Goal: Information Seeking & Learning: Find specific fact

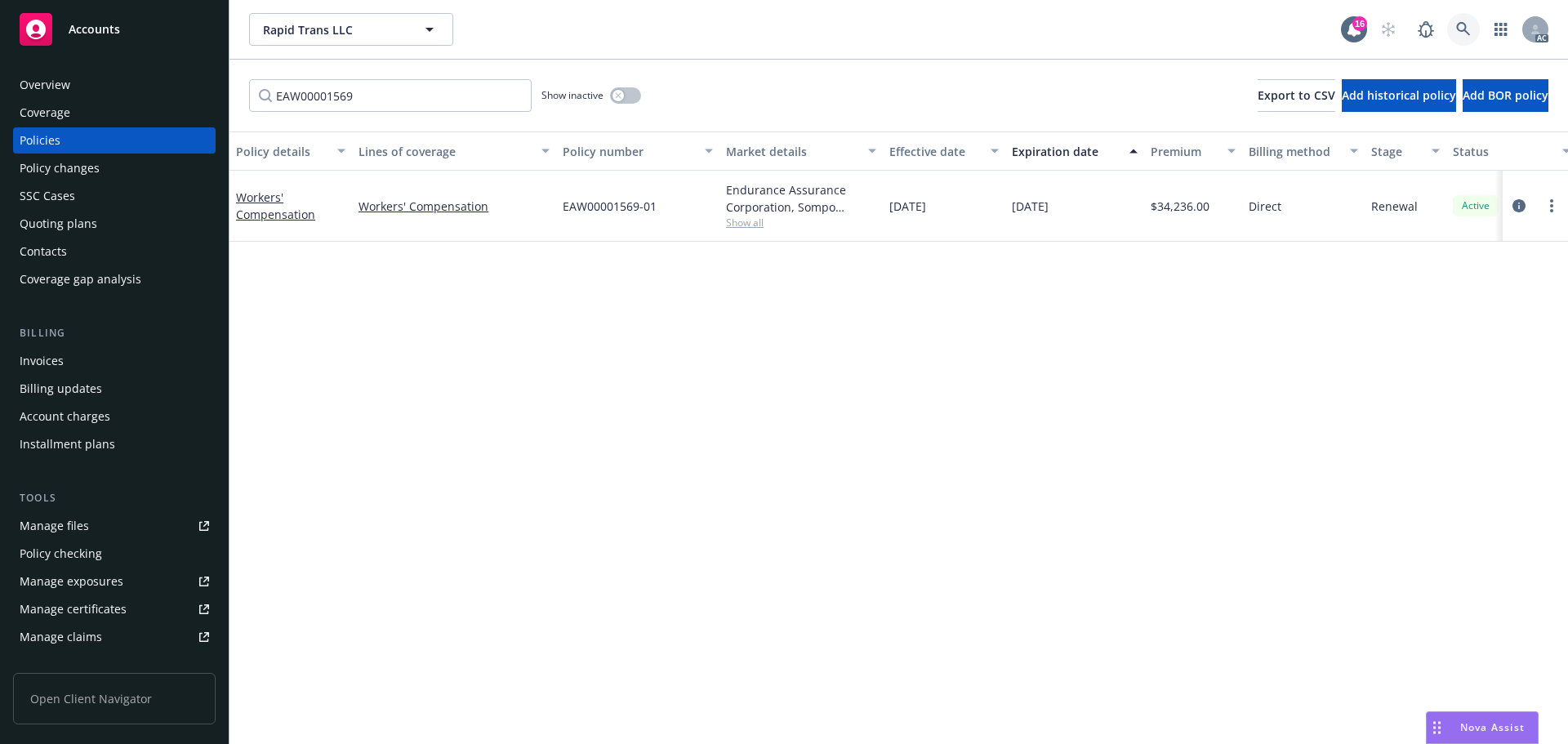
click at [1464, 24] on icon at bounding box center [1463, 29] width 14 height 14
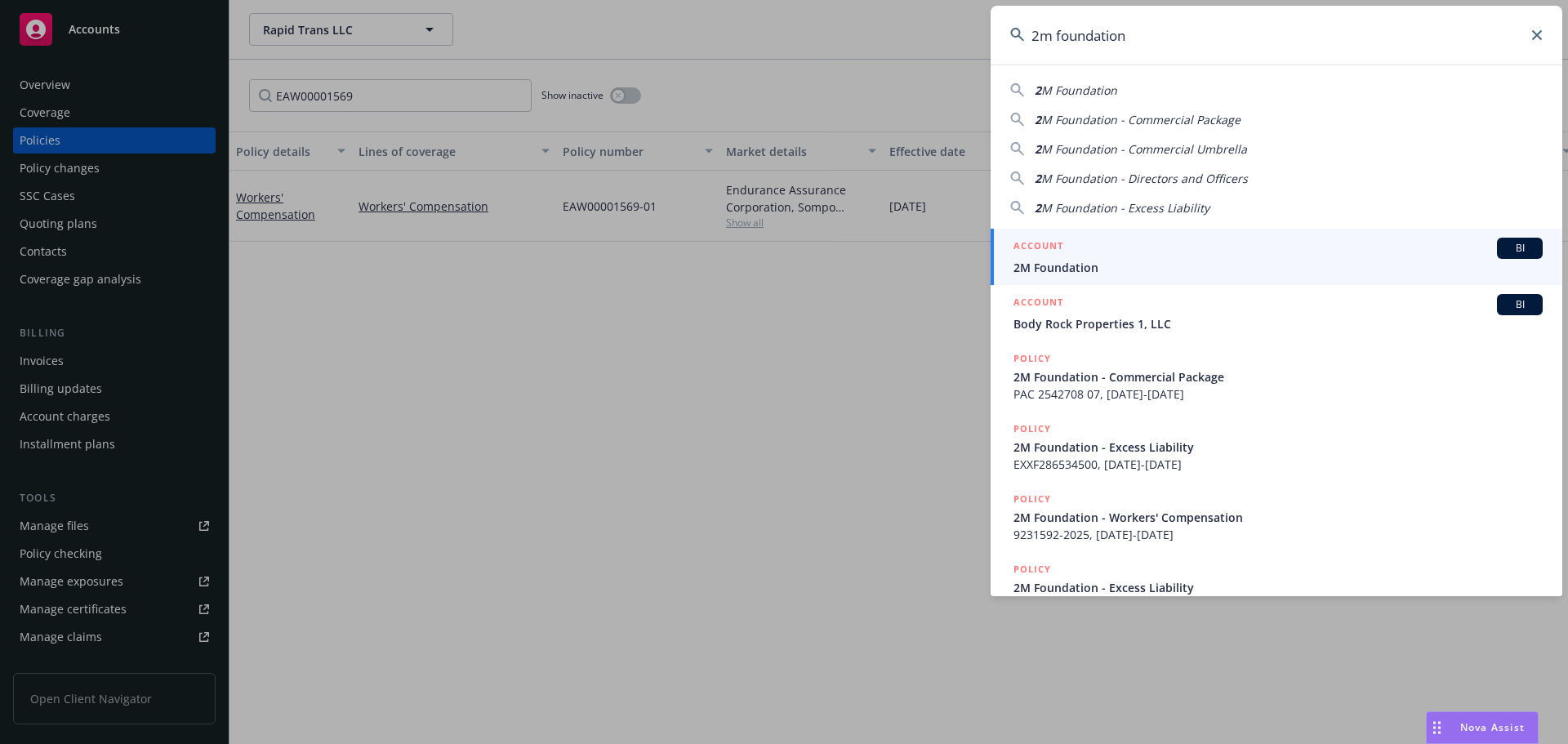
type input "2m foundation"
click at [1145, 248] on div "ACCOUNT BI" at bounding box center [1278, 249] width 529 height 21
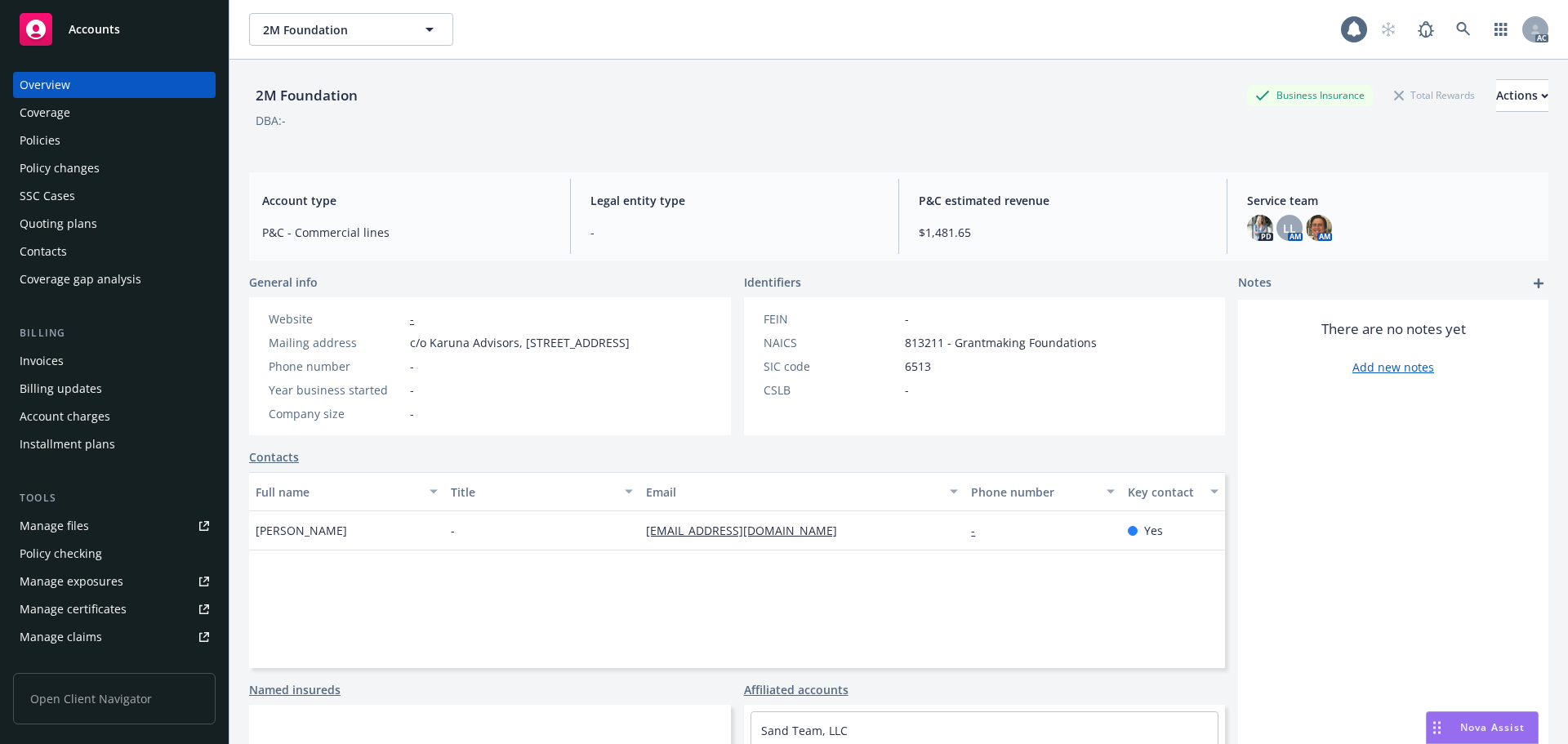
click at [127, 147] on div "Policies" at bounding box center [114, 141] width 190 height 26
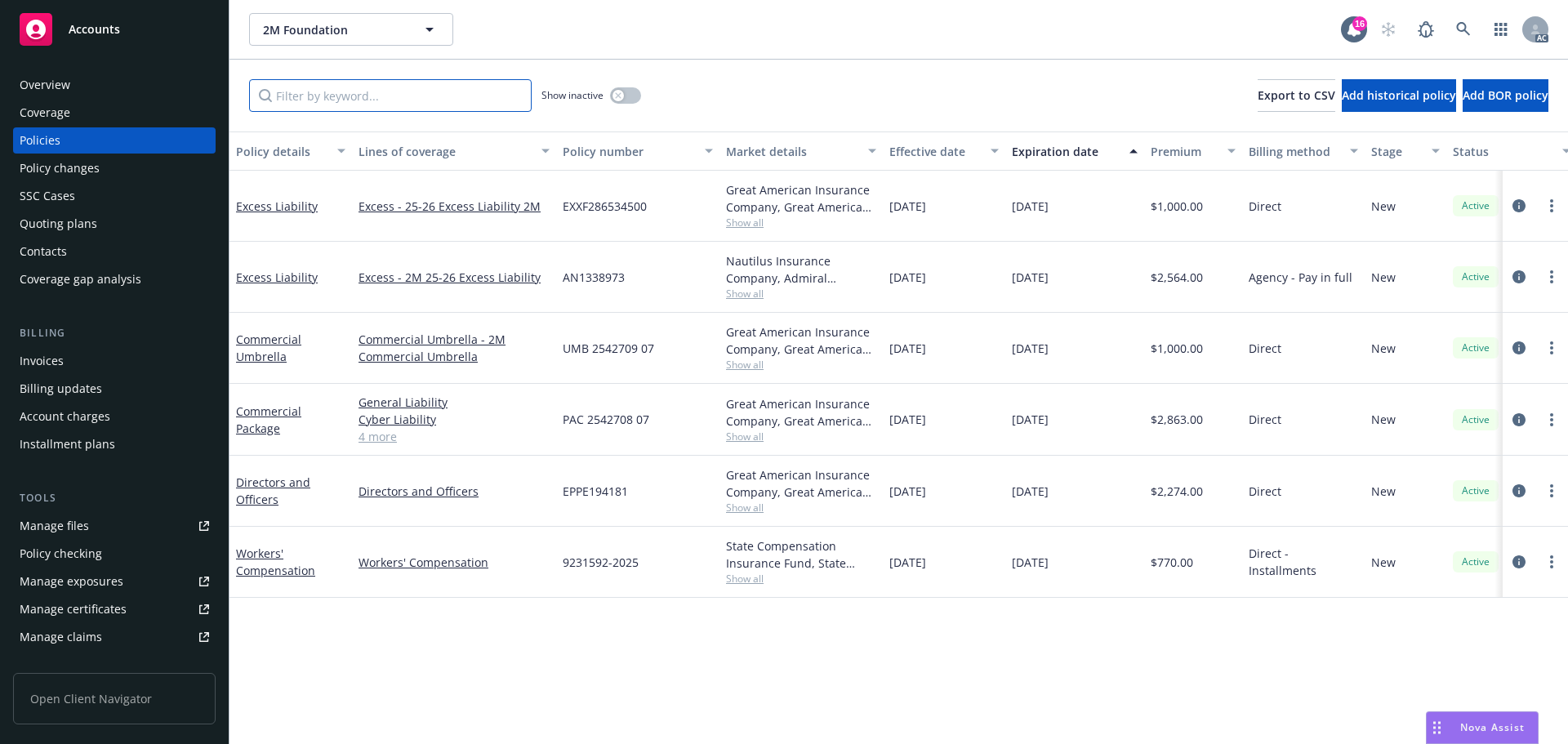
click at [466, 103] on input "Filter by keyword..." at bounding box center [390, 95] width 283 height 32
paste input "9231592"
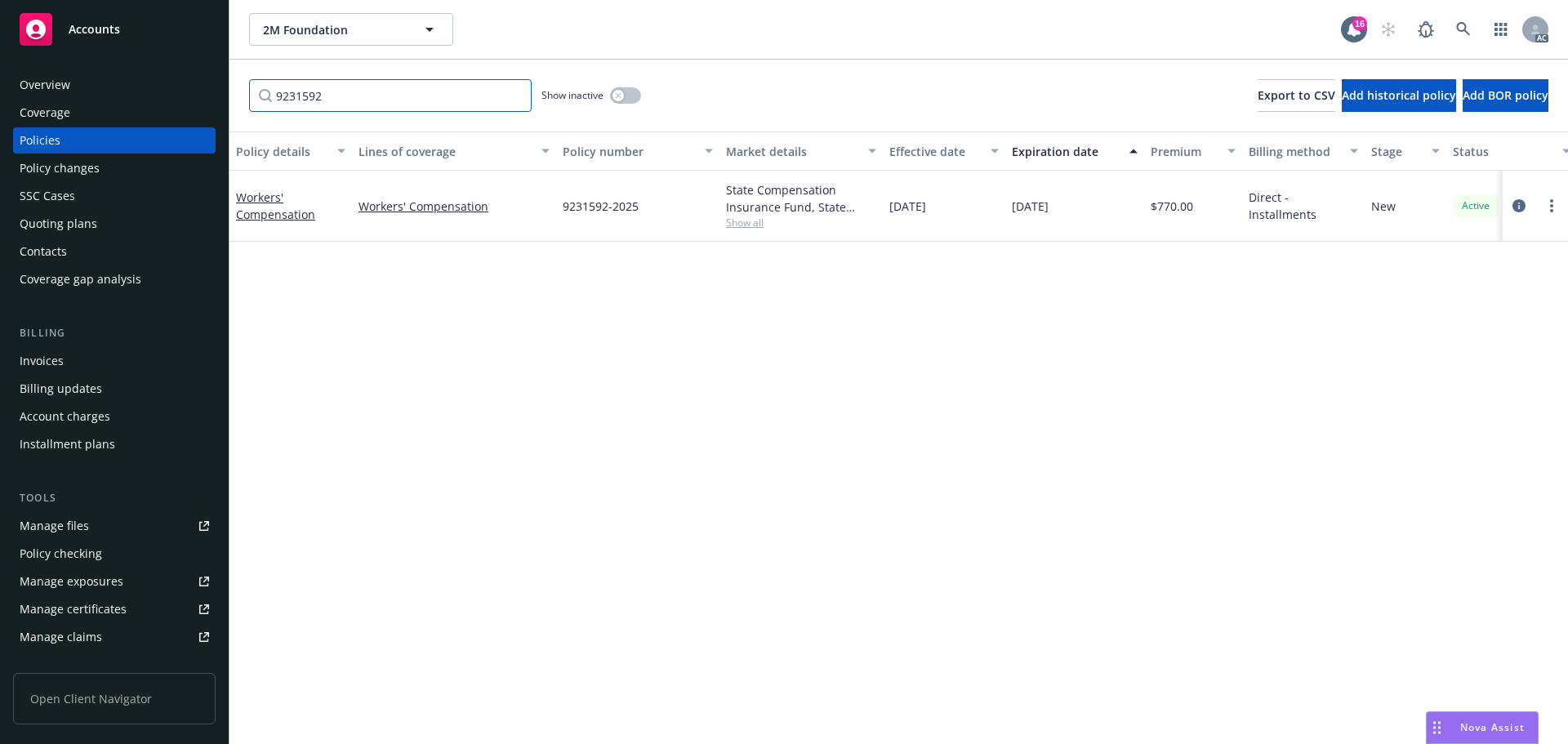
type input "9231592"
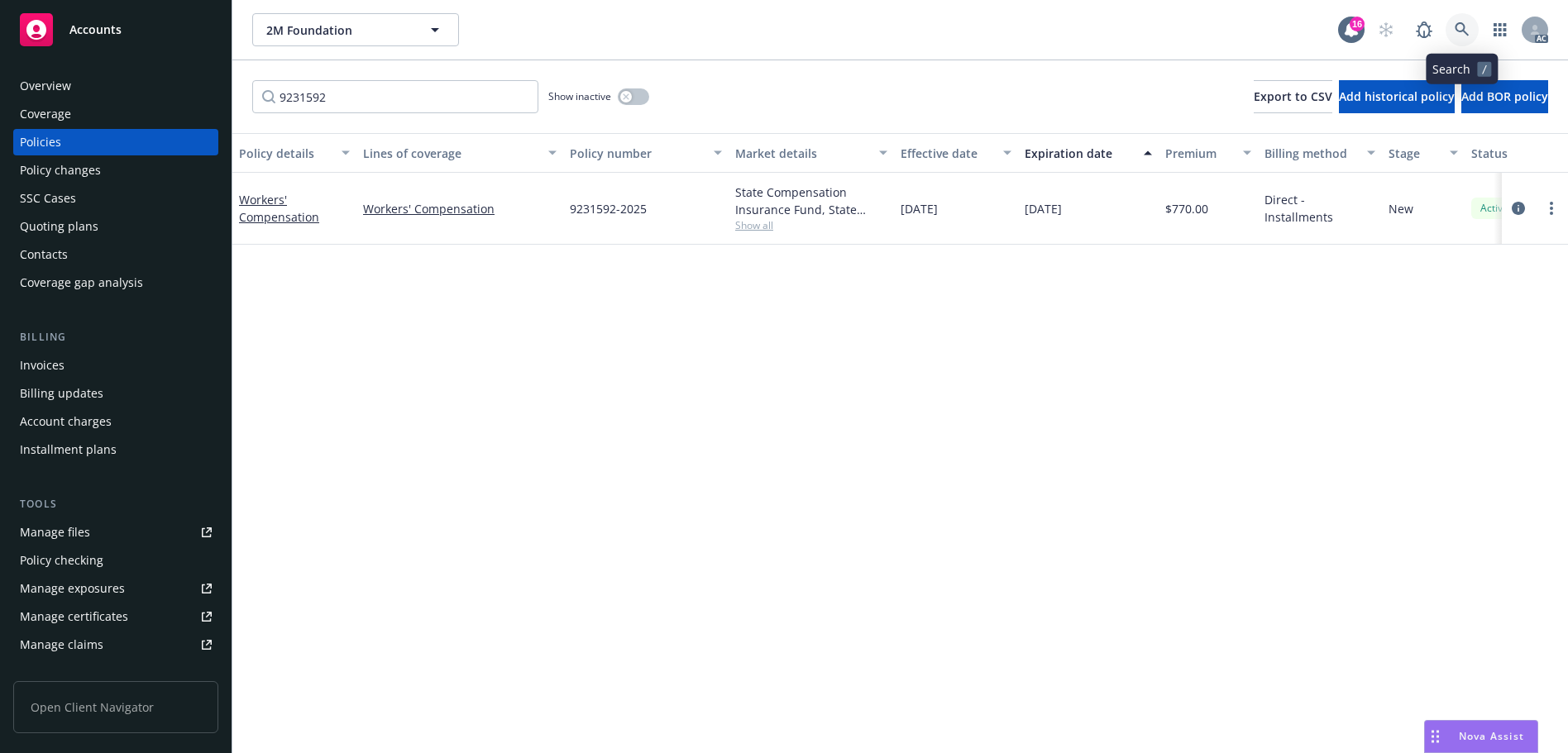
click at [1458, 19] on link at bounding box center [1461, 29] width 33 height 33
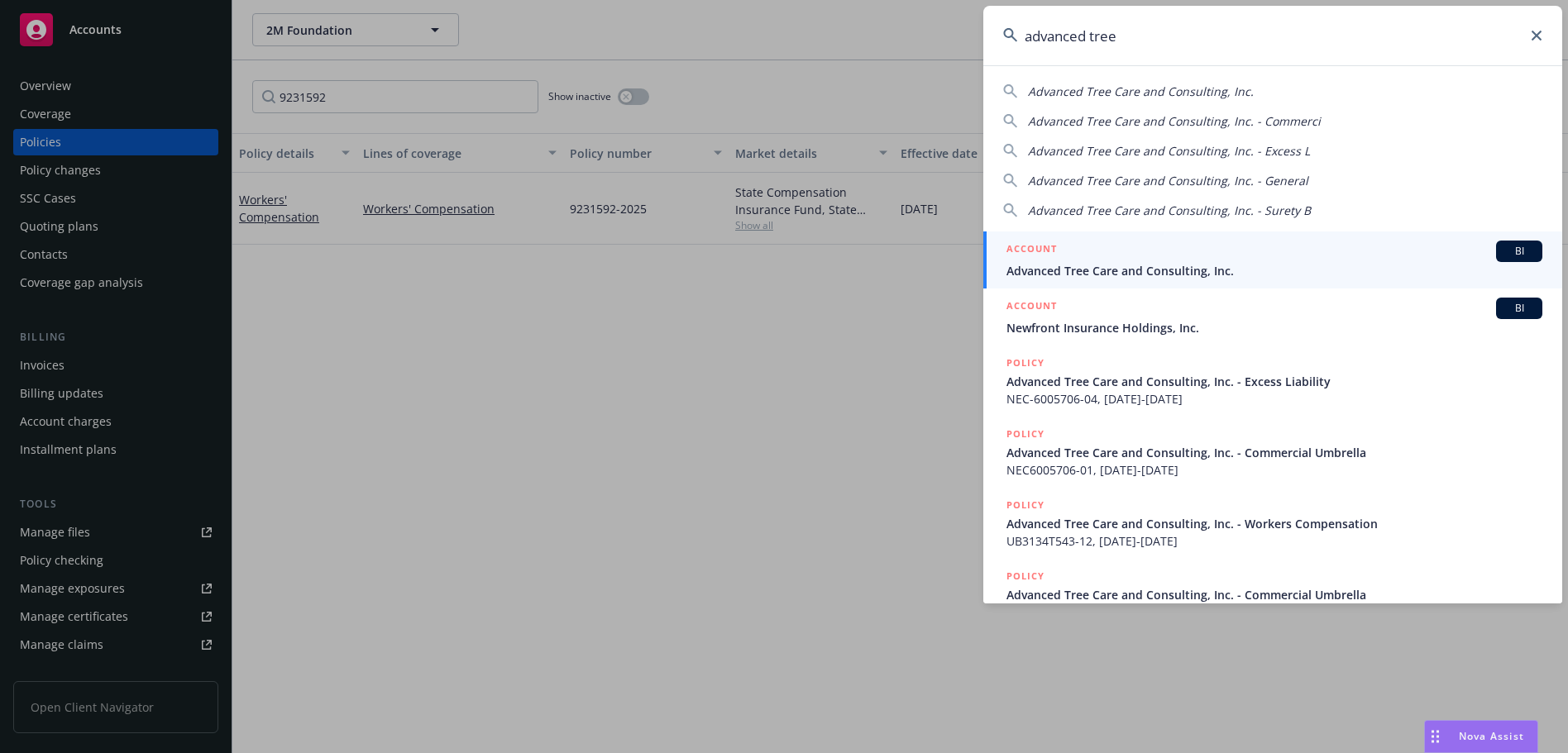
type input "advanced tree"
click at [1189, 243] on div "ACCOUNT BI" at bounding box center [1274, 252] width 536 height 21
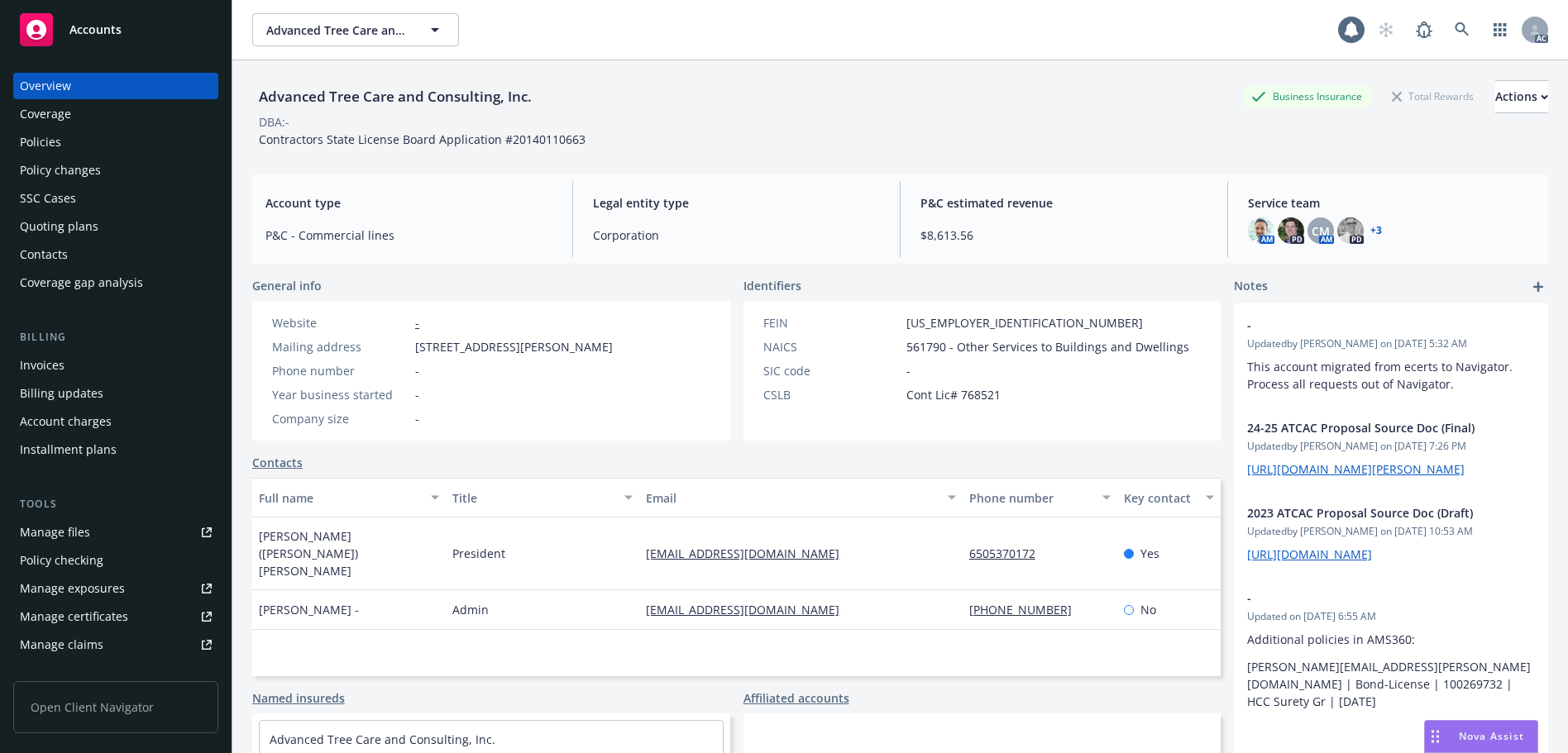
click at [128, 138] on div "Policies" at bounding box center [115, 143] width 192 height 27
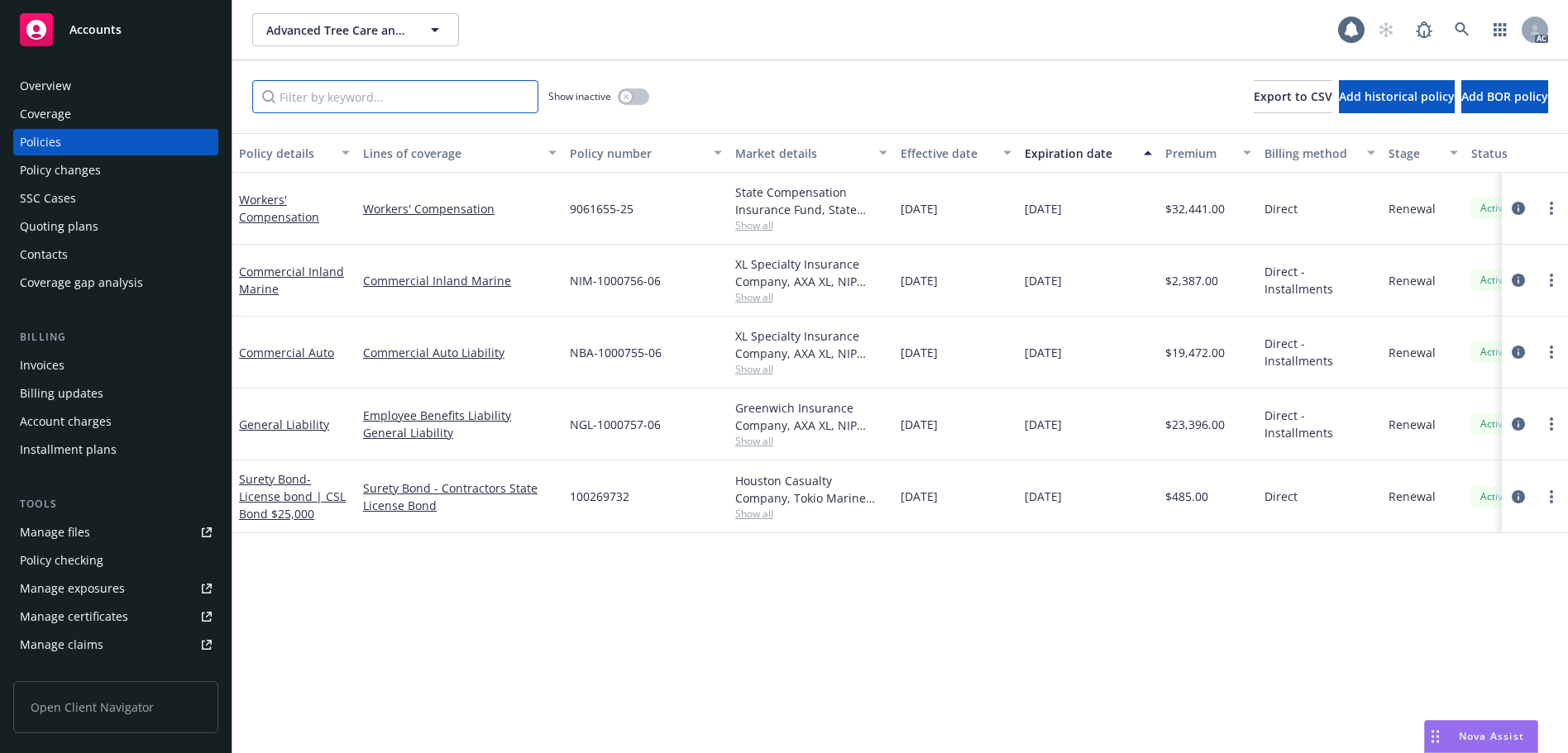
click at [389, 100] on input "Filter by keyword..." at bounding box center [395, 97] width 286 height 33
paste input "9061655"
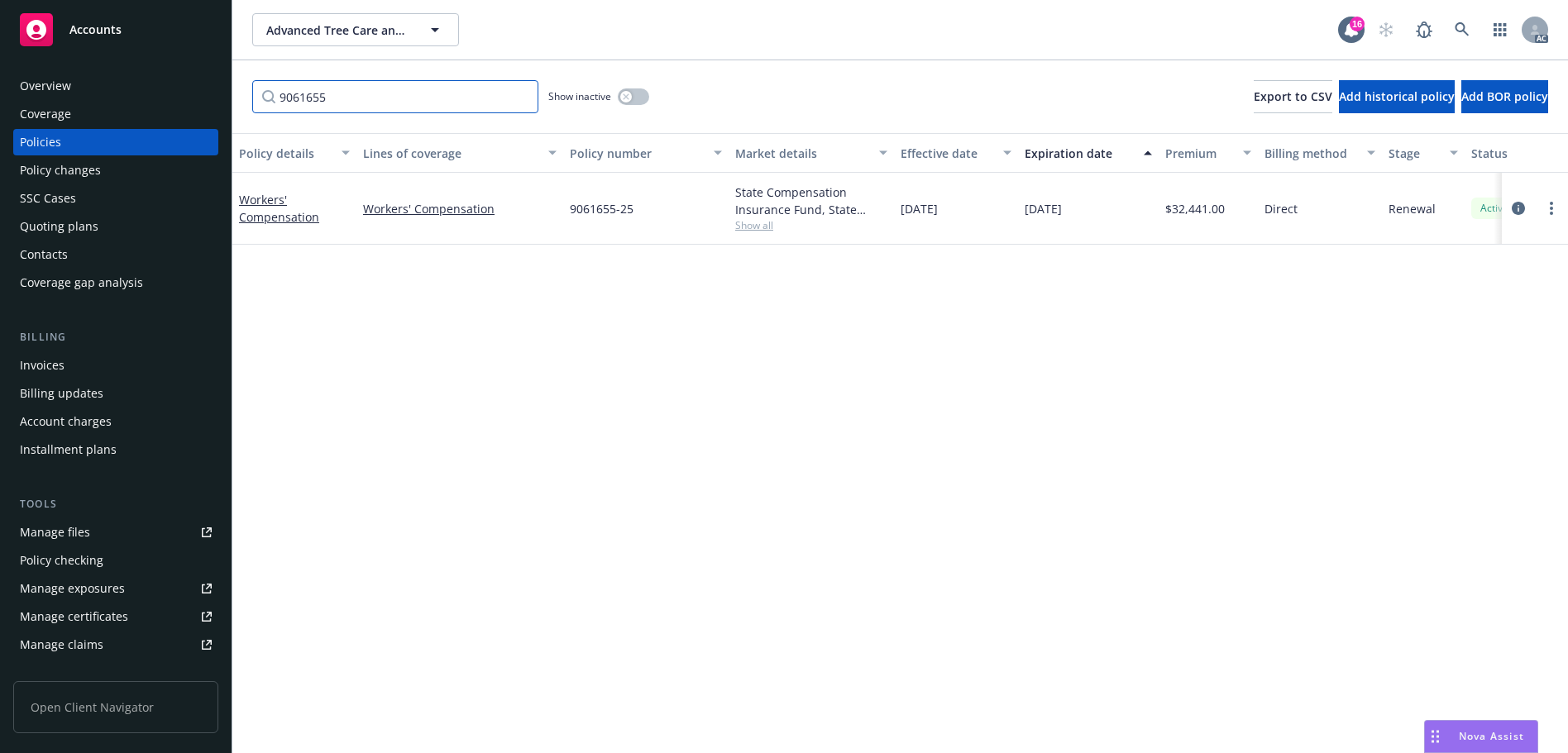
type input "9061655"
click at [1455, 19] on link at bounding box center [1461, 29] width 33 height 33
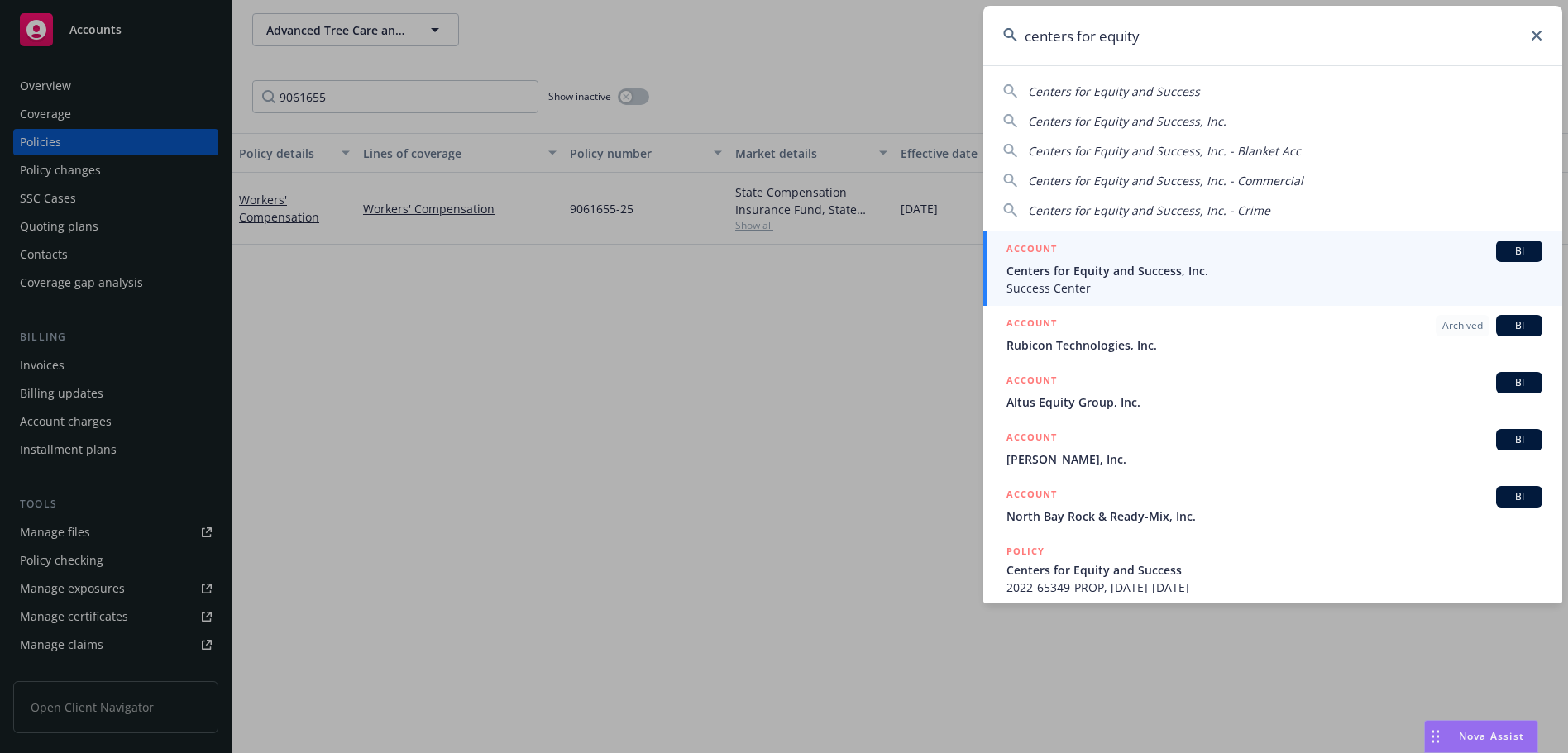
type input "centers for equity"
click at [1222, 260] on div "ACCOUNT BI" at bounding box center [1274, 252] width 536 height 21
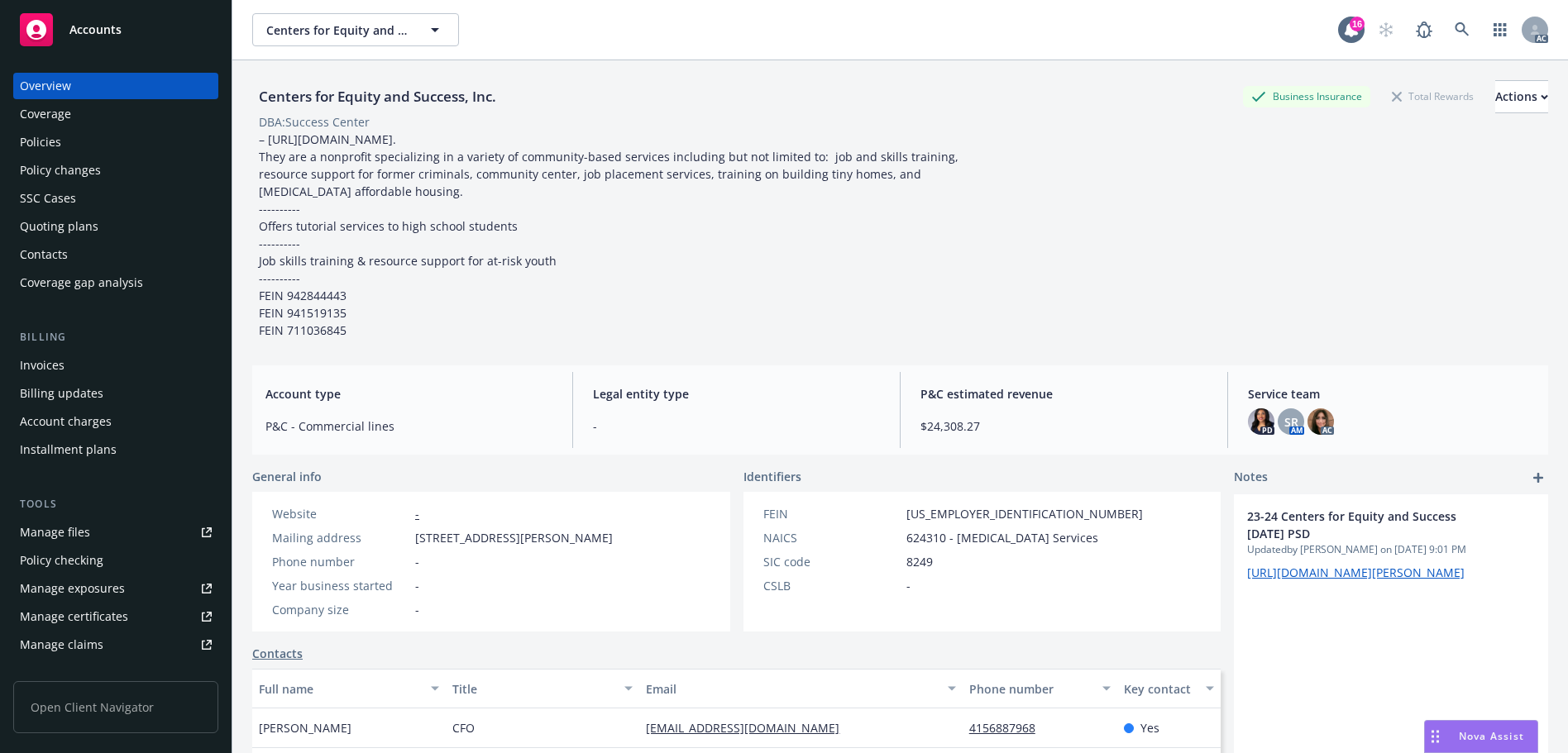
click at [82, 146] on div "Policies" at bounding box center [115, 143] width 192 height 27
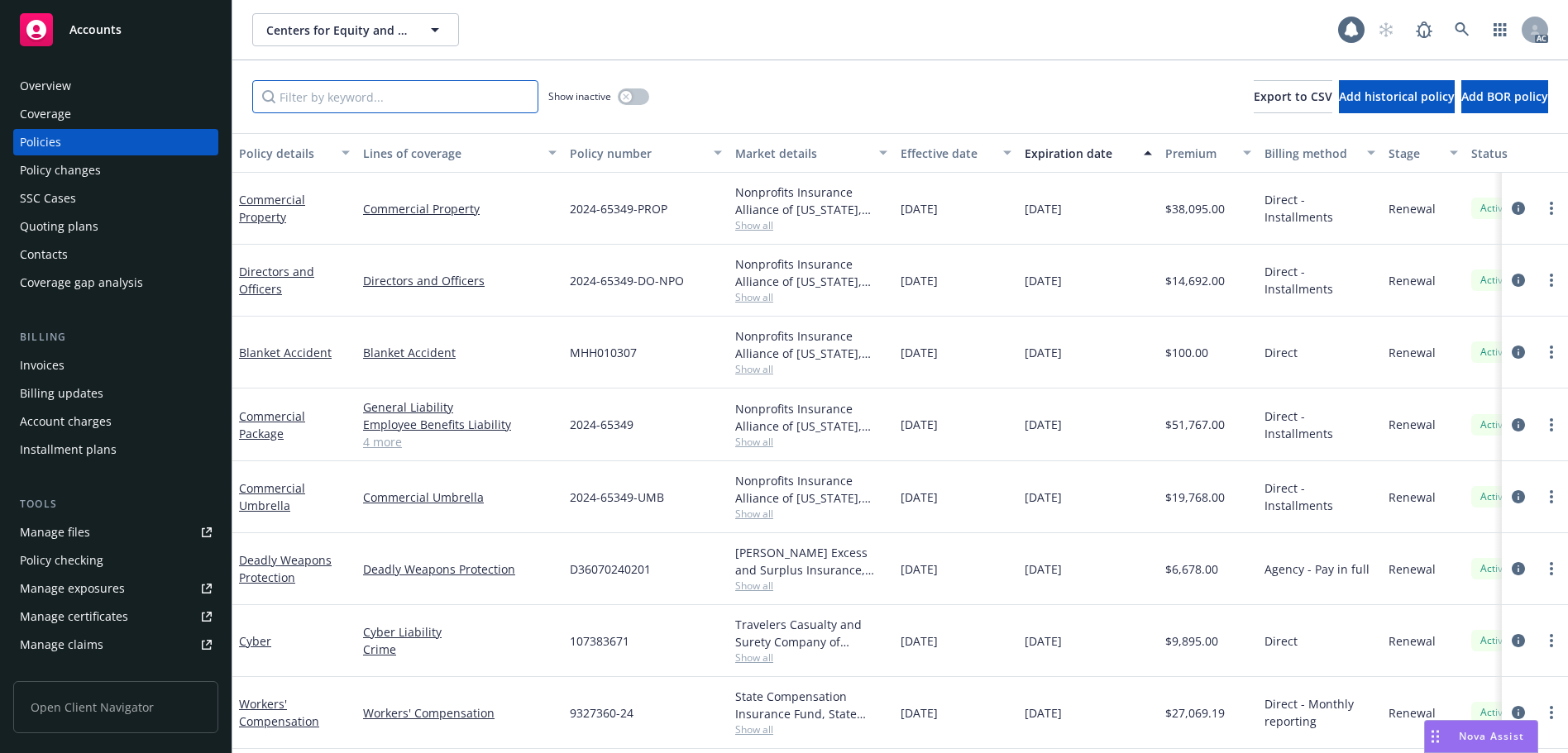
click at [350, 94] on input "Filter by keyword..." at bounding box center [395, 97] width 286 height 33
paste input "9327360"
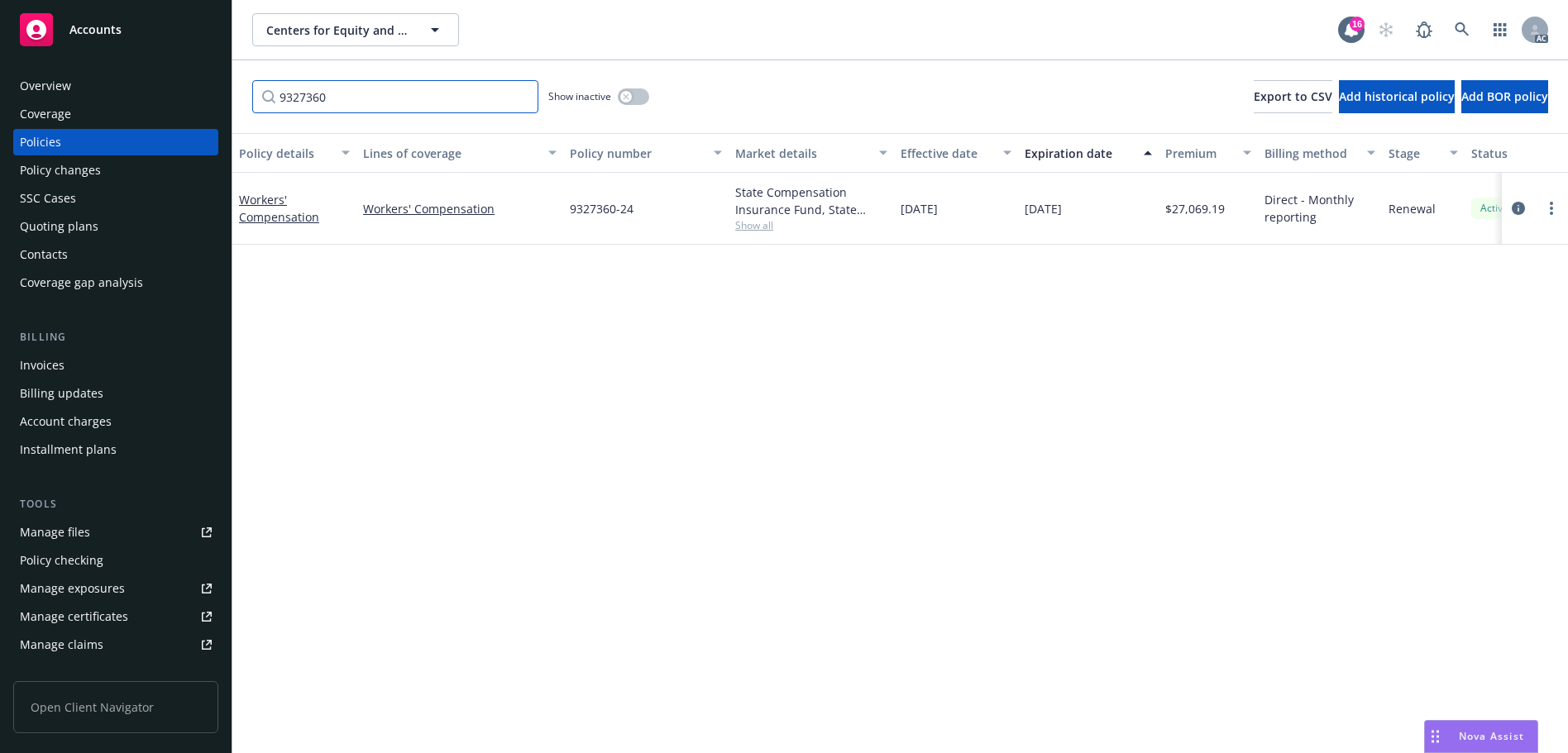
type input "9327360"
click at [1457, 24] on icon at bounding box center [1462, 29] width 14 height 14
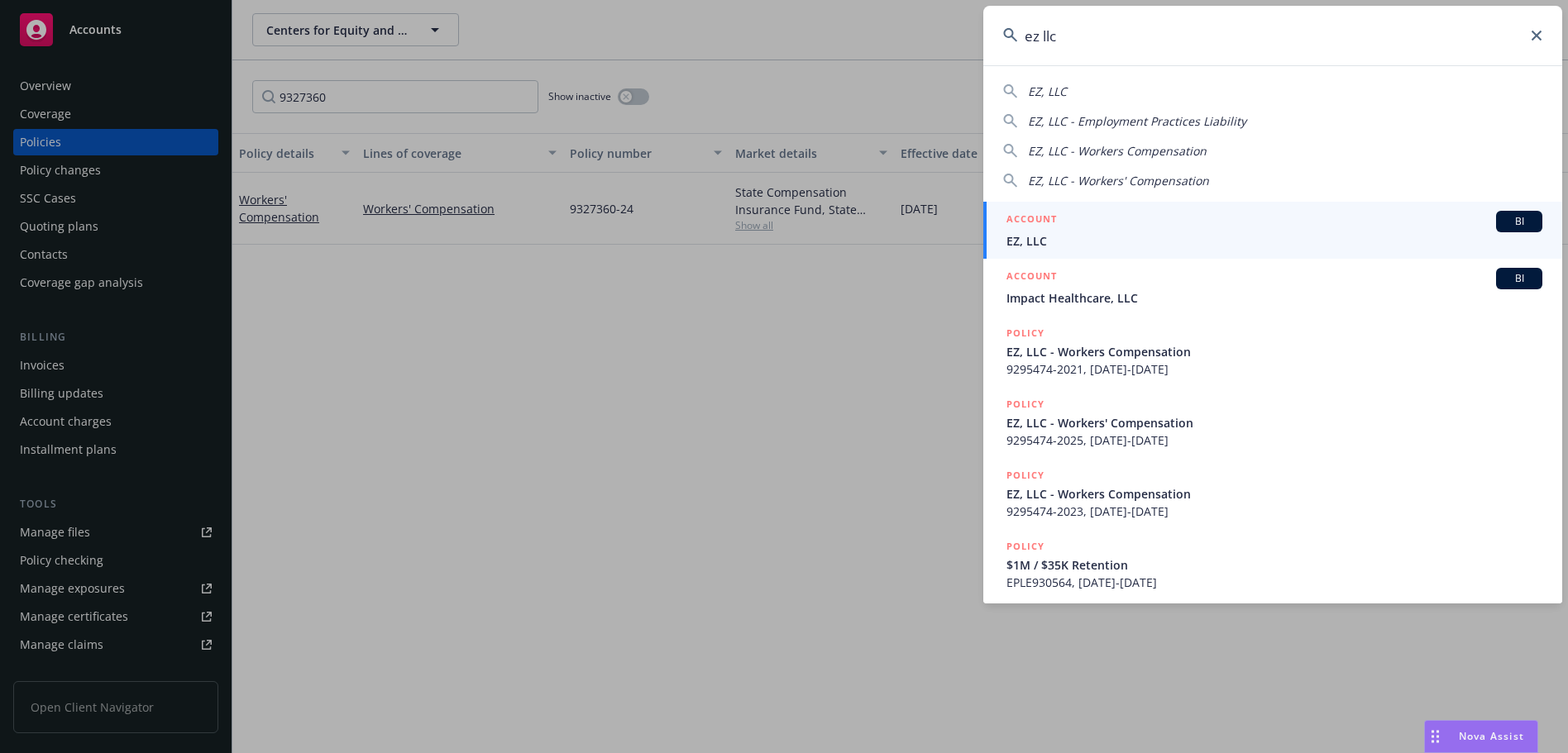
type input "ez llc"
drag, startPoint x: 1122, startPoint y: 221, endPoint x: 1048, endPoint y: 224, distance: 74.1
click at [1122, 221] on div "ACCOUNT BI" at bounding box center [1274, 221] width 536 height 21
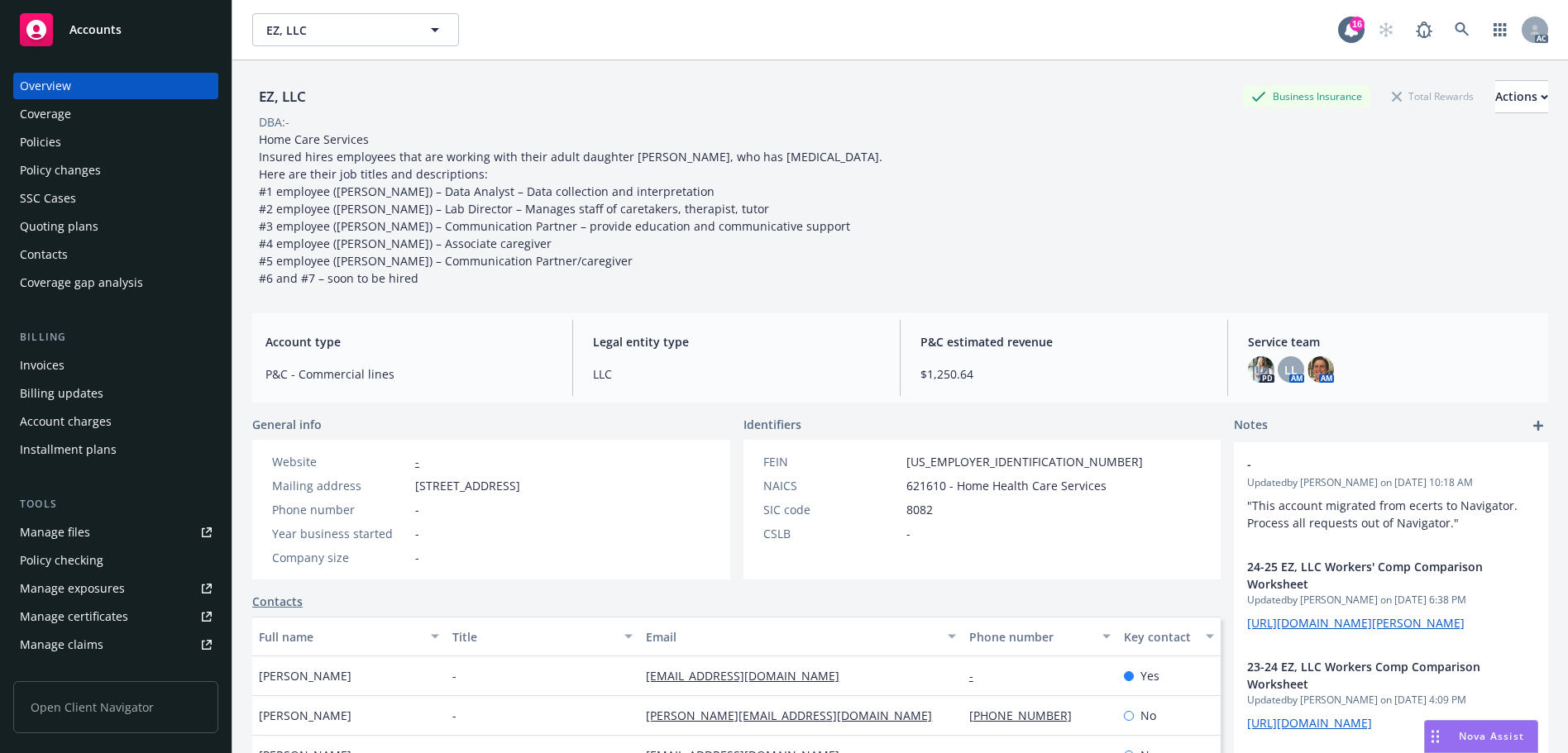
click at [73, 143] on div "Policies" at bounding box center [115, 143] width 192 height 27
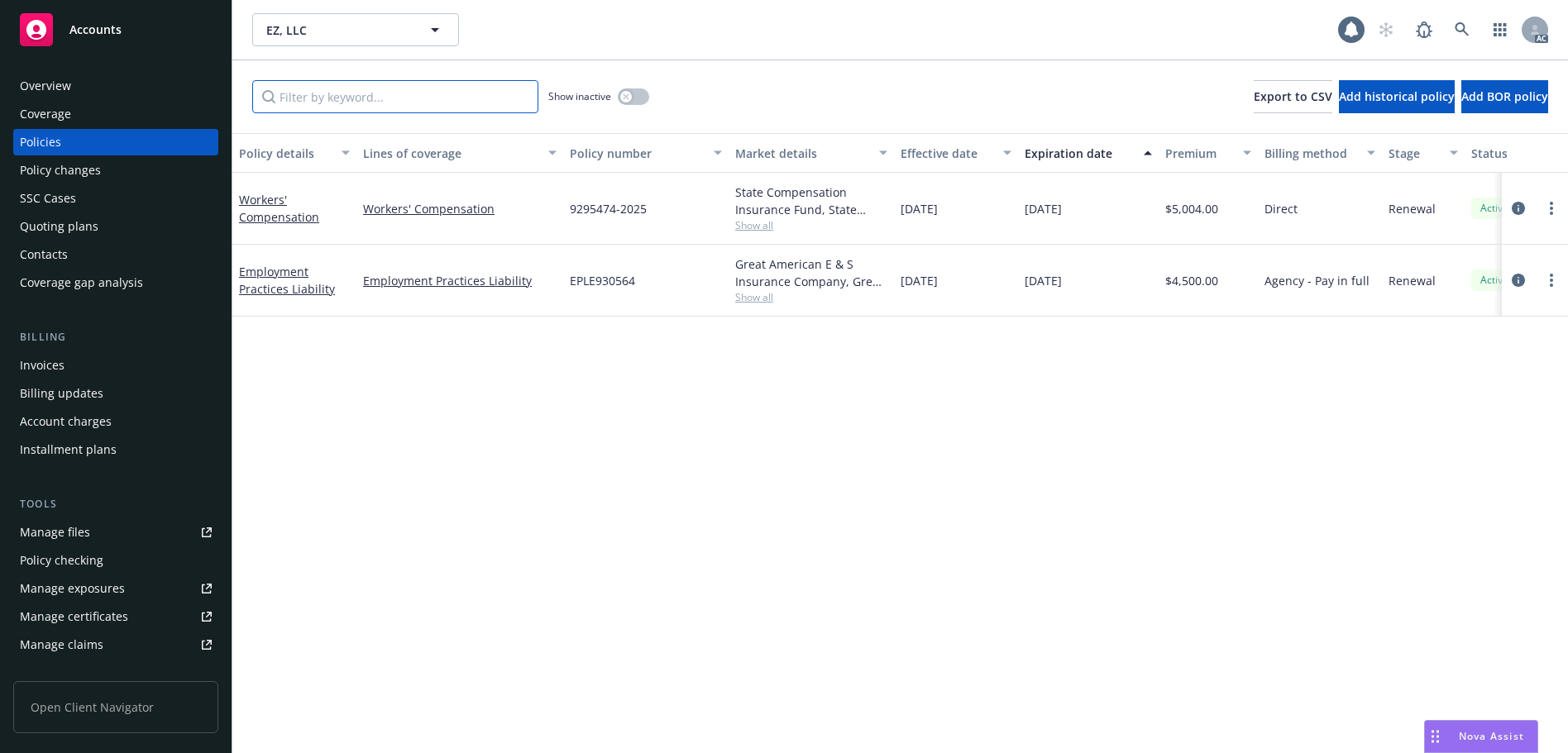
click at [290, 92] on input "Filter by keyword..." at bounding box center [395, 97] width 286 height 33
paste input "9295474"
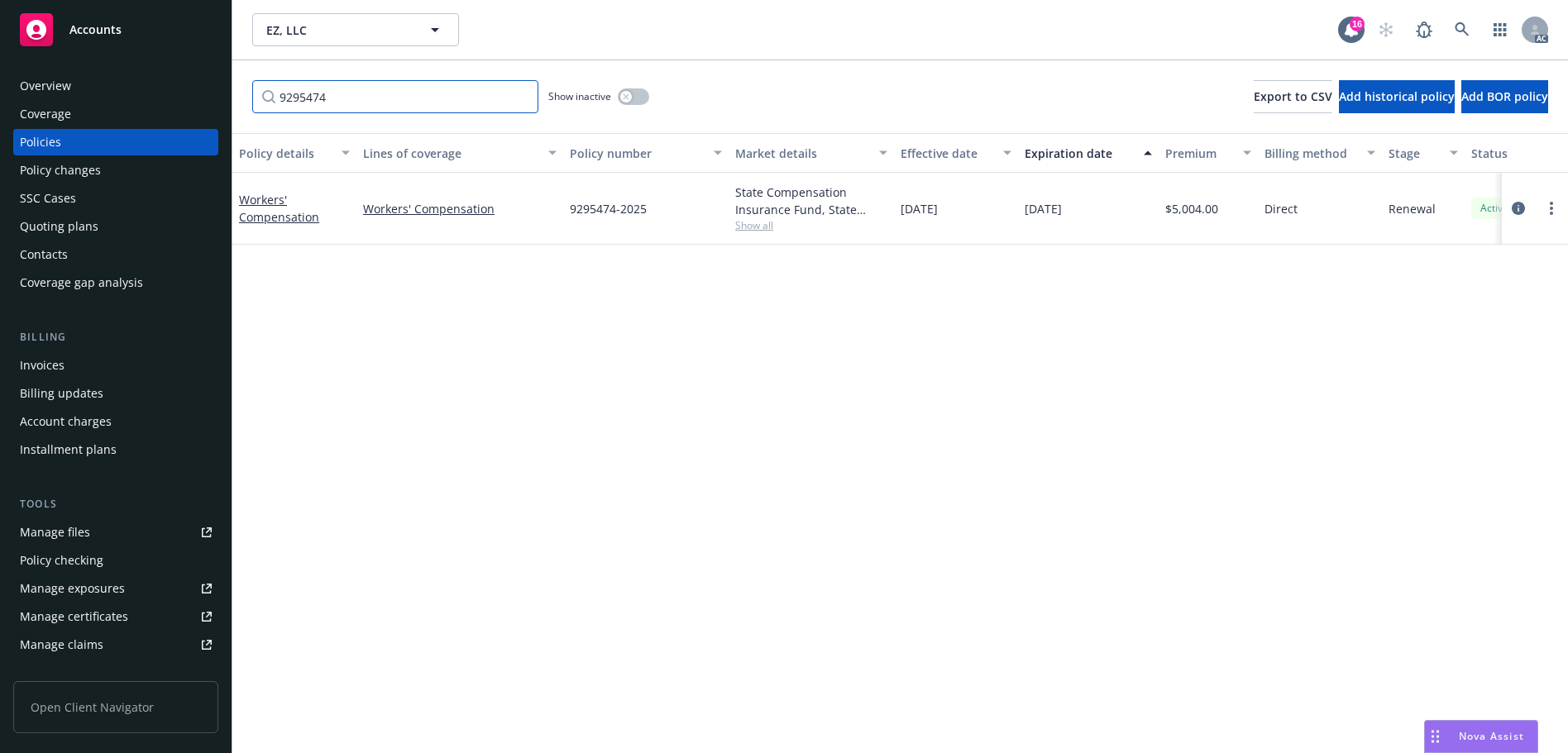
type input "9295474"
click at [1453, 17] on link at bounding box center [1461, 29] width 33 height 33
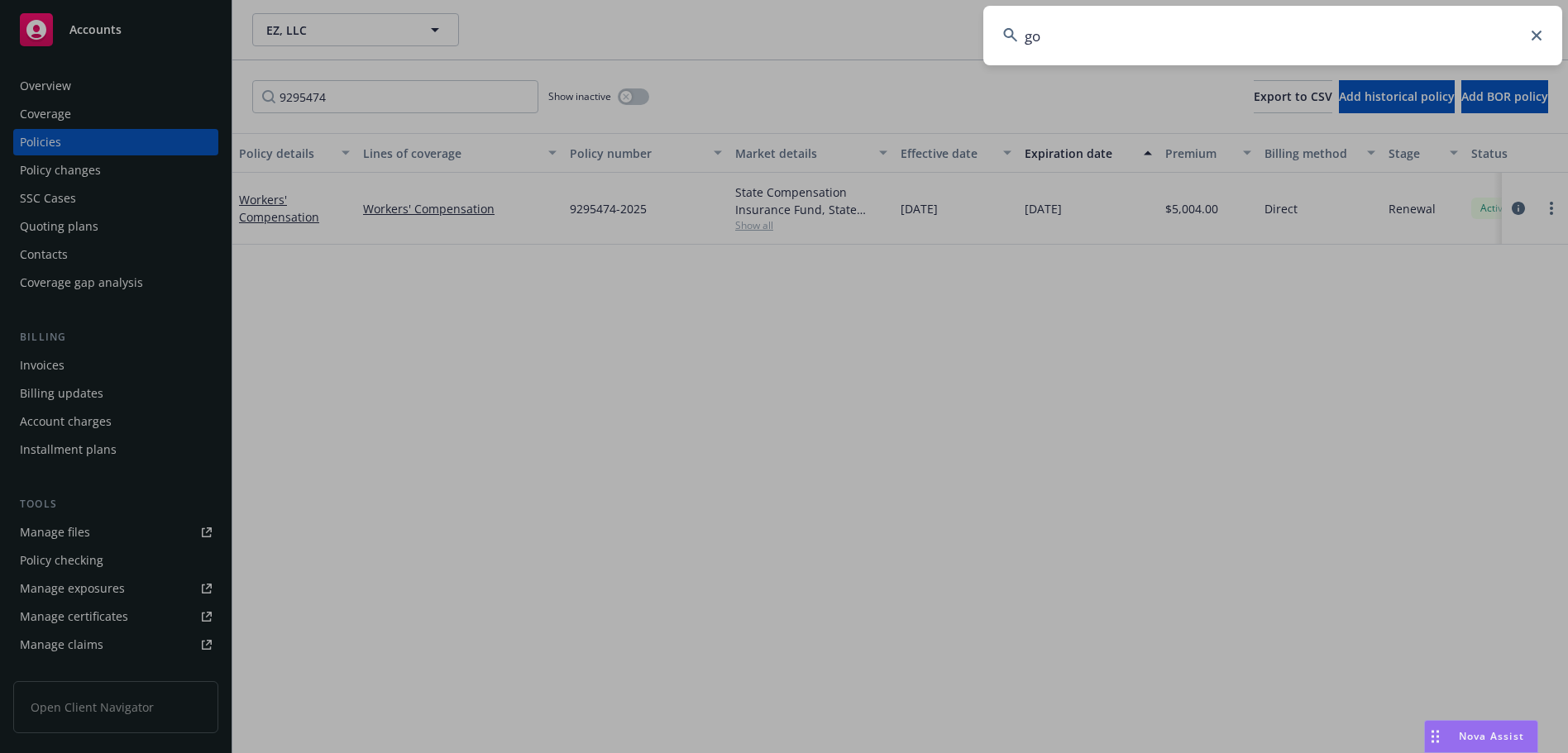
type input "g"
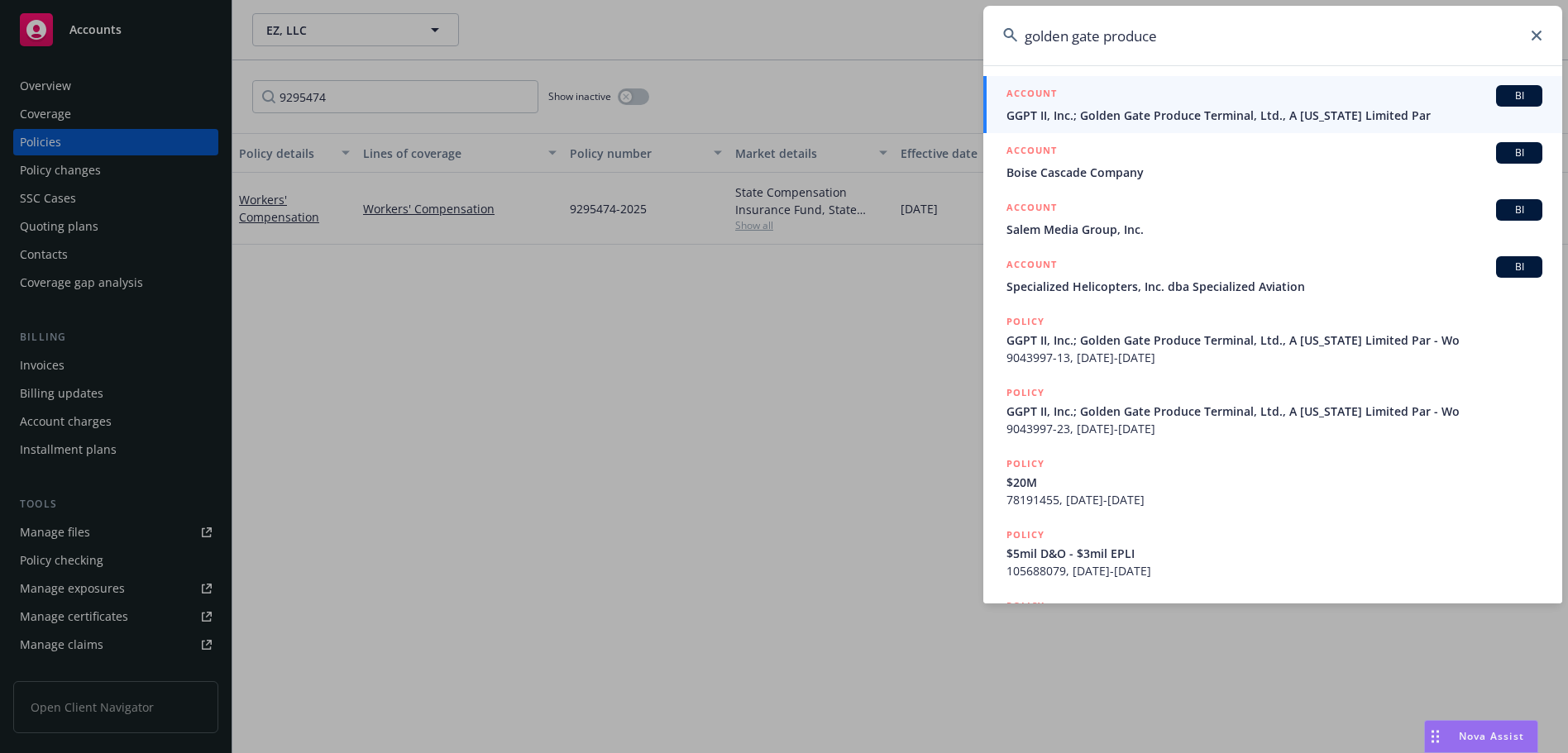
type input "golden gate produce"
click at [1153, 102] on div "ACCOUNT BI" at bounding box center [1274, 96] width 536 height 21
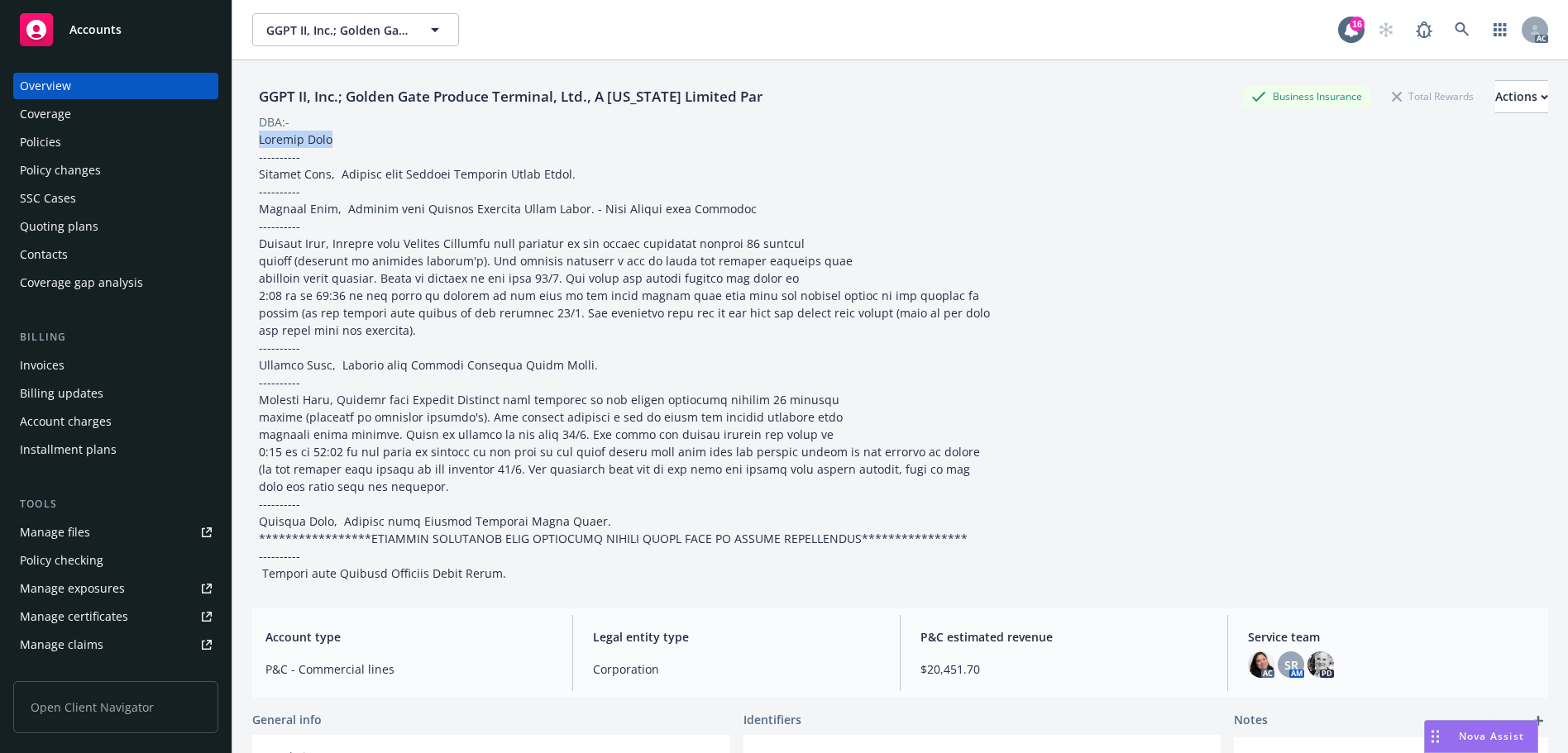
drag, startPoint x: 329, startPoint y: 139, endPoint x: 260, endPoint y: 143, distance: 69.1
click at [260, 143] on div at bounding box center [625, 356] width 744 height 452
copy span "Lessors Risk"
click at [276, 96] on div "GGPT II, Inc.; Golden Gate Produce Terminal, Ltd., A [US_STATE] Limited Par" at bounding box center [510, 97] width 516 height 21
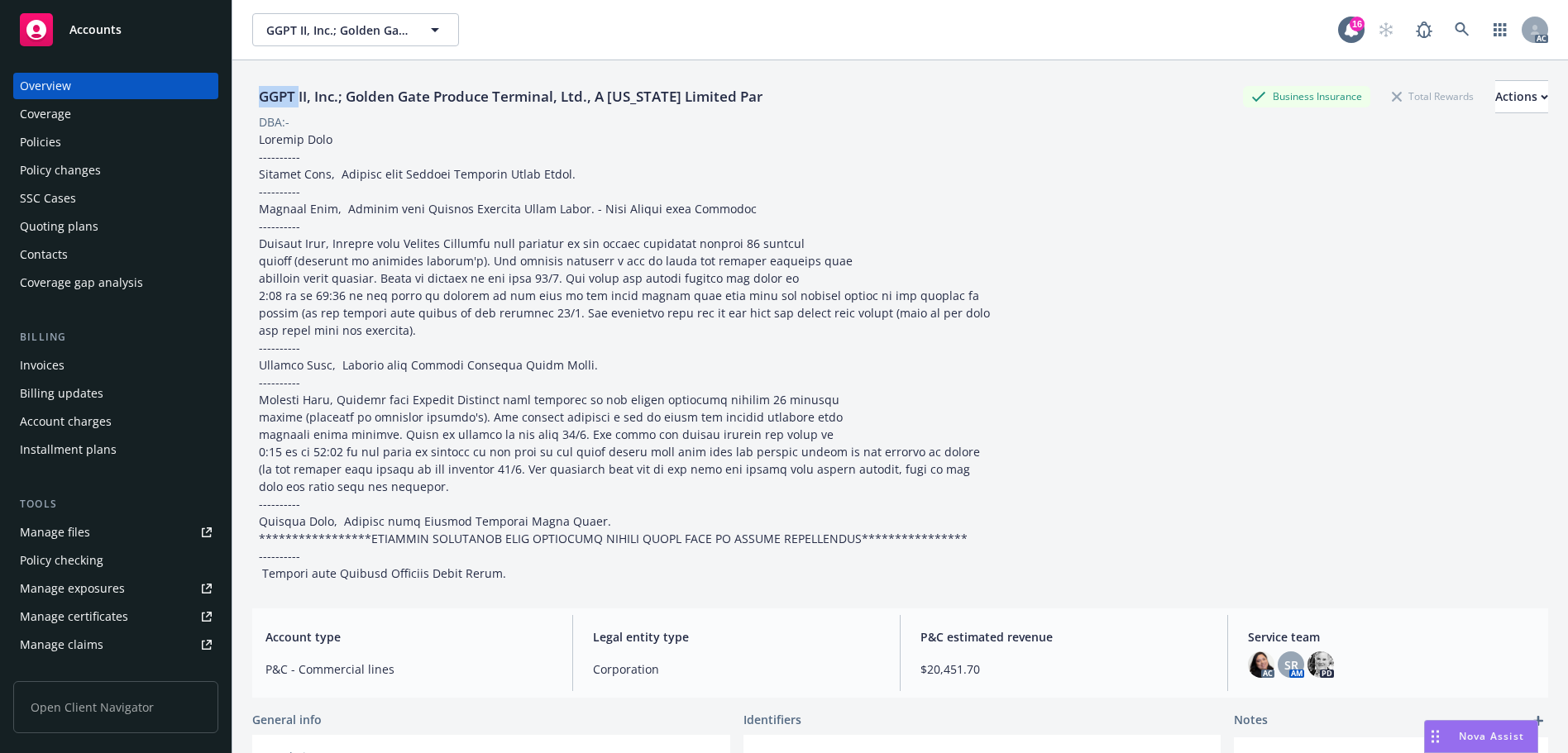
copy div "GGPT"
click at [140, 133] on div "Policies" at bounding box center [115, 143] width 192 height 27
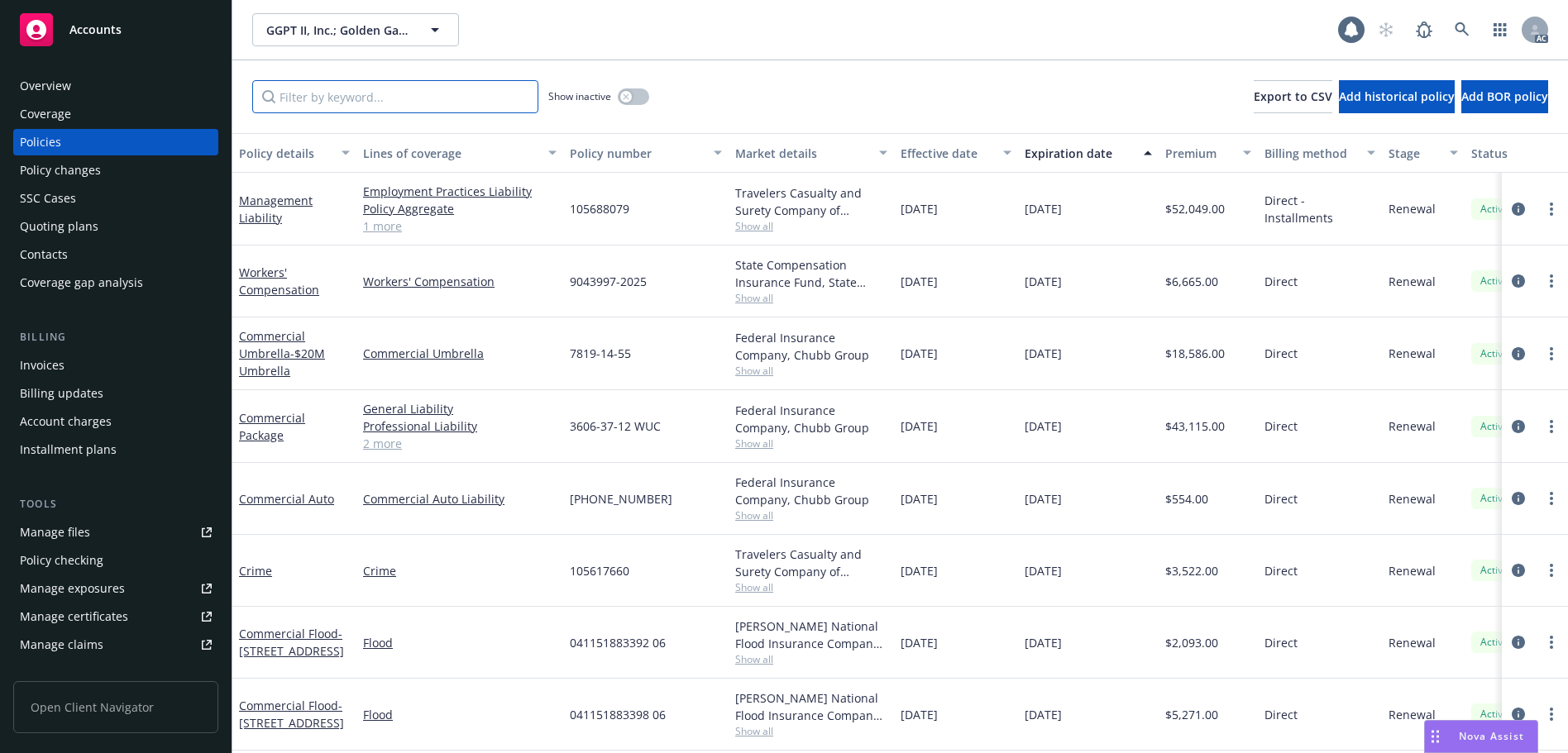
click at [323, 99] on input "Filter by keyword..." at bounding box center [395, 97] width 286 height 33
paste input "9043997"
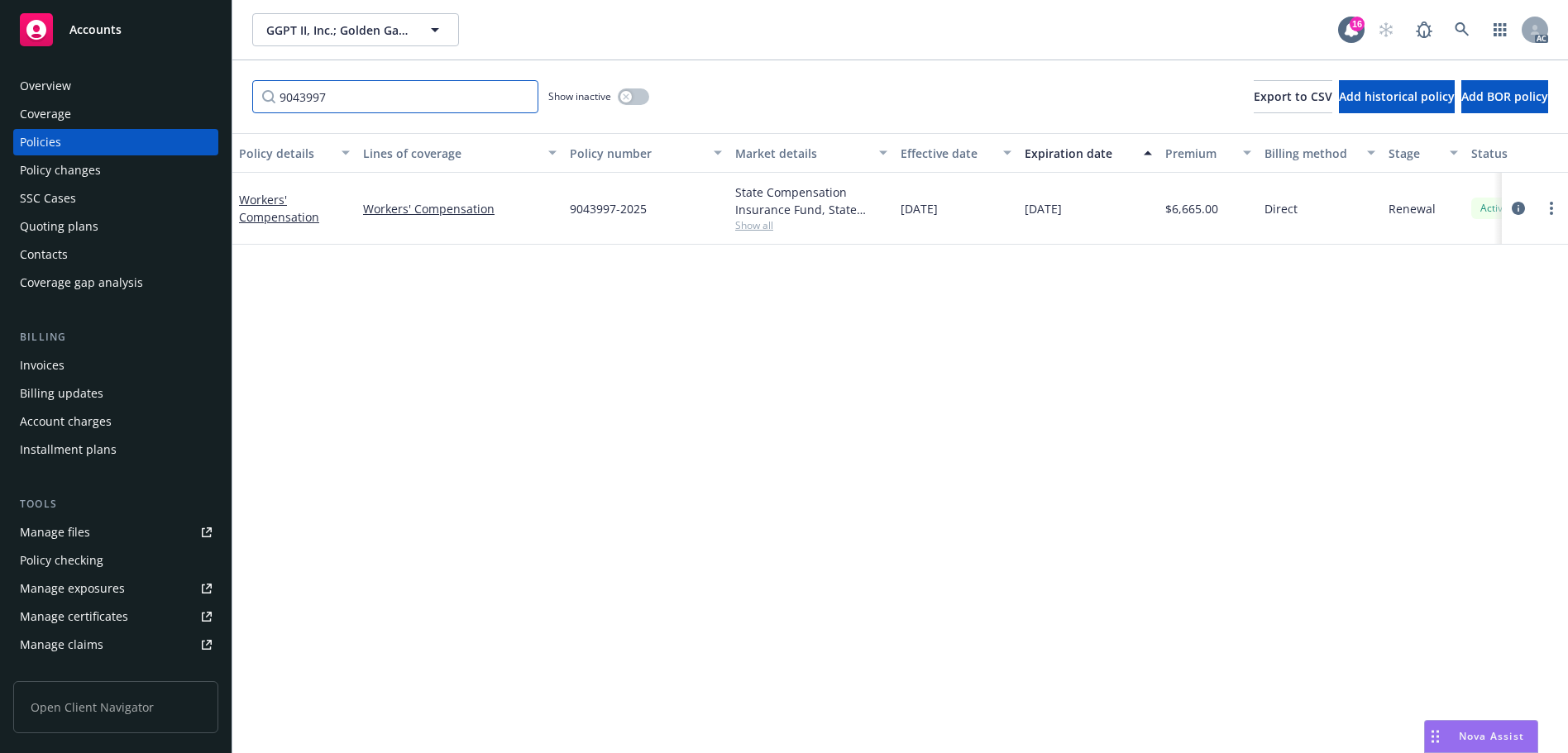
type input "9043997"
click at [1459, 21] on link at bounding box center [1461, 29] width 33 height 33
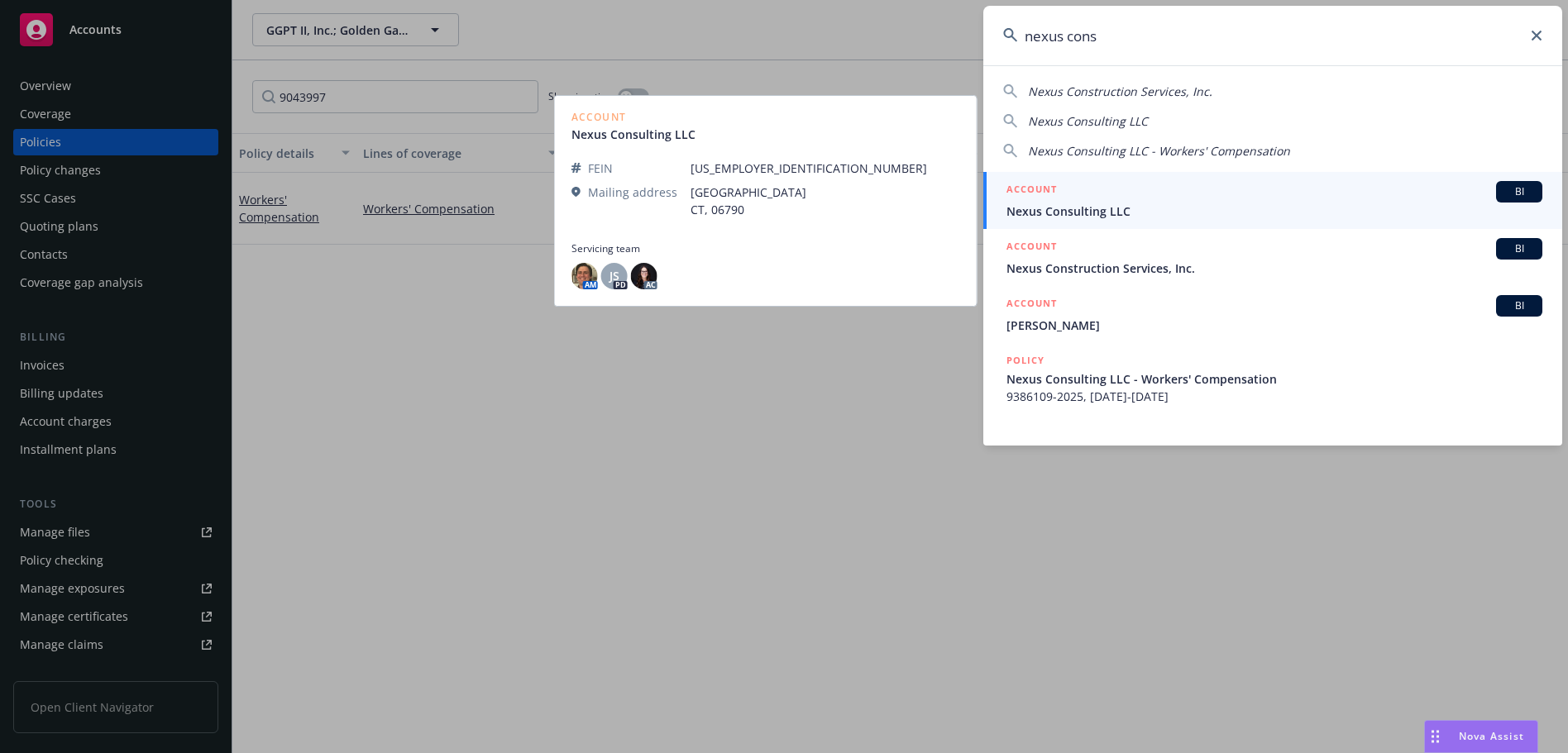
type input "nexus cons"
click at [1157, 198] on div "ACCOUNT BI" at bounding box center [1274, 191] width 536 height 21
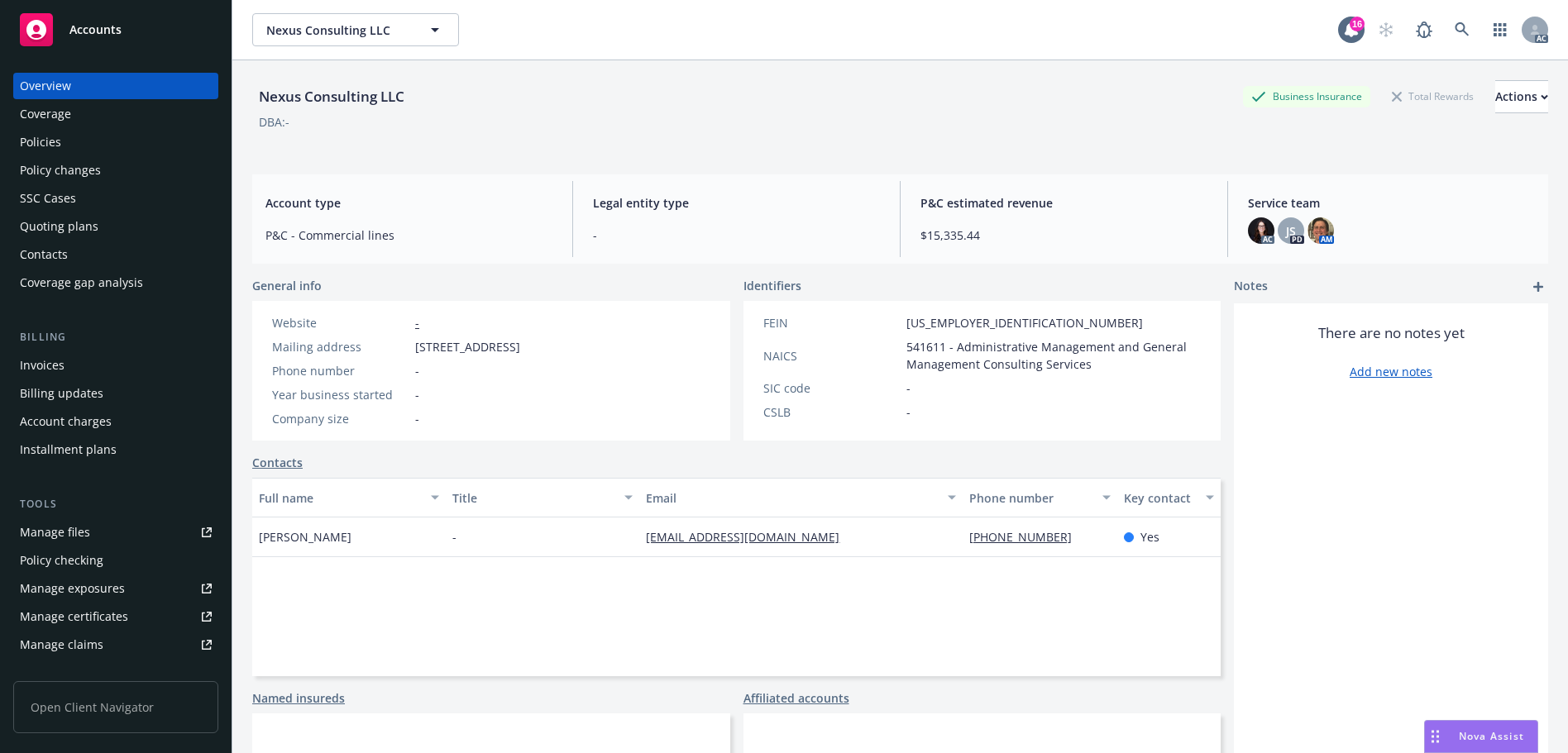
click at [136, 141] on div "Policies" at bounding box center [115, 143] width 192 height 27
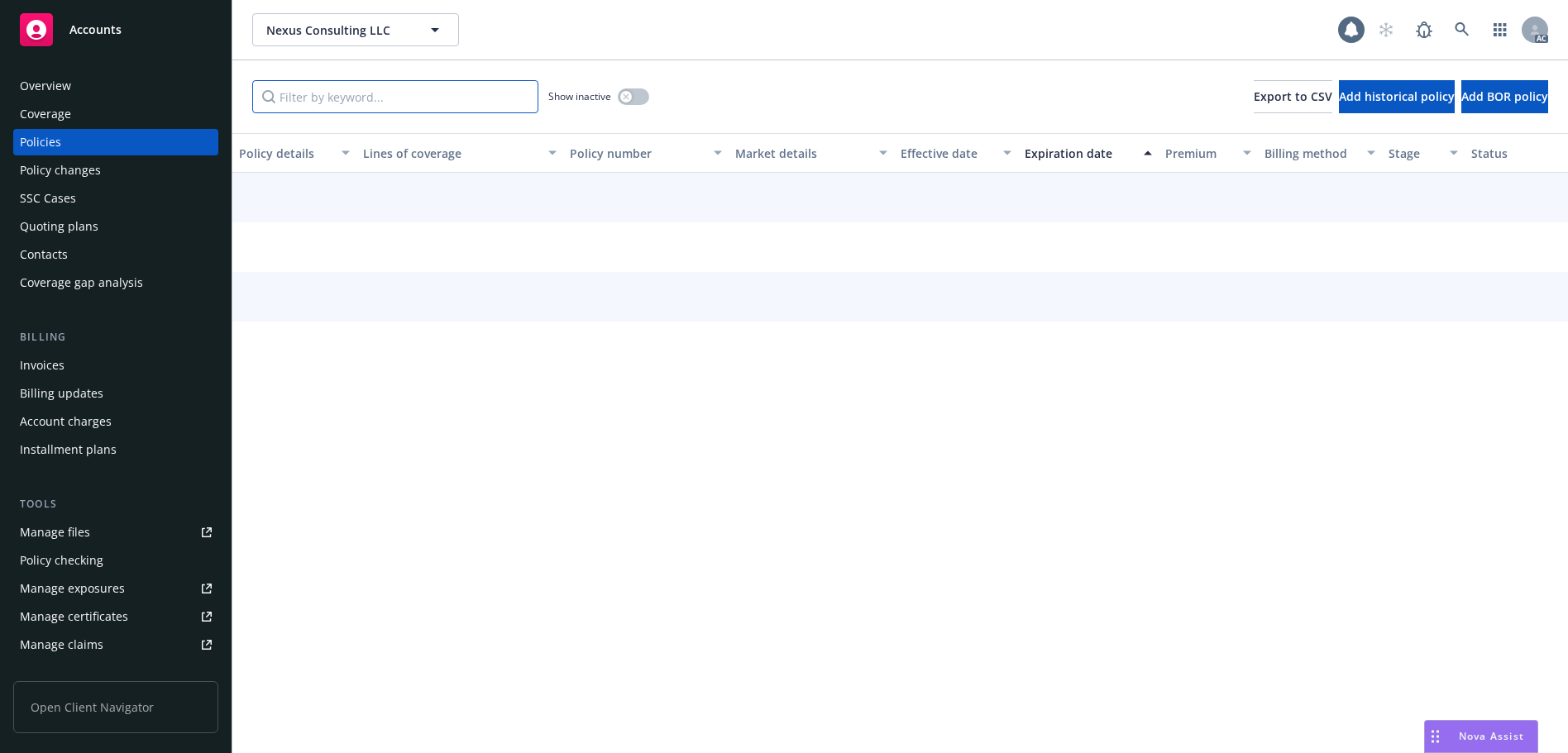
click at [396, 108] on input "Filter by keyword..." at bounding box center [395, 97] width 286 height 33
paste input "9386109"
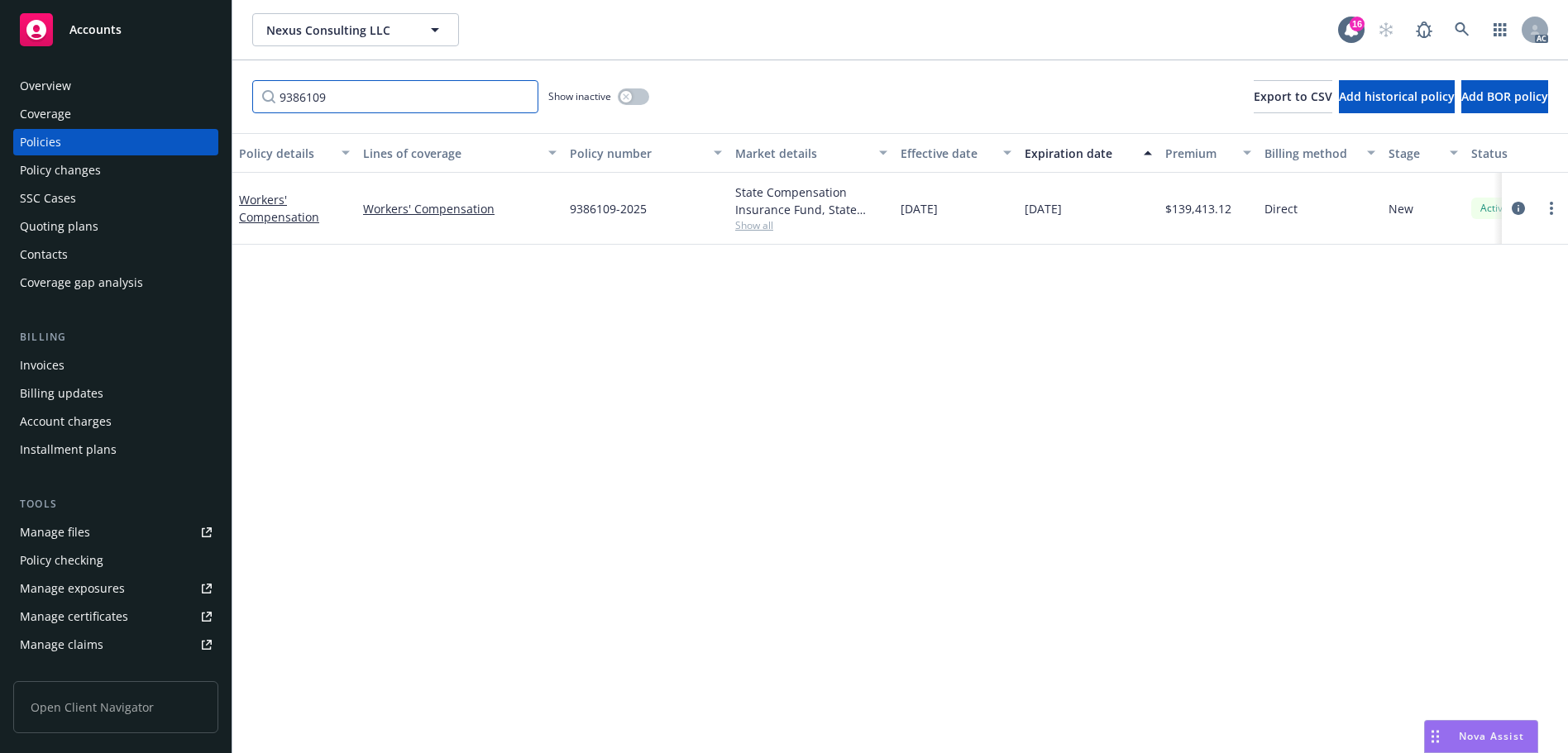
type input "9386109"
click at [1459, 21] on link at bounding box center [1461, 29] width 33 height 33
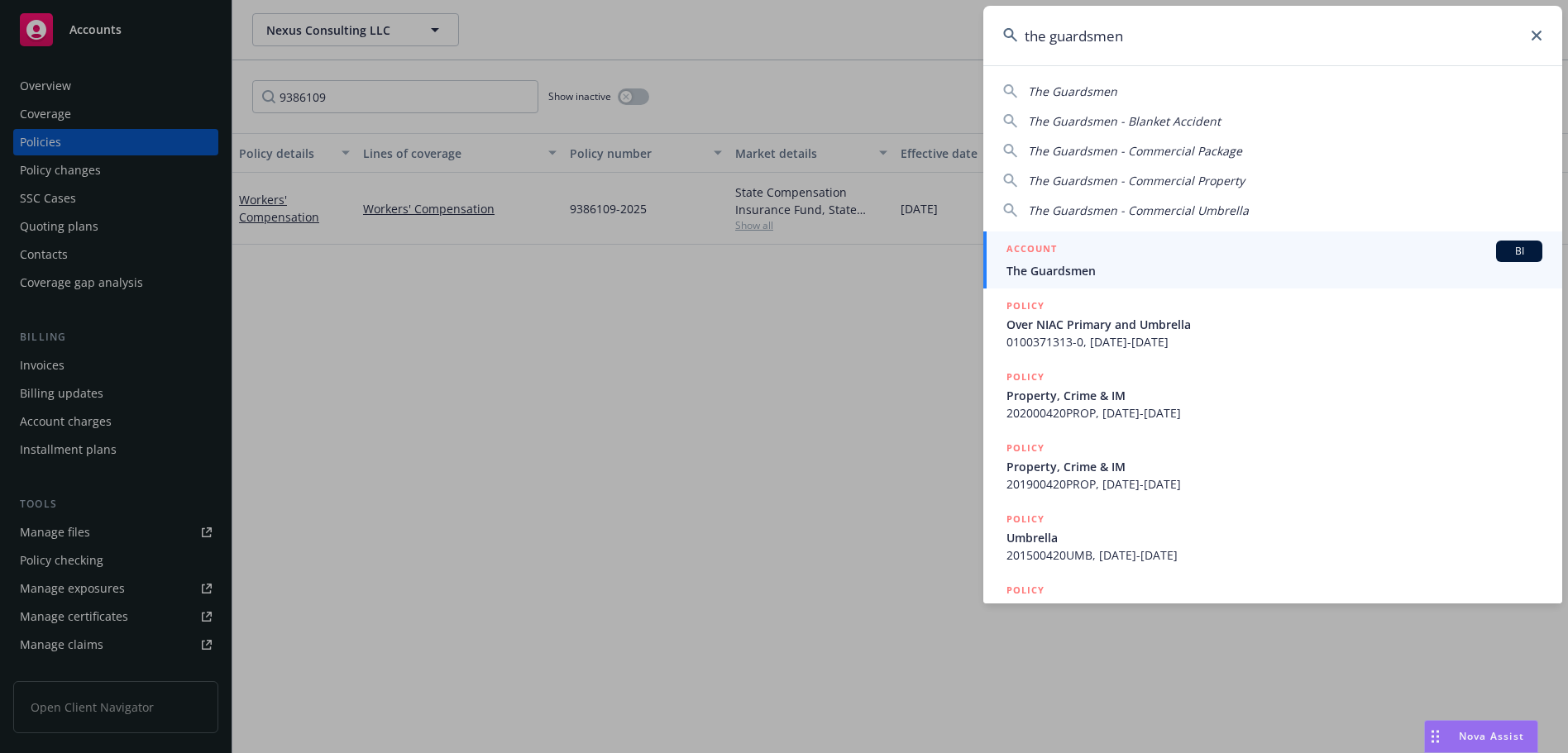
type input "the guardsmen"
click at [1214, 267] on span "The Guardsmen" at bounding box center [1274, 271] width 536 height 18
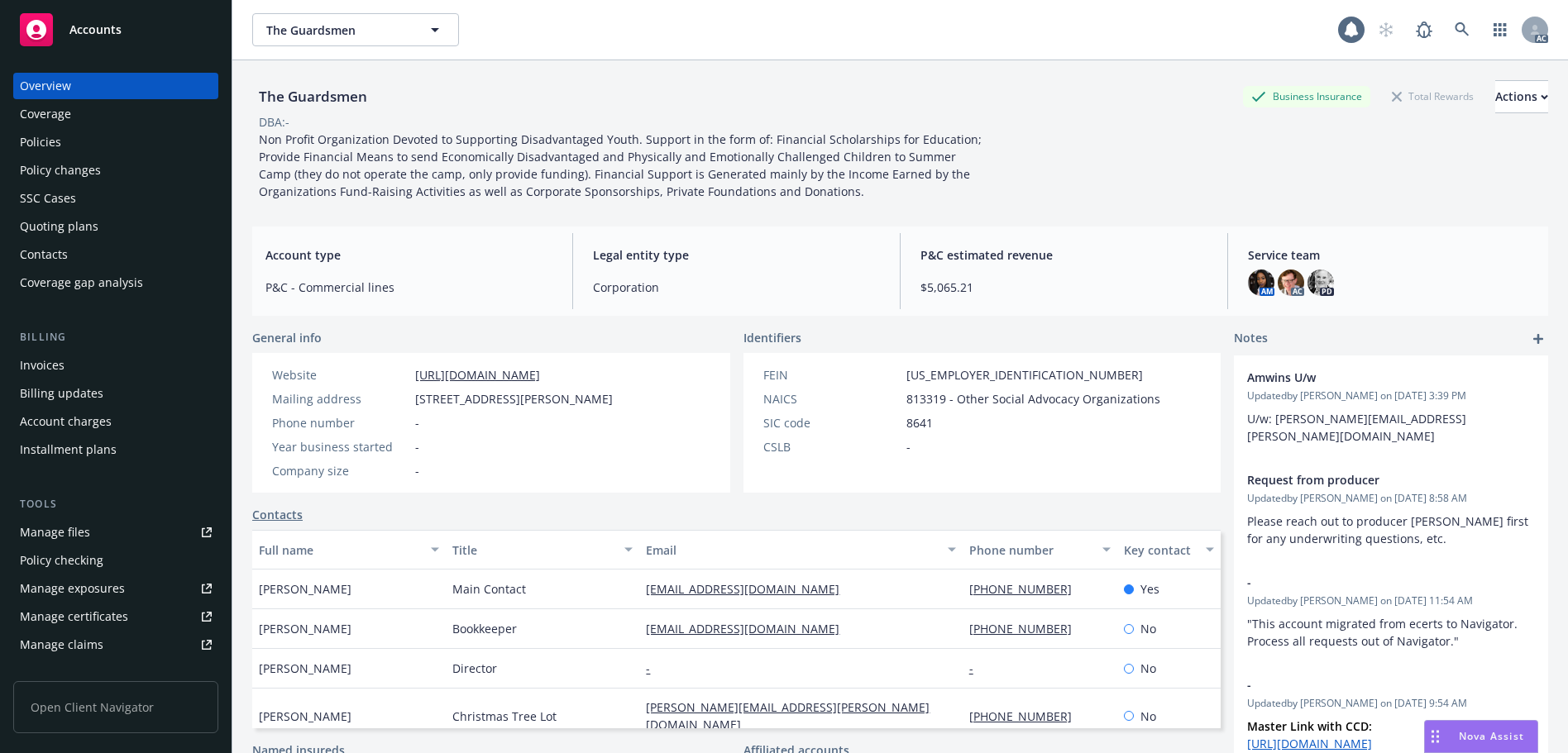
click at [68, 144] on div "Policies" at bounding box center [115, 143] width 192 height 27
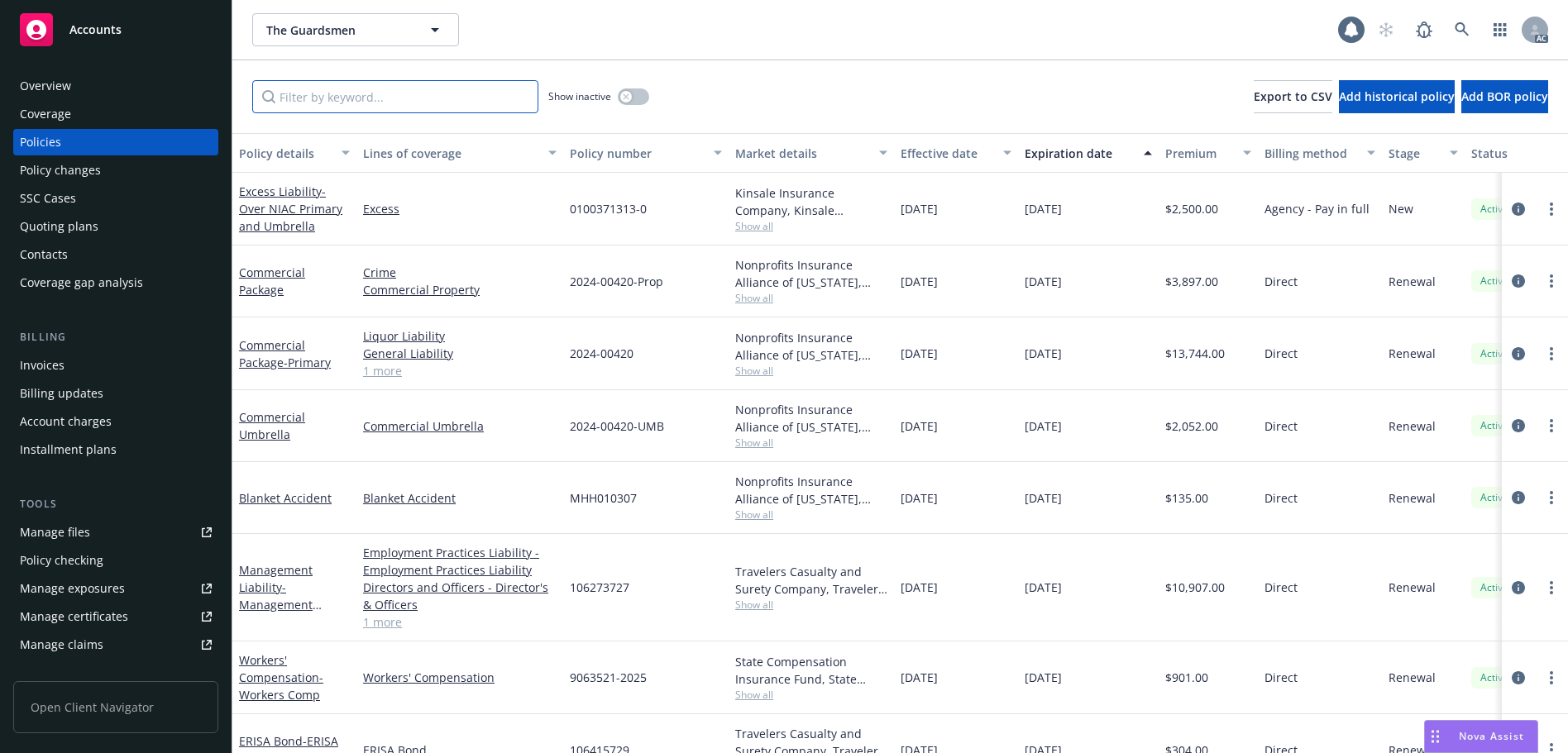
click at [457, 94] on input "Filter by keyword..." at bounding box center [395, 97] width 286 height 33
paste input "9063521"
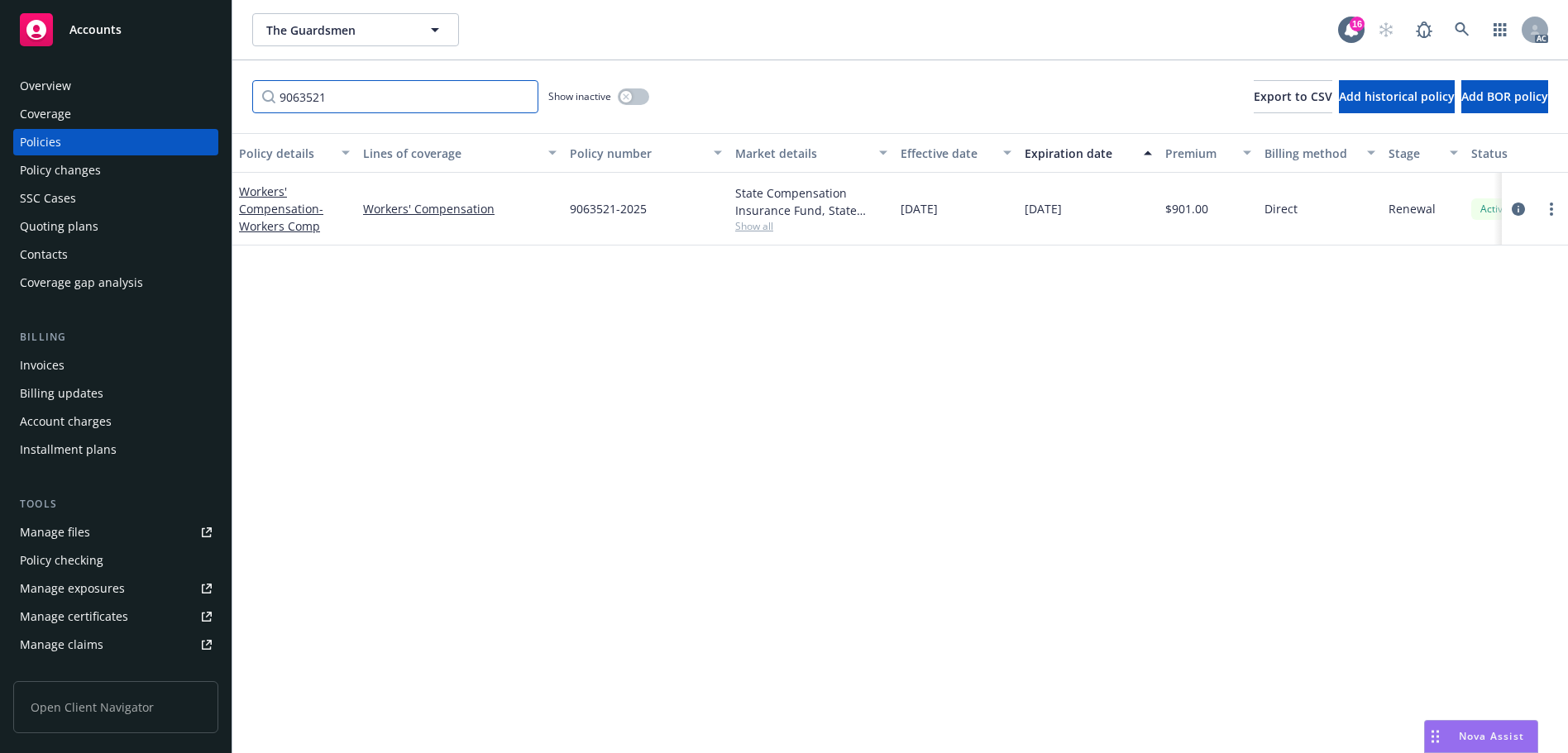
type input "9063521"
drag, startPoint x: 633, startPoint y: 90, endPoint x: 659, endPoint y: 99, distance: 27.5
click at [633, 90] on button "button" at bounding box center [633, 97] width 31 height 17
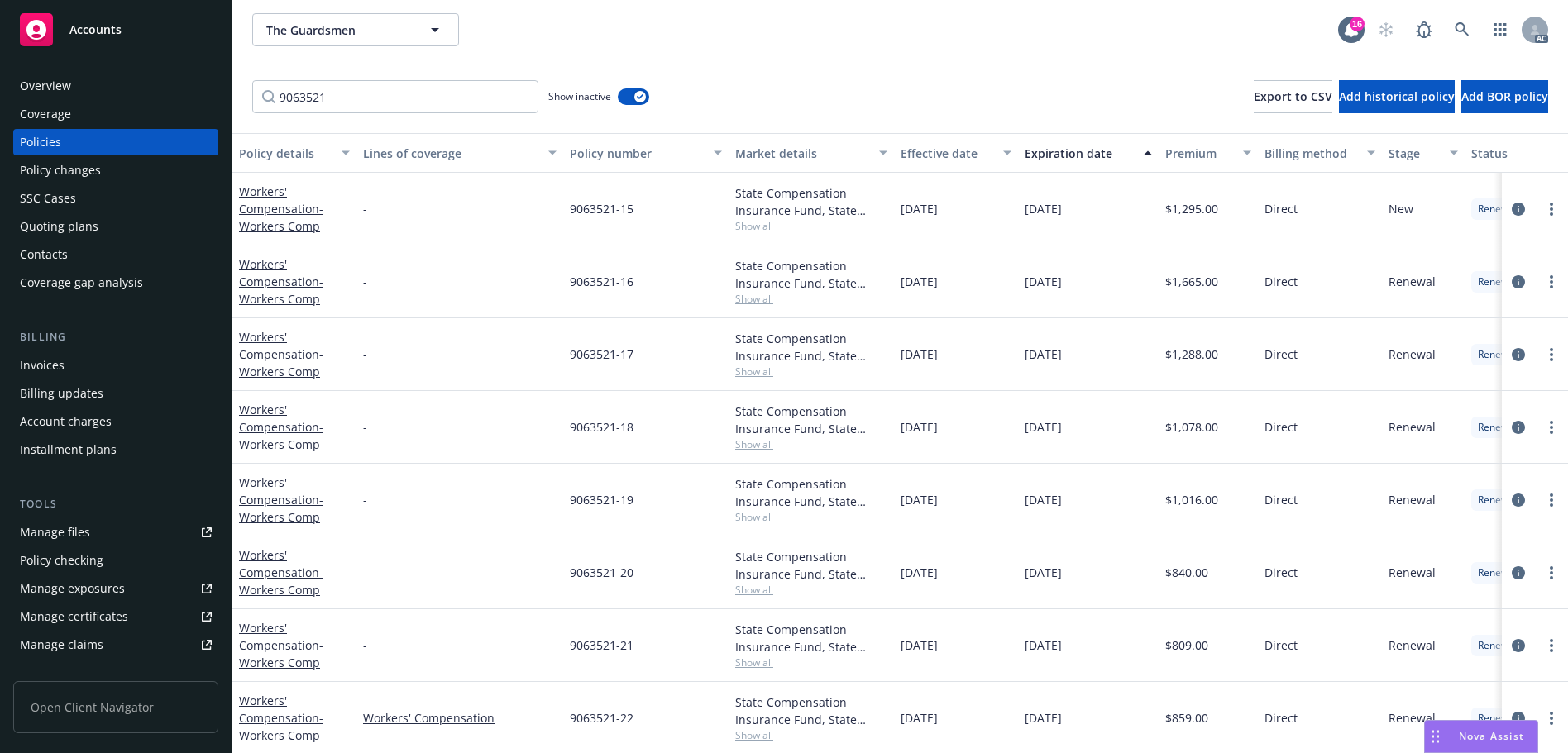
click at [936, 155] on div "Effective date" at bounding box center [946, 153] width 93 height 18
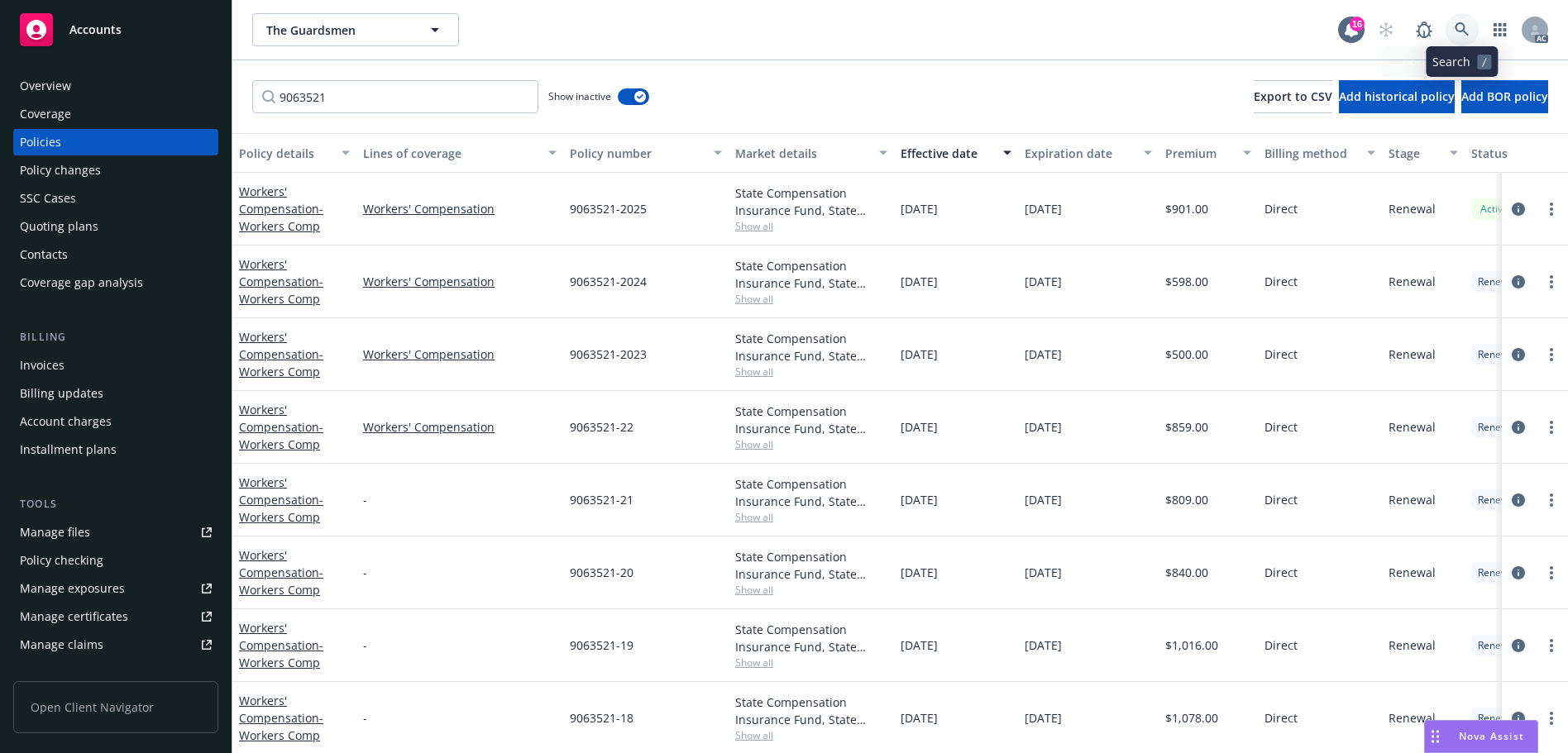
click at [1458, 30] on icon at bounding box center [1462, 29] width 15 height 15
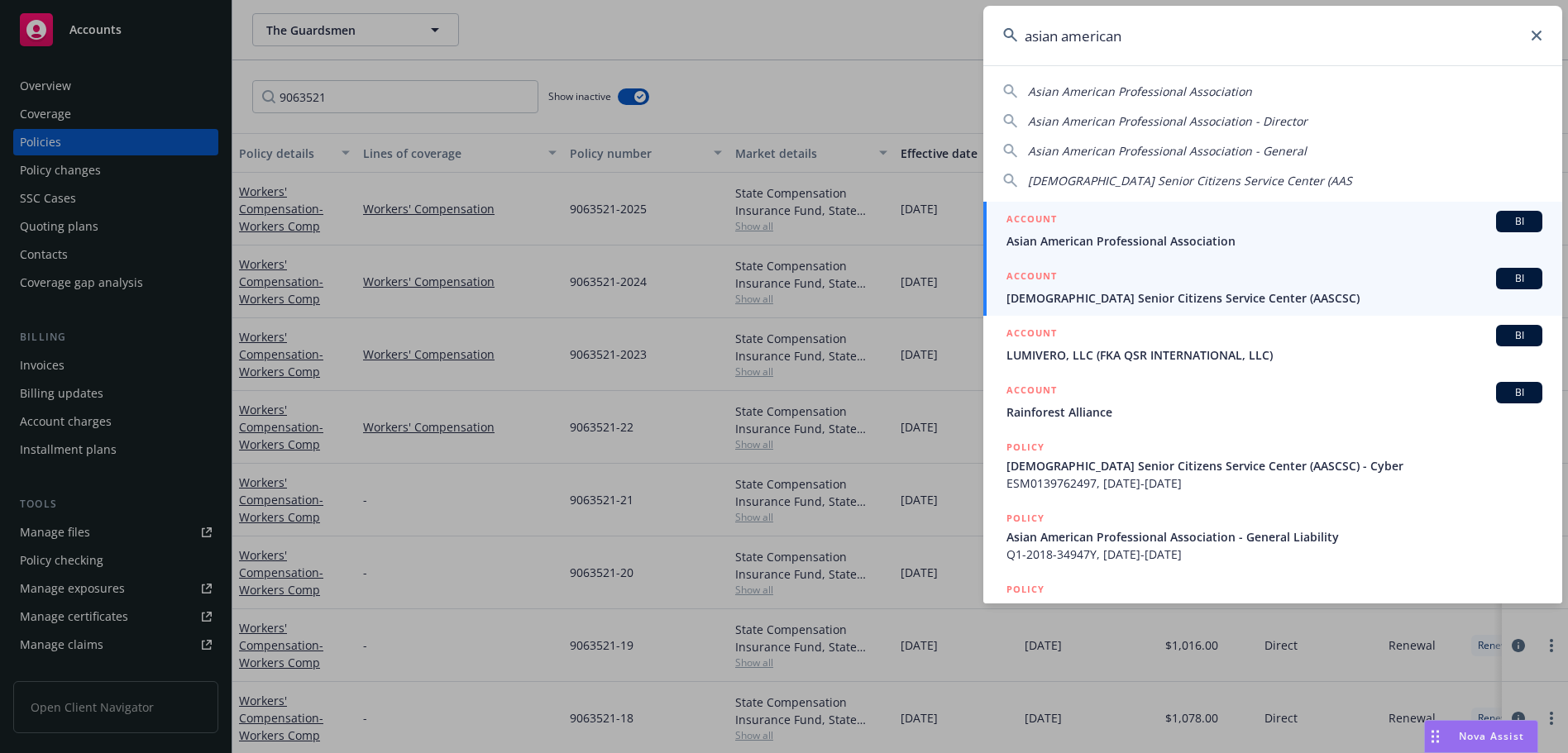
type input "asian american"
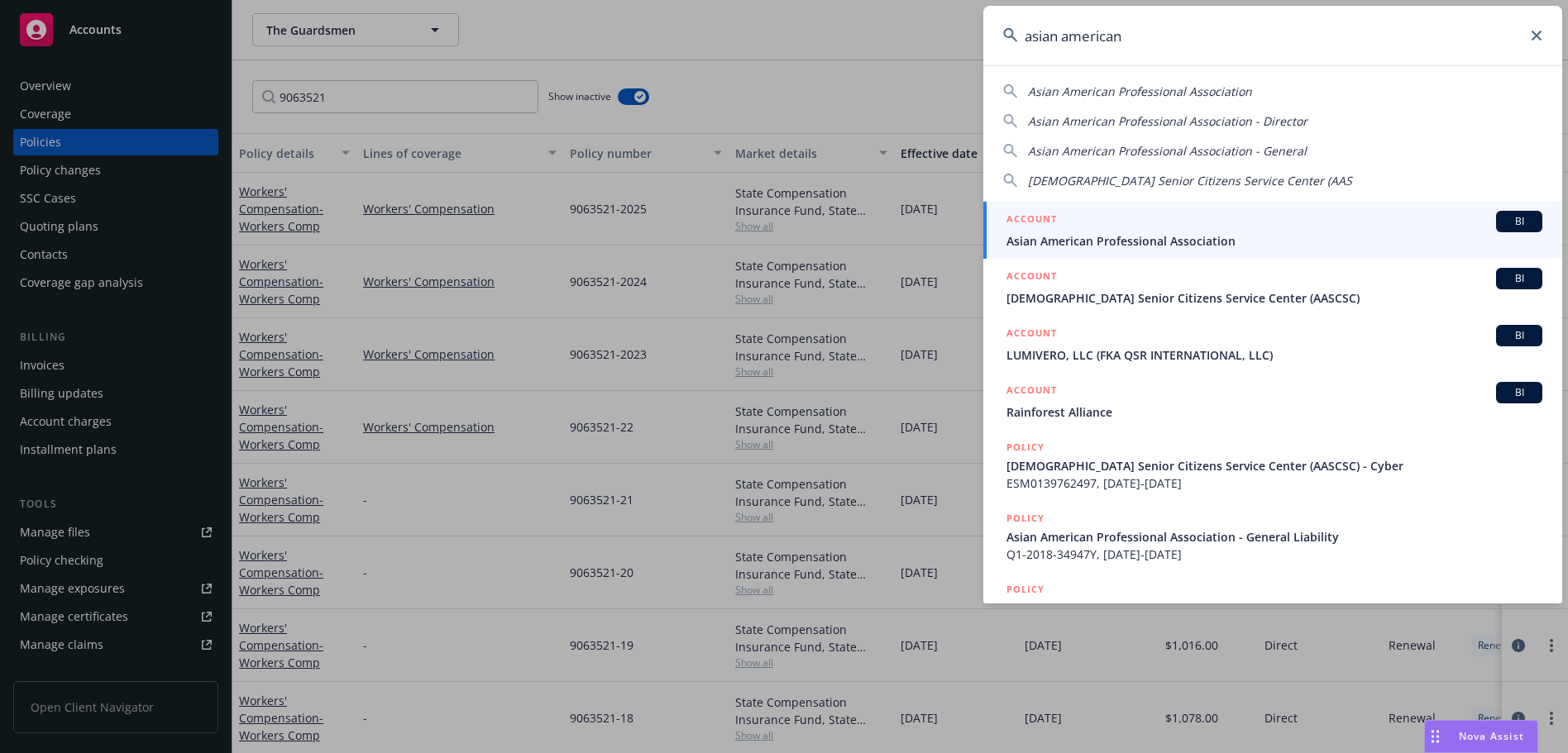
drag, startPoint x: 1190, startPoint y: 292, endPoint x: 1182, endPoint y: 290, distance: 8.2
click at [1190, 292] on span "[DEMOGRAPHIC_DATA] Senior Citizens Service Center (AASCSC)" at bounding box center [1274, 299] width 536 height 18
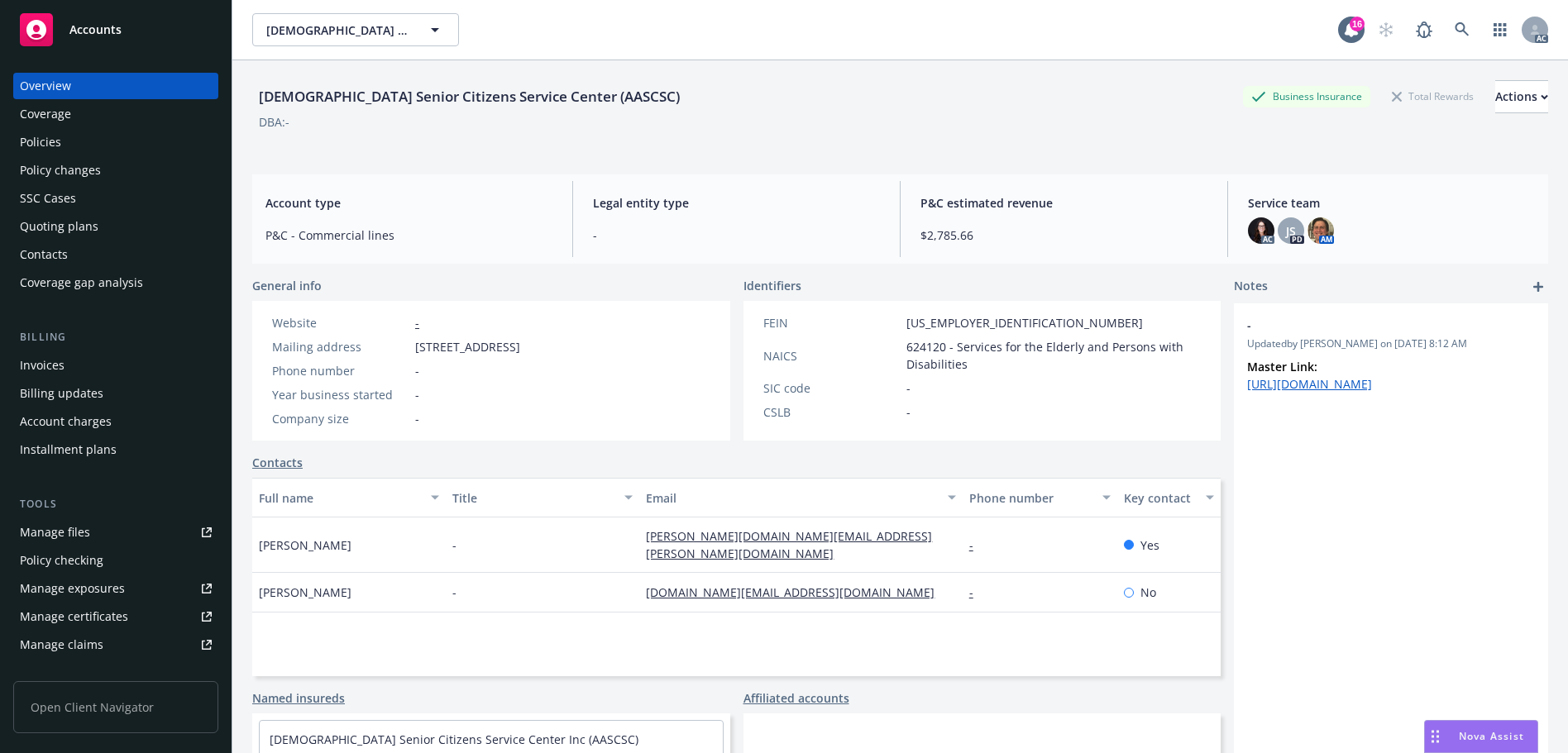
click at [107, 159] on div "Policy changes" at bounding box center [115, 170] width 192 height 27
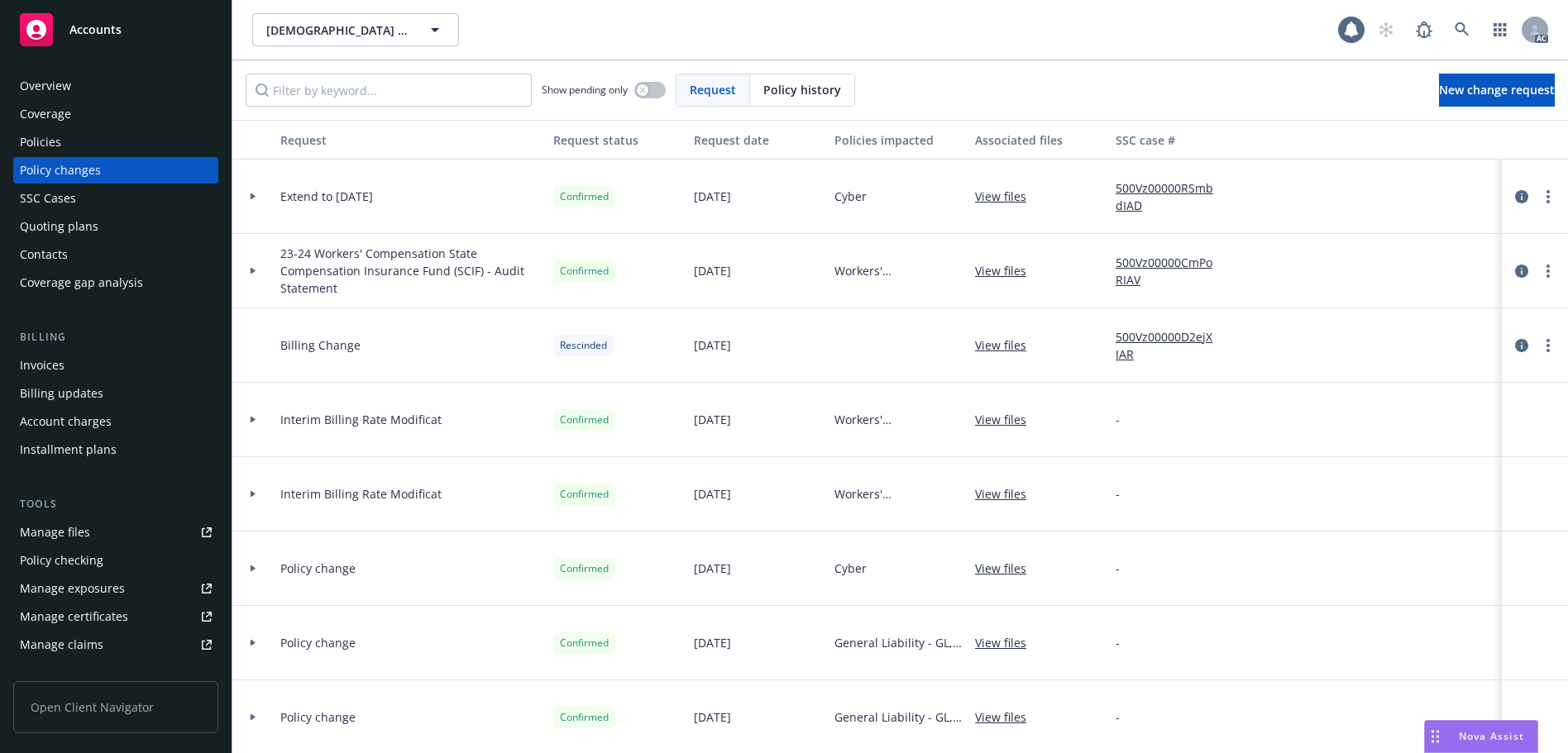
click at [104, 149] on div "Policies" at bounding box center [115, 143] width 192 height 27
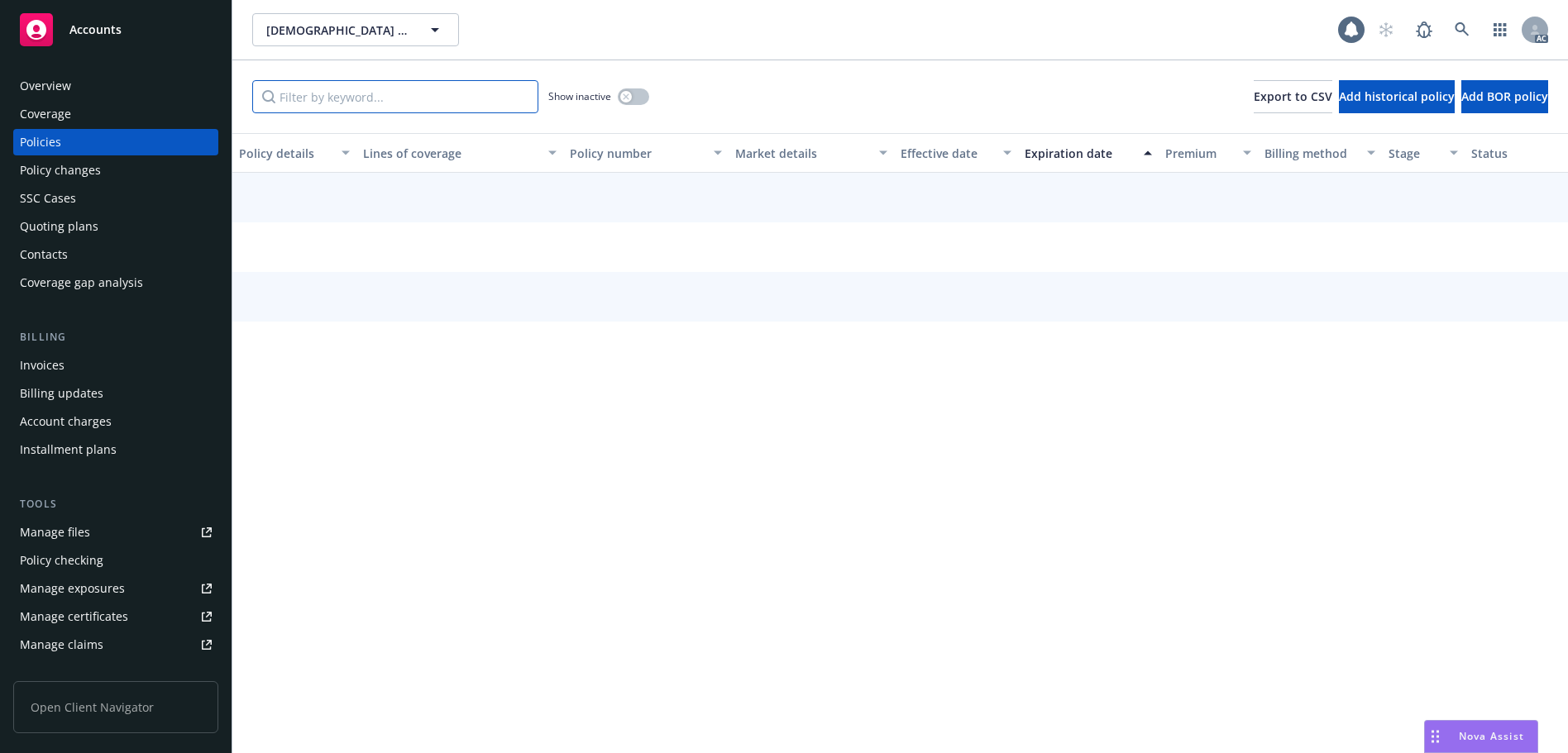
click at [291, 102] on input "Filter by keyword..." at bounding box center [395, 97] width 286 height 33
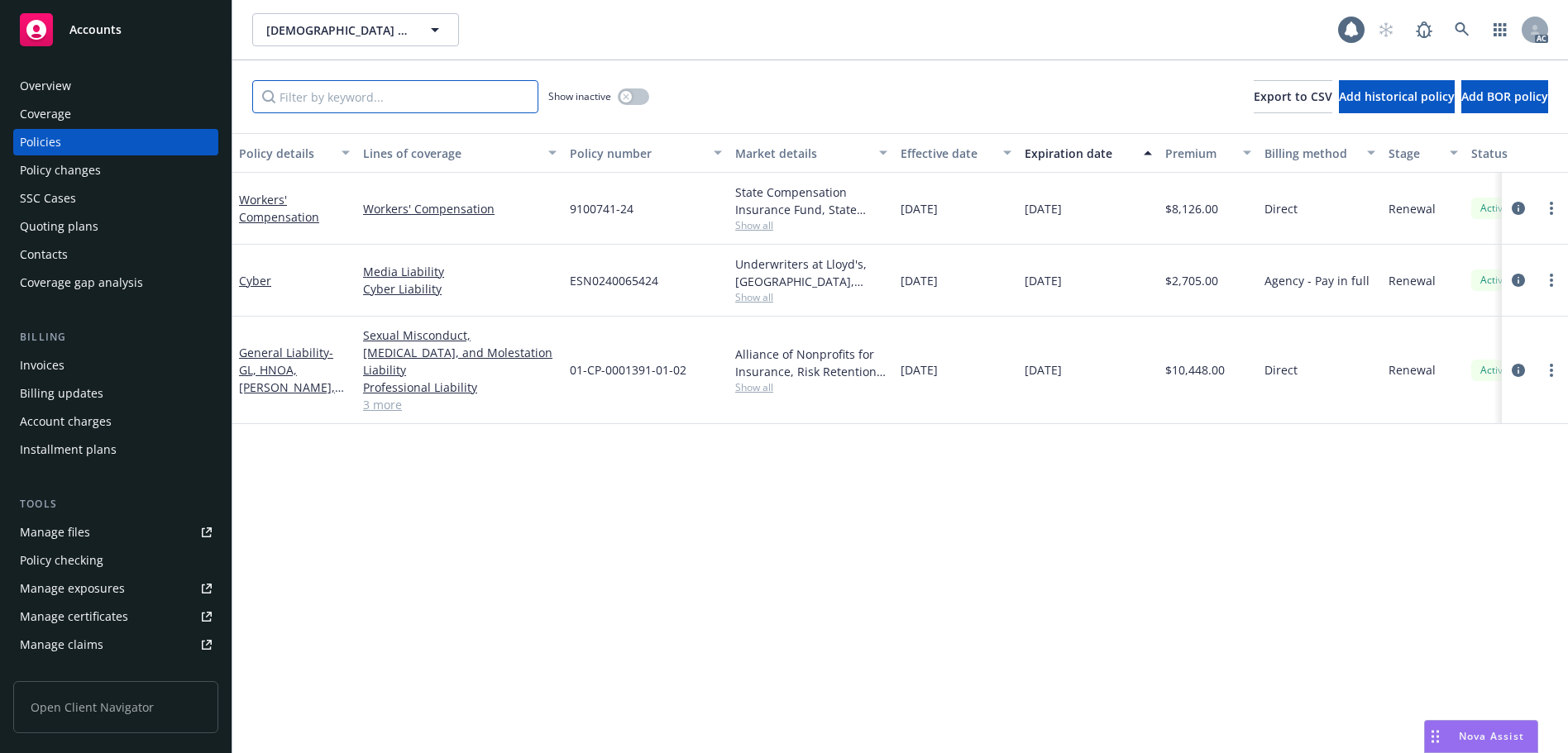
paste input "9100741"
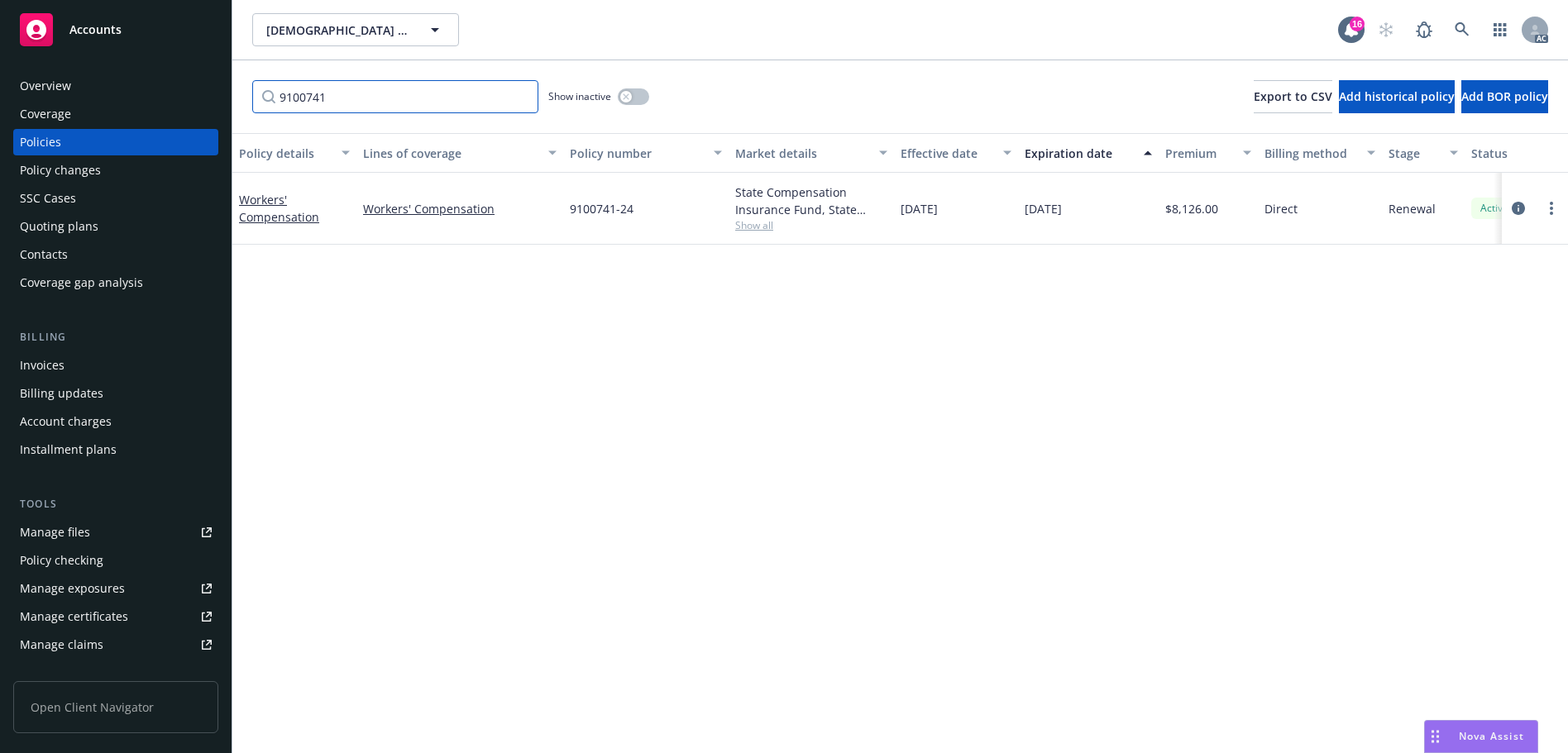
type input "9100741"
click at [1461, 19] on link at bounding box center [1461, 29] width 33 height 33
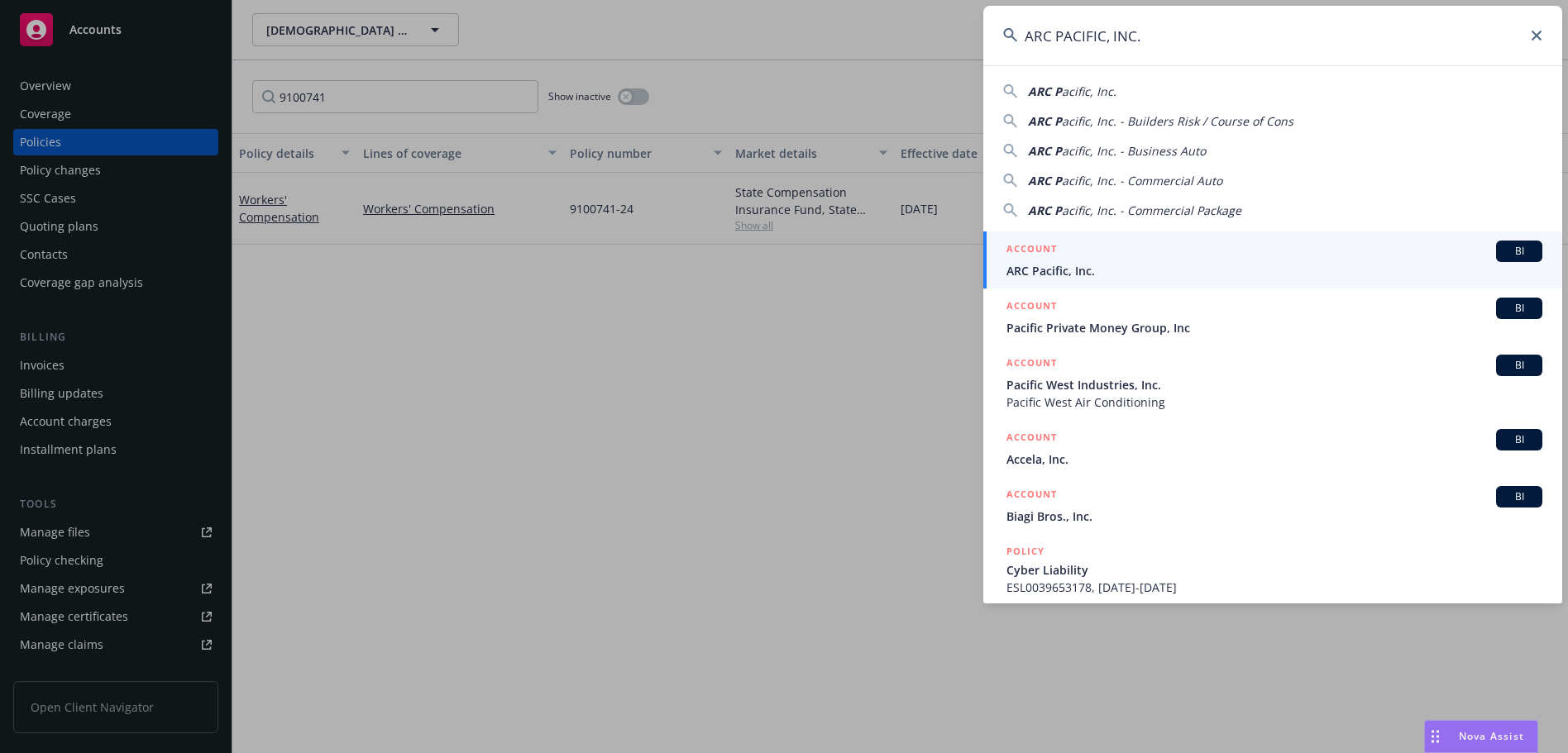
type input "ARC PACIFIC, INC."
drag, startPoint x: 1098, startPoint y: 243, endPoint x: 1267, endPoint y: 276, distance: 172.2
click at [1099, 244] on div "ACCOUNT BI" at bounding box center [1274, 252] width 536 height 21
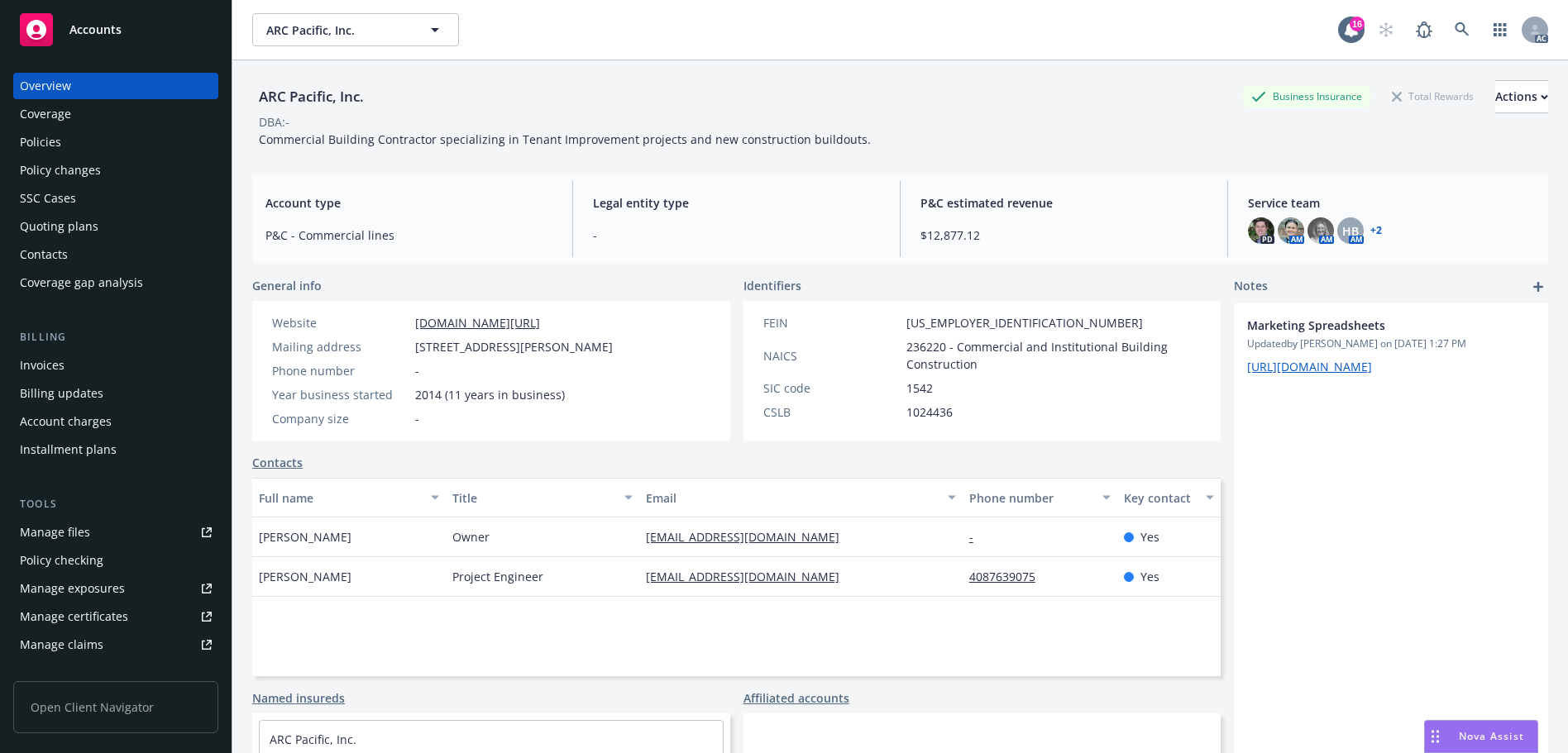
click at [115, 151] on div "Policies" at bounding box center [115, 143] width 192 height 27
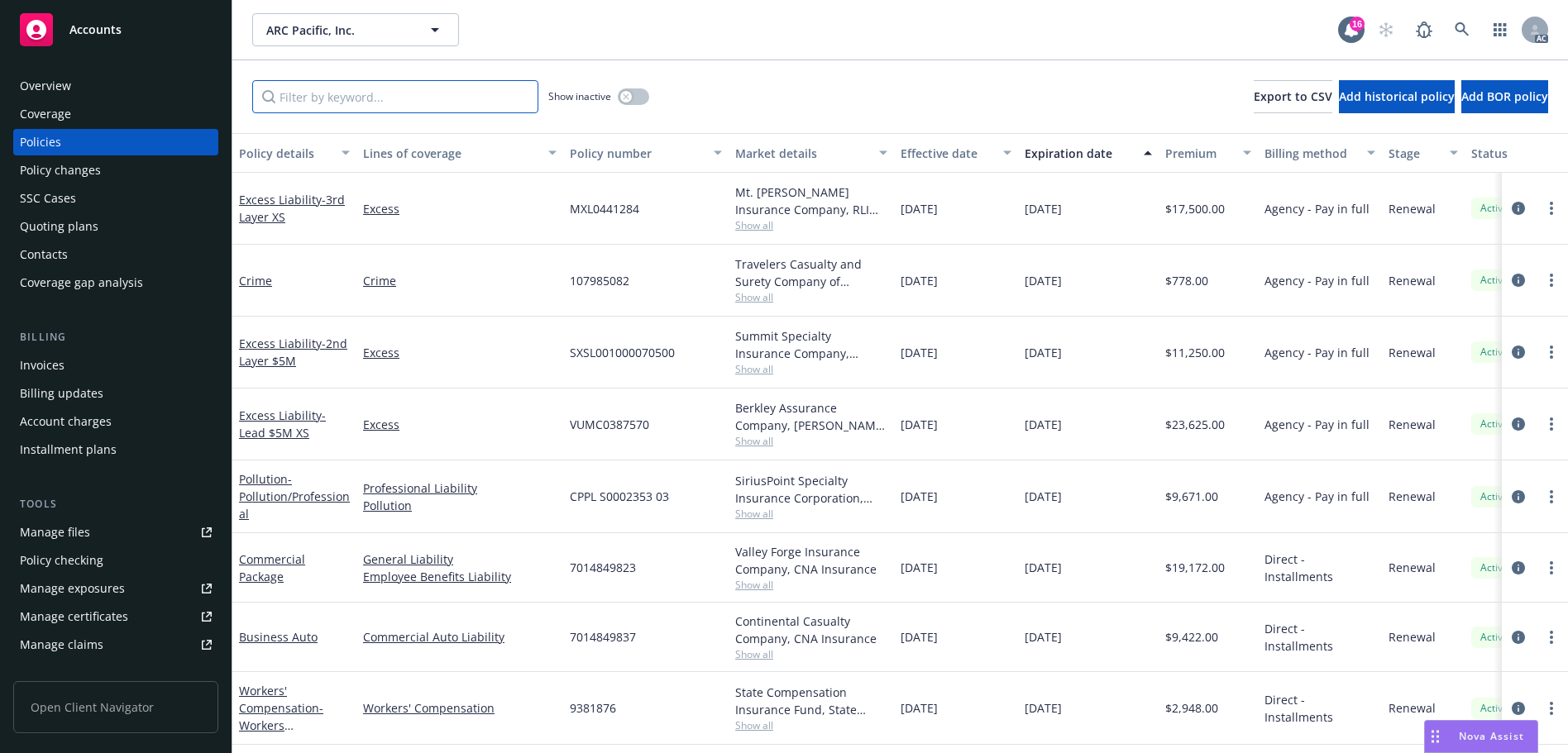
click at [485, 97] on input "Filter by keyword..." at bounding box center [395, 97] width 286 height 33
paste input "9381876"
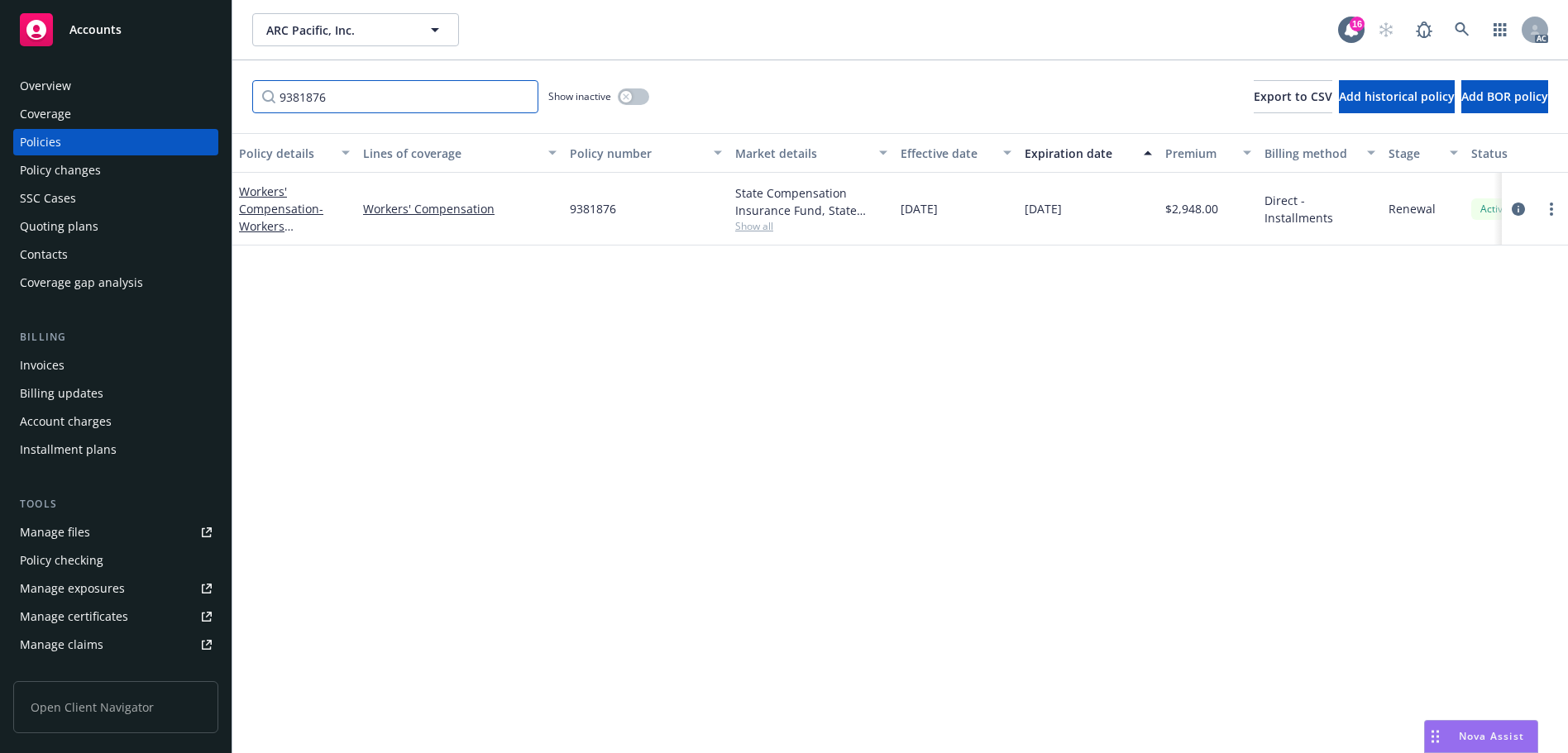
type input "9381876"
click at [1457, 23] on icon at bounding box center [1462, 29] width 15 height 15
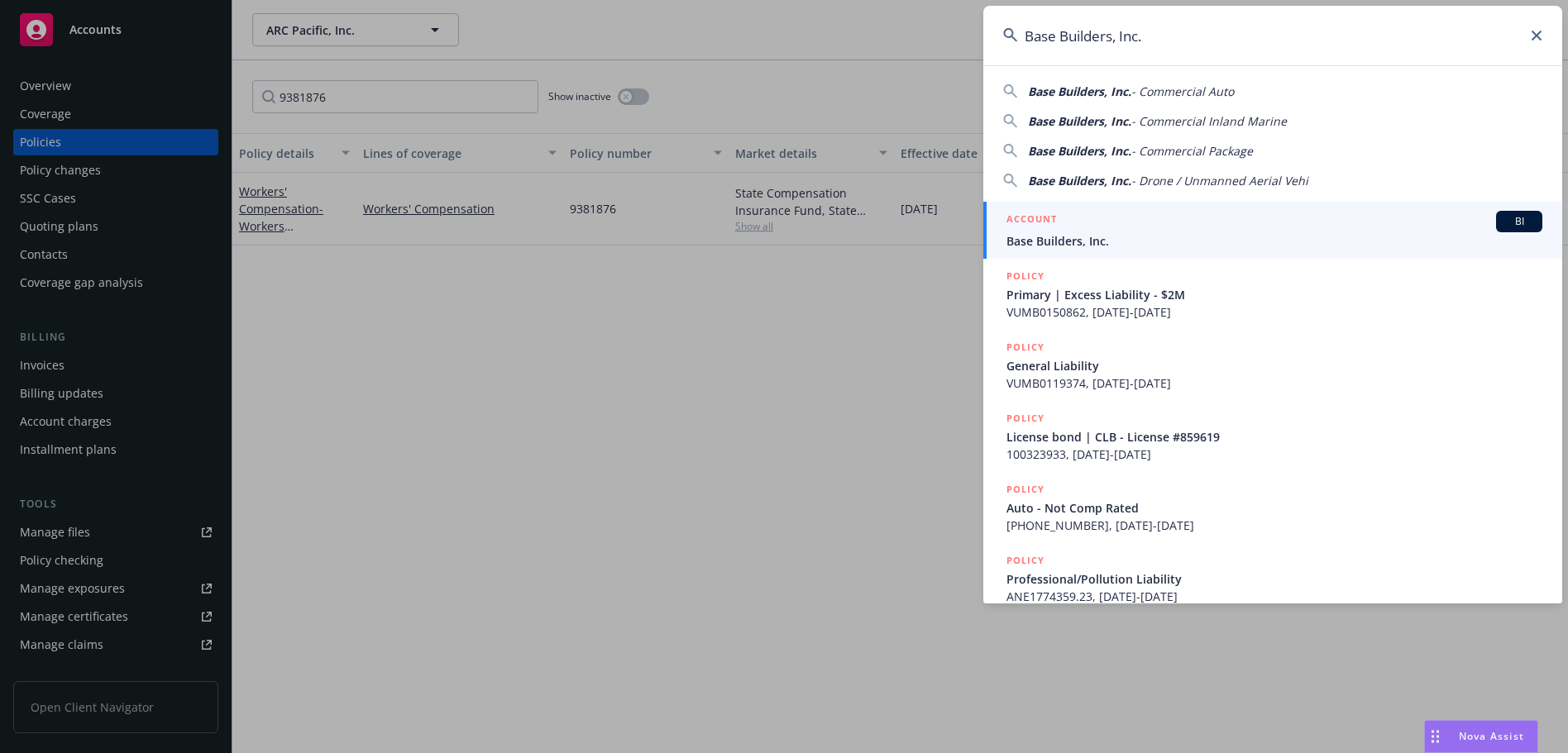
type input "Base Builders, Inc."
click at [1103, 226] on div "ACCOUNT BI" at bounding box center [1274, 221] width 536 height 21
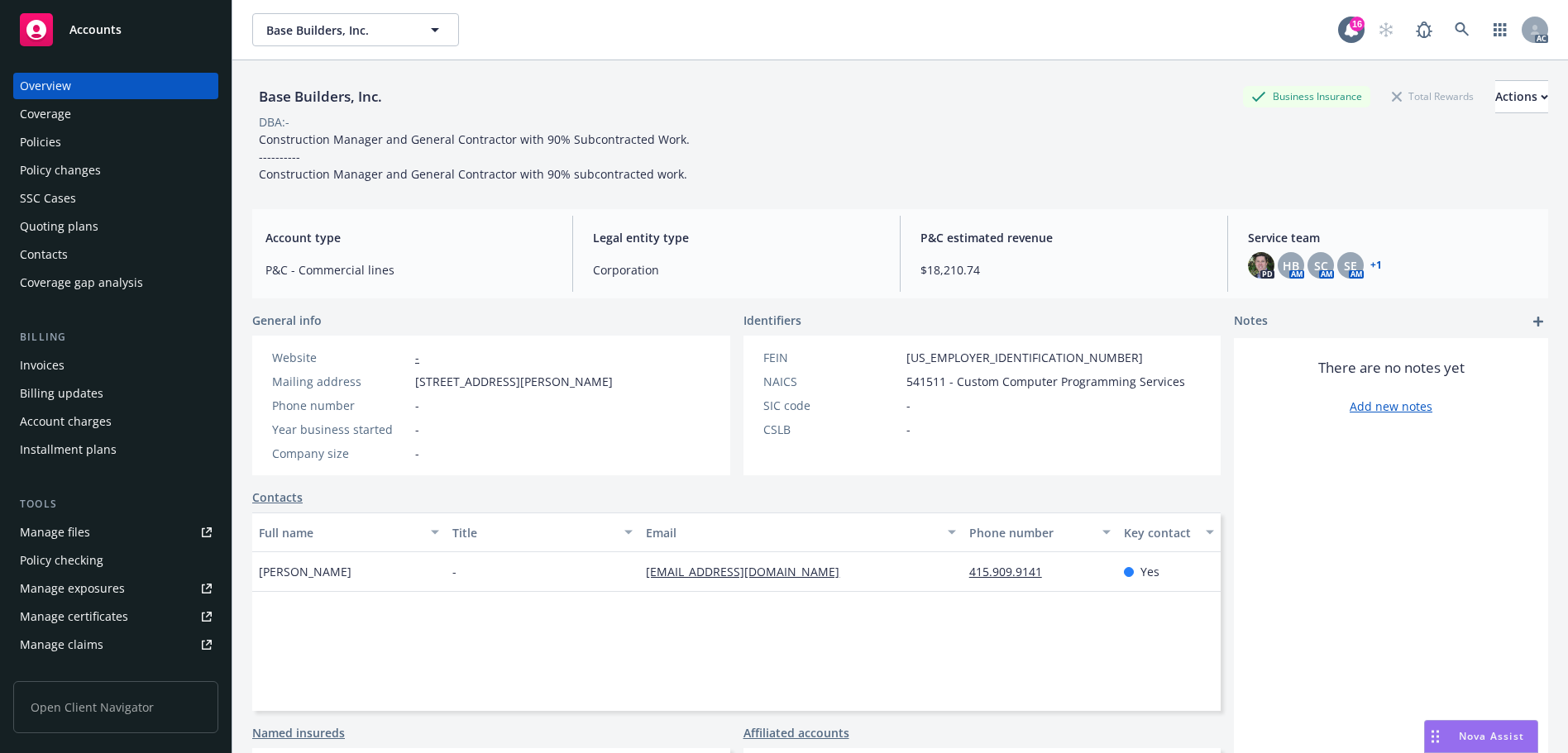
click at [66, 136] on div "Policies" at bounding box center [115, 143] width 192 height 27
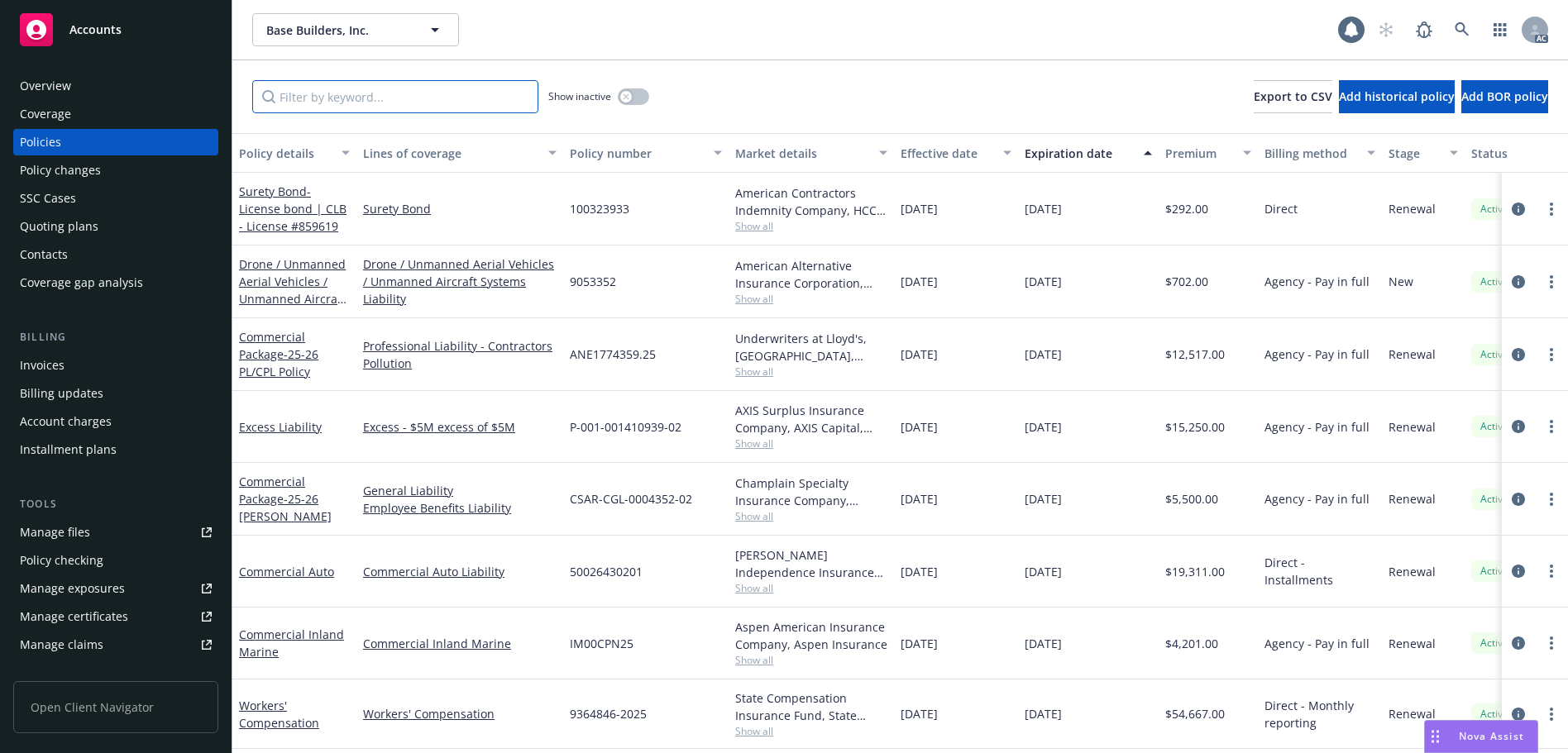
click at [366, 96] on input "Filter by keyword..." at bounding box center [395, 97] width 286 height 33
paste input "9364846"
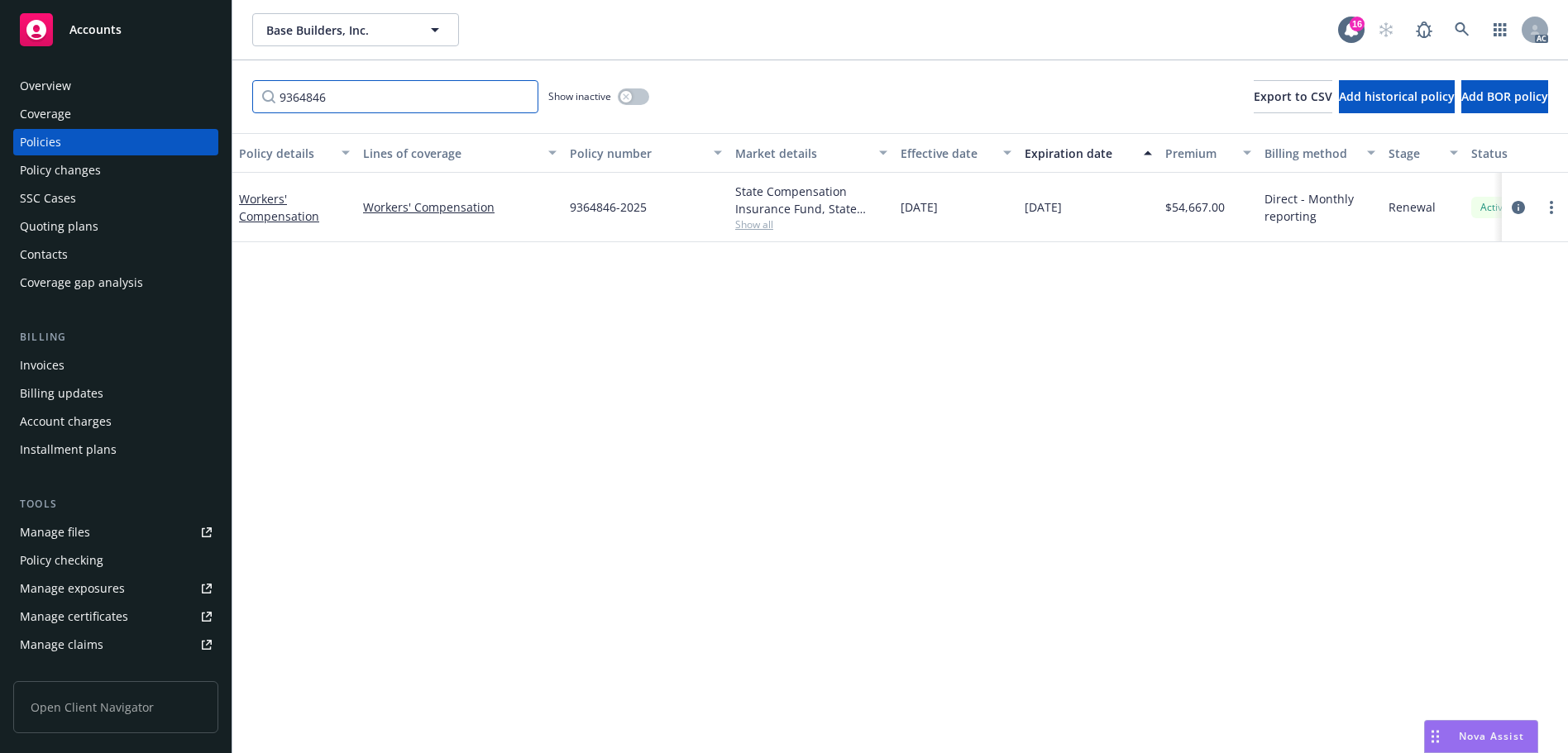
type input "9364846"
click at [650, 99] on div "9364846 Show inactive Export to CSV Add historical policy Add BOR policy" at bounding box center [899, 97] width 1335 height 73
drag, startPoint x: 617, startPoint y: 86, endPoint x: 629, endPoint y: 89, distance: 12.4
click at [617, 87] on div "Show inactive" at bounding box center [599, 97] width 101 height 33
click at [633, 90] on button "button" at bounding box center [633, 97] width 31 height 17
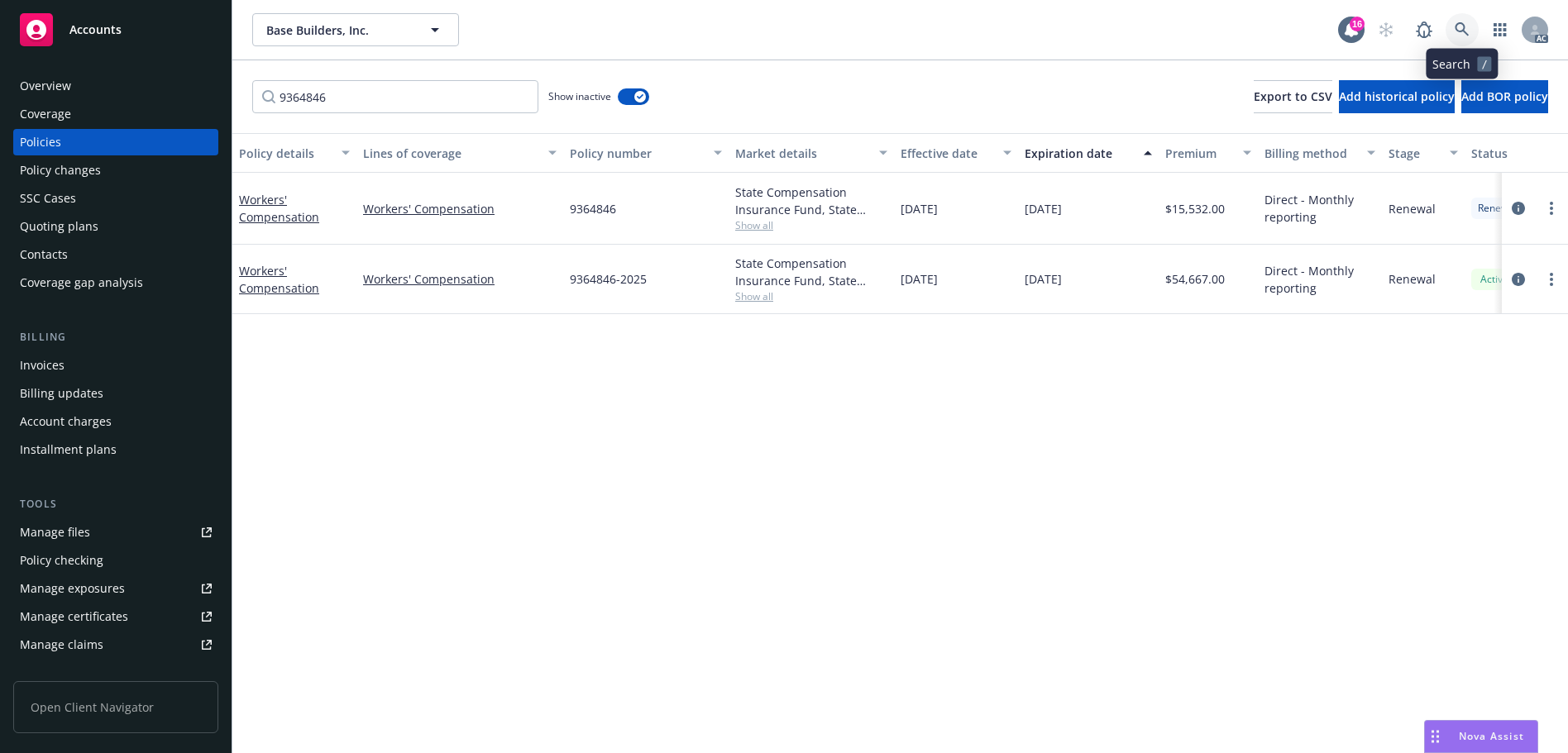
click at [1455, 26] on icon at bounding box center [1462, 29] width 15 height 15
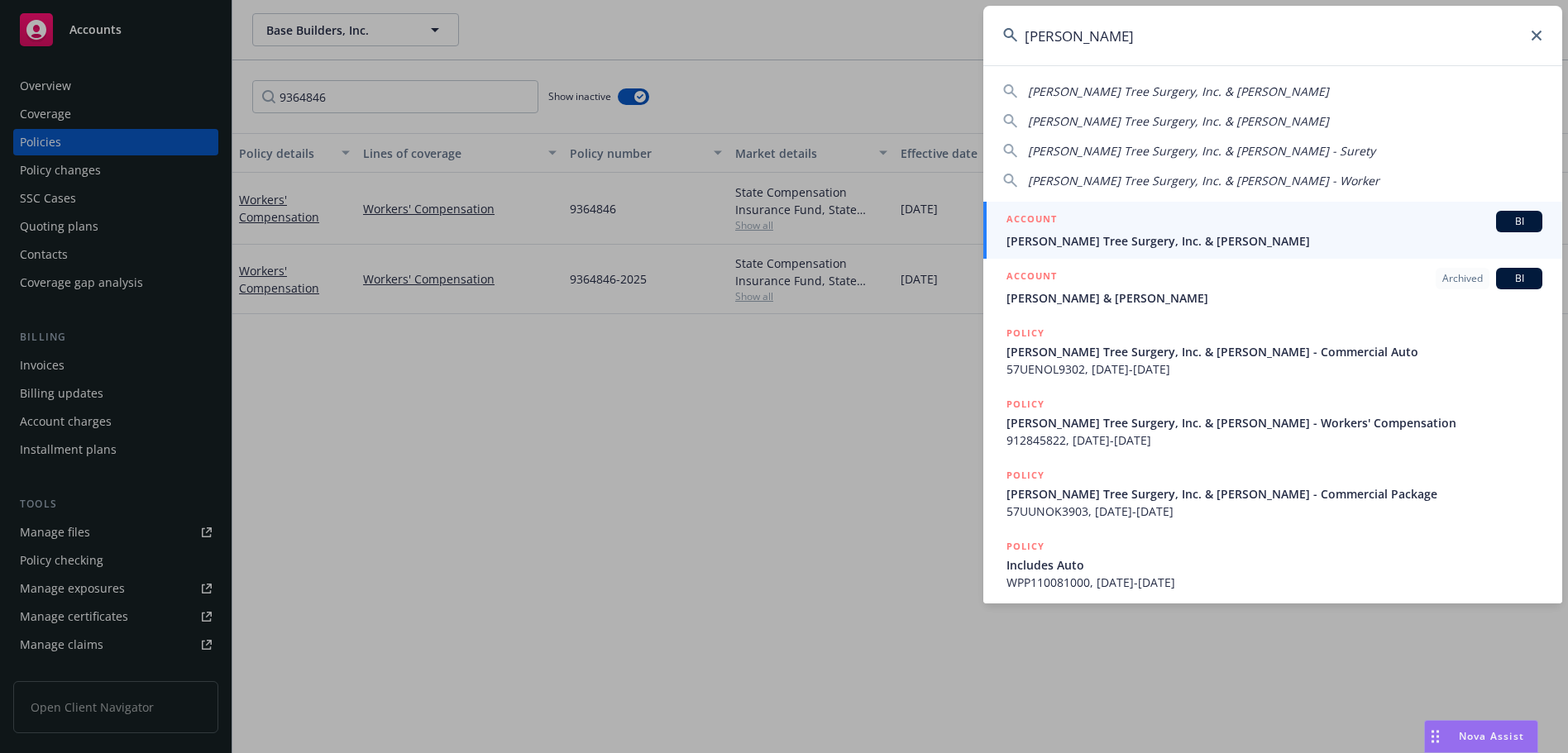
type input "[PERSON_NAME]"
click at [1271, 221] on div "ACCOUNT BI" at bounding box center [1274, 221] width 536 height 21
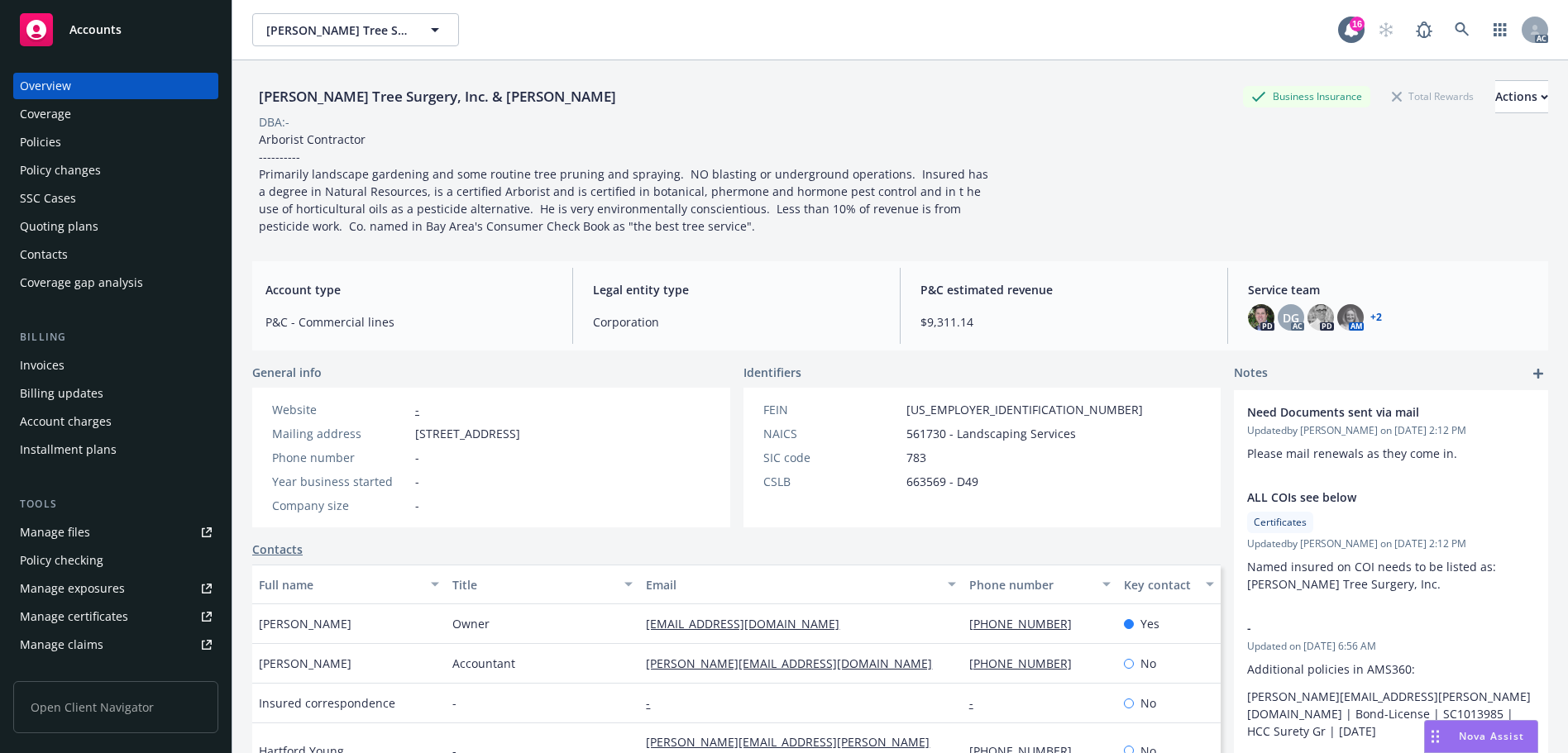
click at [141, 129] on div "Policies" at bounding box center [115, 143] width 192 height 27
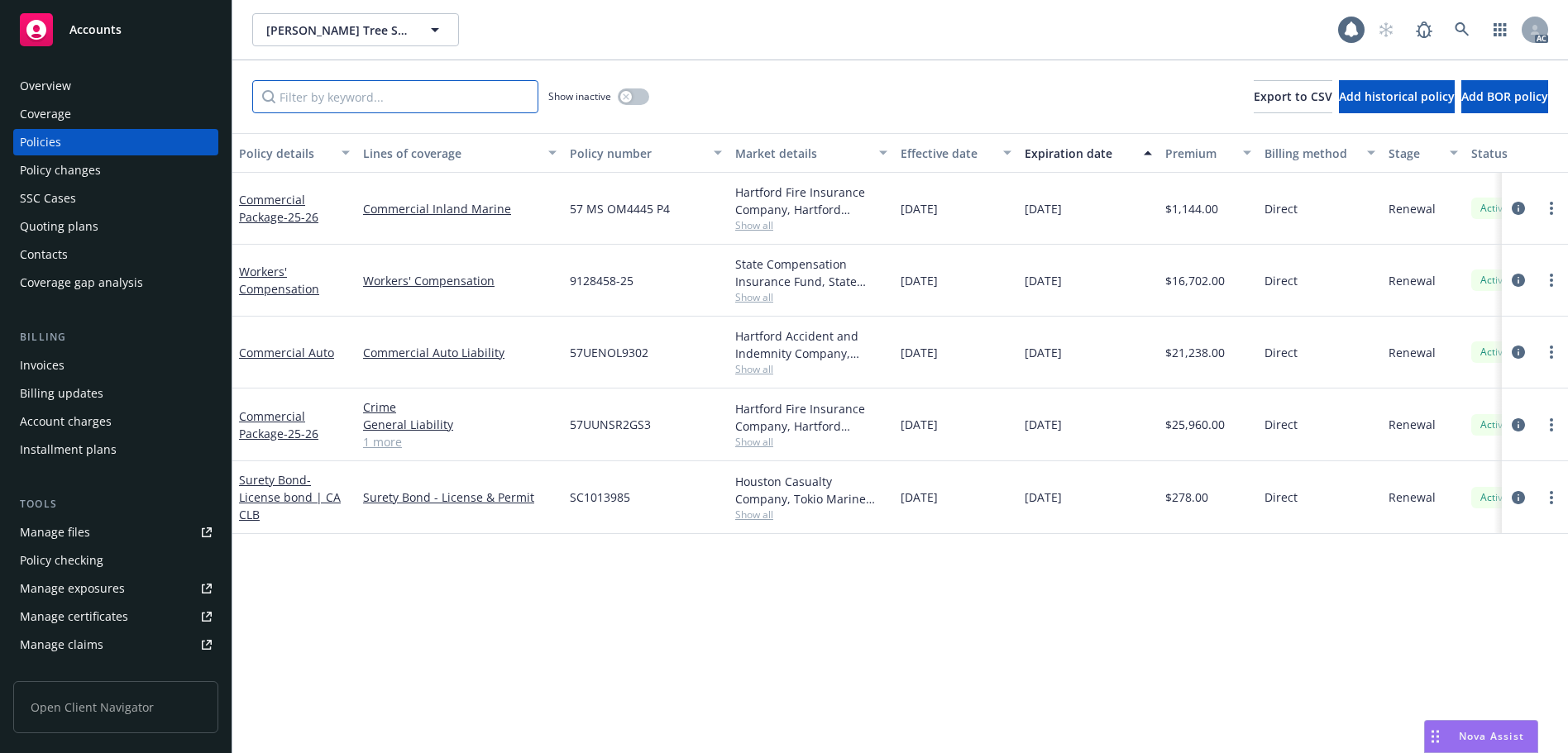
click at [352, 93] on input "Filter by keyword..." at bounding box center [395, 97] width 286 height 33
paste input "9128458"
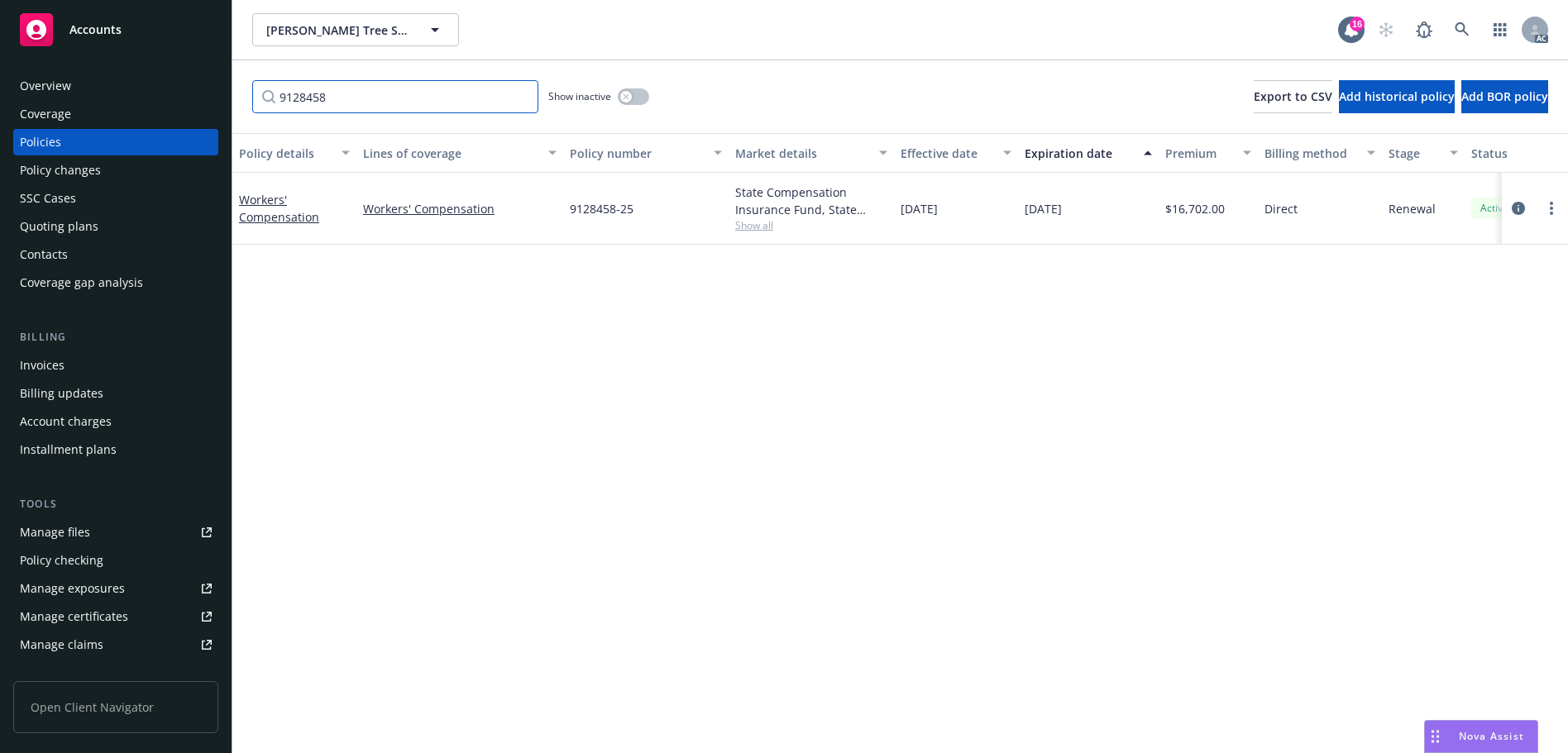
type input "9128458"
click at [1455, 32] on icon at bounding box center [1462, 29] width 15 height 15
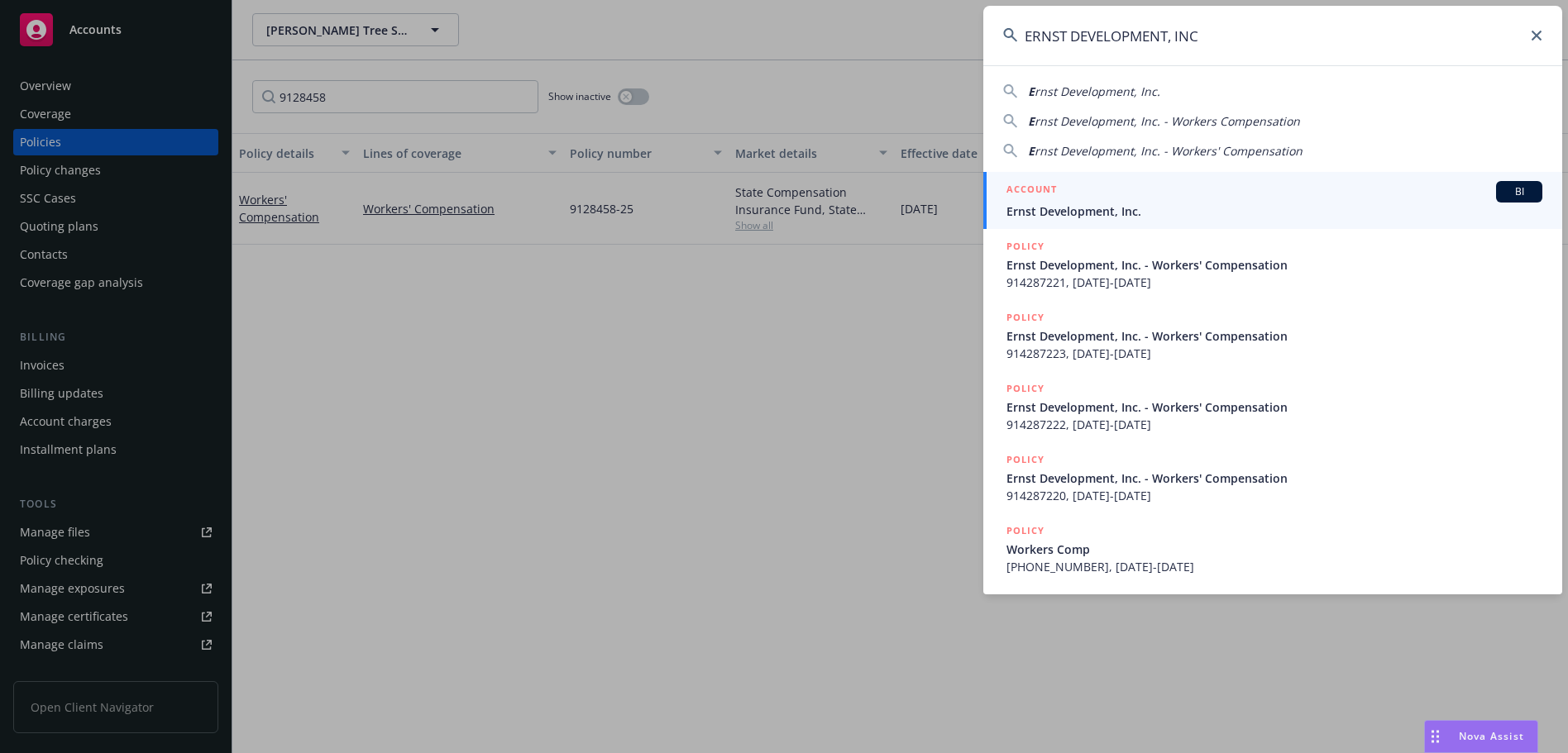
type input "ERNST DEVELOPMENT, INC"
click at [1122, 219] on span "Ernst Development, Inc." at bounding box center [1274, 212] width 536 height 18
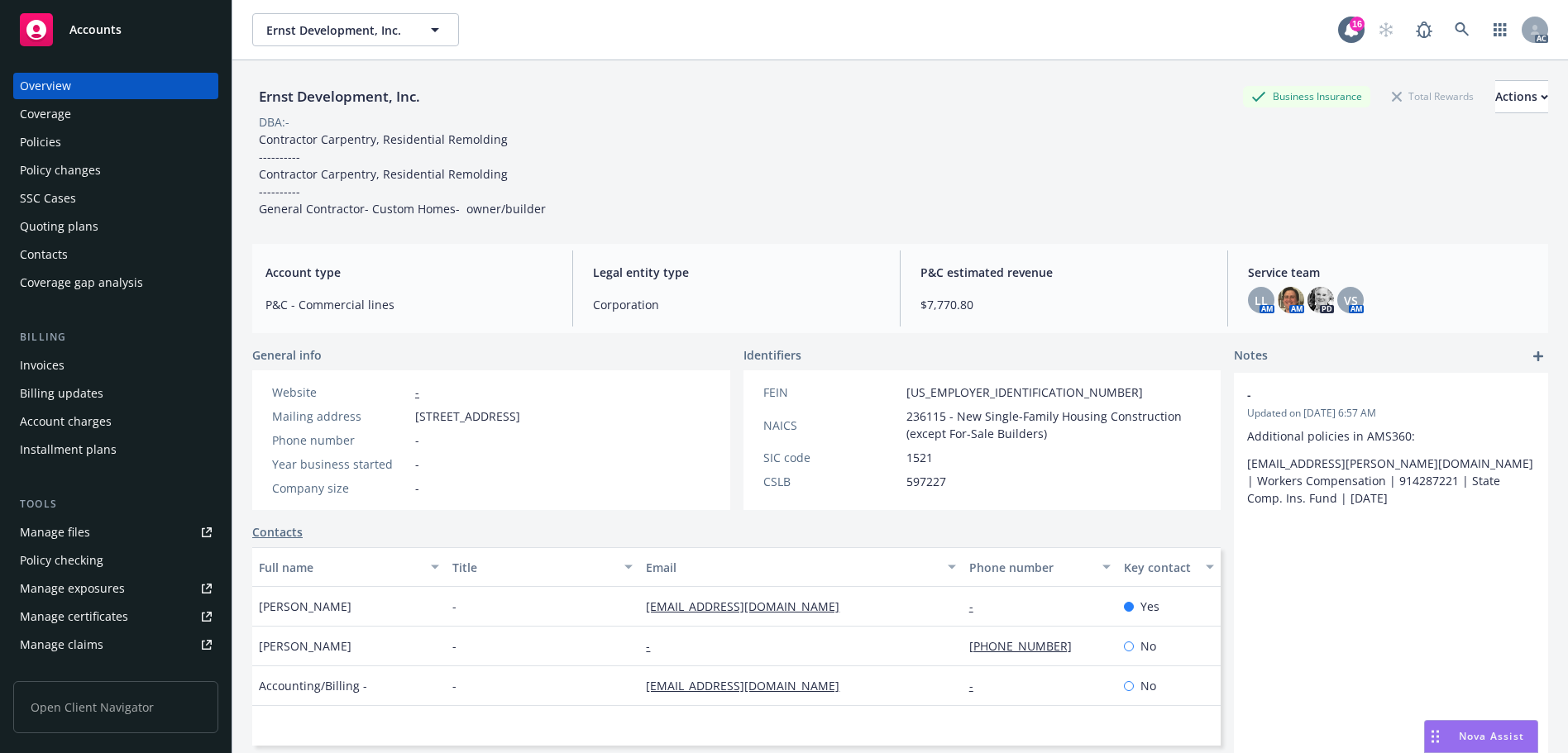
click at [103, 151] on div "Policies" at bounding box center [115, 143] width 192 height 27
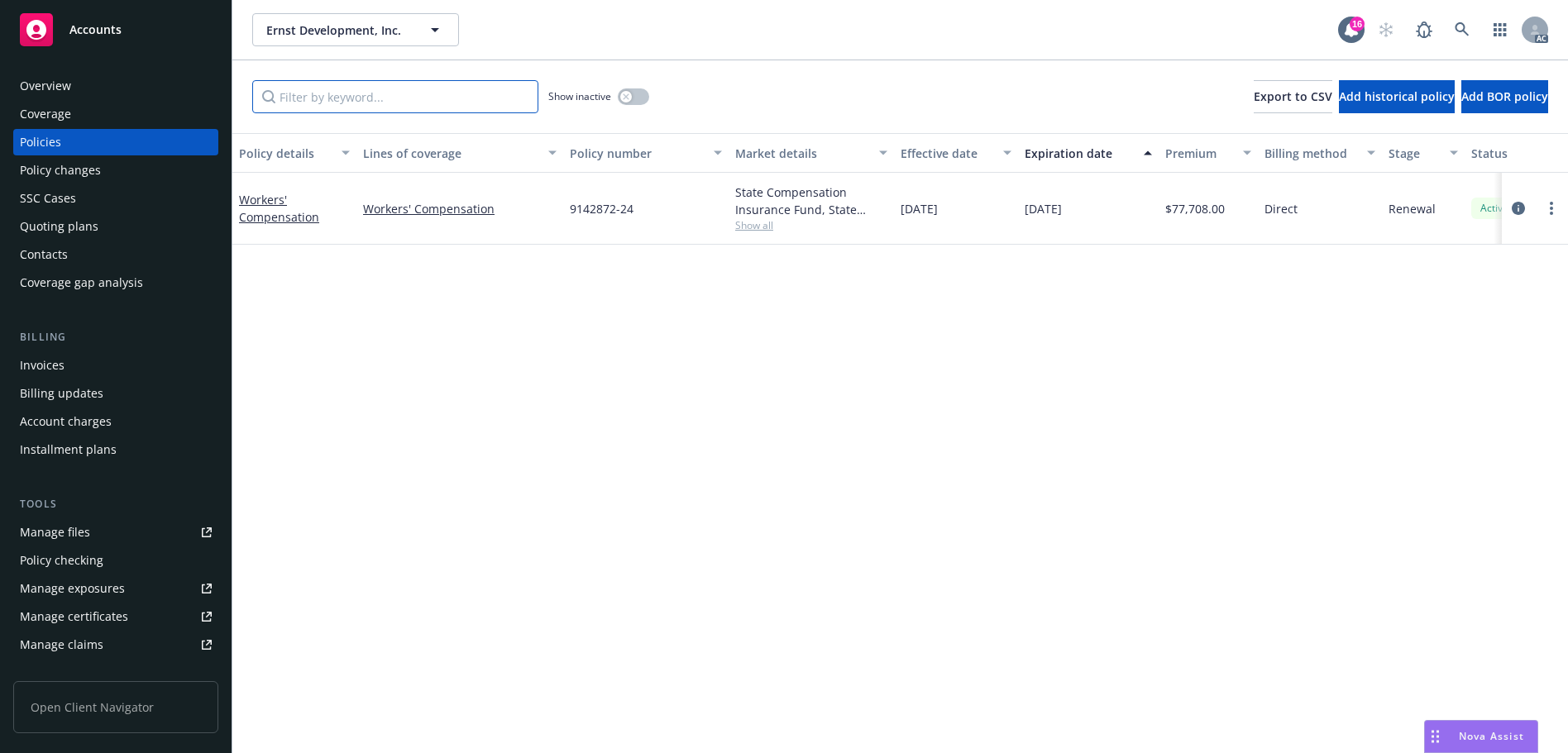
click at [394, 86] on input "Filter by keyword..." at bounding box center [395, 97] width 286 height 33
paste input "9142872"
type input "9142872"
click at [1457, 19] on link at bounding box center [1461, 29] width 33 height 33
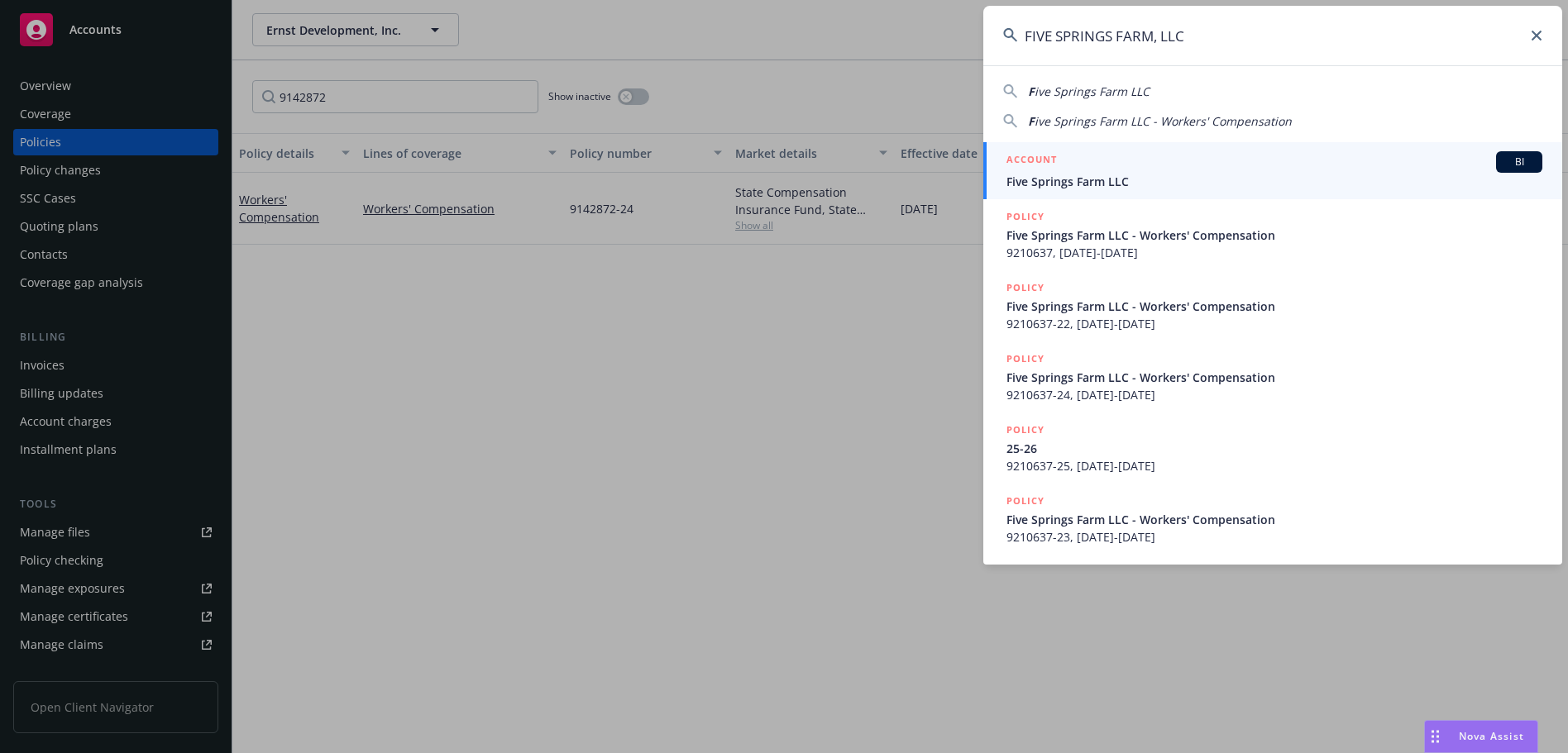
type input "FIVE SPRINGS FARM, LLC"
click at [1142, 185] on span "Five Springs Farm LLC" at bounding box center [1274, 182] width 536 height 18
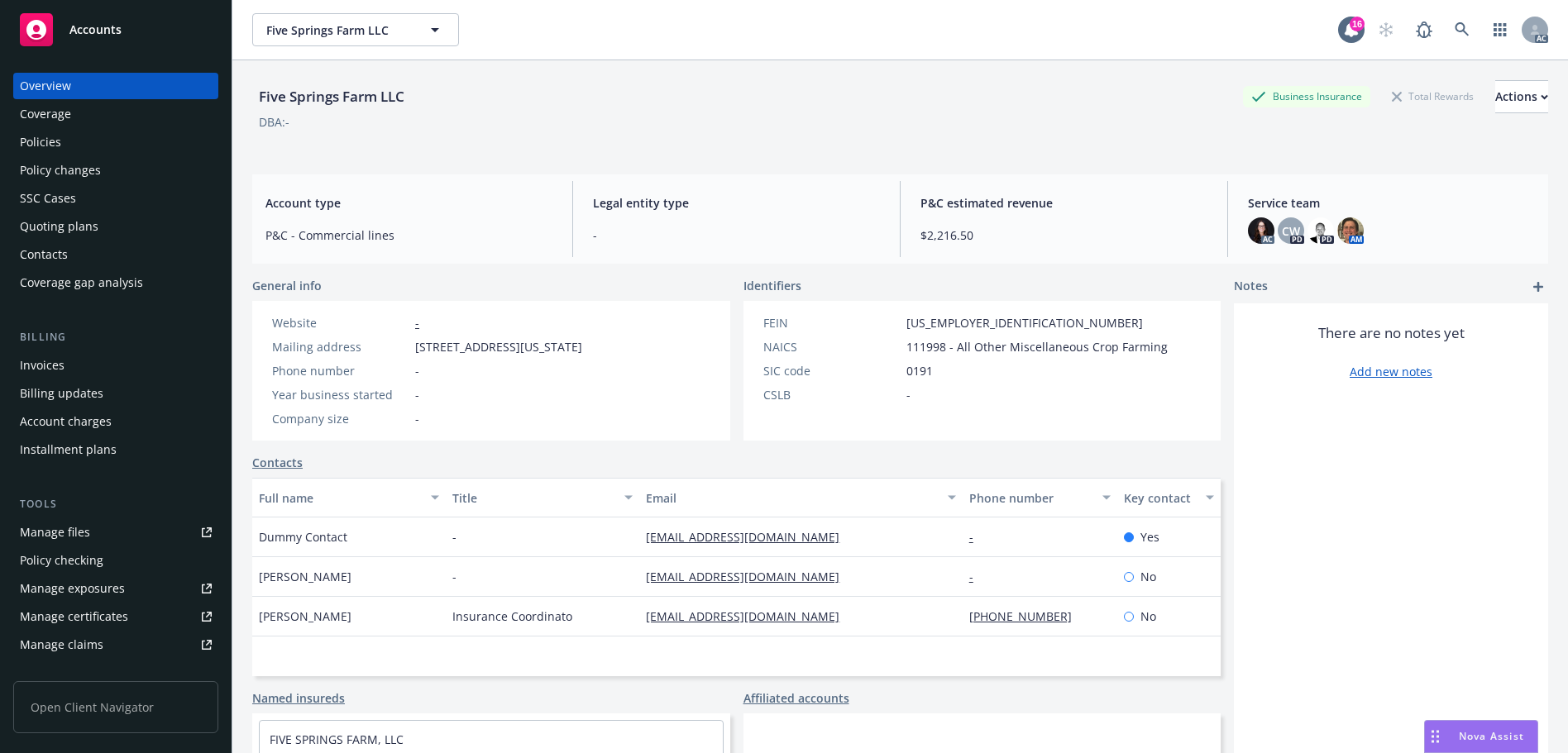
click at [116, 143] on div "Policies" at bounding box center [115, 143] width 192 height 27
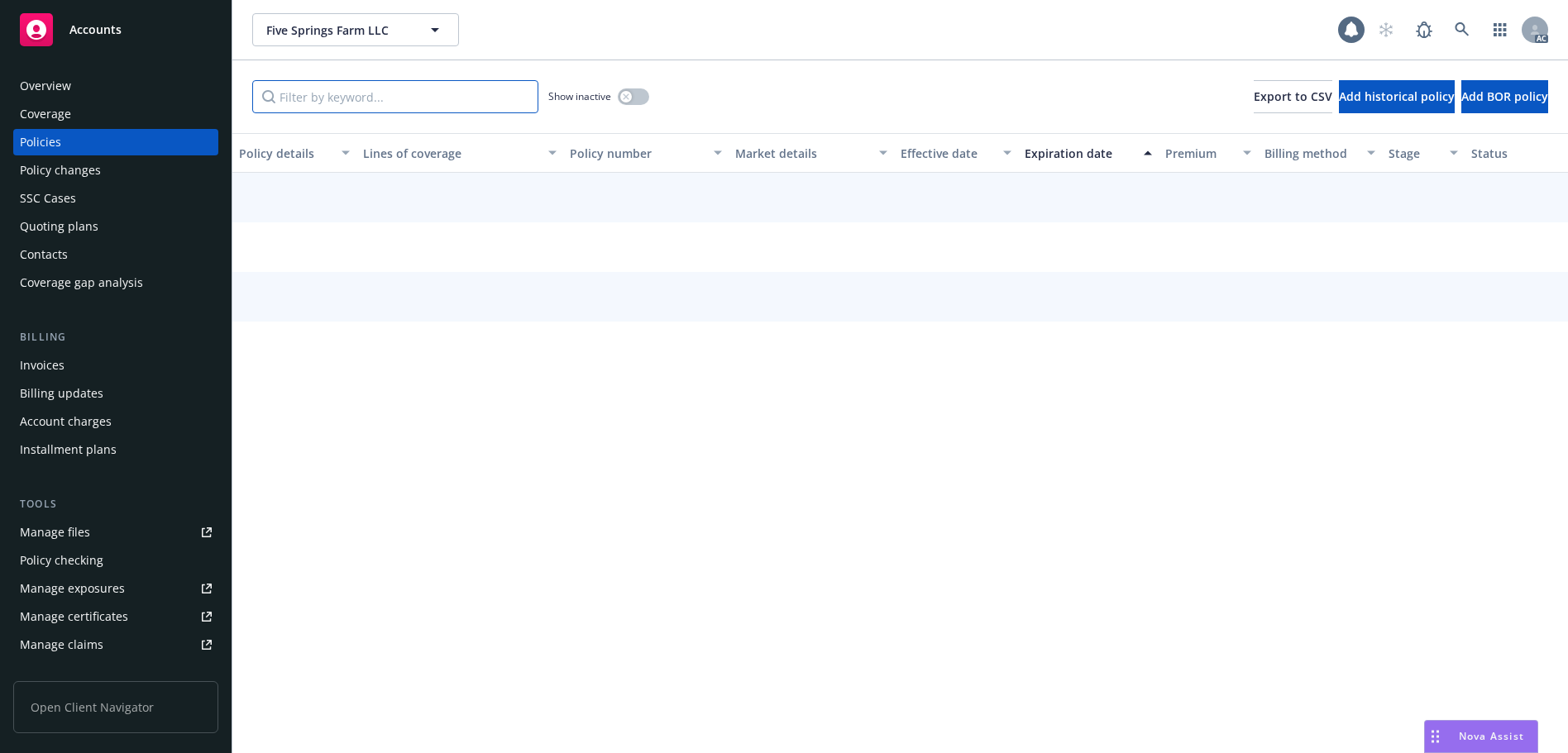
click at [363, 95] on input "Filter by keyword..." at bounding box center [395, 97] width 286 height 33
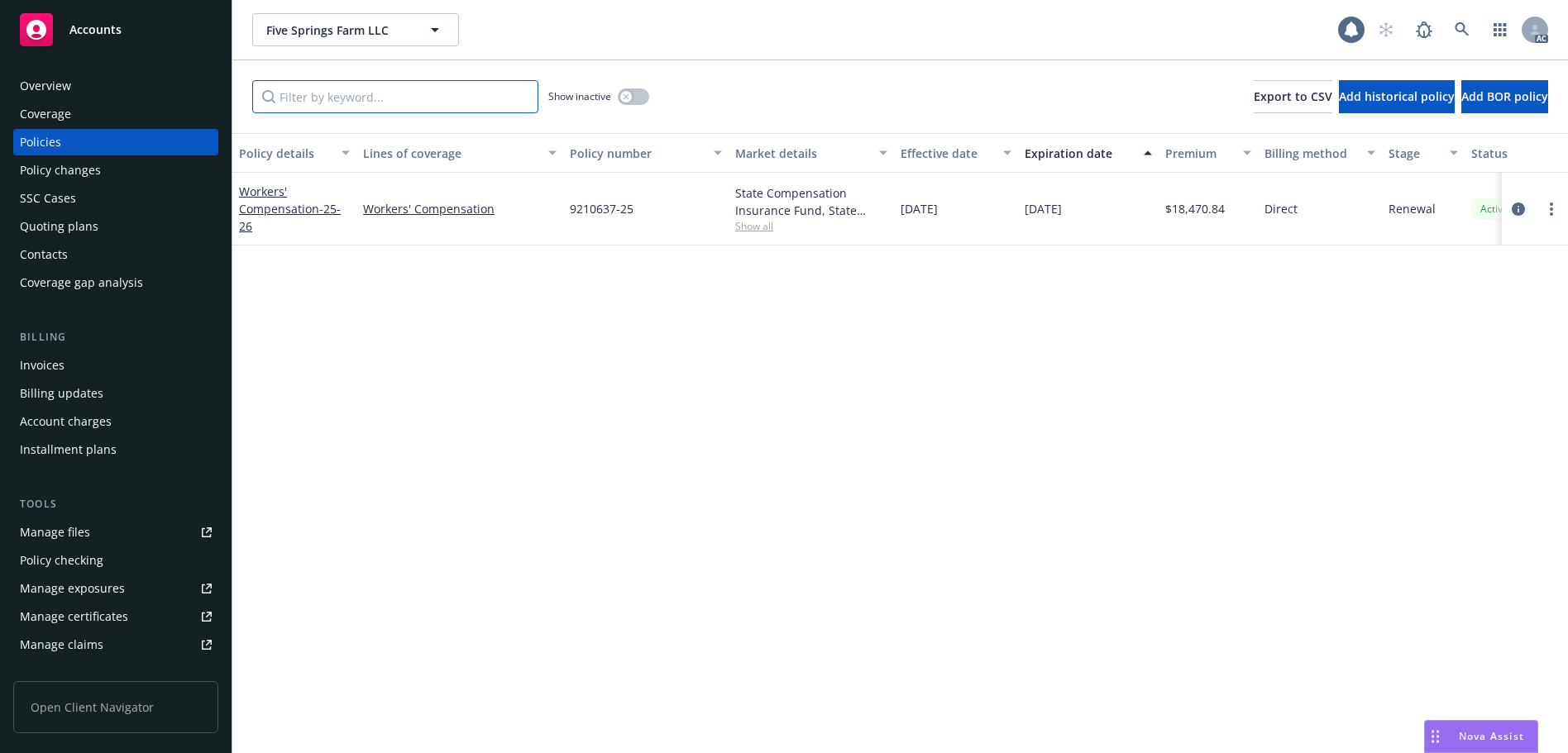
paste input "9210637"
click at [402, 101] on input "9210637" at bounding box center [395, 97] width 286 height 33
paste input "55399"
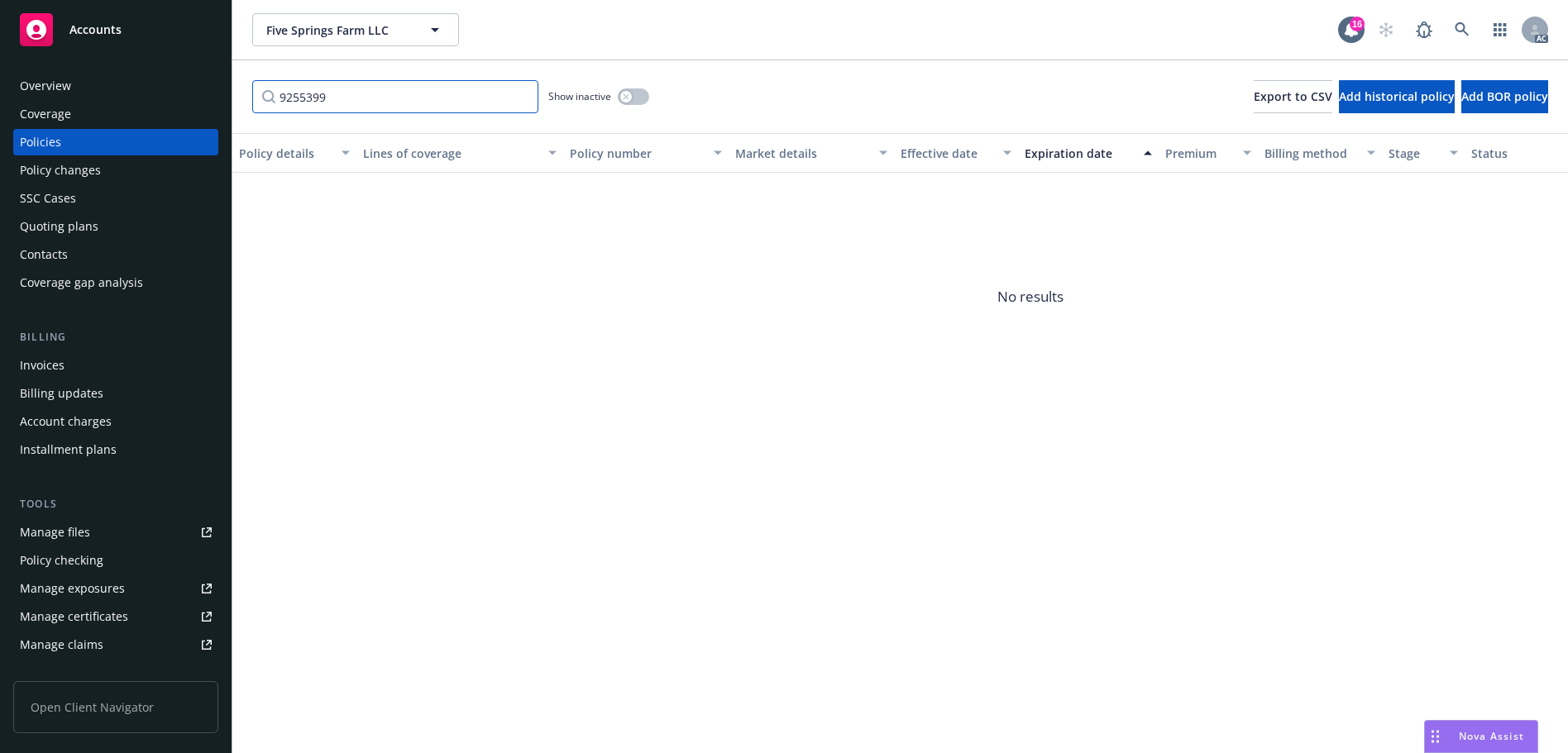
type input "9255399"
click at [1463, 27] on icon at bounding box center [1462, 29] width 14 height 14
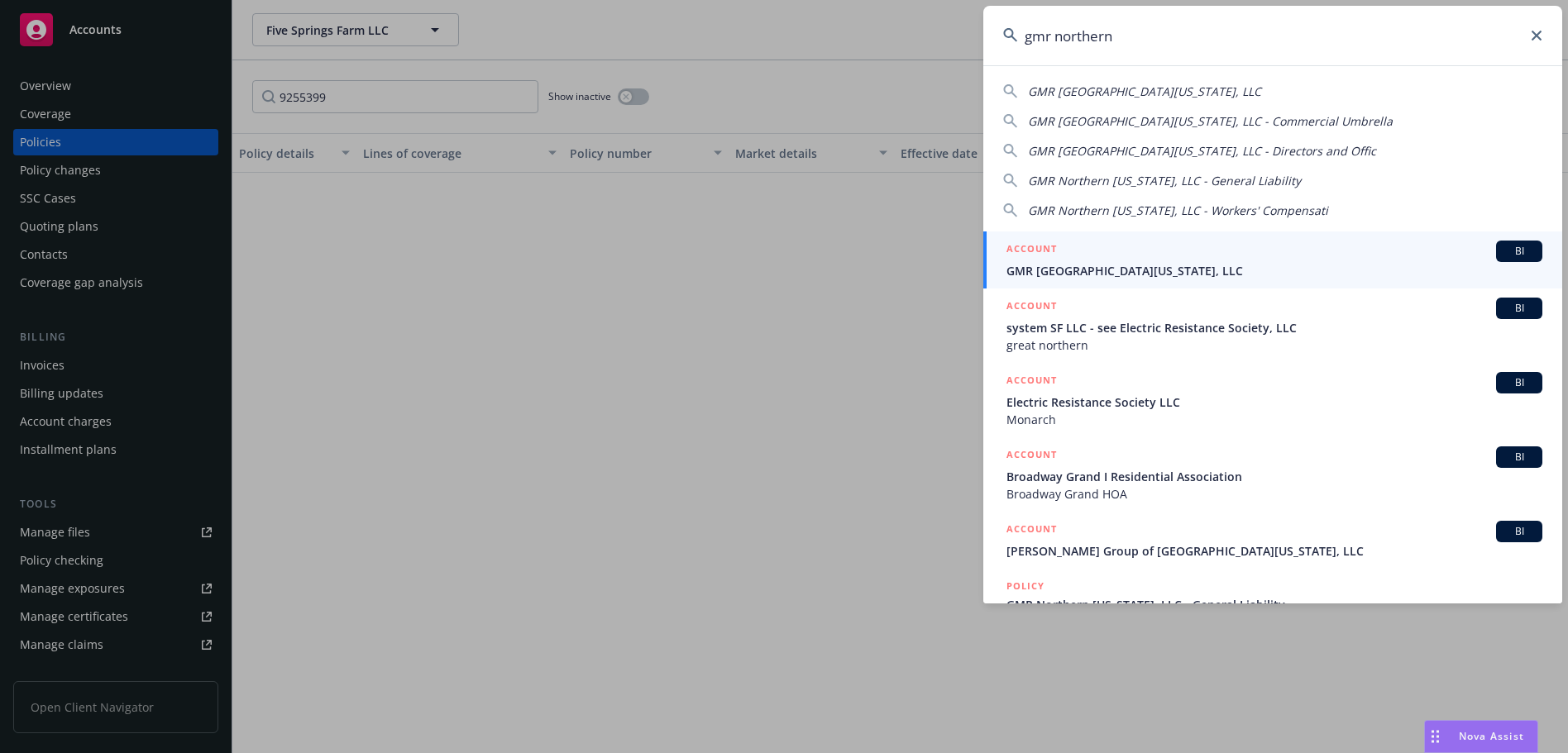
type input "gmr northern"
click at [1126, 265] on span "GMR [GEOGRAPHIC_DATA][US_STATE], LLC" at bounding box center [1274, 271] width 536 height 18
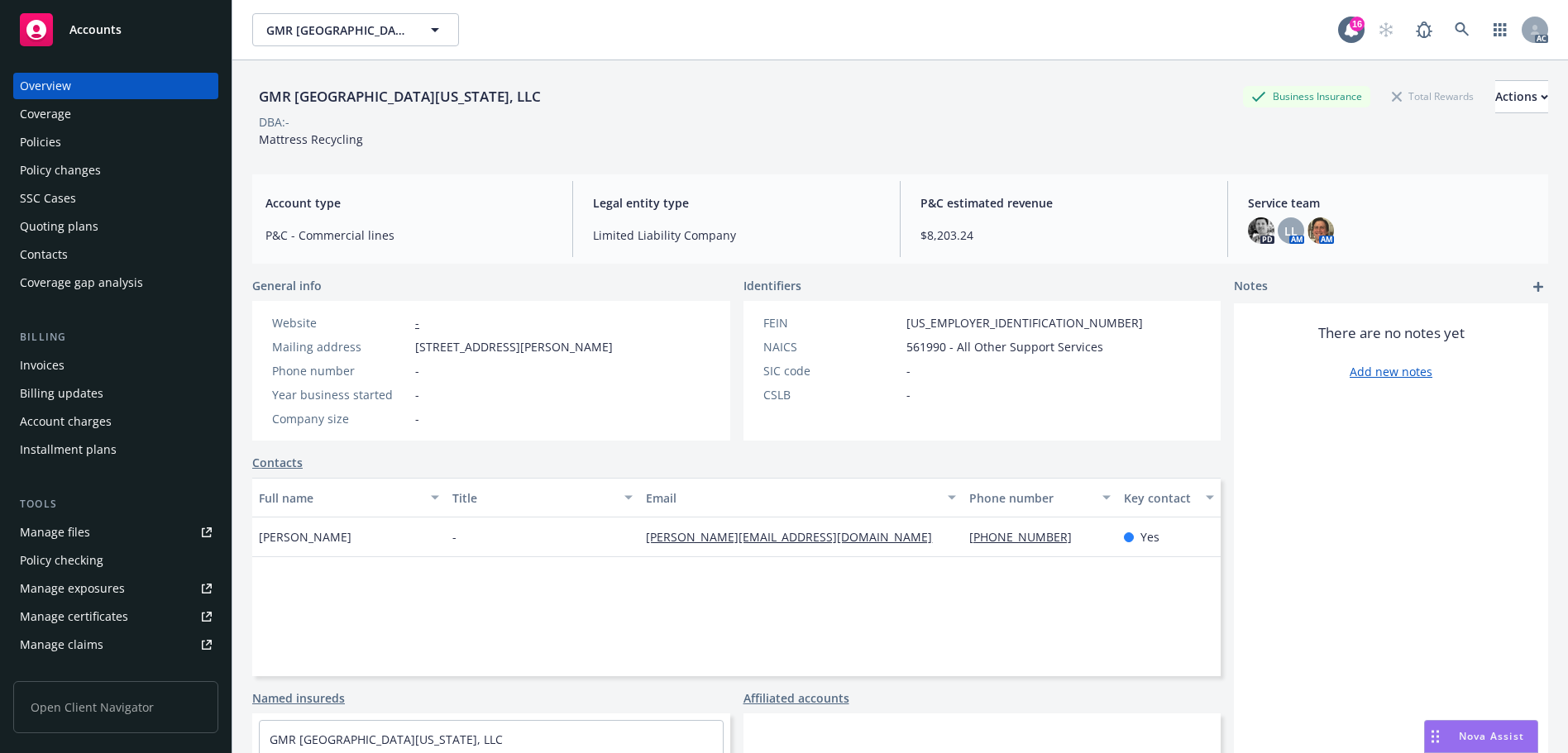
click at [151, 155] on div "Policies" at bounding box center [115, 143] width 192 height 27
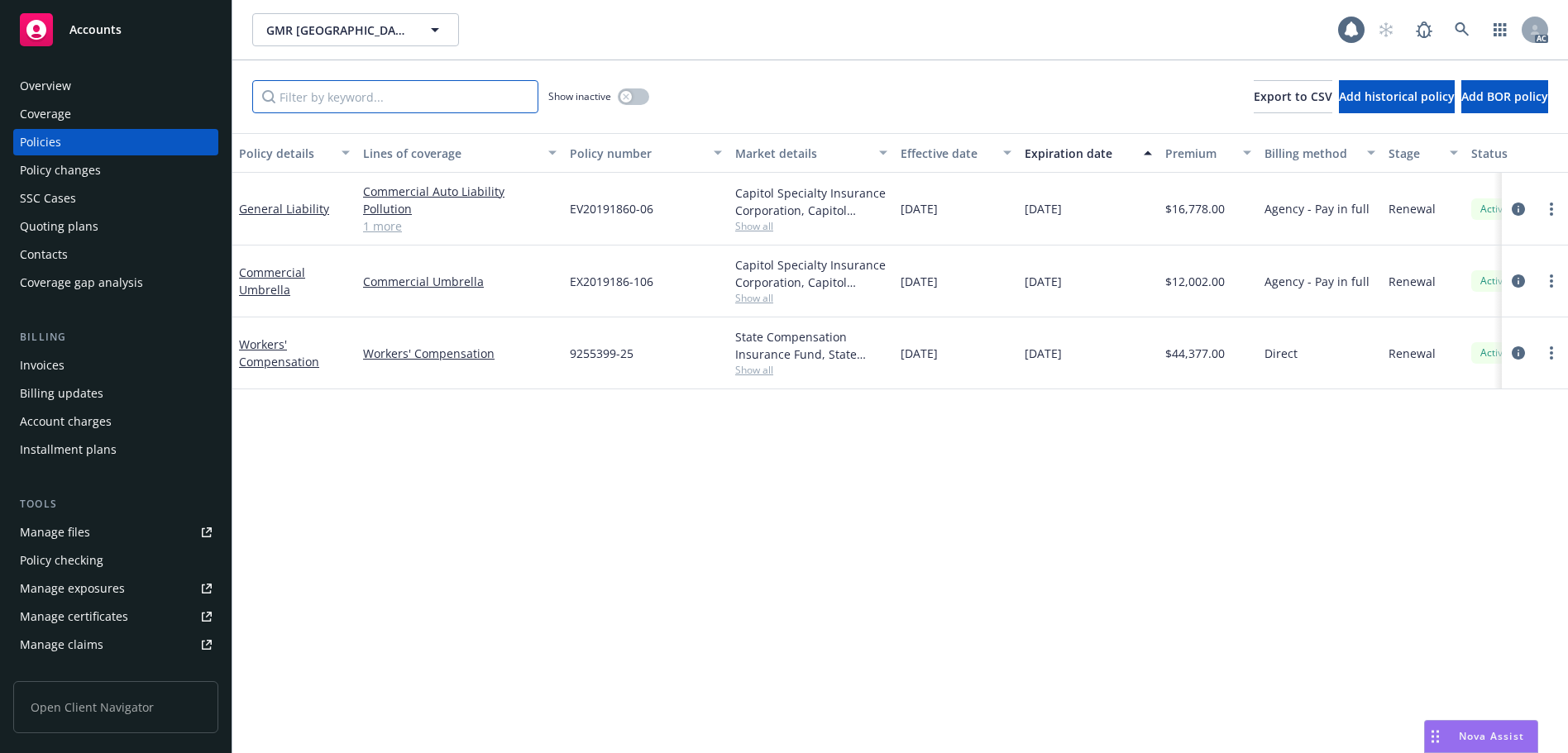
click at [335, 102] on input "Filter by keyword..." at bounding box center [395, 97] width 286 height 33
paste input "9255399"
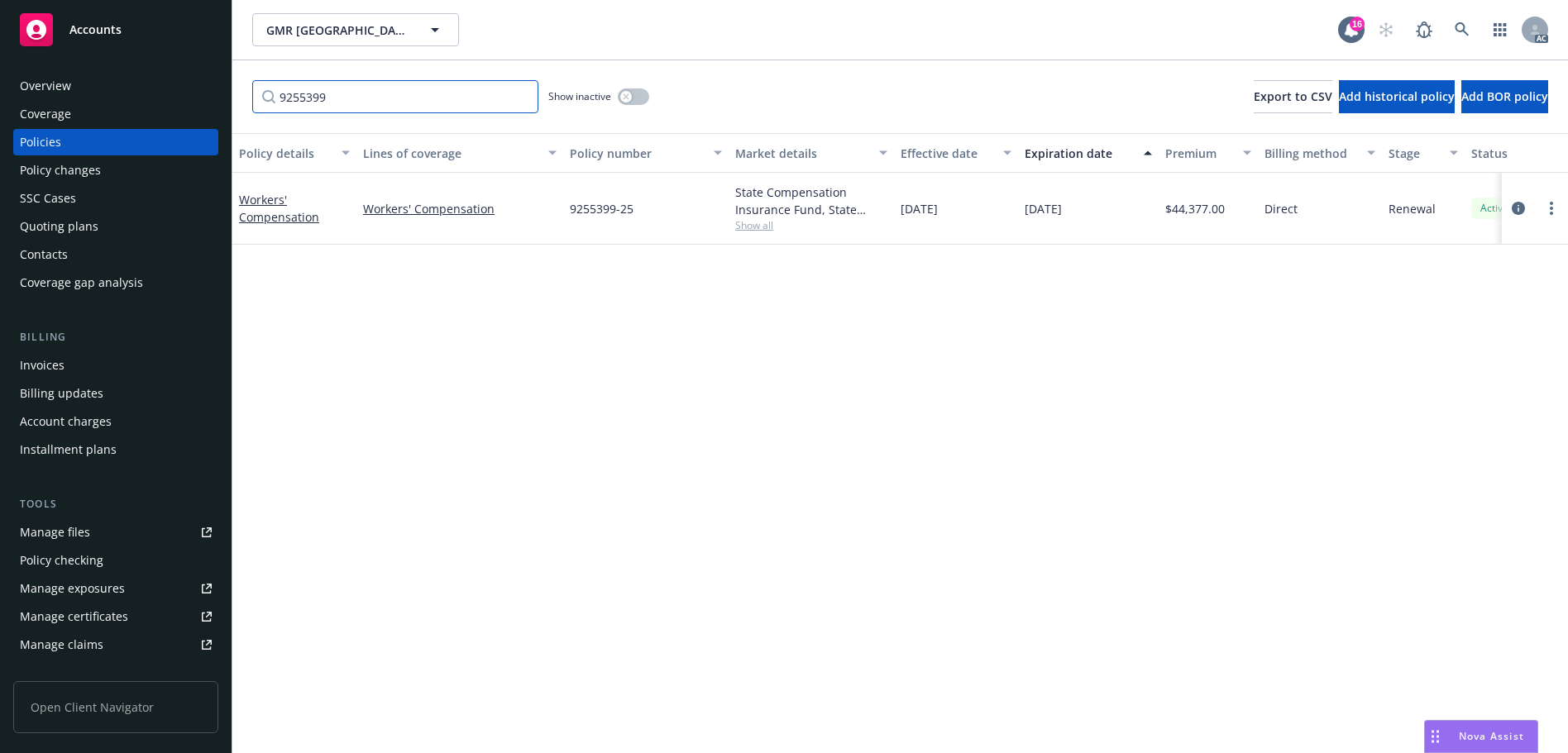
click at [457, 100] on input "9255399" at bounding box center [395, 97] width 286 height 33
paste input "094544"
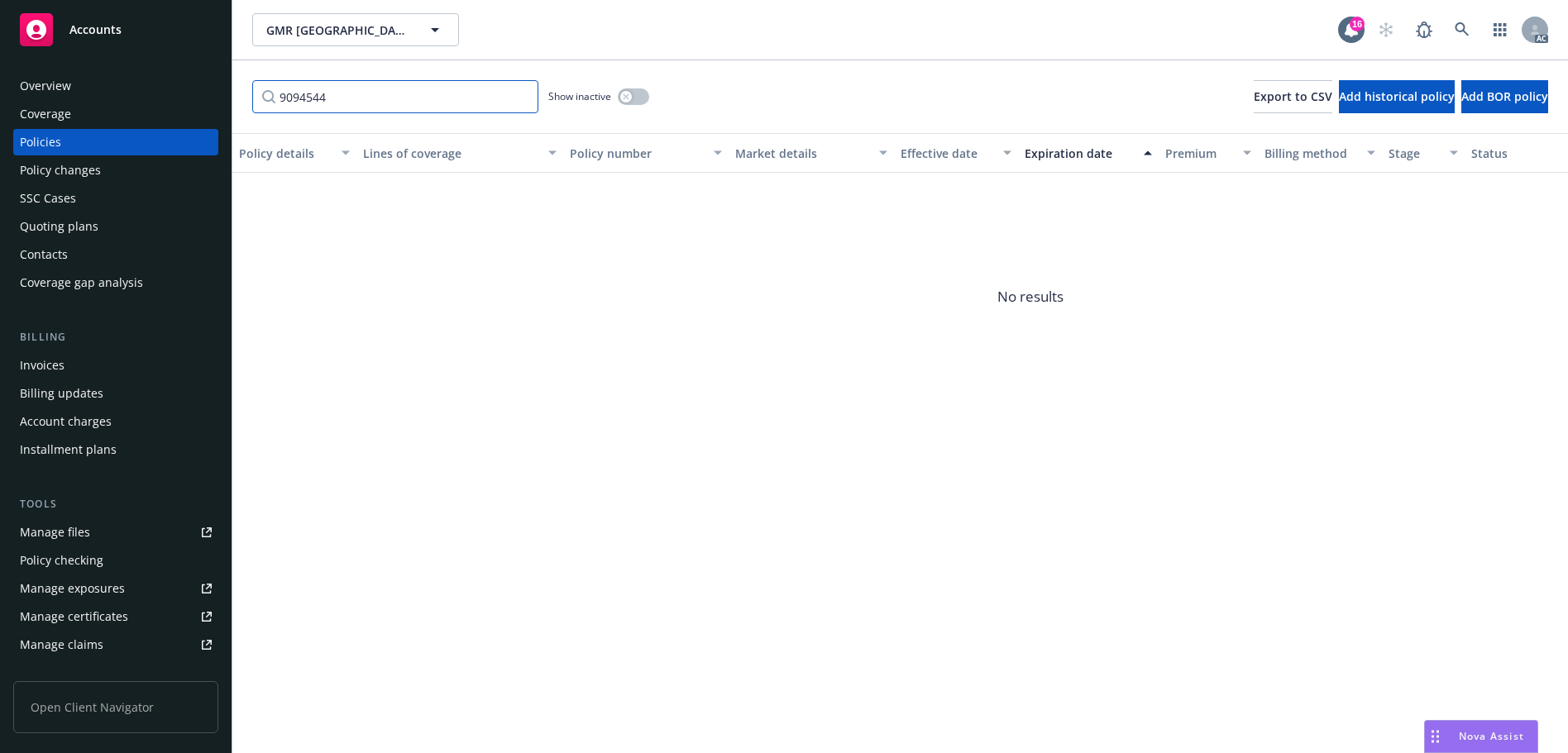
type input "9094544"
click at [1467, 31] on icon at bounding box center [1462, 29] width 15 height 15
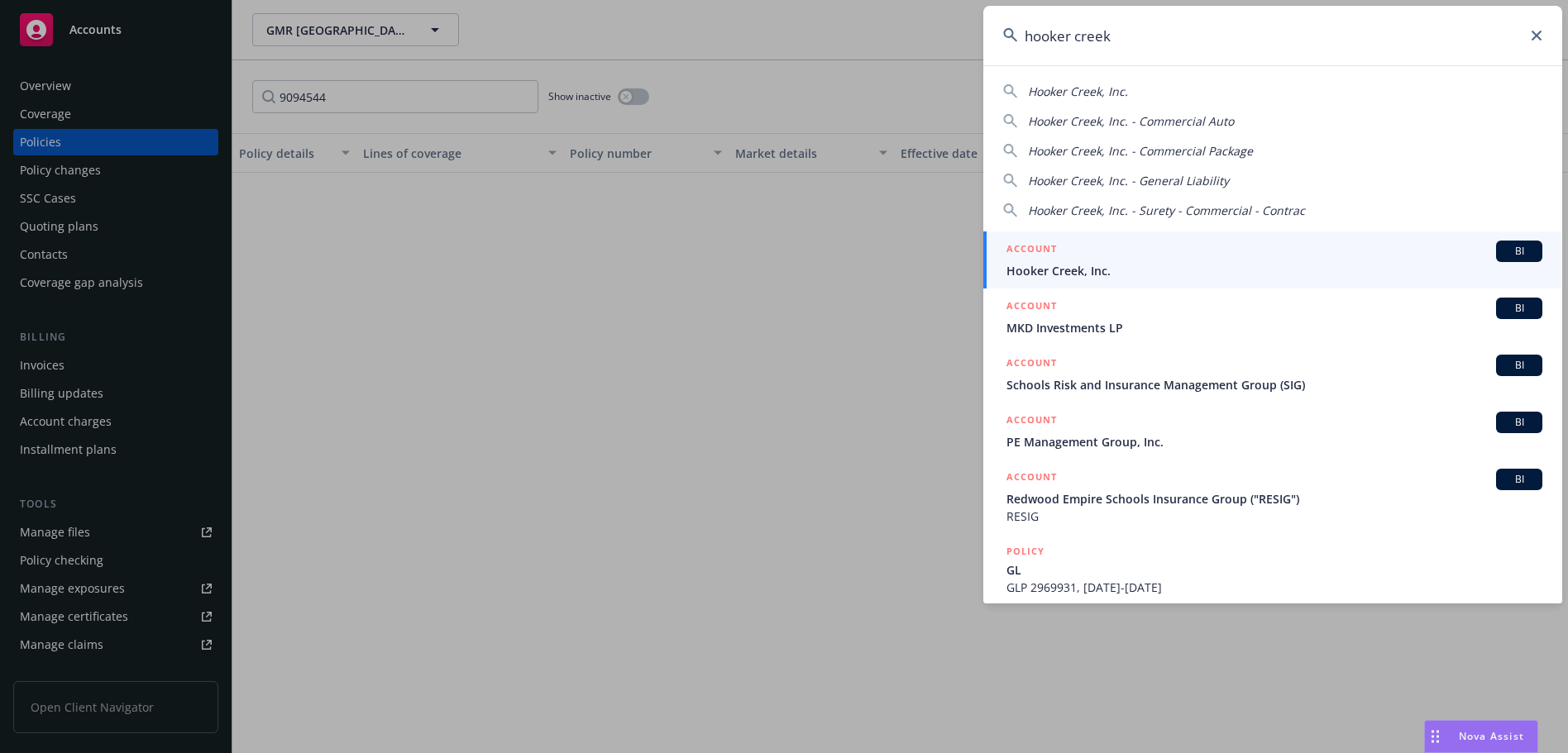
type input "hooker creek"
click at [1099, 246] on div "ACCOUNT BI" at bounding box center [1274, 252] width 536 height 21
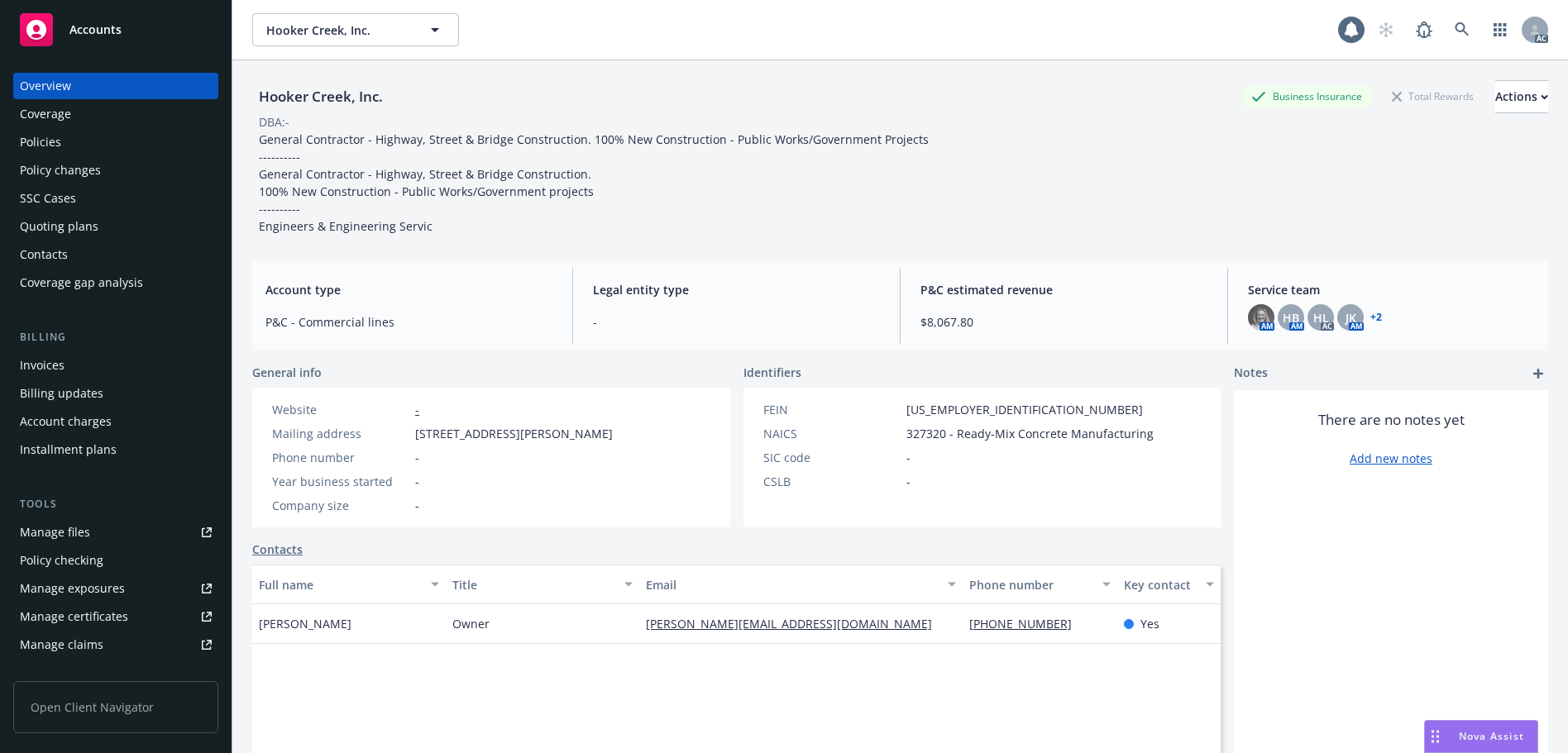
click at [85, 137] on div "Policies" at bounding box center [115, 143] width 192 height 27
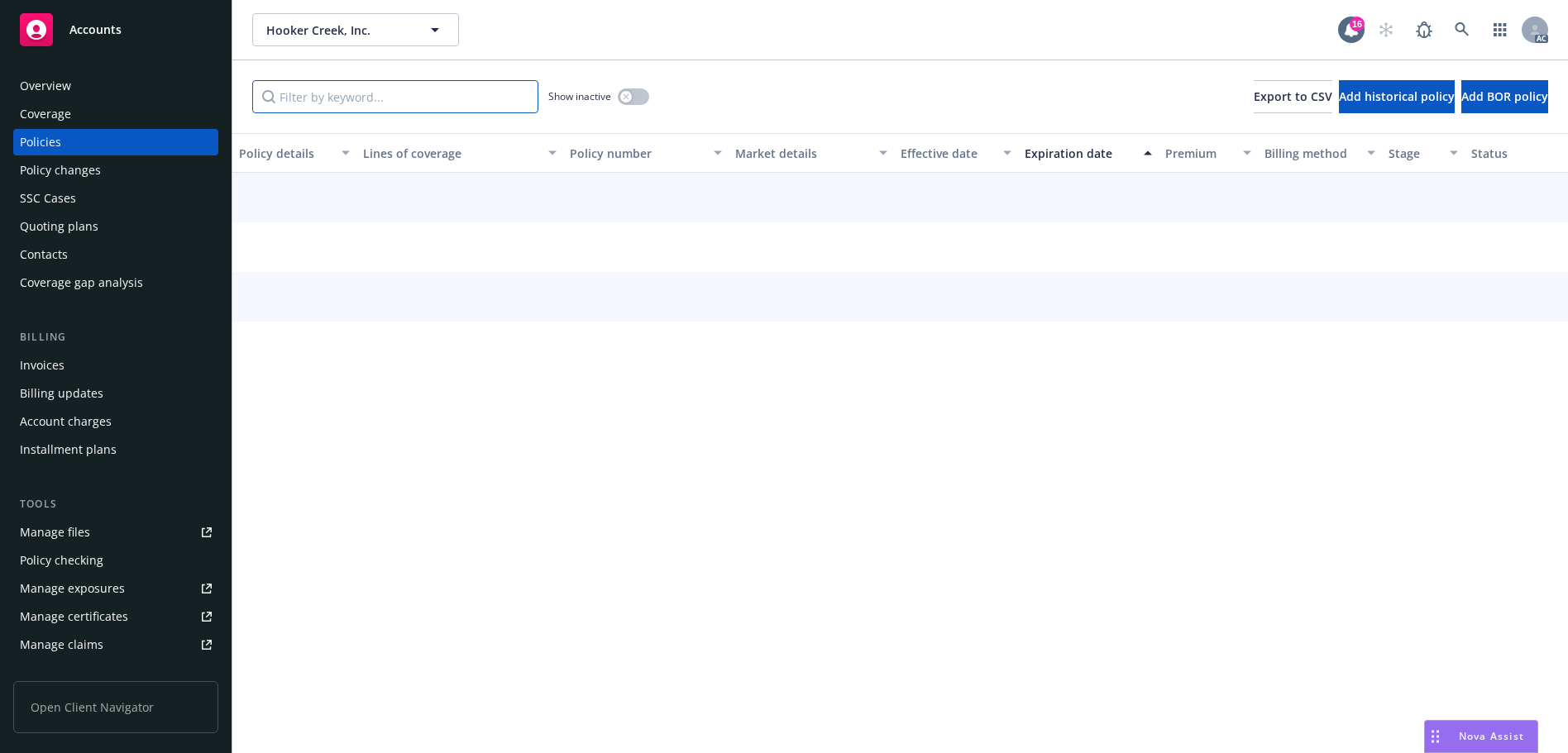
click at [402, 93] on input "Filter by keyword..." at bounding box center [395, 97] width 286 height 33
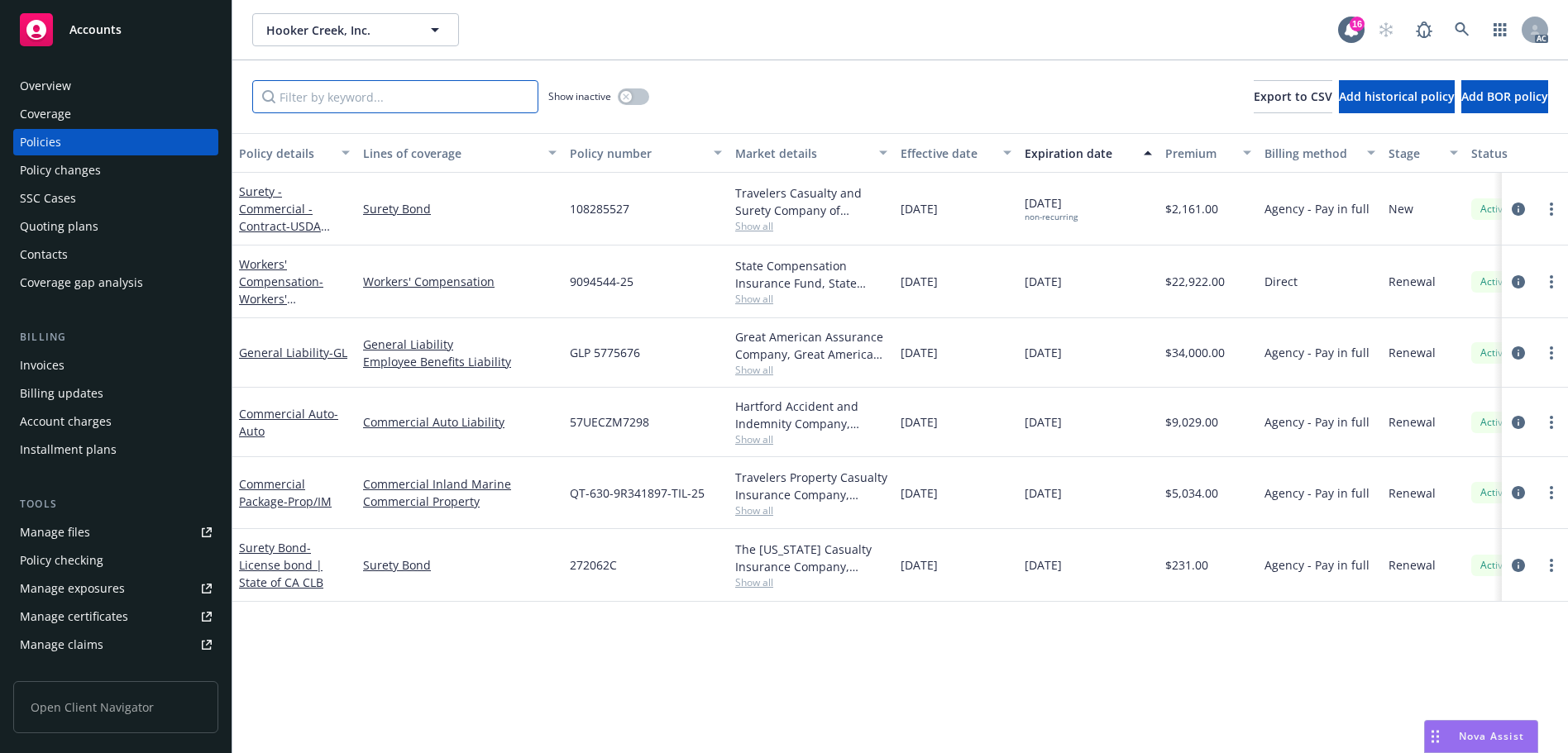
paste input "9094544"
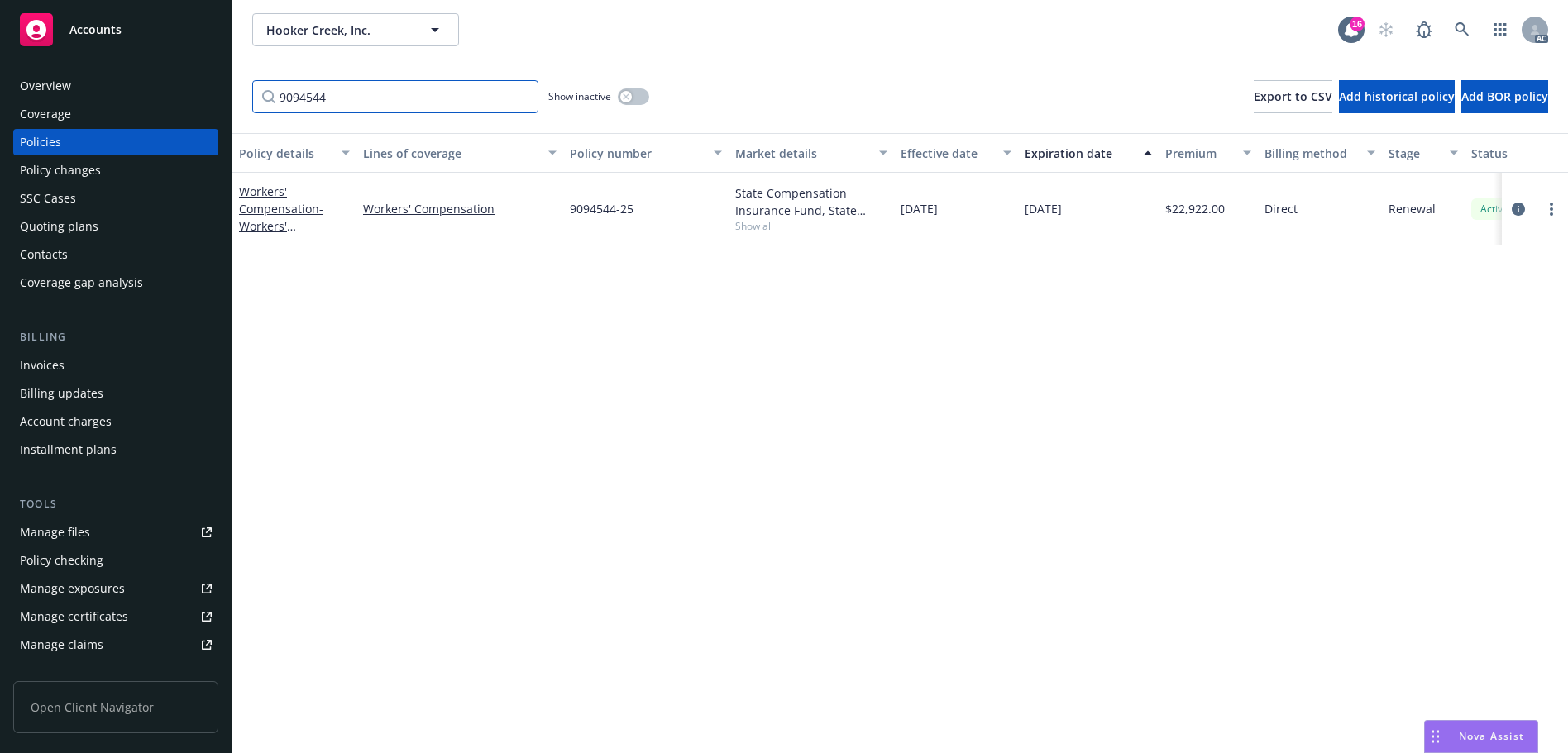
type input "9094544"
click at [1455, 22] on icon at bounding box center [1462, 29] width 15 height 15
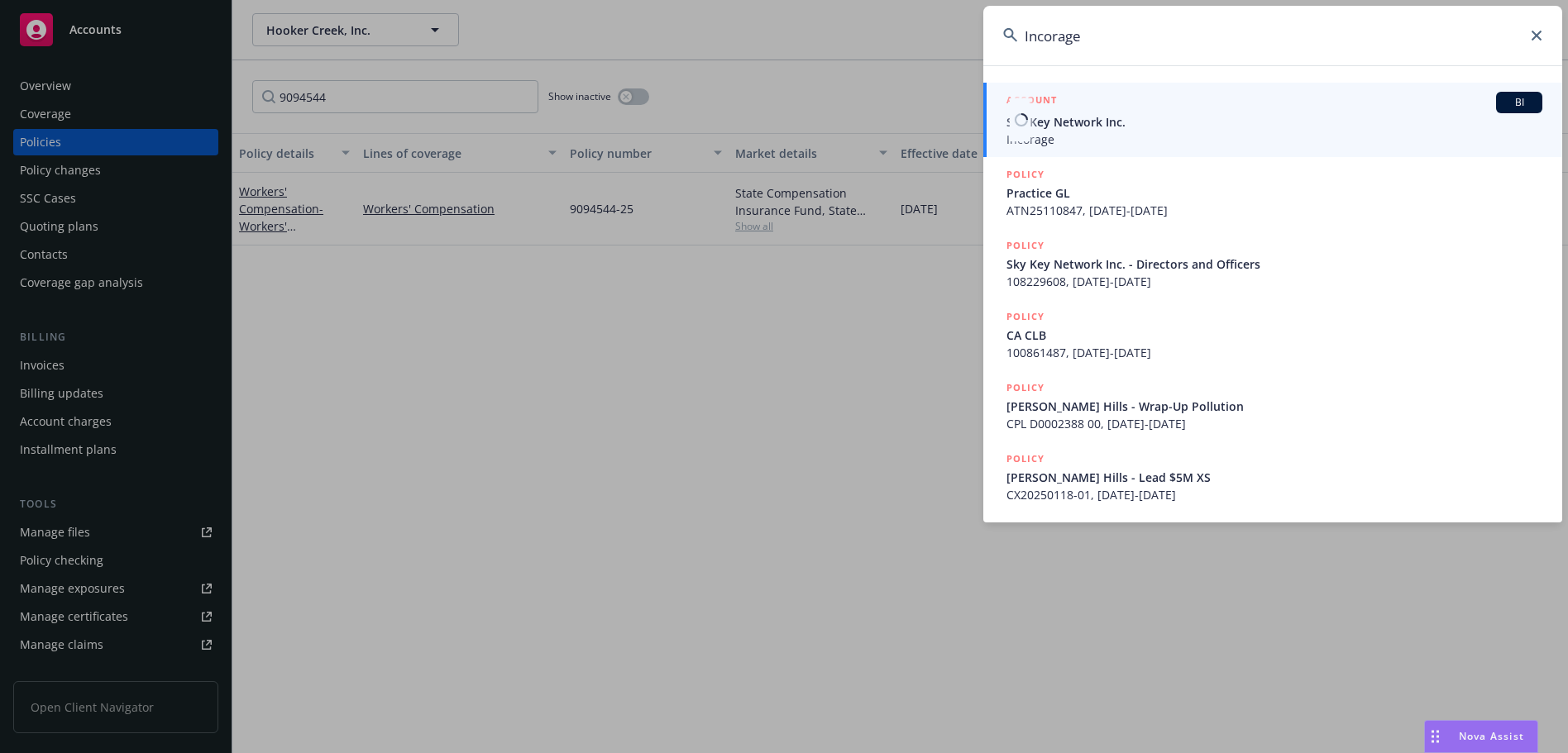
type input "Incorage"
click at [1087, 130] on span "Incorage" at bounding box center [1274, 139] width 536 height 18
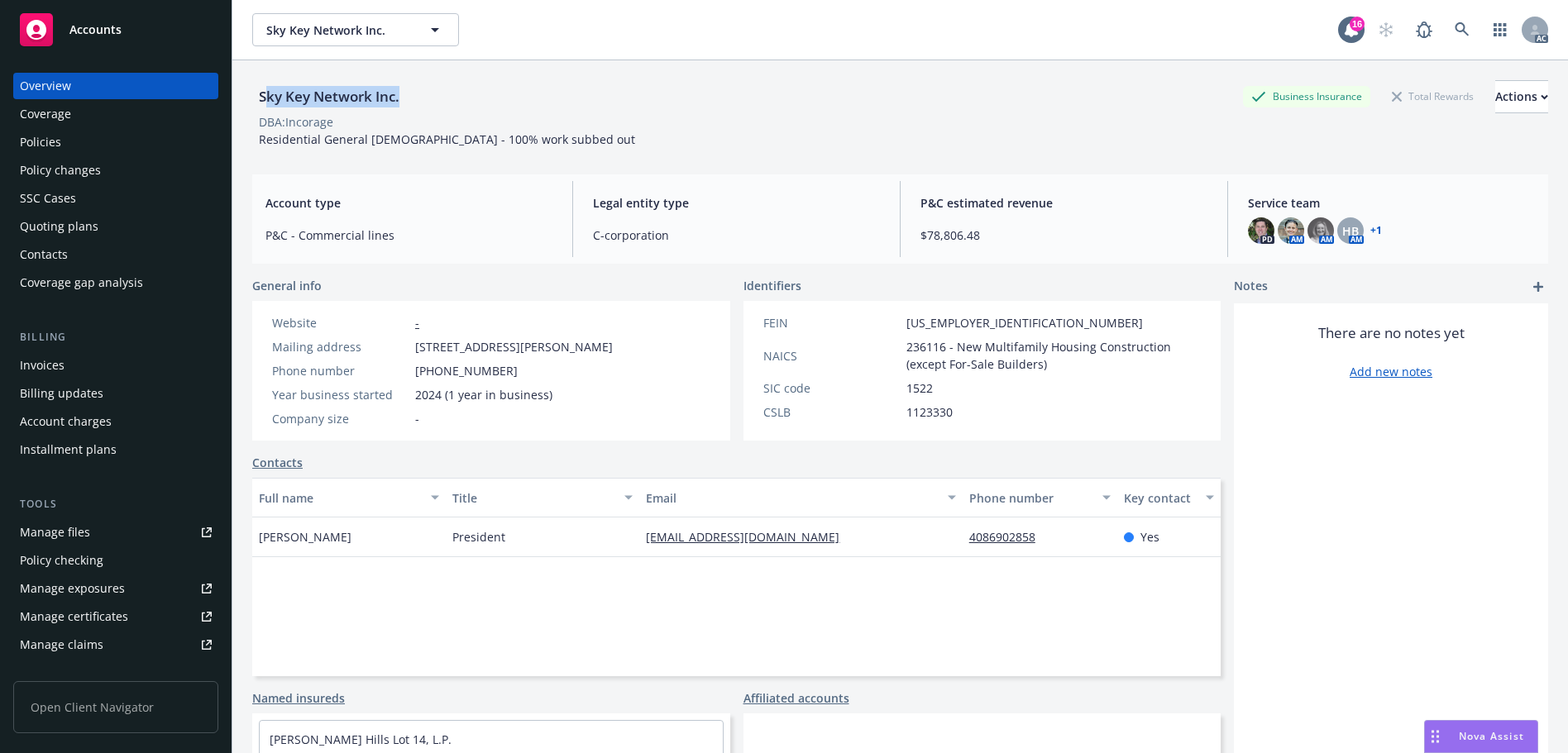
drag, startPoint x: 401, startPoint y: 97, endPoint x: 263, endPoint y: 111, distance: 138.7
click at [263, 111] on div "Sky Key Network Inc." at bounding box center [330, 97] width 154 height 33
click at [266, 103] on div "Sky Key Network Inc." at bounding box center [330, 97] width 154 height 21
drag, startPoint x: 254, startPoint y: 97, endPoint x: 316, endPoint y: 98, distance: 62.0
click at [316, 98] on div "Sky Key Network Inc." at bounding box center [330, 97] width 154 height 21
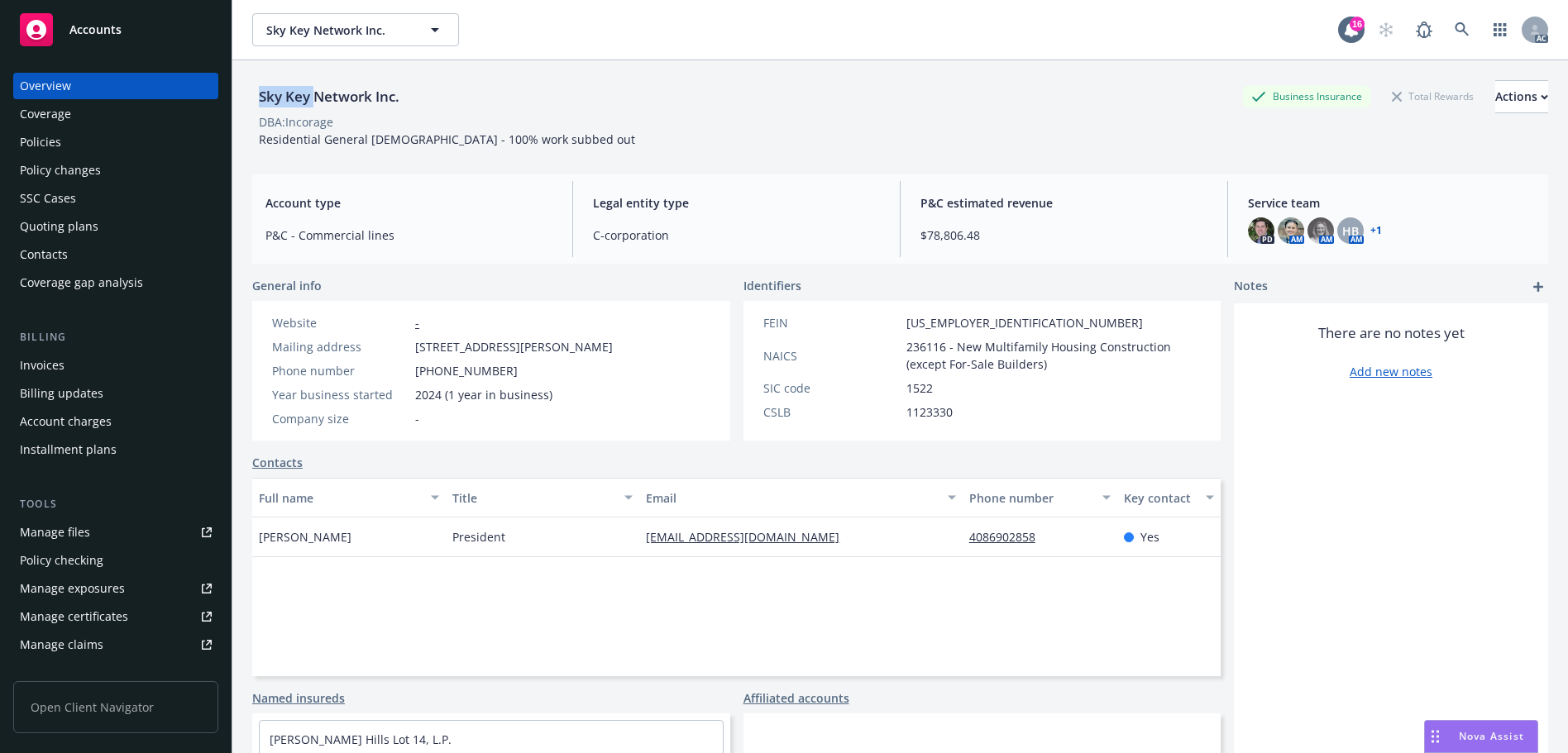
copy div "Sky Key"
click at [74, 149] on div "Policies" at bounding box center [115, 143] width 192 height 27
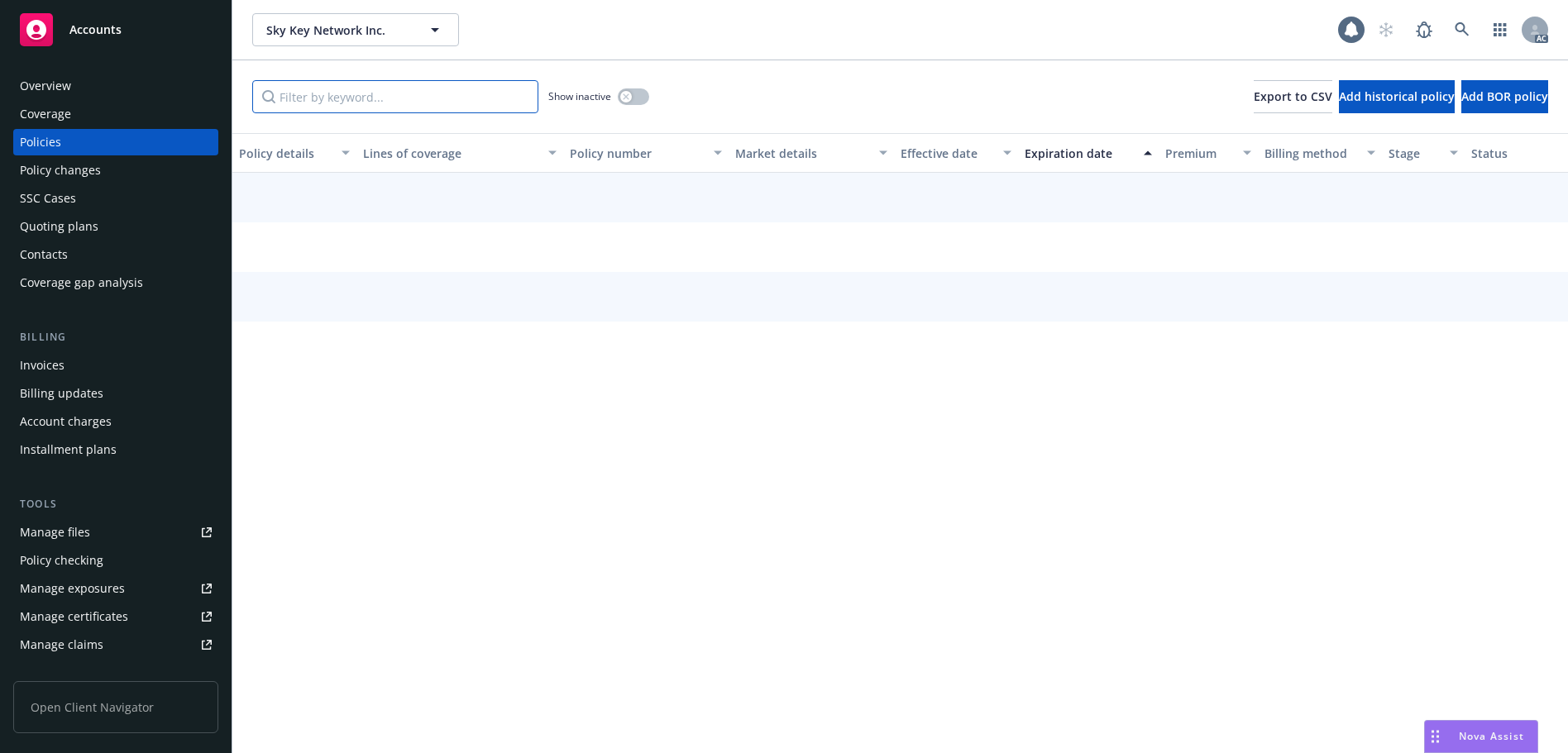
click at [419, 97] on input "Filter by keyword..." at bounding box center [395, 97] width 286 height 33
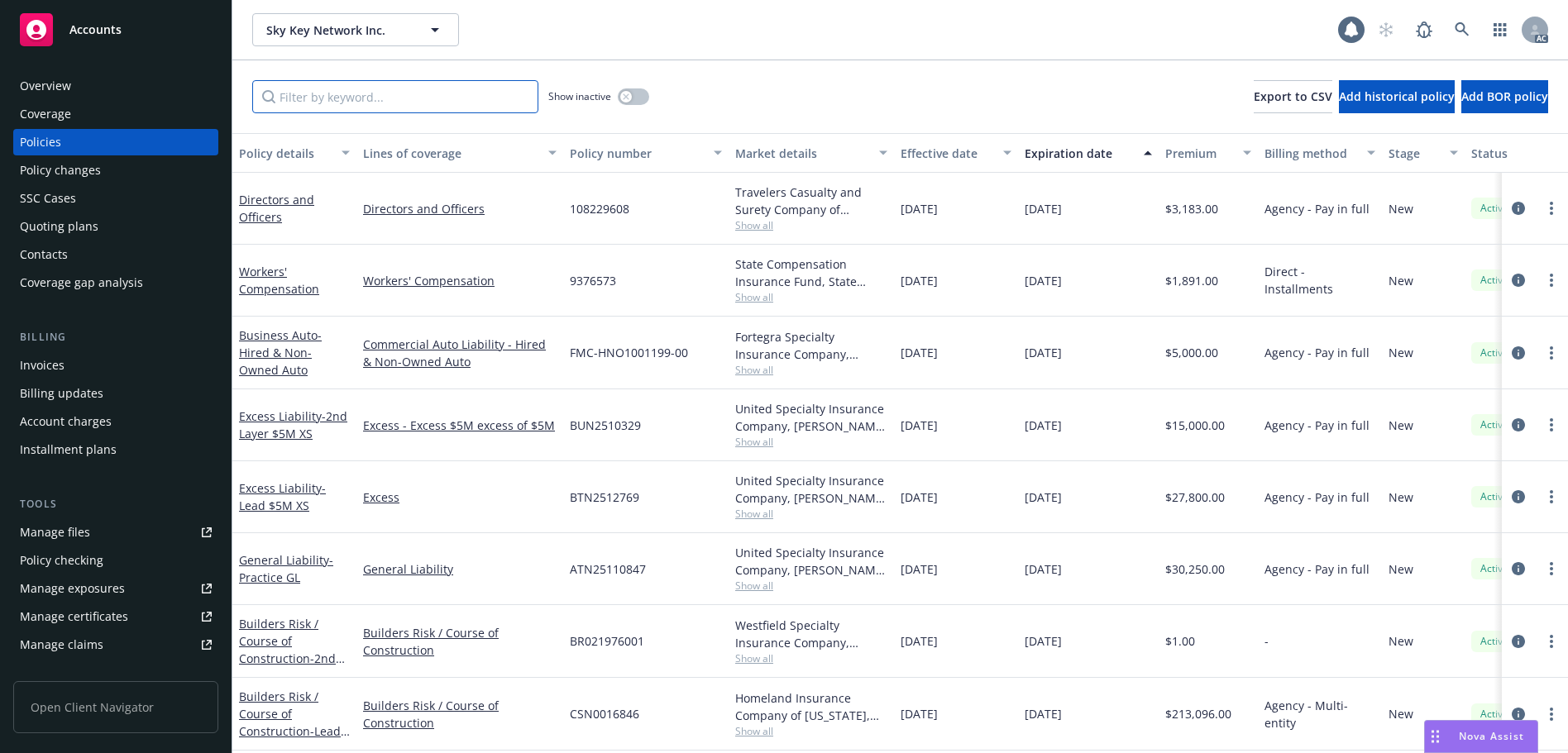
paste input "9376573"
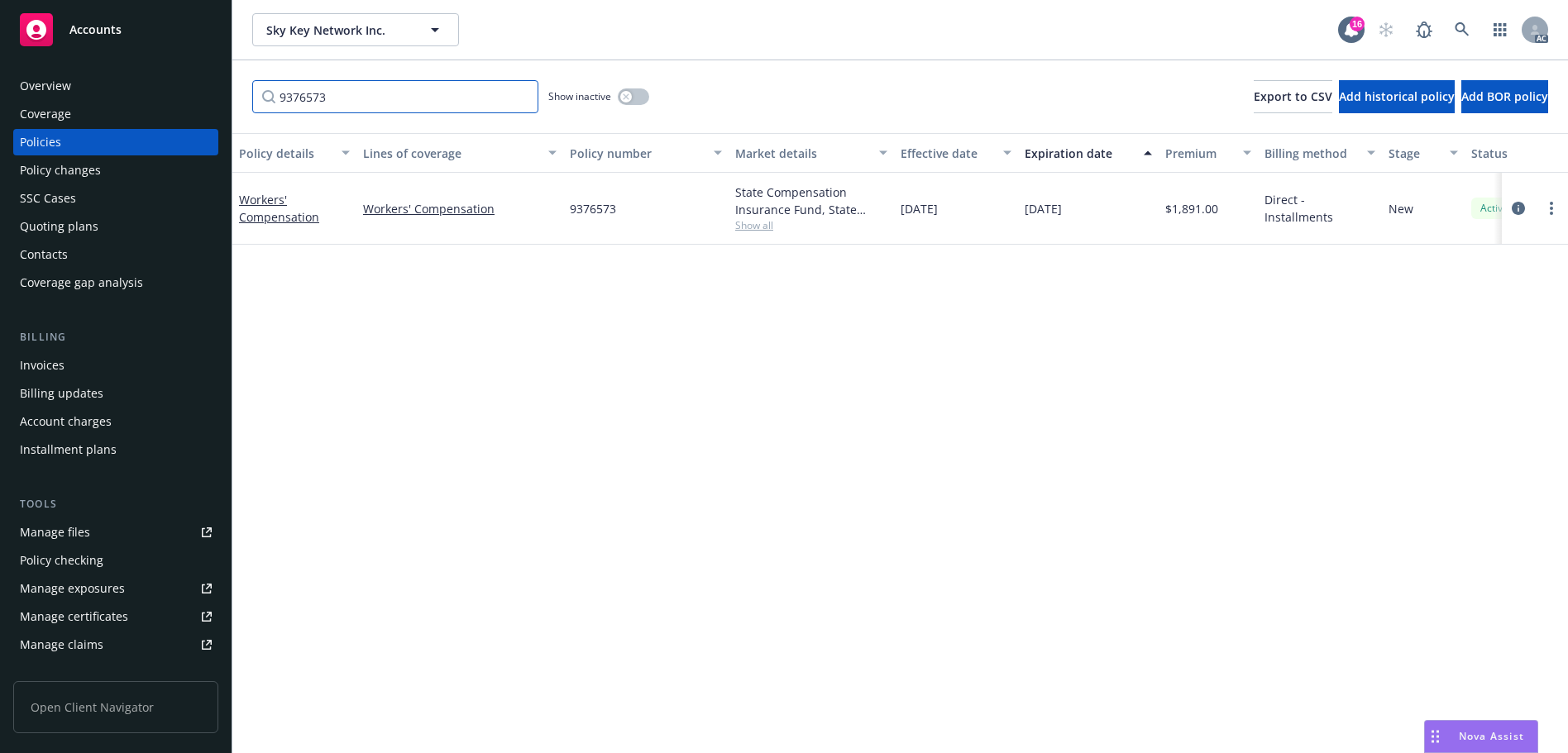
type input "9376573"
click at [1461, 20] on link at bounding box center [1461, 29] width 33 height 33
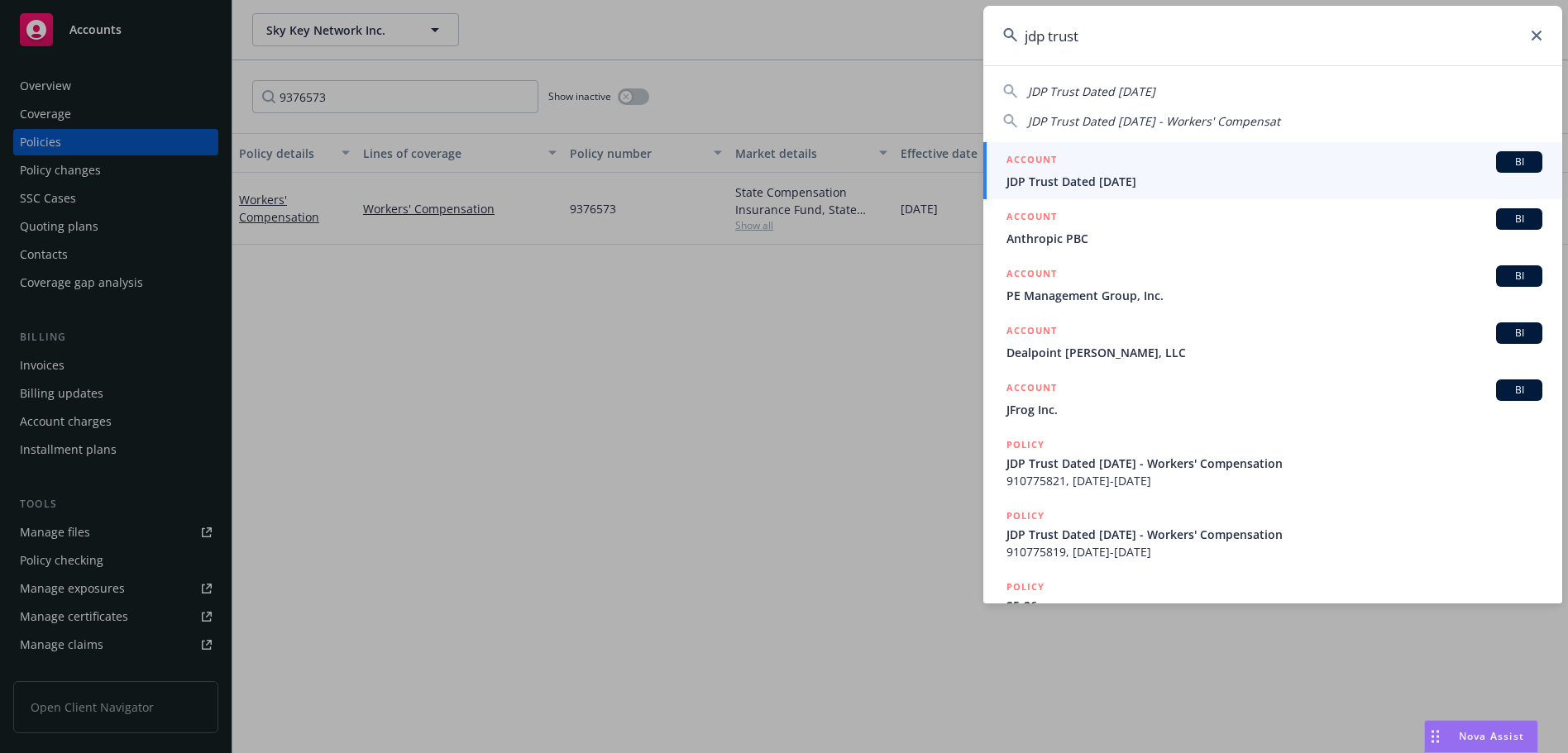
type input "jdp trust"
click at [1136, 178] on span "JDP Trust Dated [DATE]" at bounding box center [1274, 182] width 536 height 18
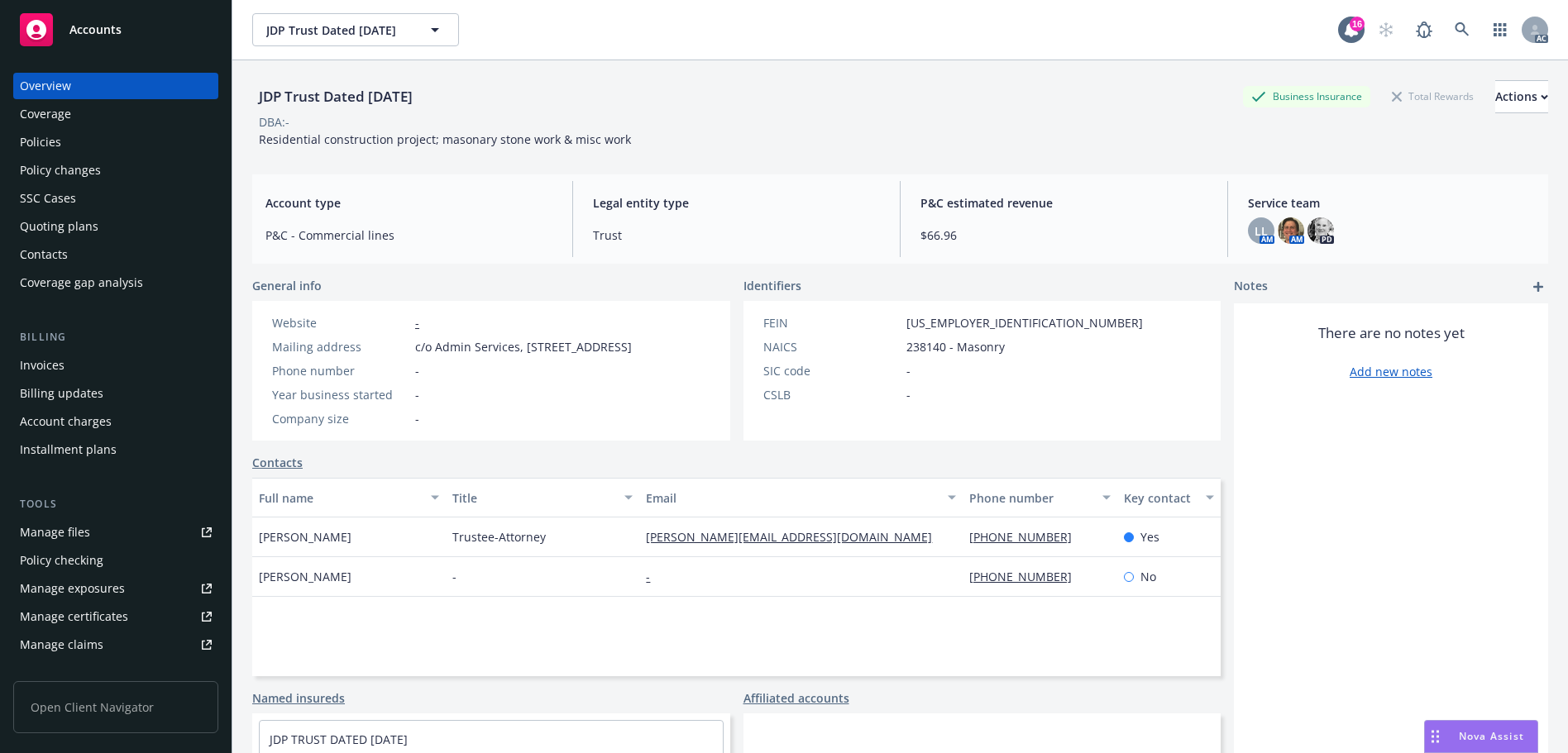
click at [107, 142] on div "Policies" at bounding box center [115, 143] width 192 height 27
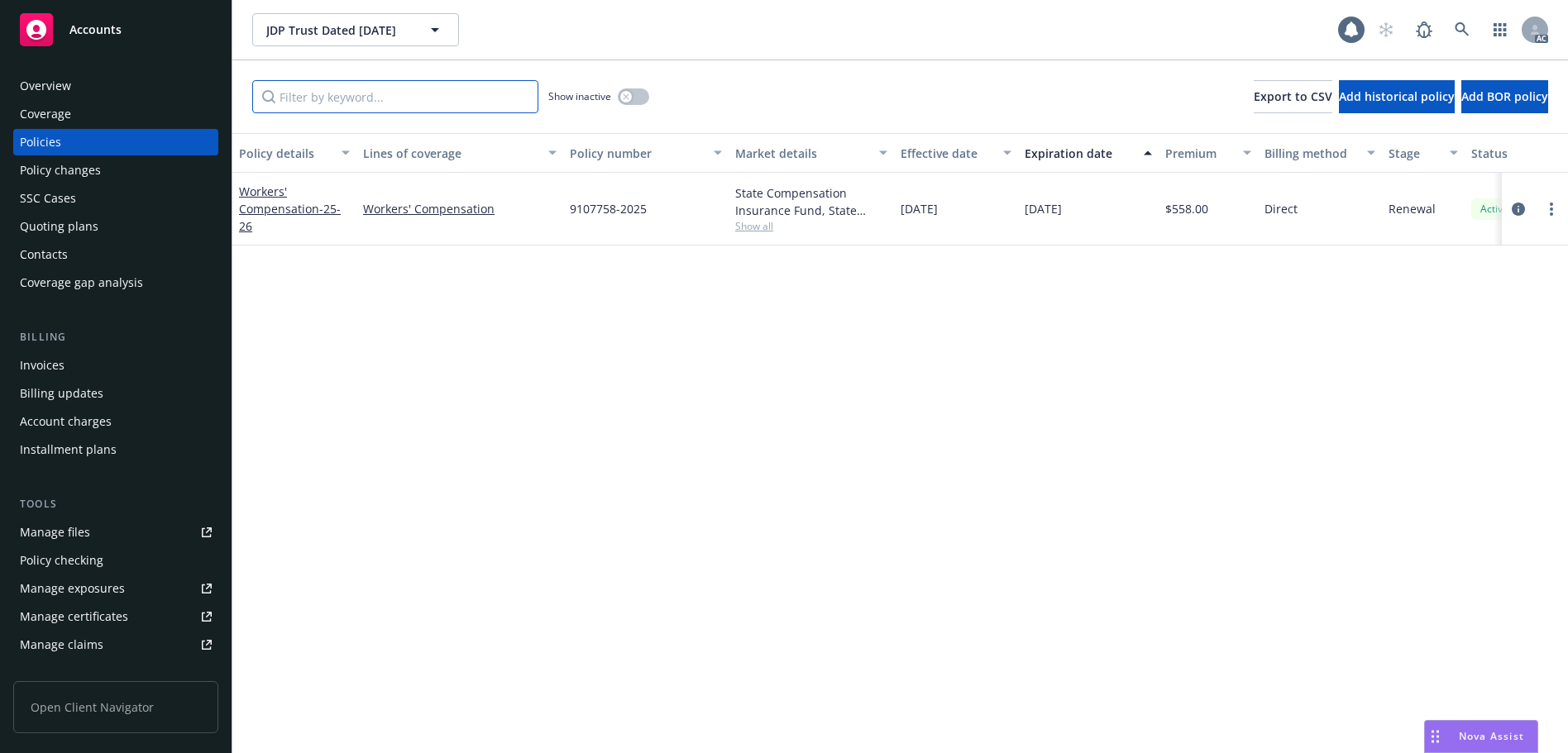
click at [343, 96] on input "Filter by keyword..." at bounding box center [395, 97] width 286 height 33
paste input "9107758"
type input "9107758"
click at [1458, 24] on icon at bounding box center [1462, 29] width 14 height 14
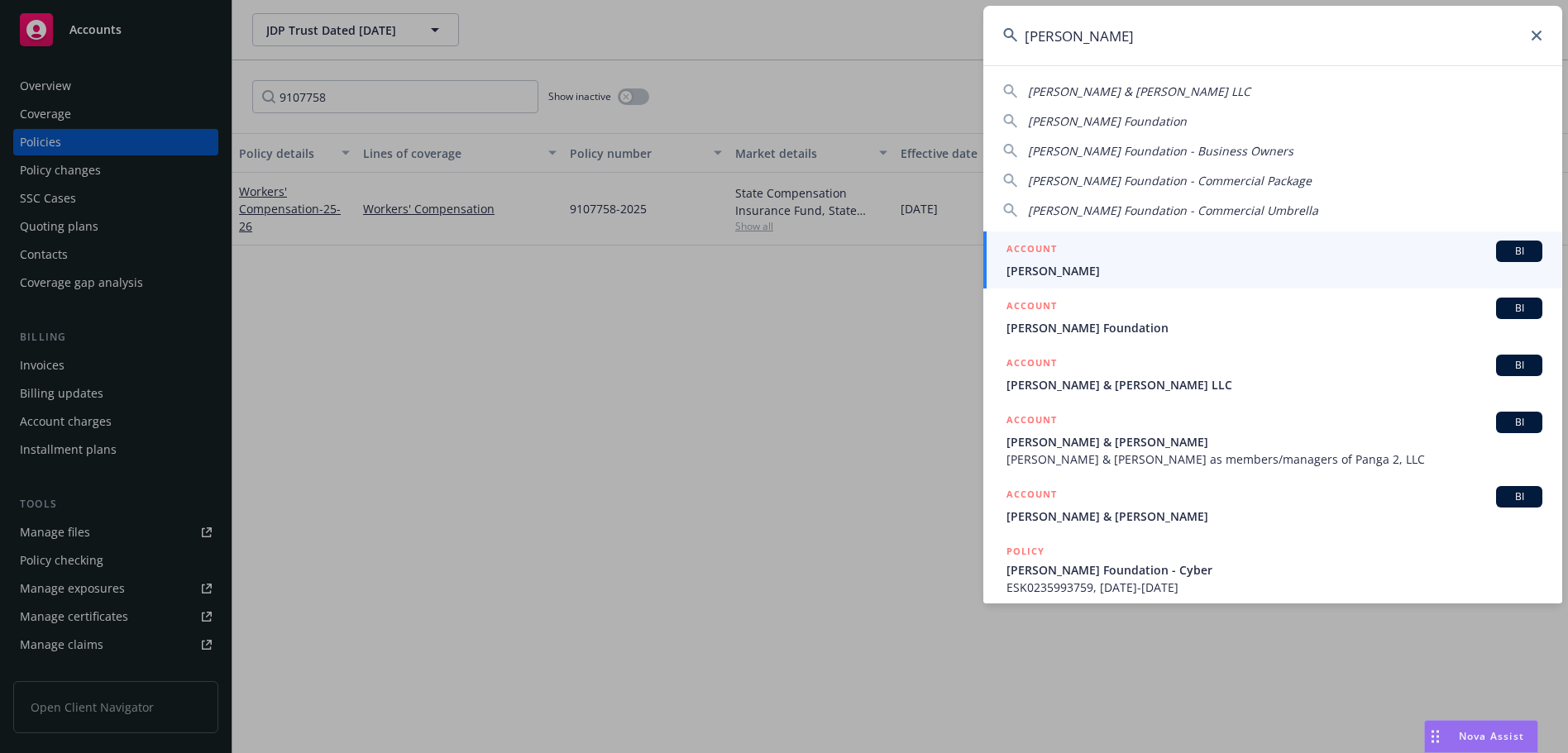
drag, startPoint x: 955, startPoint y: 43, endPoint x: 964, endPoint y: 42, distance: 9.1
click at [954, 43] on div "[PERSON_NAME] [PERSON_NAME] & [PERSON_NAME] LLC [PERSON_NAME] Foundation [PERSO…" at bounding box center [784, 376] width 1568 height 753
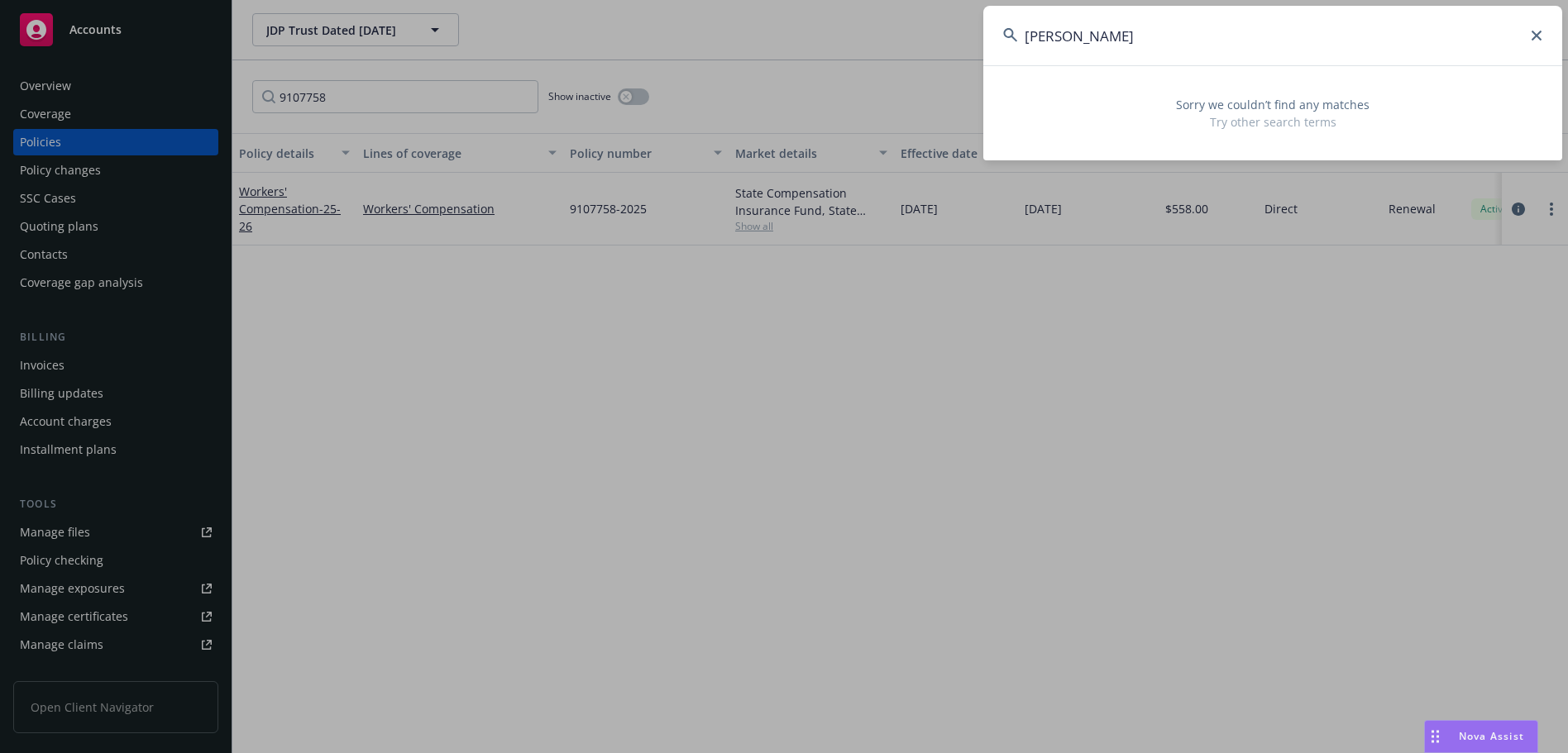
drag, startPoint x: 1092, startPoint y: 35, endPoint x: 998, endPoint y: 35, distance: 94.0
click at [998, 35] on input "[PERSON_NAME]" at bounding box center [1272, 35] width 578 height 59
type input "n"
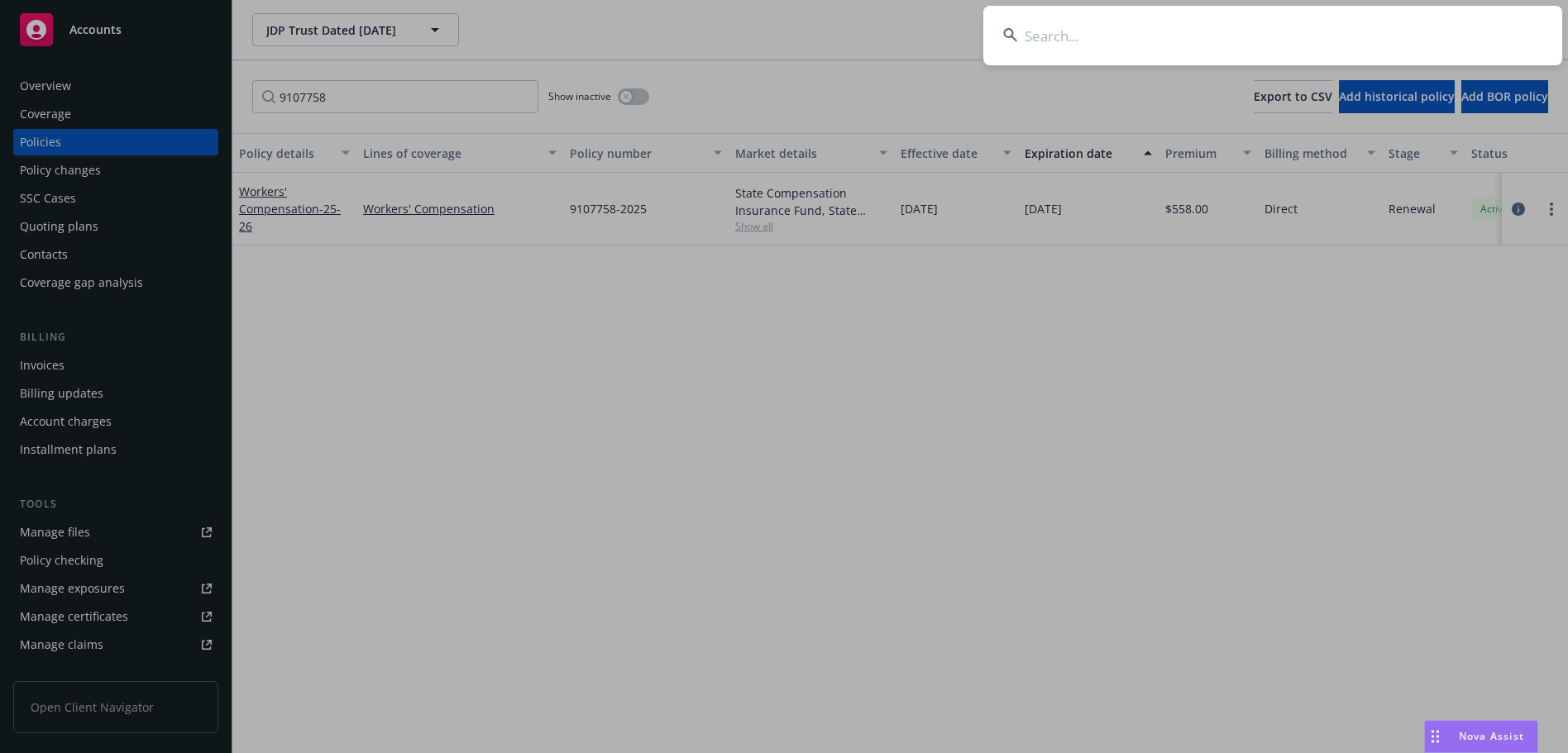
click at [1217, 35] on input at bounding box center [1272, 35] width 578 height 59
paste input "9373119"
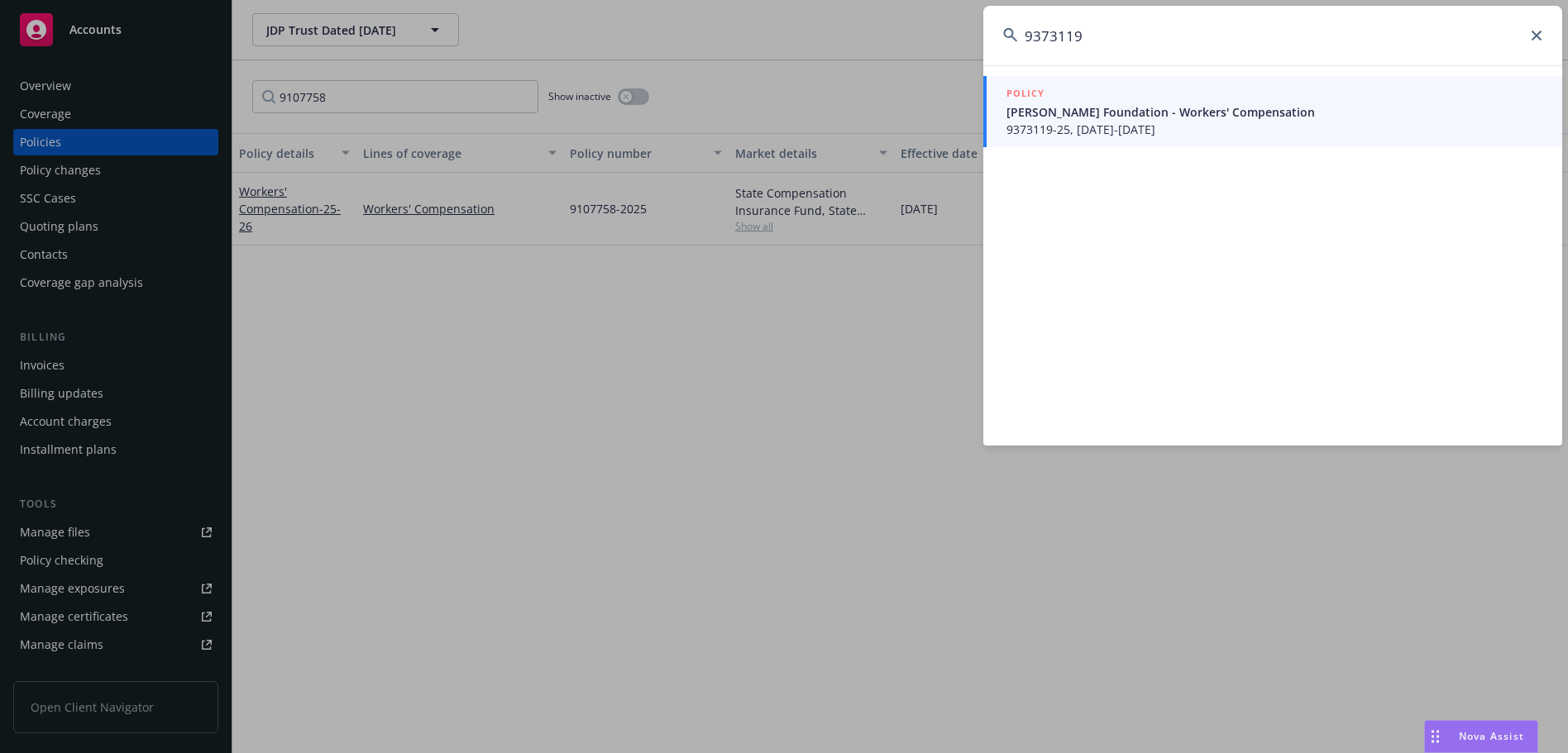
type input "9373119"
click at [1099, 123] on span "9373119-25, [DATE]-[DATE]" at bounding box center [1274, 129] width 536 height 18
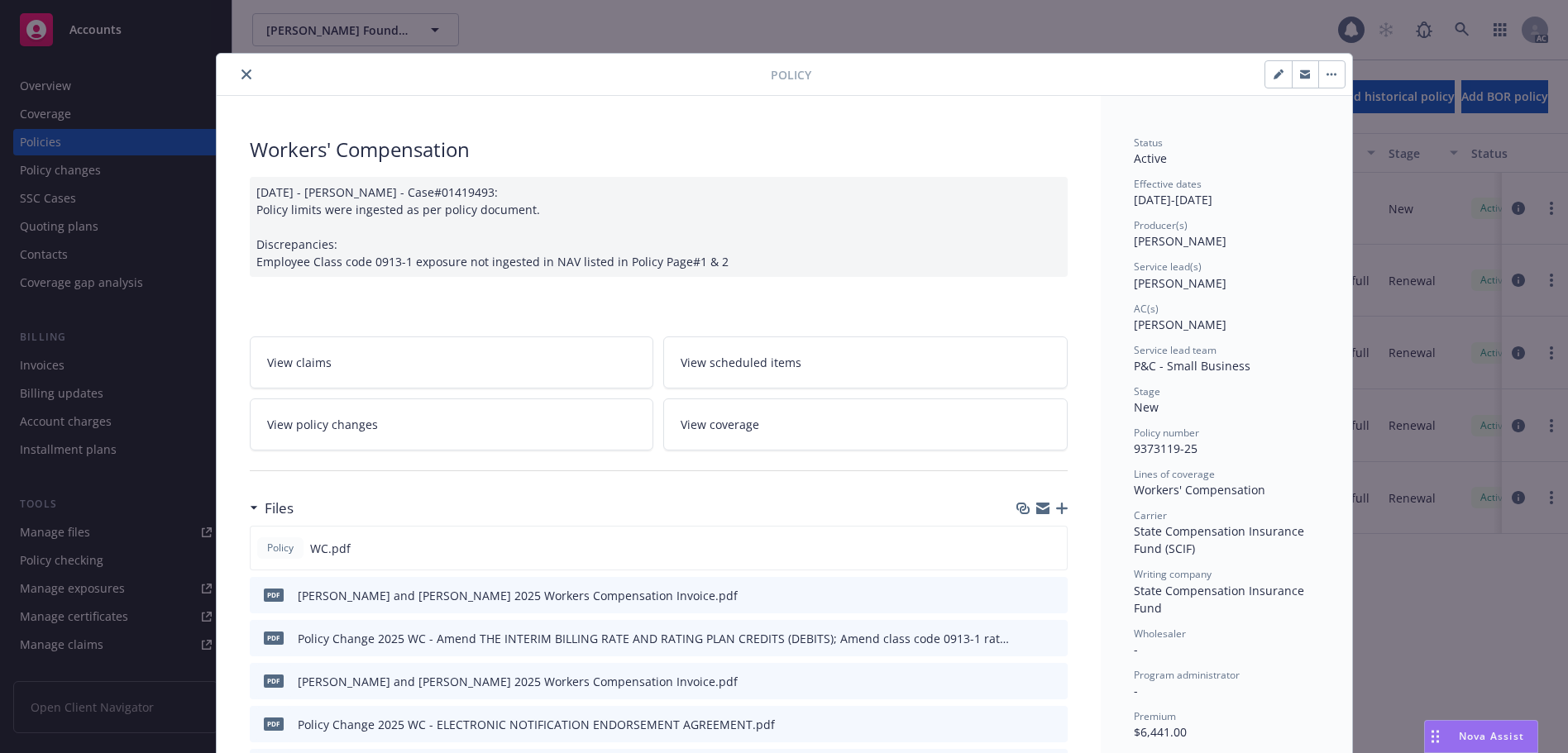
click at [245, 70] on button "close" at bounding box center [246, 74] width 19 height 19
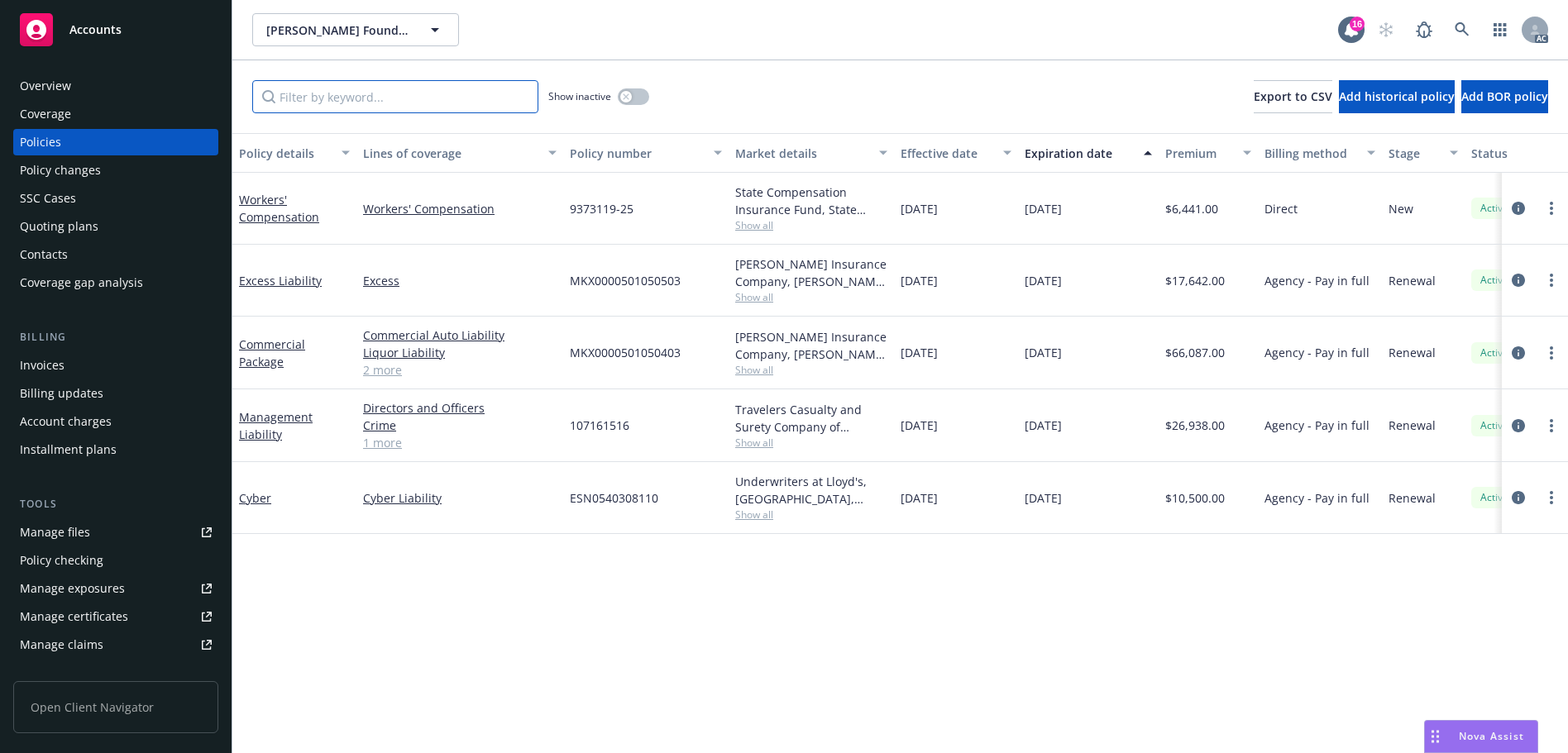
click at [410, 112] on input "Filter by keyword..." at bounding box center [395, 97] width 286 height 33
paste input "9373119"
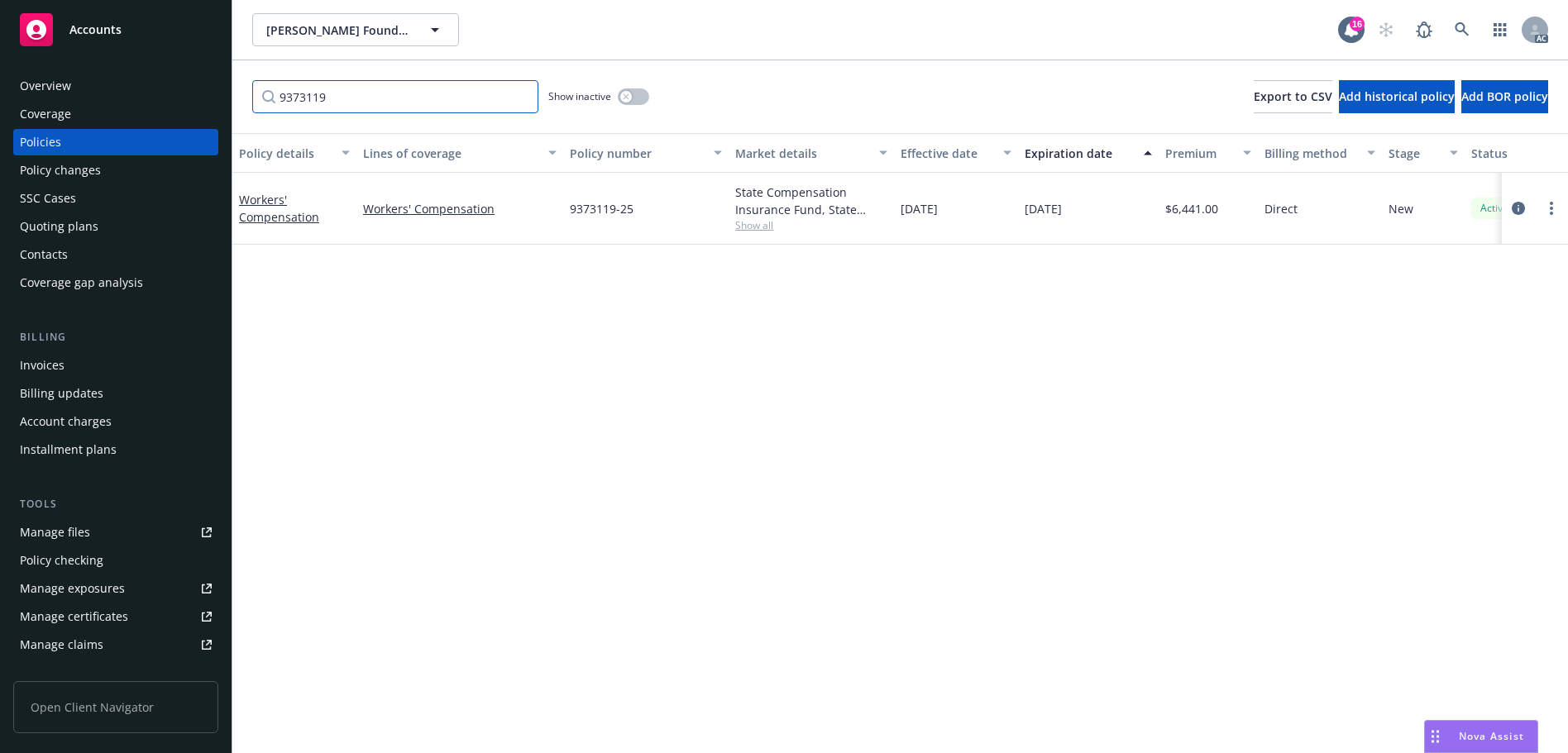
type input "9373119"
click at [1463, 10] on div "[PERSON_NAME] Foundation [PERSON_NAME] Foundation 16 AC" at bounding box center [899, 29] width 1335 height 59
click at [1457, 19] on link at bounding box center [1461, 29] width 33 height 33
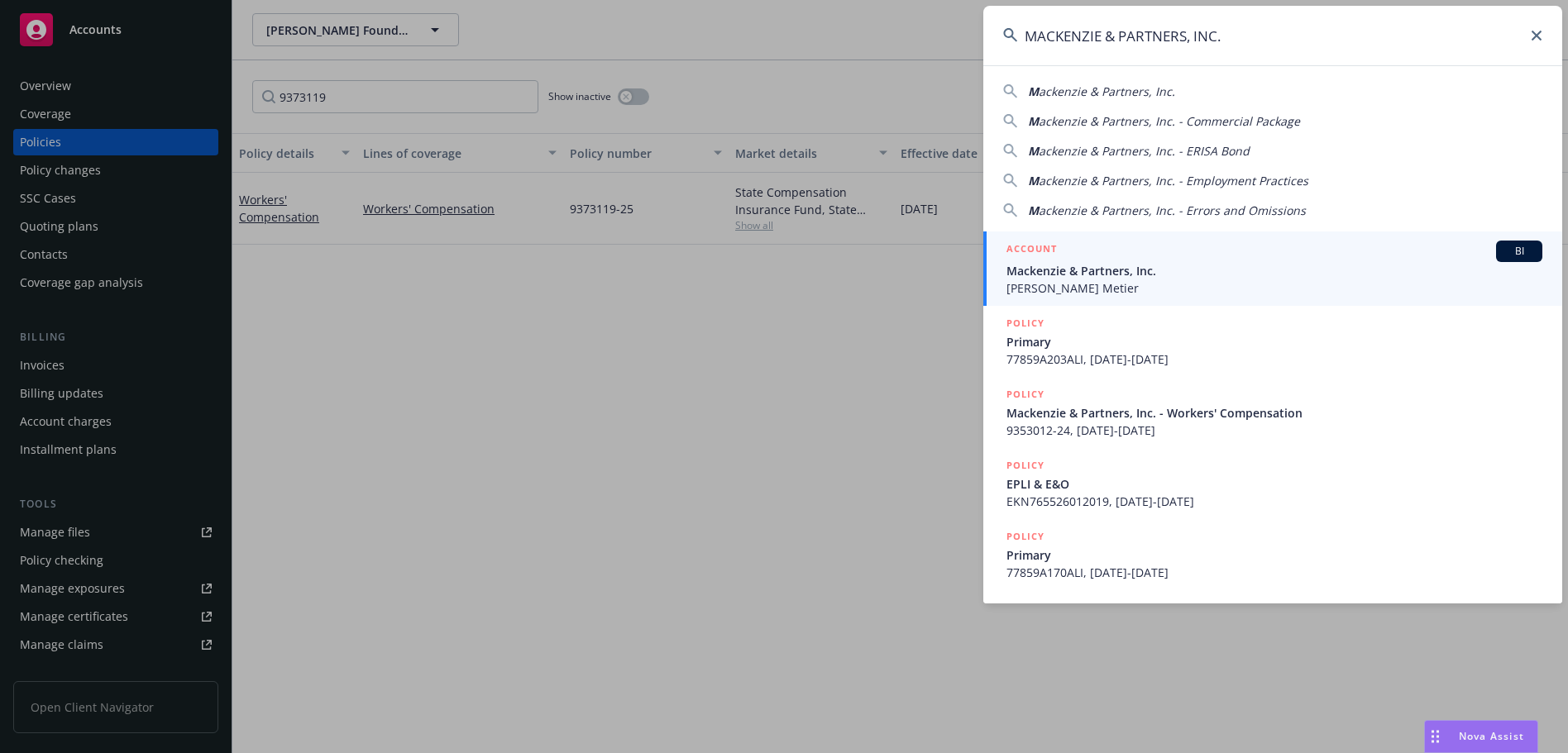
type input "MACKENZIE & PARTNERS, INC."
drag, startPoint x: 1137, startPoint y: 274, endPoint x: 1137, endPoint y: 238, distance: 36.0
click at [1137, 274] on span "Mackenzie & Partners, Inc." at bounding box center [1274, 271] width 536 height 18
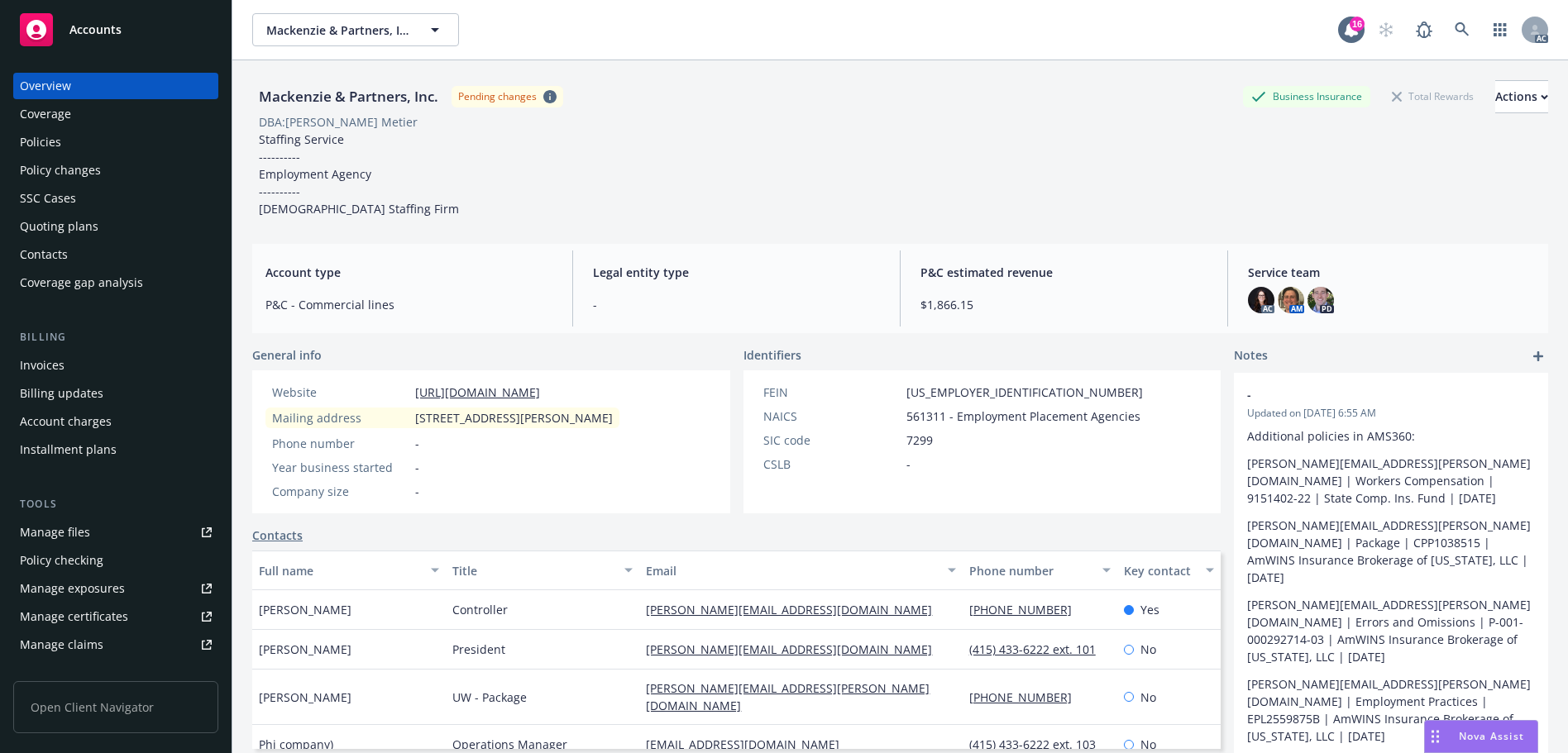
click at [116, 142] on div "Policies" at bounding box center [115, 143] width 192 height 27
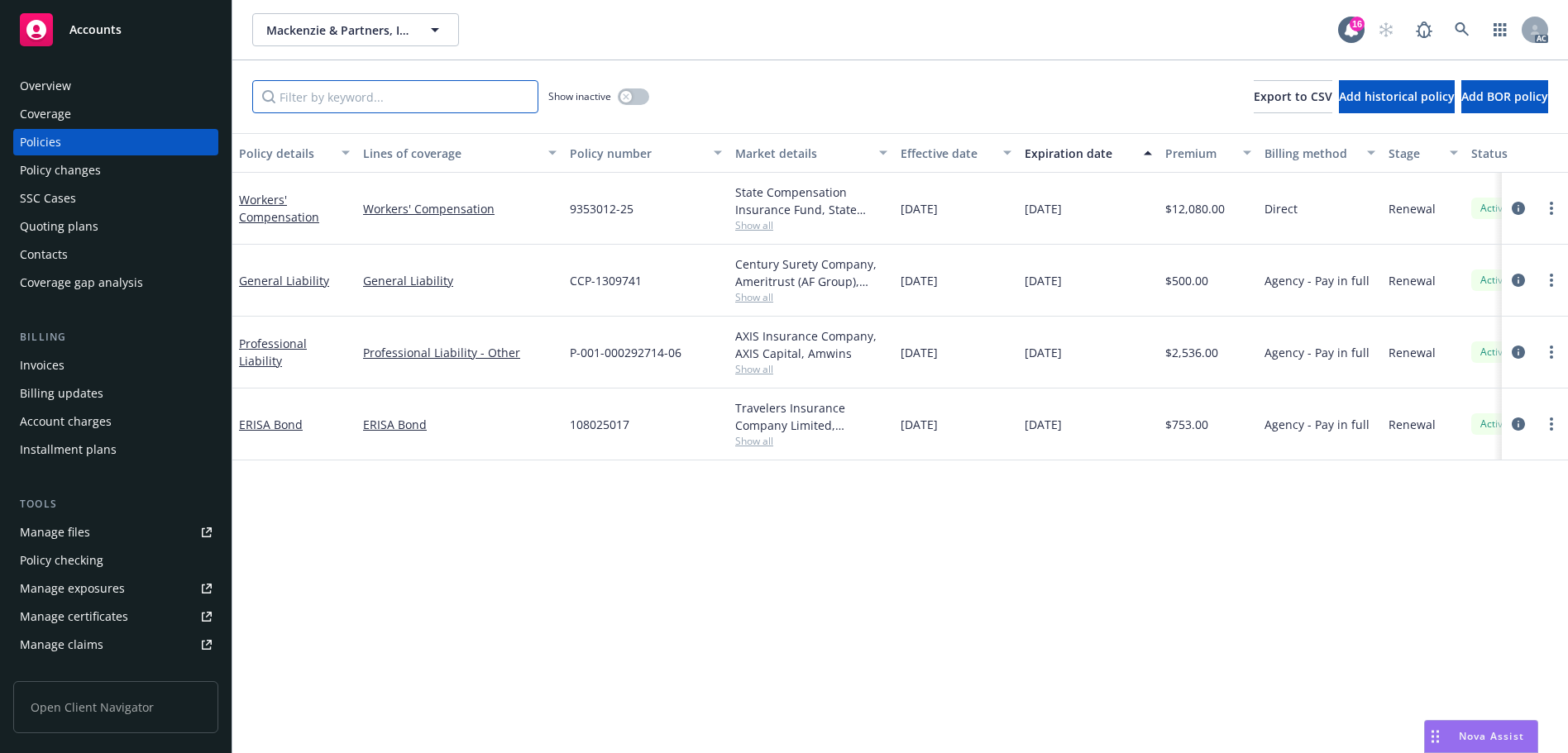
click at [382, 100] on input "Filter by keyword..." at bounding box center [395, 97] width 286 height 33
paste input "9353012"
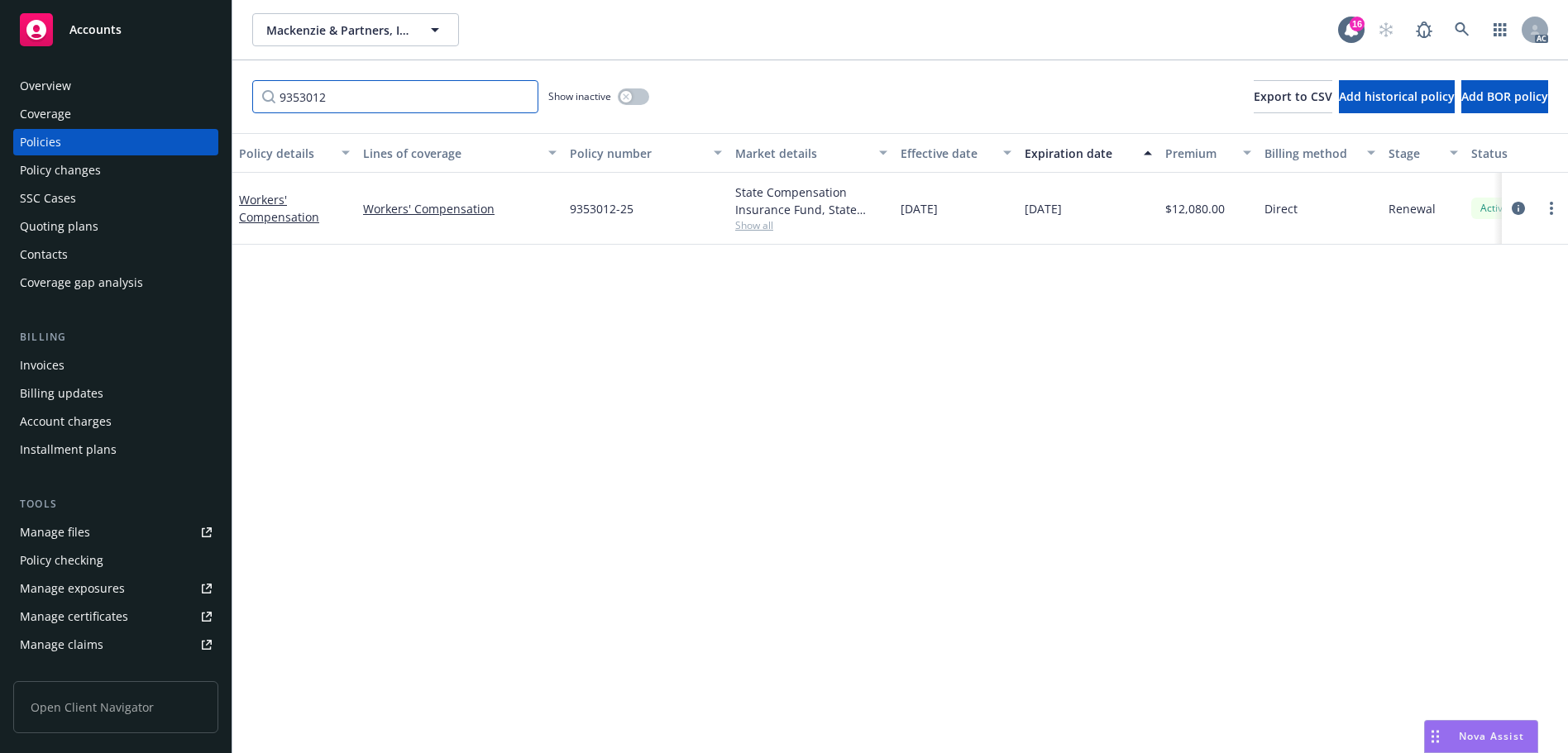
type input "9353012"
click at [1460, 28] on icon at bounding box center [1462, 29] width 15 height 15
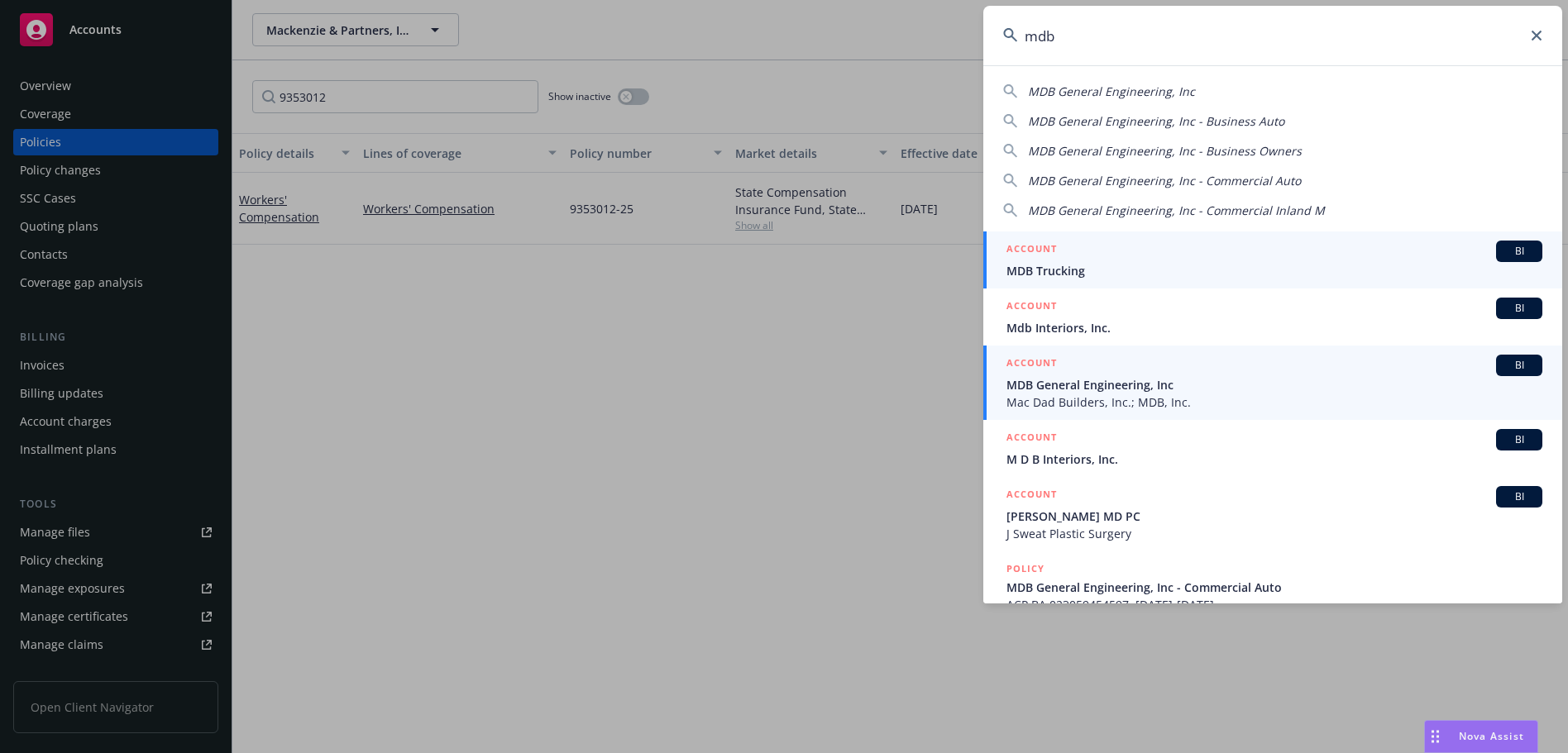
type input "mdb"
click at [1147, 380] on span "MDB General Engineering, Inc" at bounding box center [1274, 385] width 536 height 18
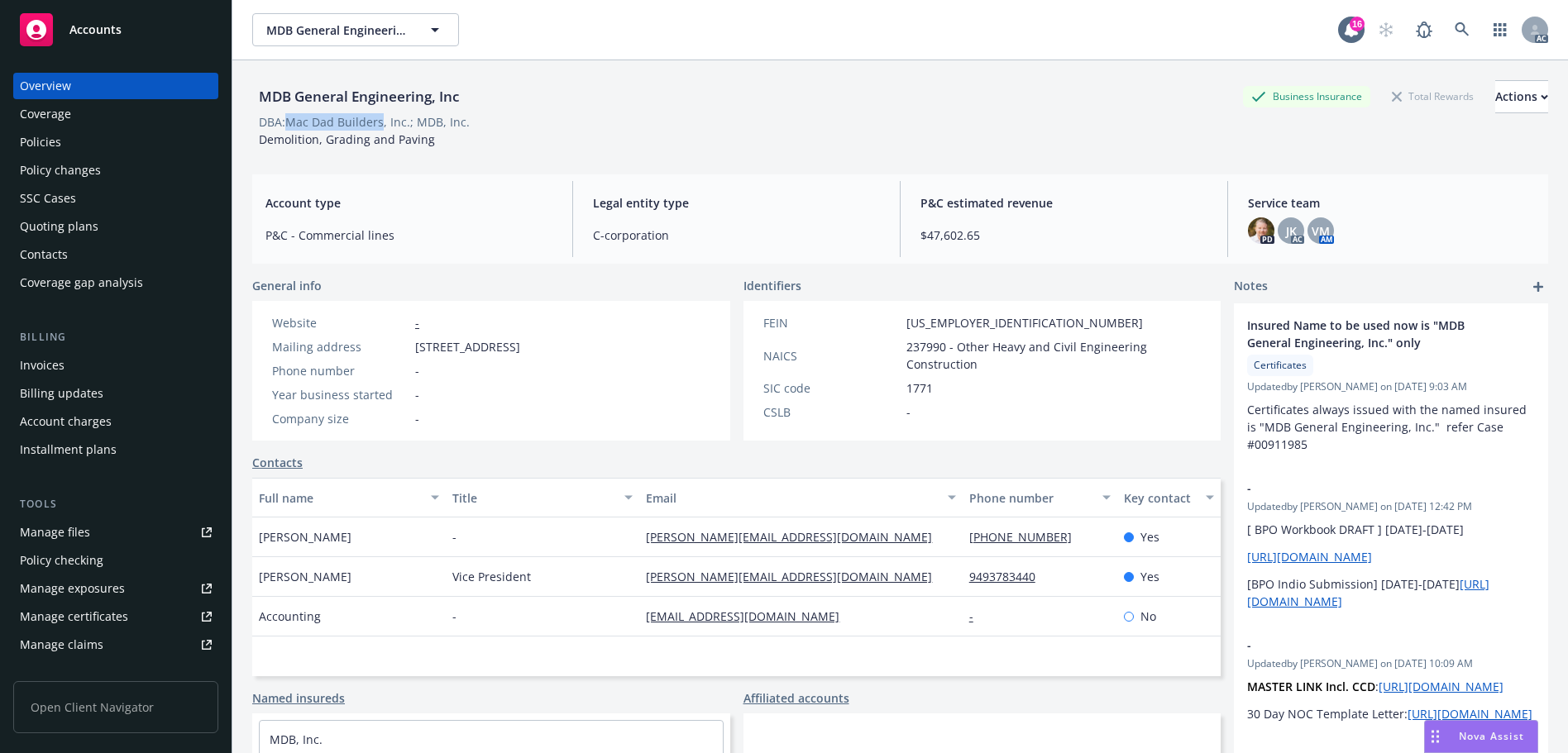
drag, startPoint x: 287, startPoint y: 120, endPoint x: 380, endPoint y: 120, distance: 93.0
click at [380, 120] on div "DBA: Mac Dad Builders, Inc.; MDB, Inc." at bounding box center [364, 122] width 211 height 18
copy div "Mac Dad Builders"
click at [100, 144] on div "Policies" at bounding box center [115, 143] width 192 height 27
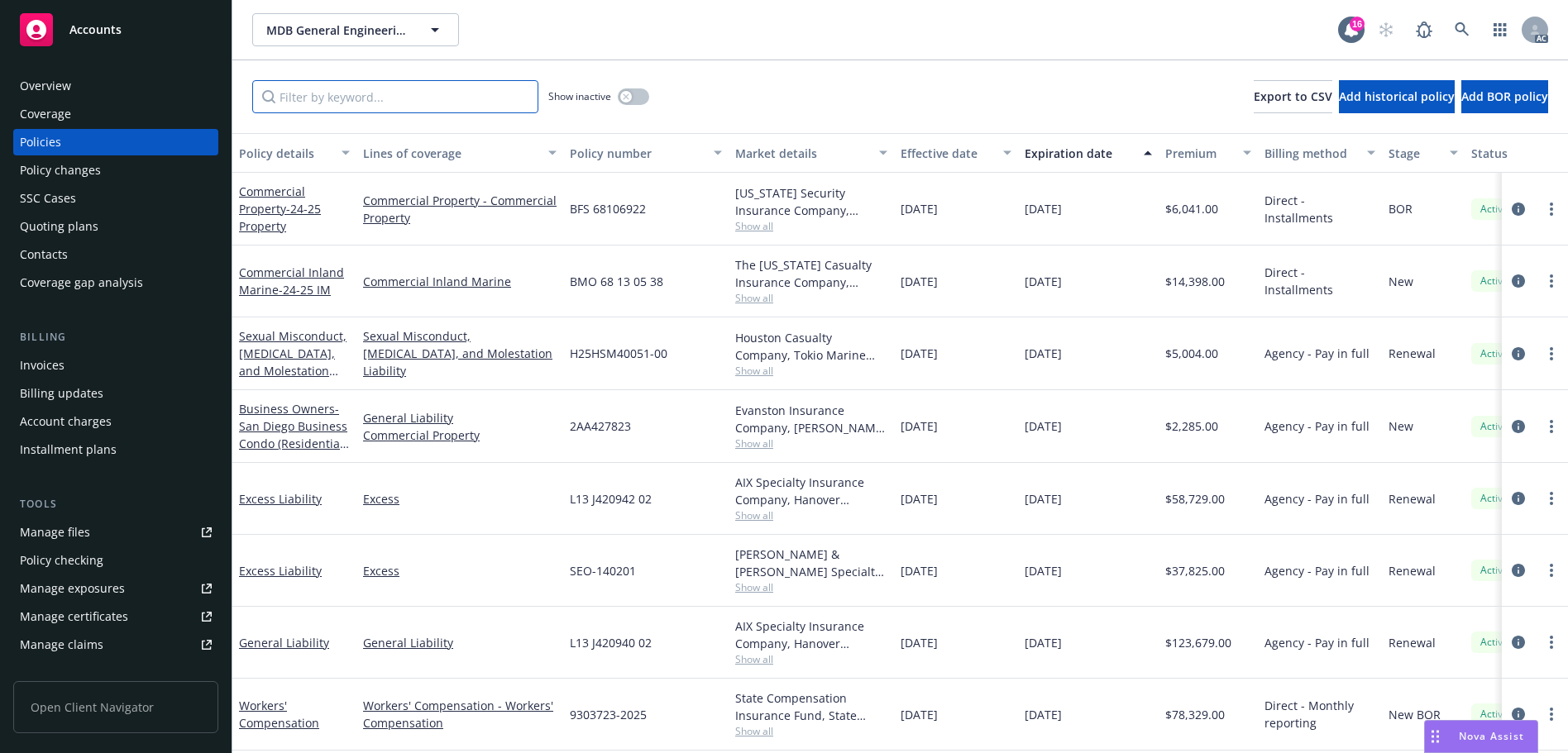
click at [370, 105] on input "Filter by keyword..." at bounding box center [395, 97] width 286 height 33
paste input "9303723"
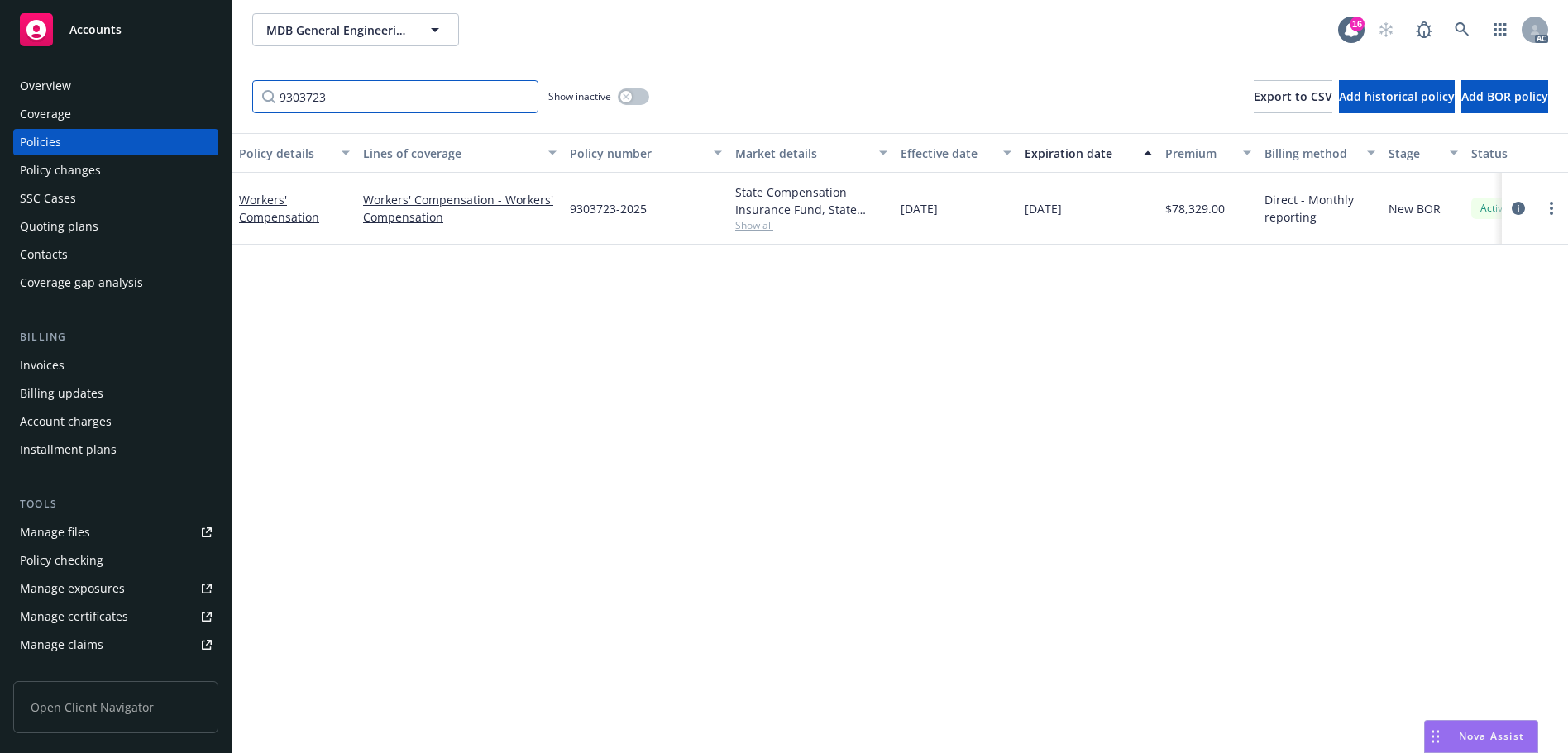
type input "9303723"
drag, startPoint x: 640, startPoint y: 90, endPoint x: 671, endPoint y: 119, distance: 42.4
click at [640, 91] on button "button" at bounding box center [633, 97] width 31 height 17
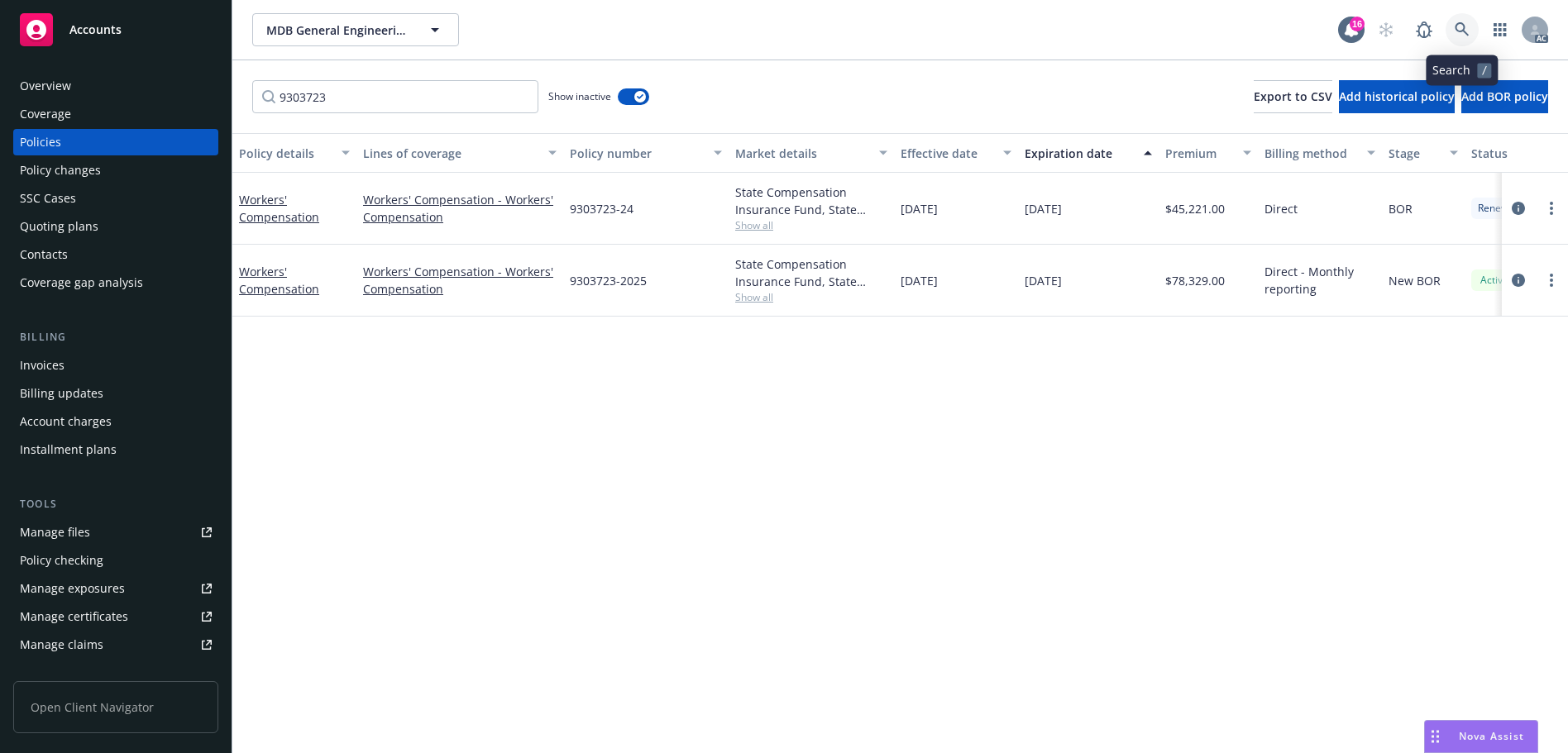
click at [1468, 17] on link at bounding box center [1461, 29] width 33 height 33
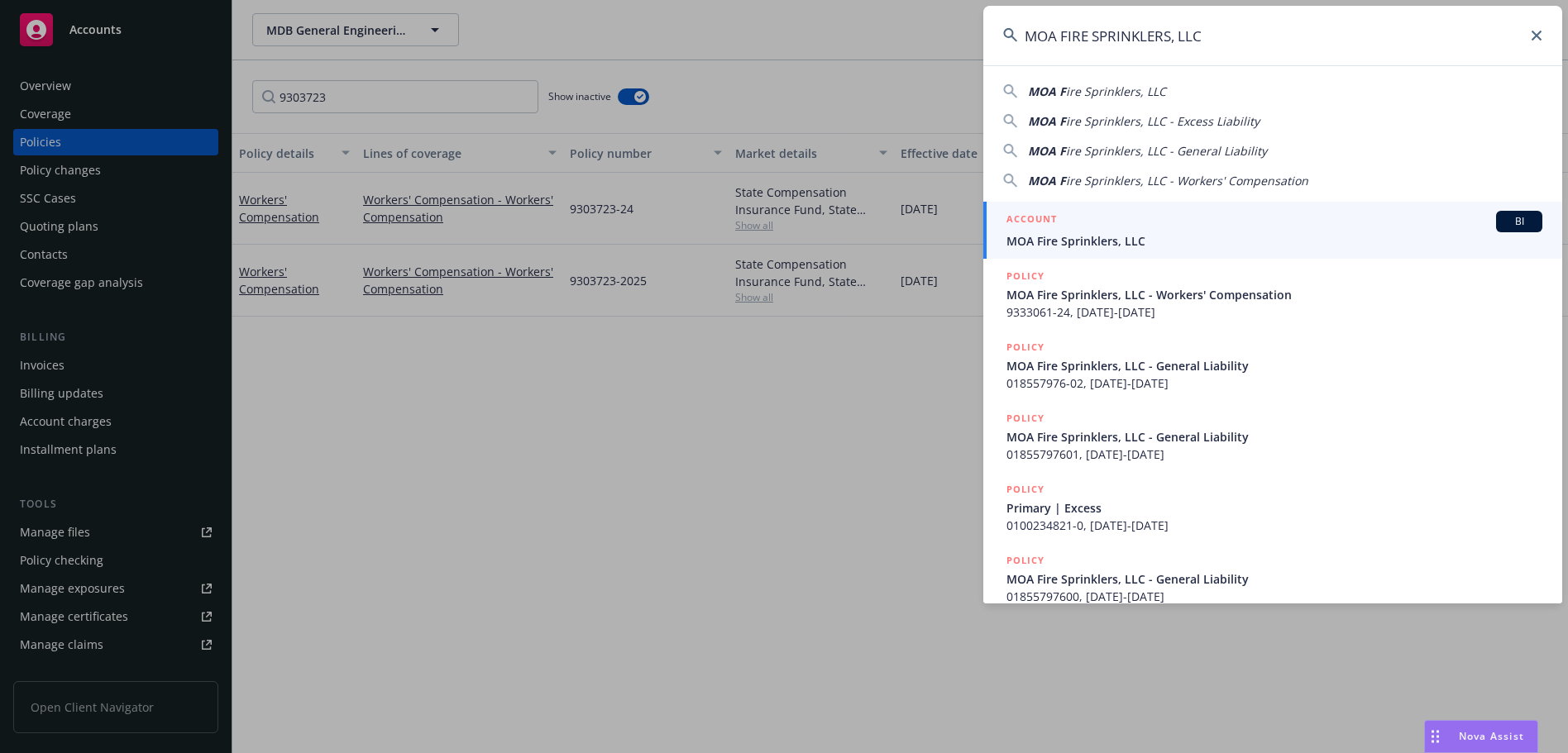
type input "MOA FIRE SPRINKLERS, LLC"
click at [1120, 248] on span "MOA Fire Sprinklers, LLC" at bounding box center [1274, 241] width 536 height 18
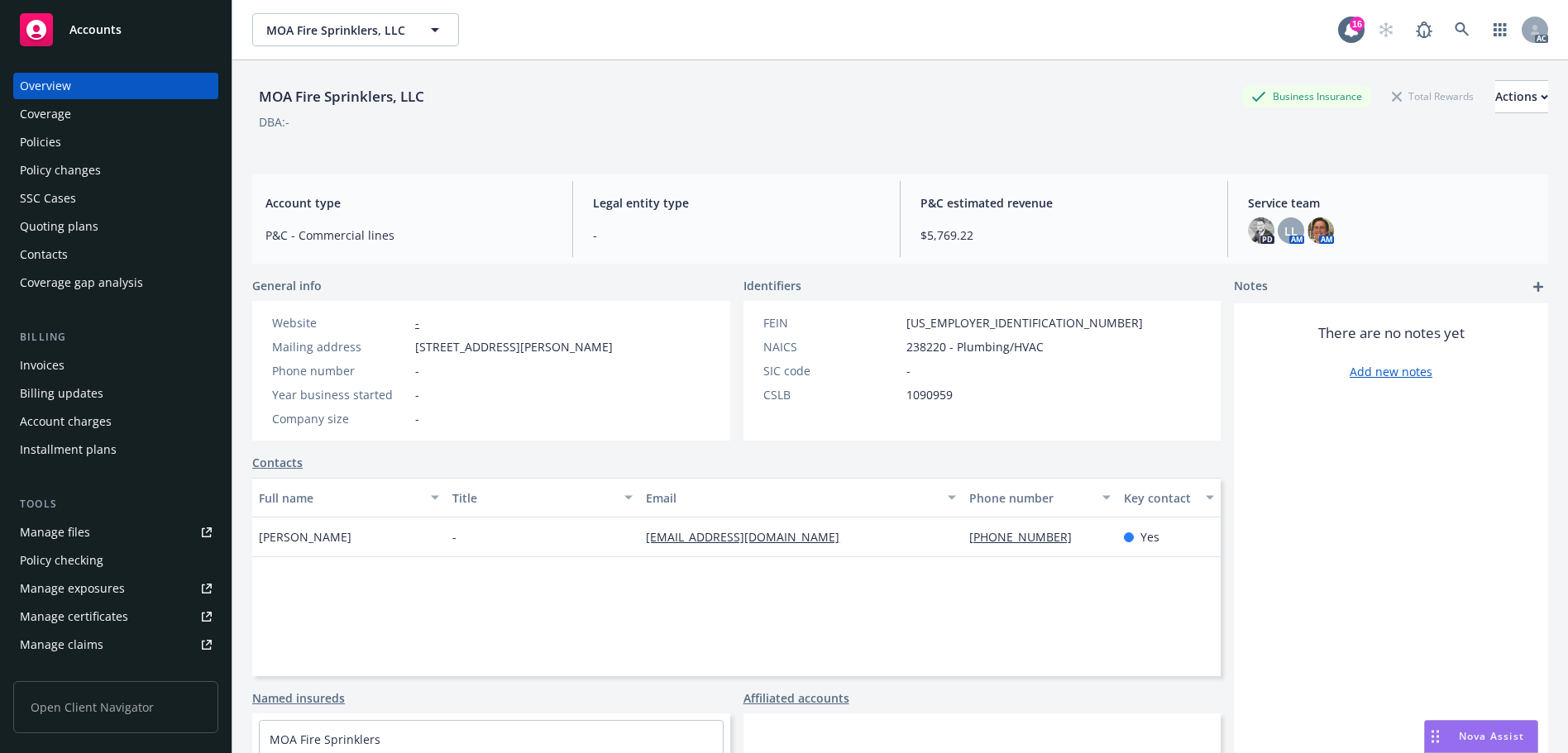
click at [109, 154] on div "Policies" at bounding box center [115, 143] width 192 height 27
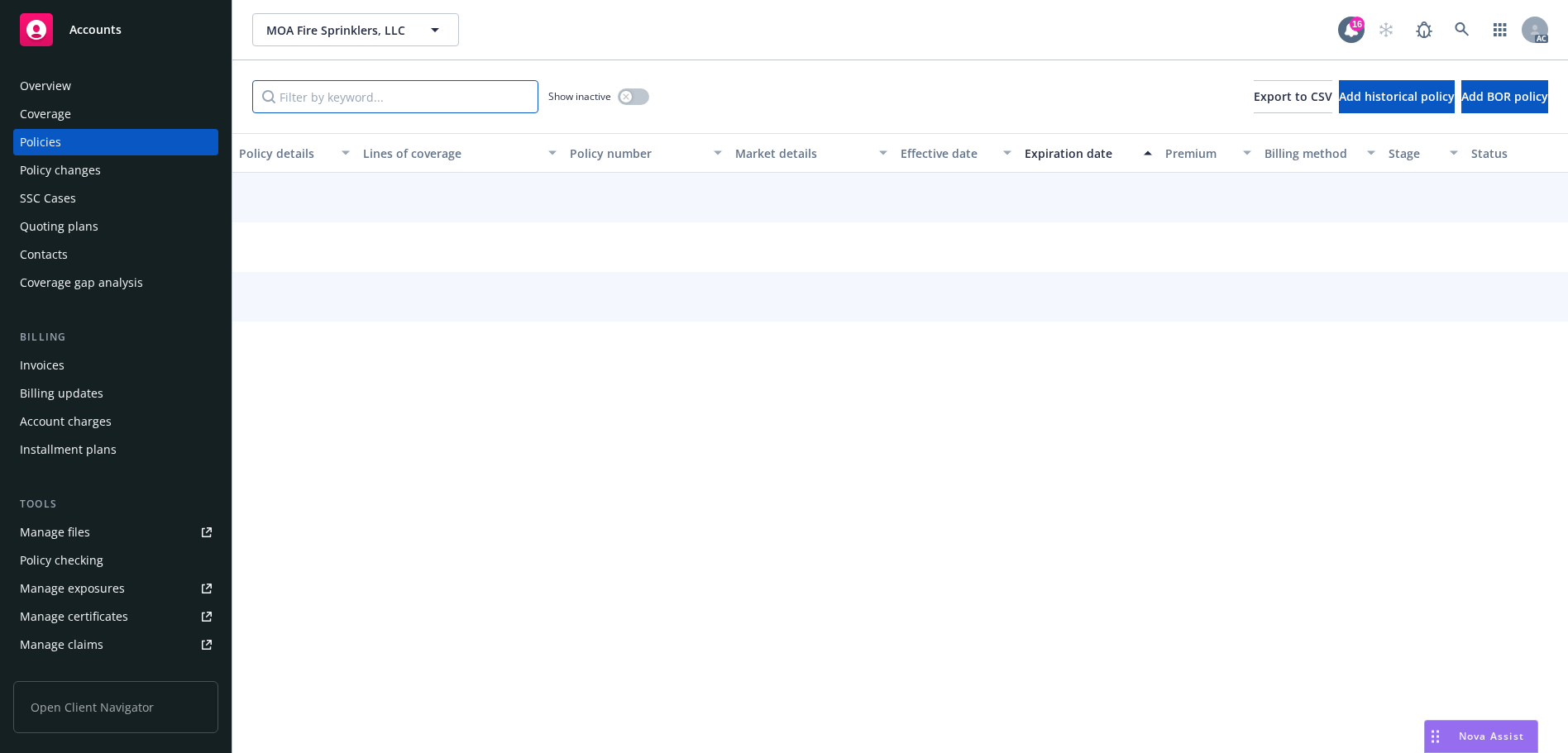
click at [353, 99] on input "Filter by keyword..." at bounding box center [395, 97] width 286 height 33
paste input "9333061"
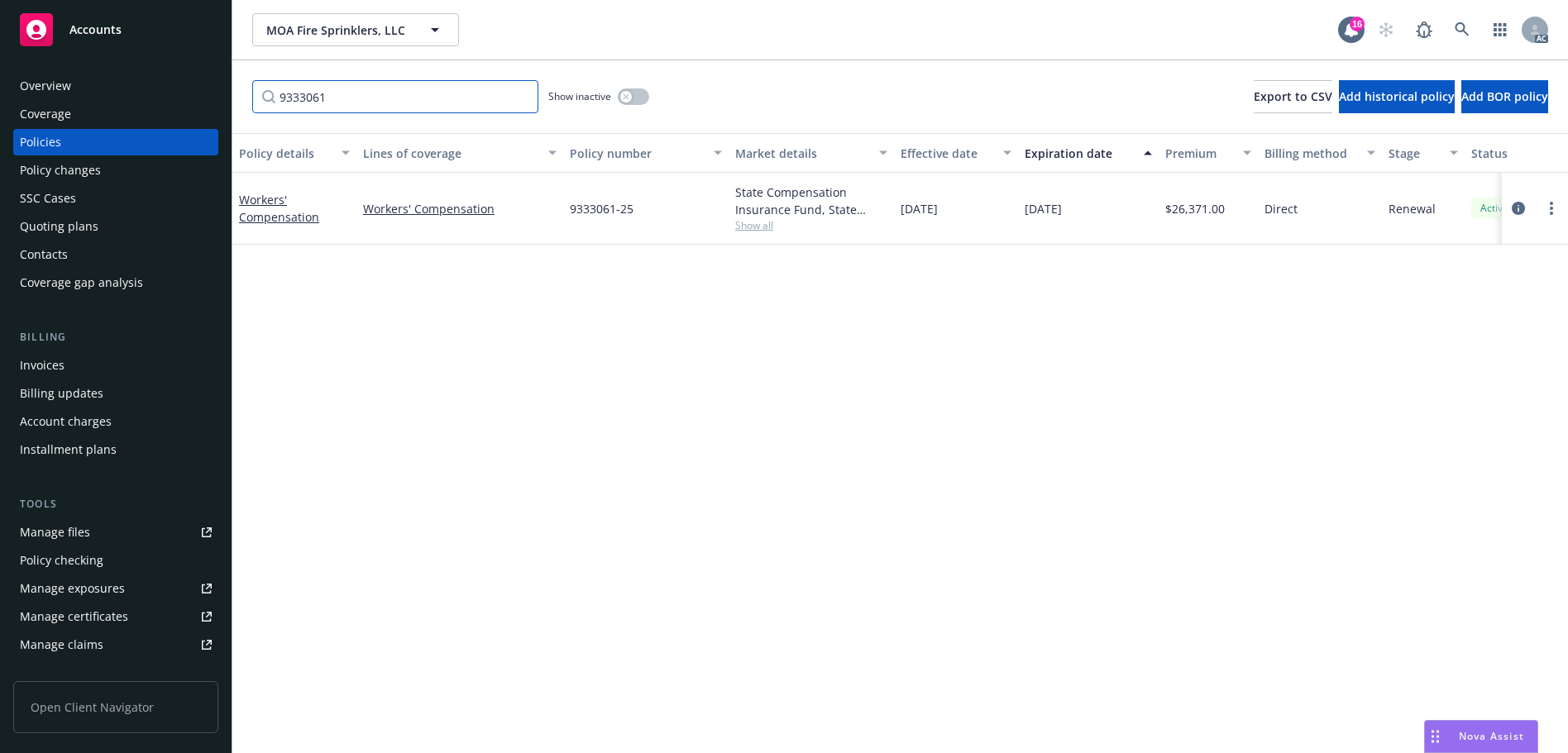
type input "9333061"
click at [1463, 31] on icon at bounding box center [1462, 29] width 14 height 14
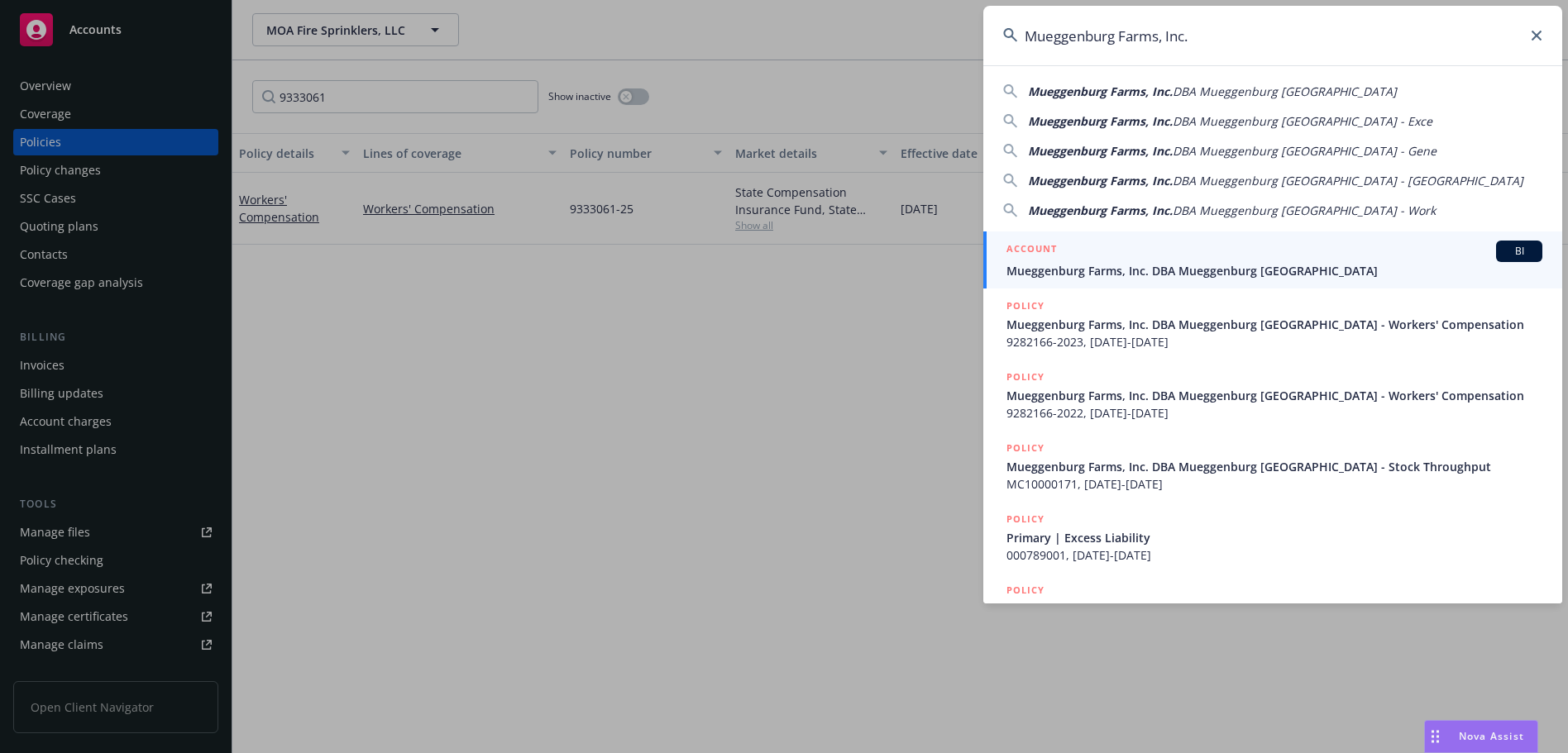
type input "Mueggenburg Farms, Inc."
click at [1191, 269] on span "Mueggenburg Farms, Inc. DBA Mueggenburg [GEOGRAPHIC_DATA]" at bounding box center [1274, 271] width 536 height 18
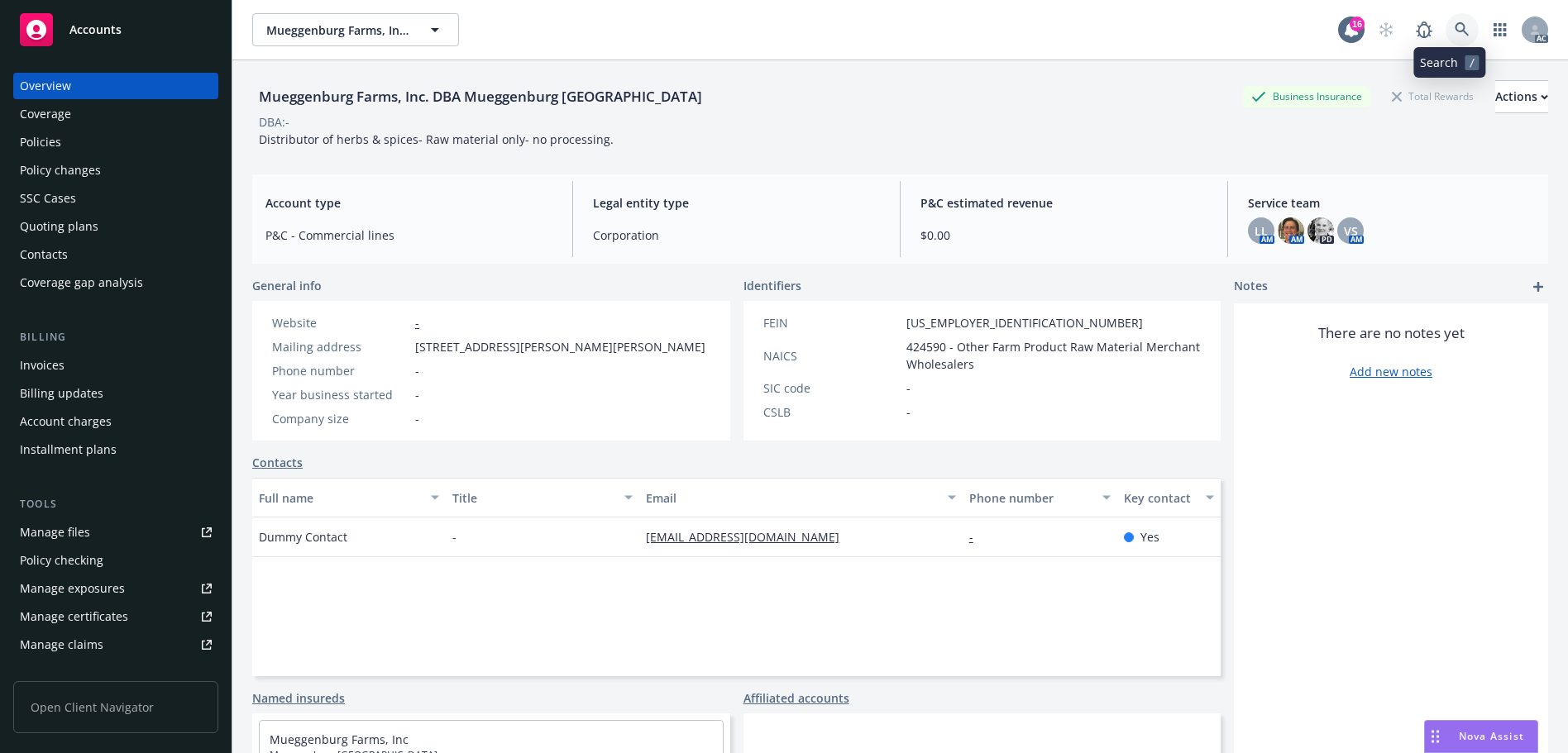
click at [1456, 29] on icon at bounding box center [1462, 29] width 15 height 15
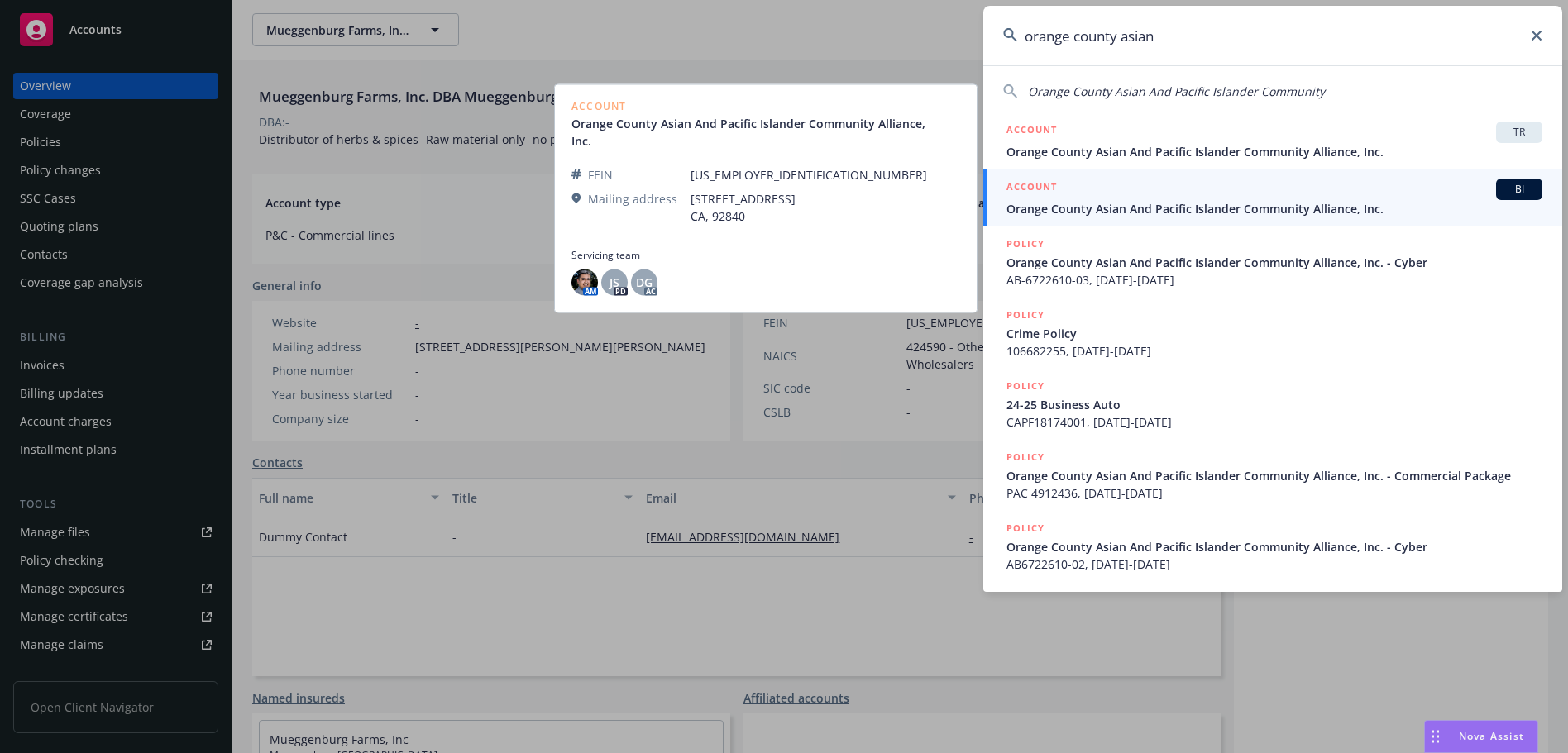
type input "orange county asian"
click at [1192, 211] on span "Orange County Asian And Pacific Islander Community Alliance, Inc." at bounding box center [1274, 209] width 536 height 18
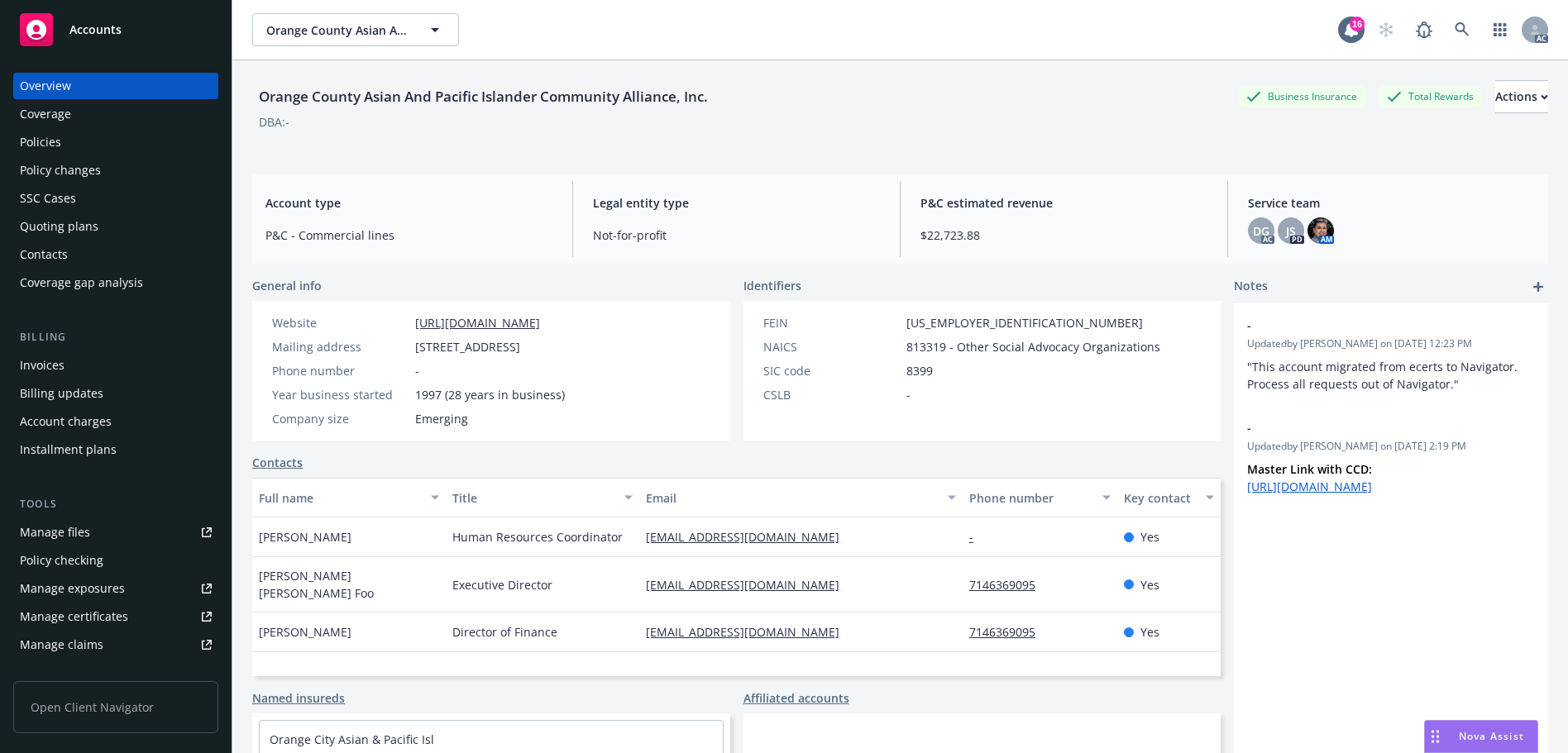
click at [95, 128] on div "Overview Coverage Policies Policy changes SSC Cases Quoting plans Contacts Cove…" at bounding box center [115, 184] width 205 height 223
click at [92, 141] on div "Policies" at bounding box center [115, 143] width 192 height 27
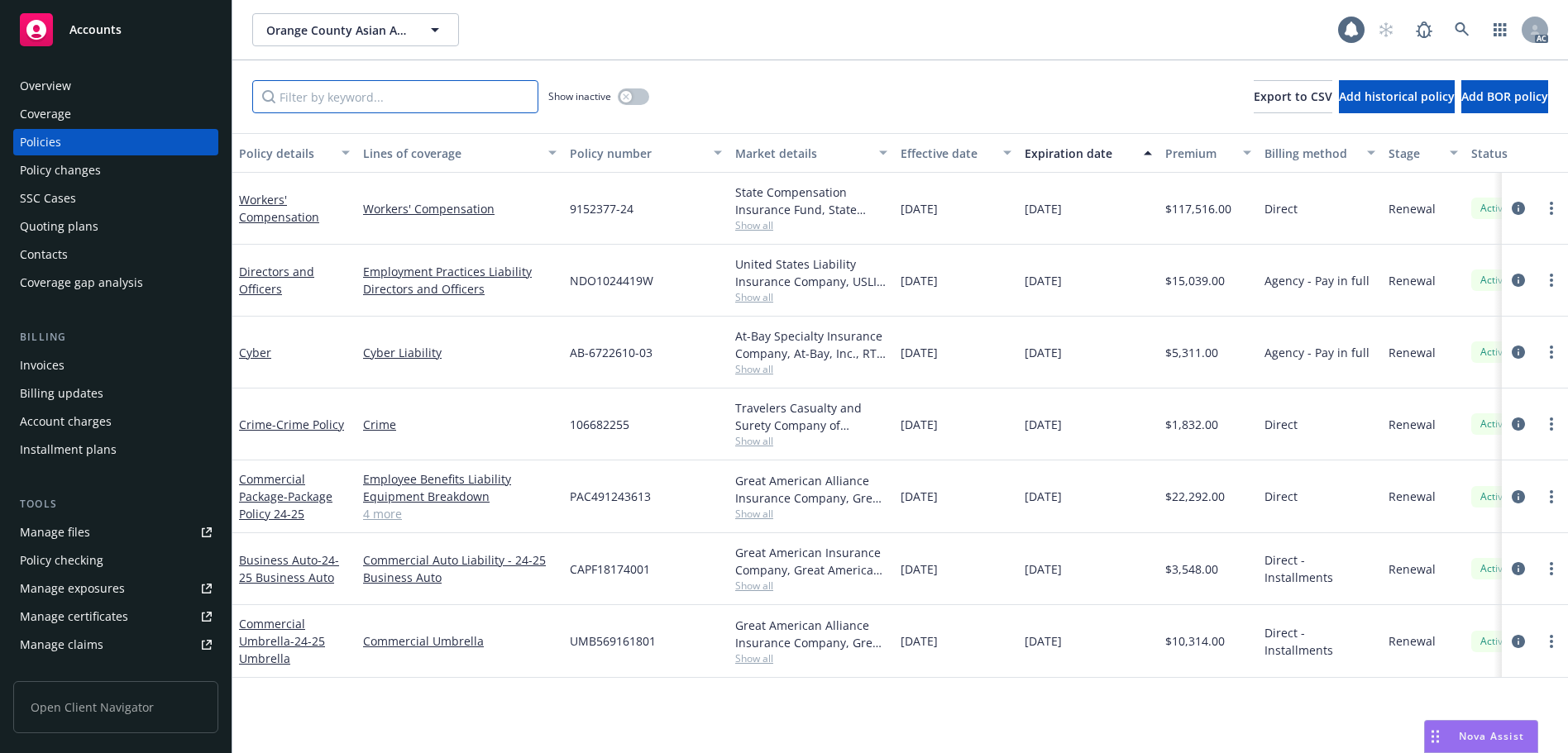
click at [343, 97] on input "Filter by keyword..." at bounding box center [395, 97] width 286 height 33
paste input "9152377"
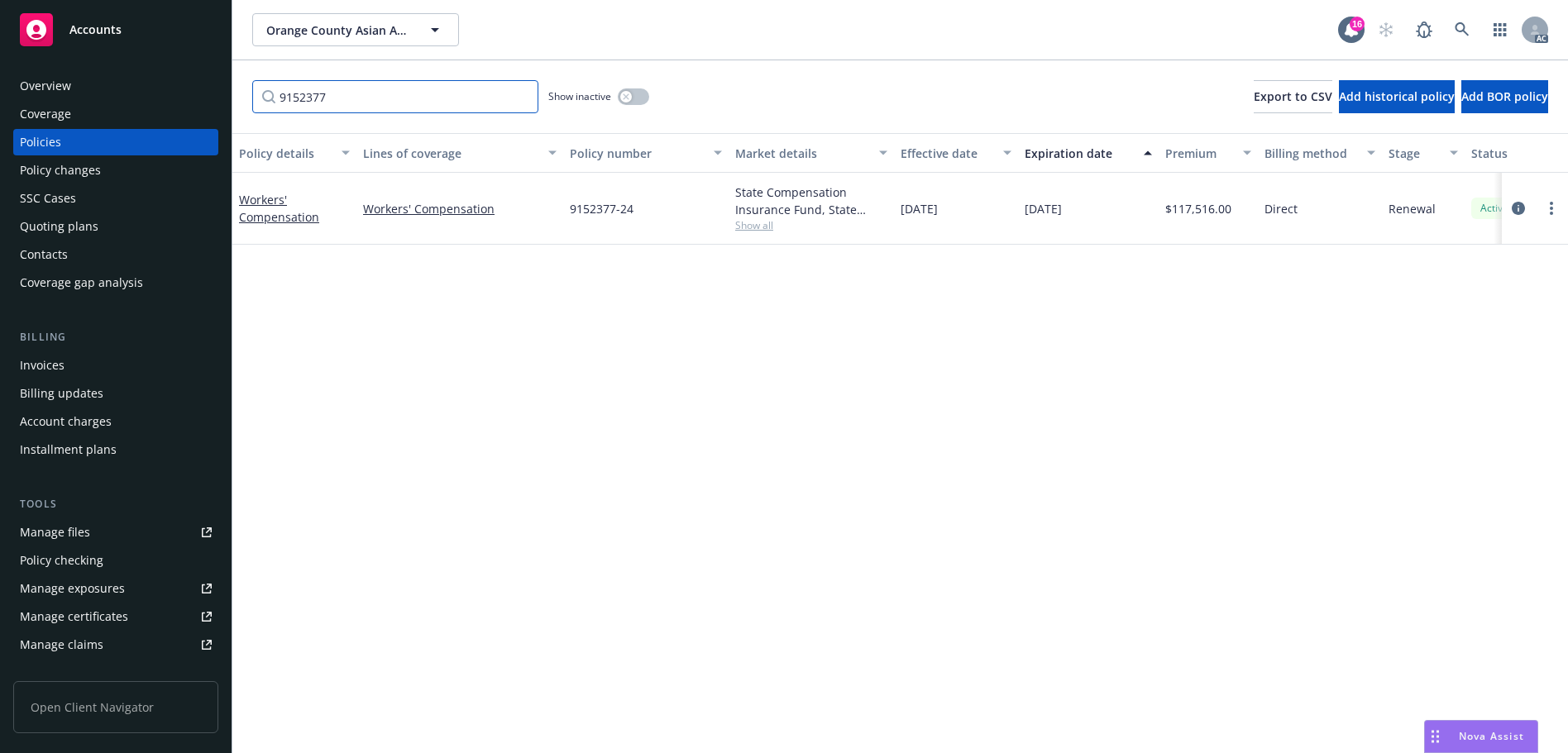
type input "9152377"
click at [1455, 33] on icon at bounding box center [1462, 29] width 15 height 15
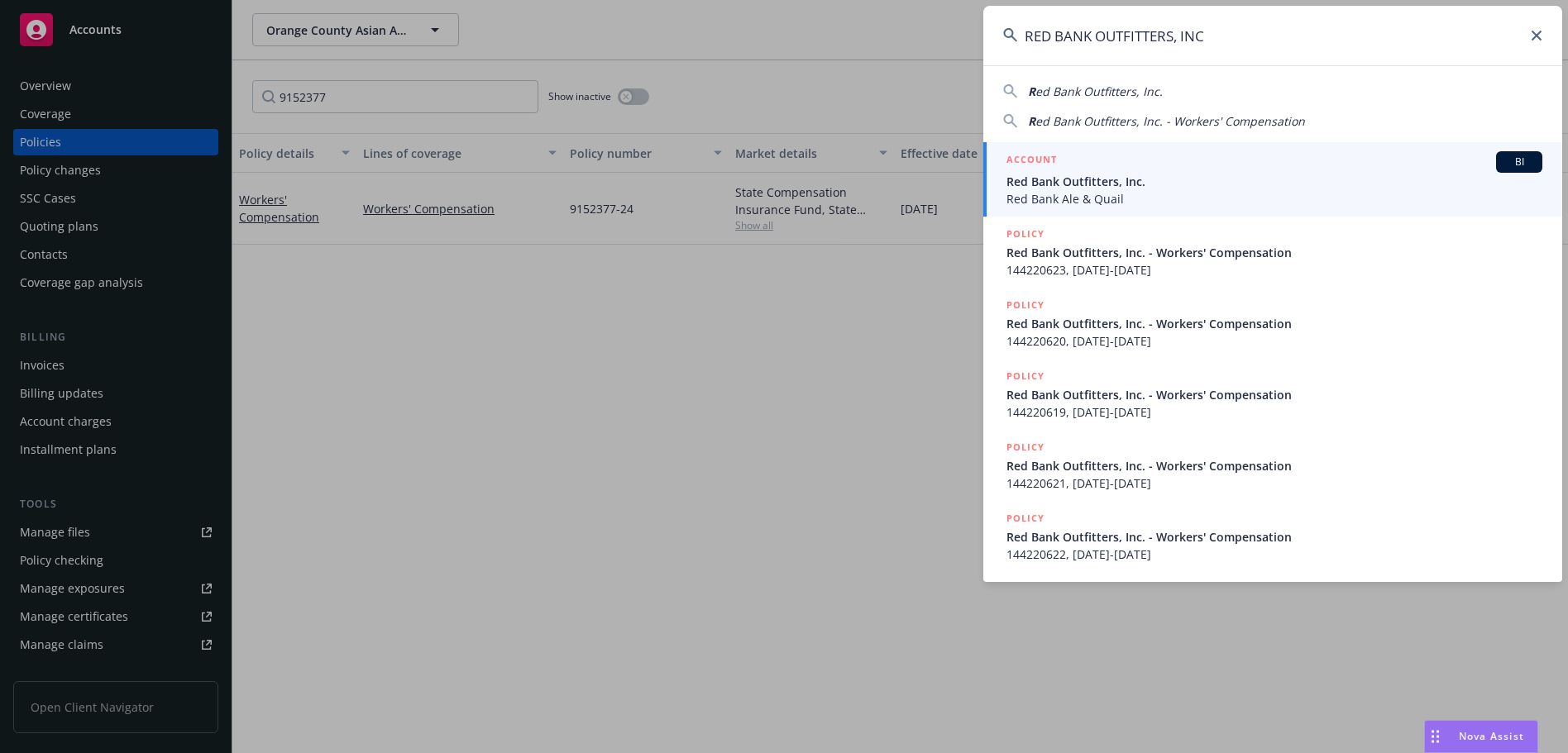
type input "RED BANK OUTFITTERS, INC"
click at [1144, 168] on div "ACCOUNT BI" at bounding box center [1274, 162] width 536 height 21
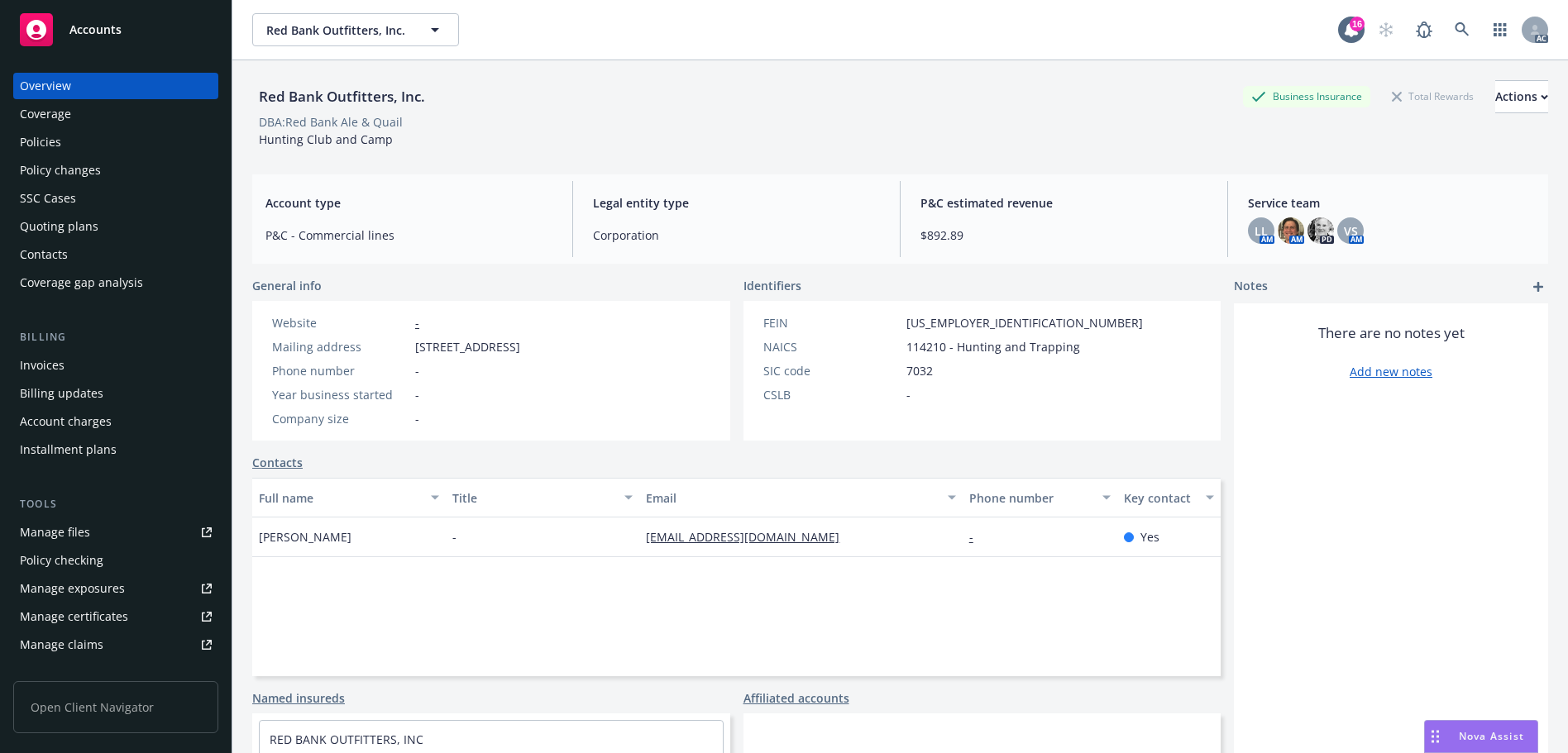
click at [113, 143] on div "Policies" at bounding box center [115, 143] width 192 height 27
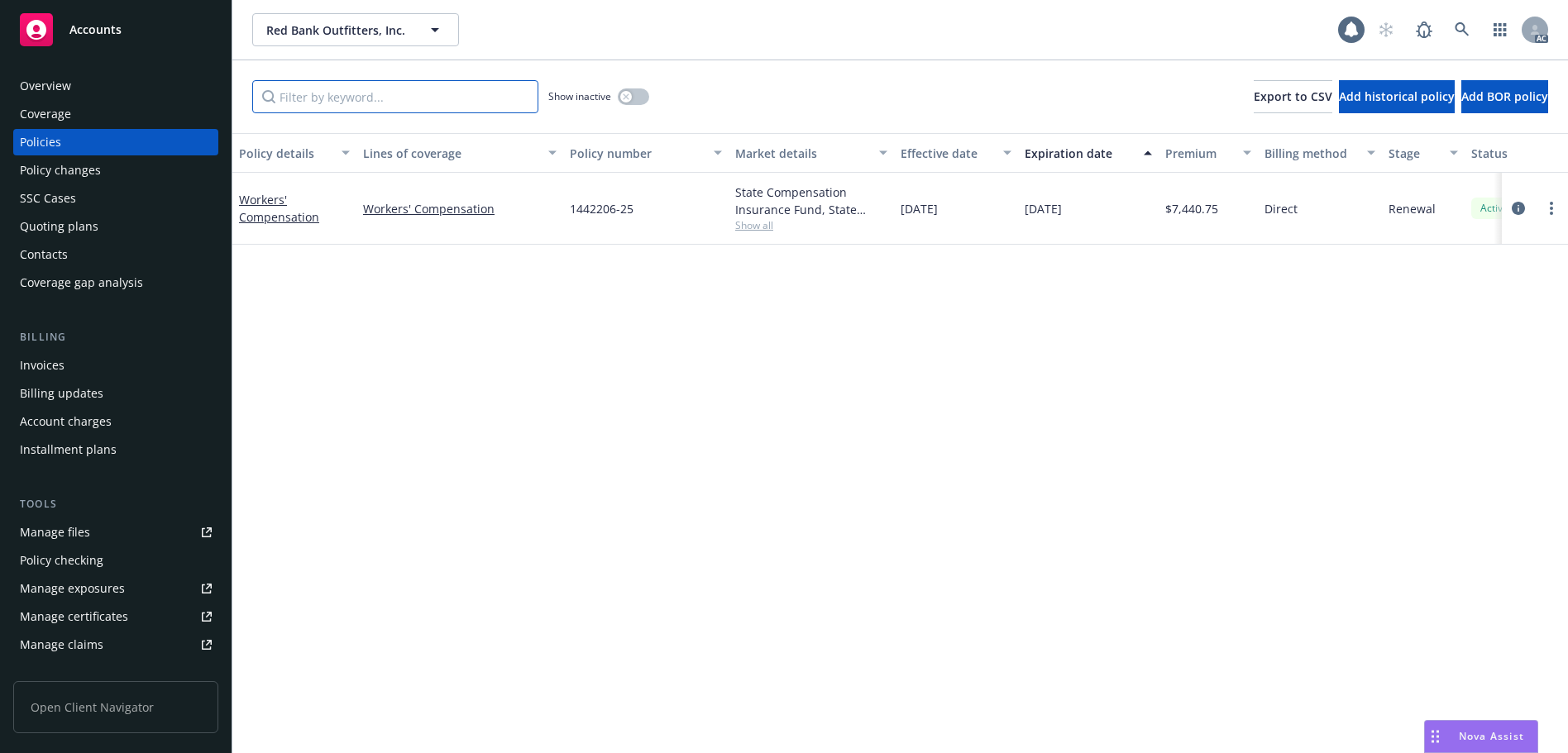
click at [407, 89] on input "Filter by keyword..." at bounding box center [395, 97] width 286 height 33
paste input "1442206"
type input "1442206"
click at [1450, 19] on link at bounding box center [1461, 29] width 33 height 33
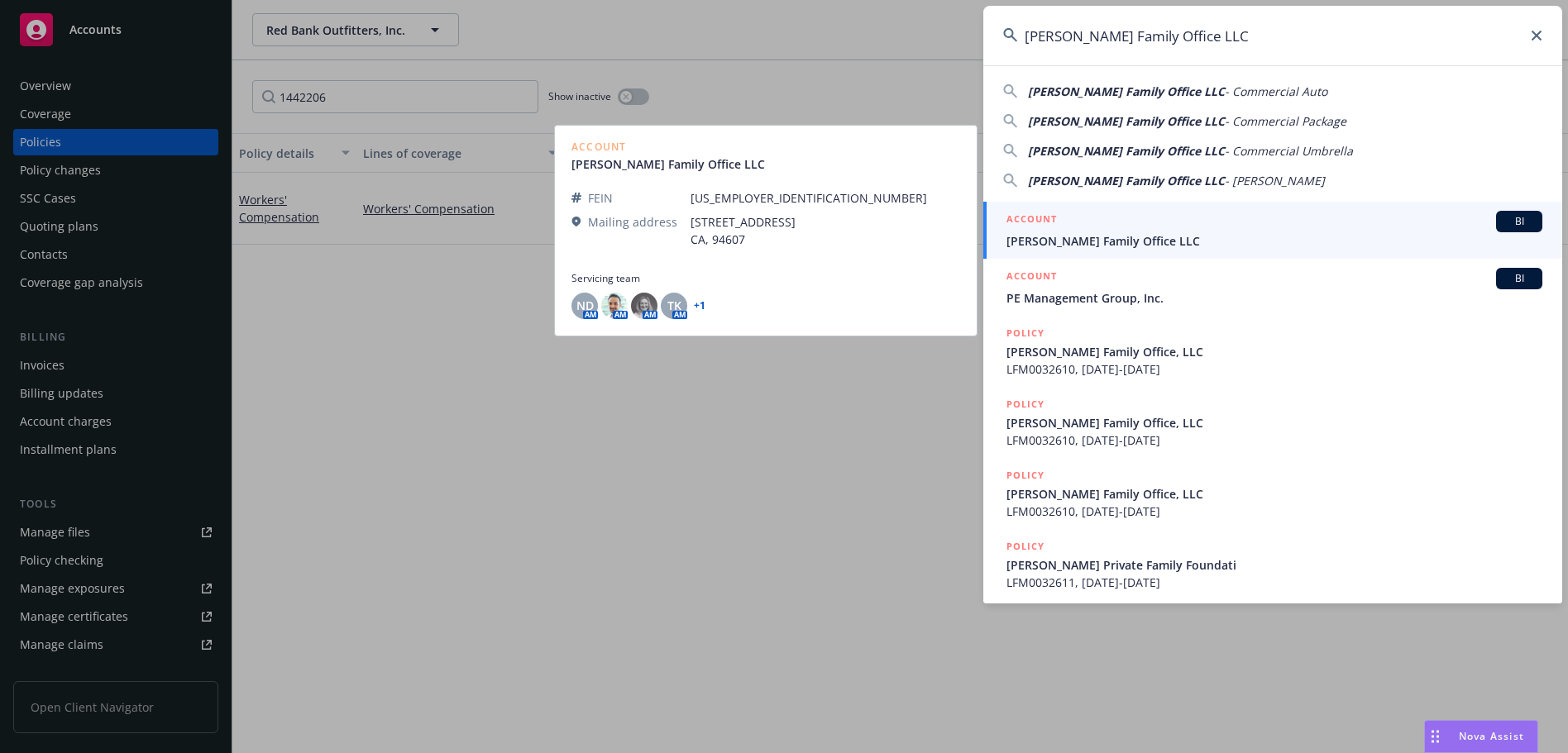
type input "[PERSON_NAME] Family Office LLC"
click at [1153, 238] on span "[PERSON_NAME] Family Office LLC" at bounding box center [1274, 241] width 536 height 18
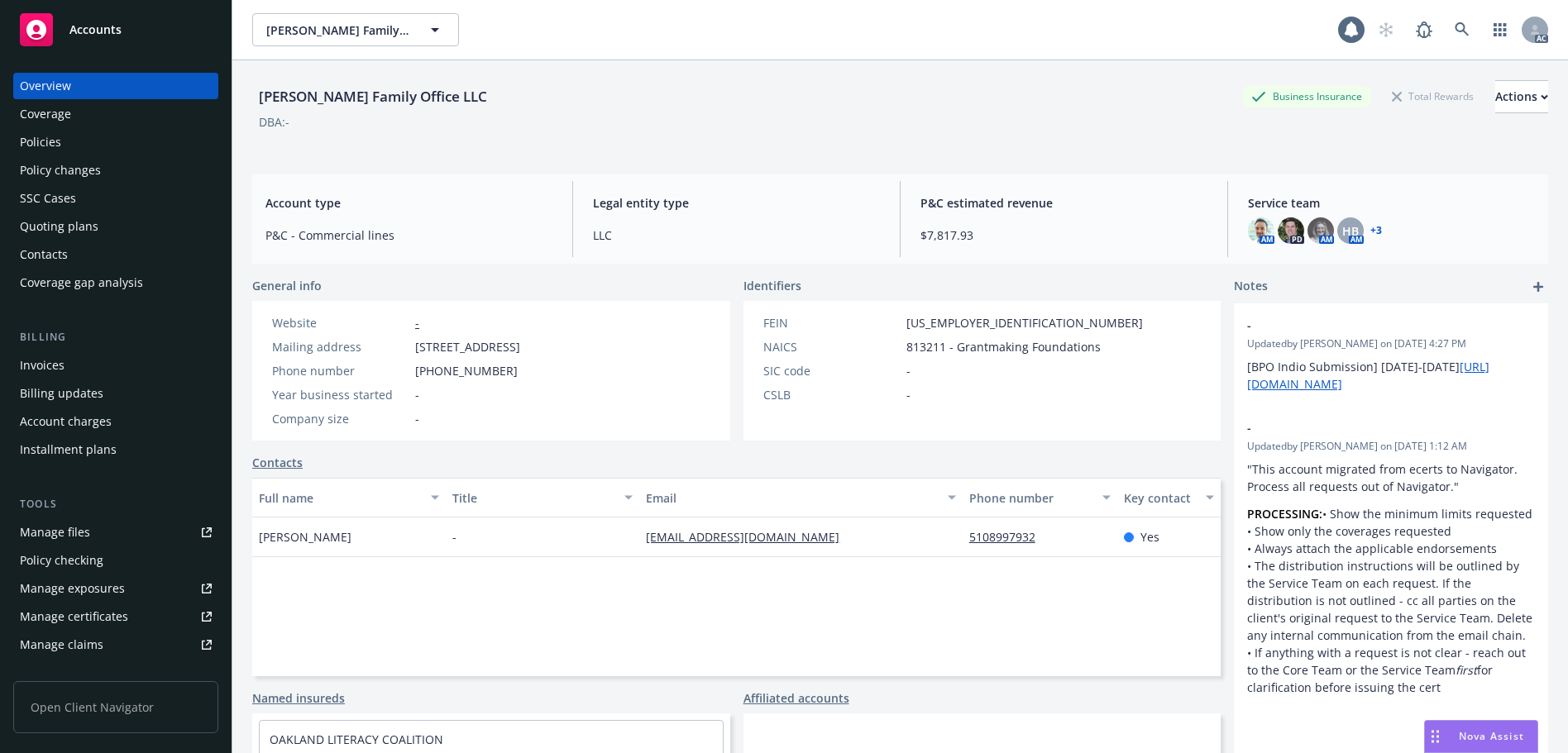
click at [116, 142] on div "Policies" at bounding box center [115, 143] width 192 height 27
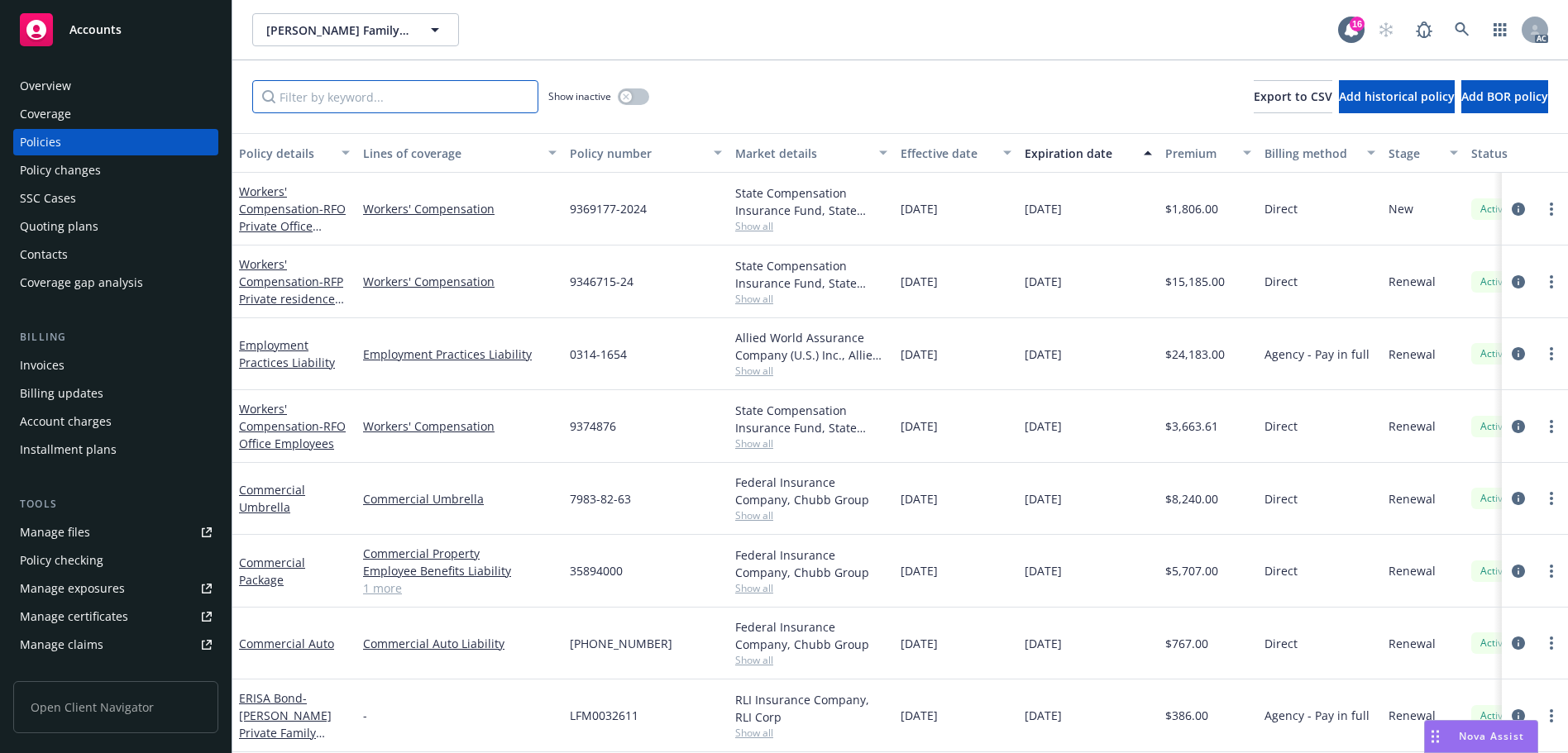
click at [416, 94] on input "Filter by keyword..." at bounding box center [395, 97] width 286 height 33
paste input "9374876"
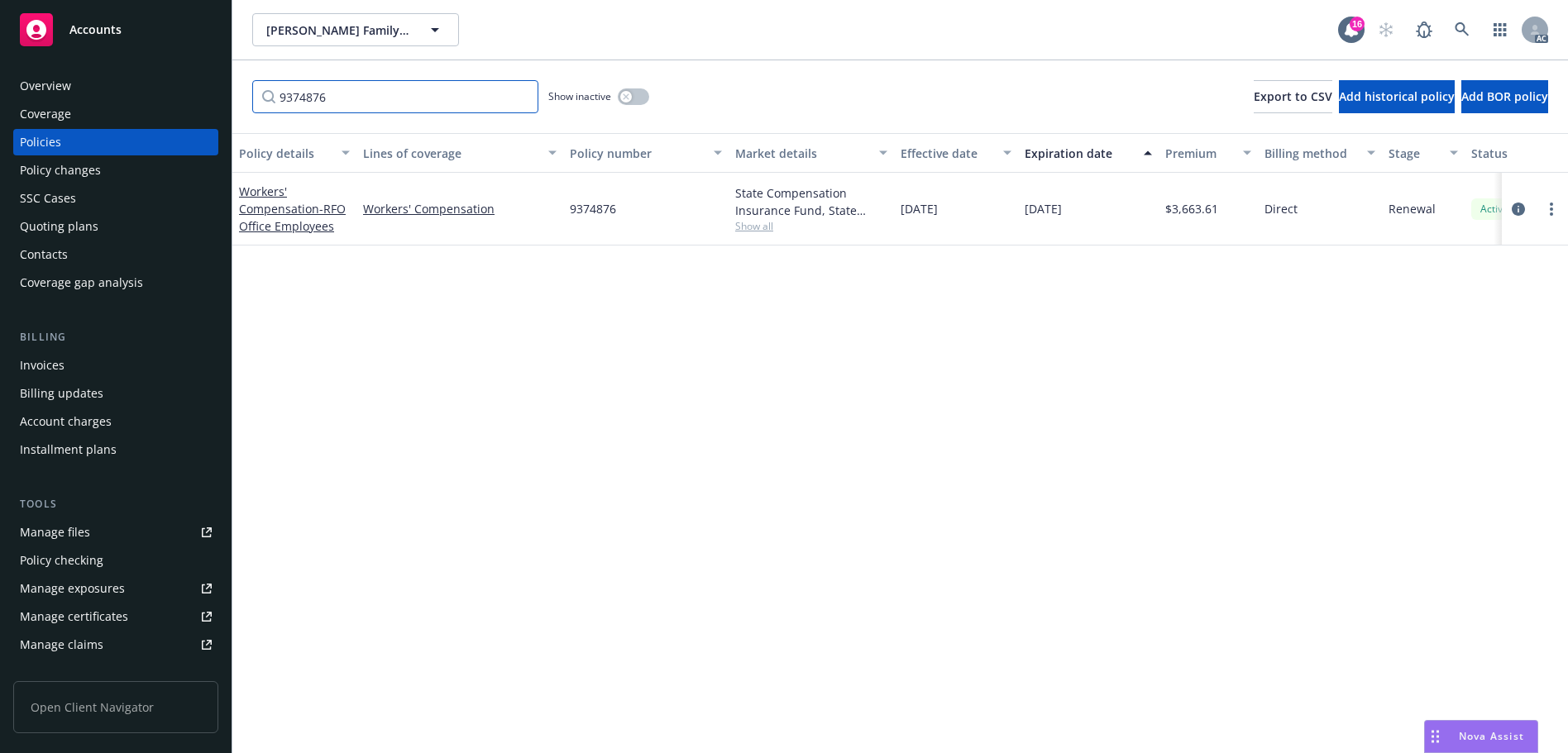
type input "9374876"
click at [1457, 31] on icon at bounding box center [1462, 29] width 14 height 14
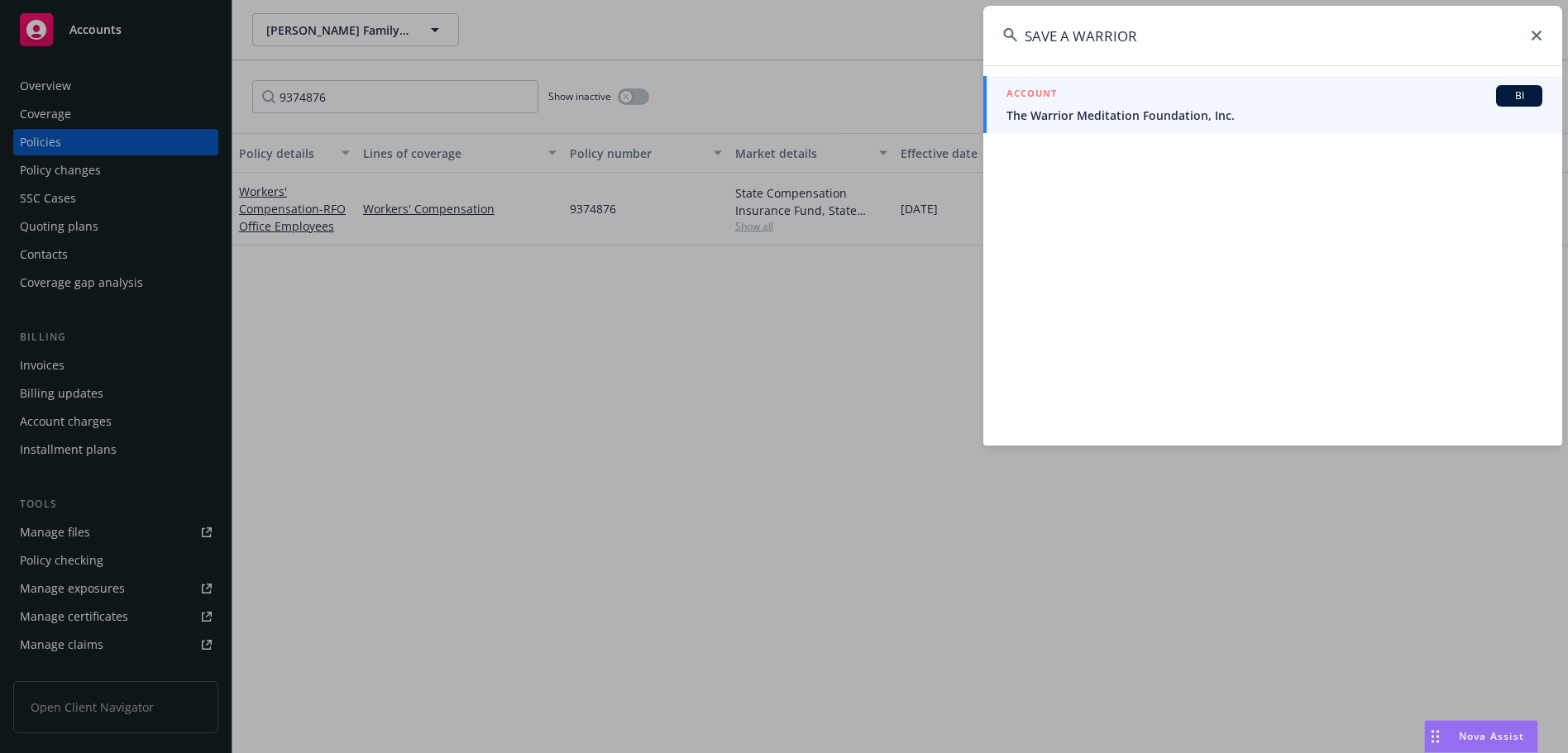
type input "SAVE A WARRIOR"
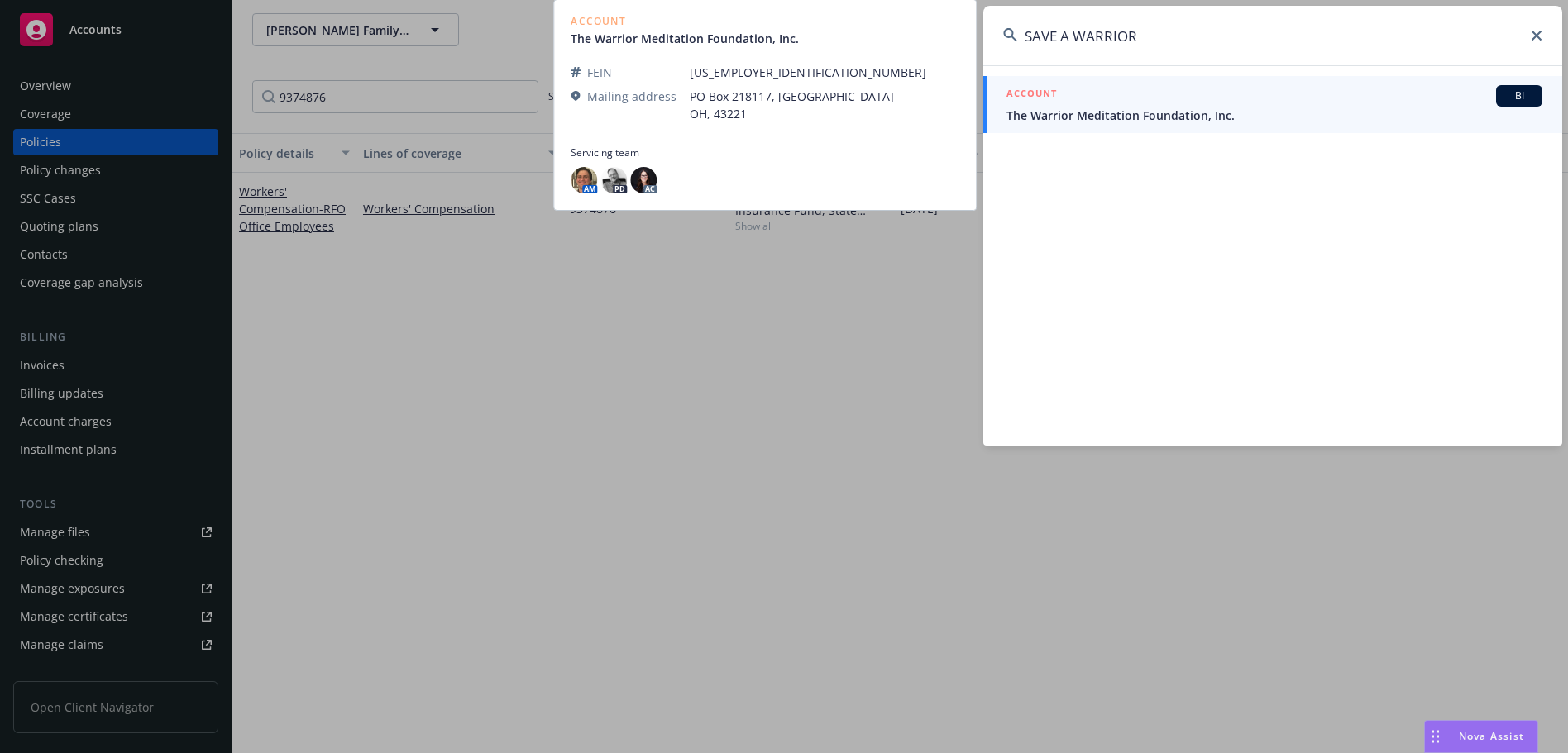
click at [1111, 111] on span "The Warrior Meditation Foundation, Inc." at bounding box center [1274, 115] width 536 height 18
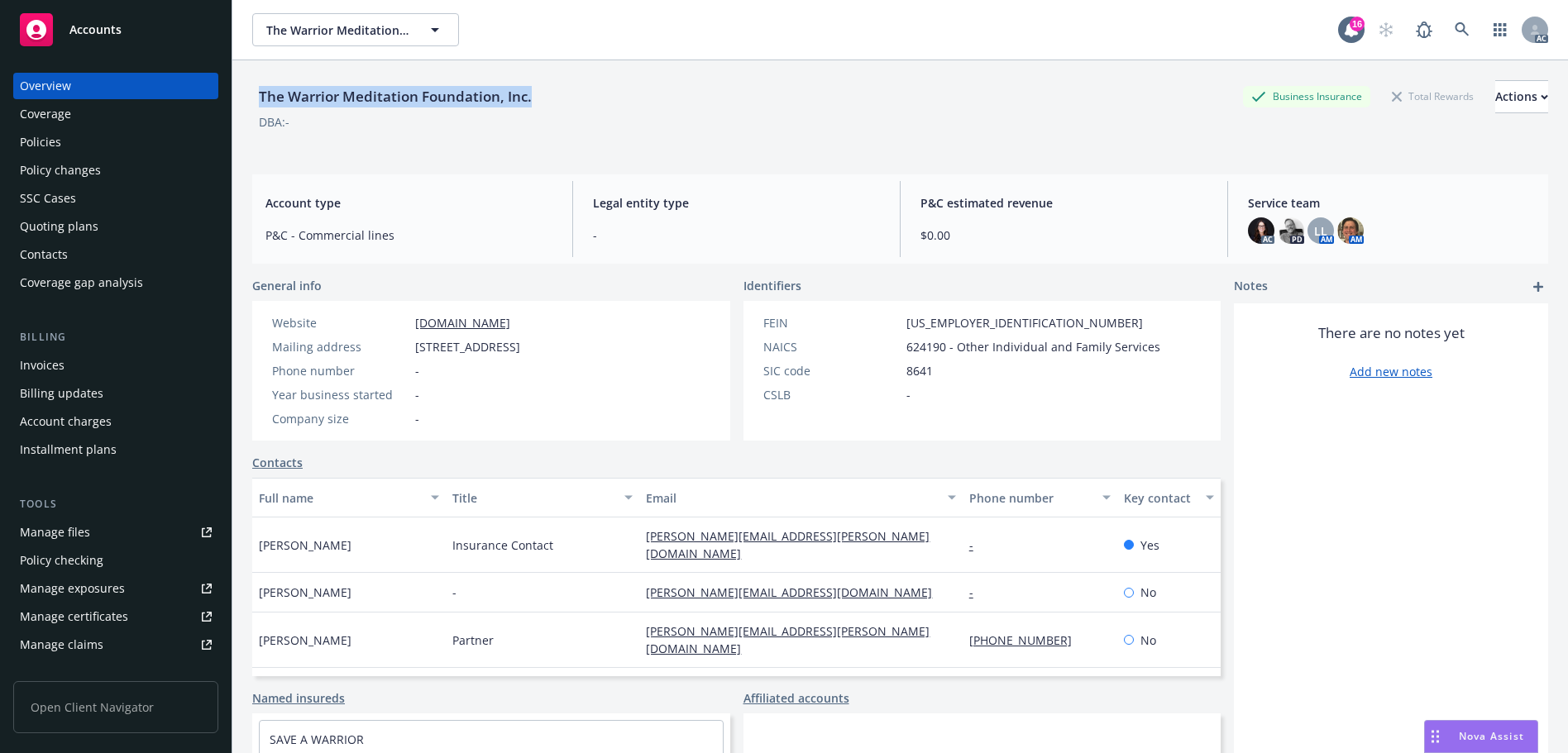
drag, startPoint x: 540, startPoint y: 94, endPoint x: 260, endPoint y: 102, distance: 280.1
click at [260, 102] on div "The Warrior Meditation Foundation, Inc. Business Insurance Total Rewards Actions" at bounding box center [900, 97] width 1296 height 33
copy div "The Warrior Meditation Foundation, Inc."
click at [26, 140] on div "Policies" at bounding box center [40, 143] width 42 height 27
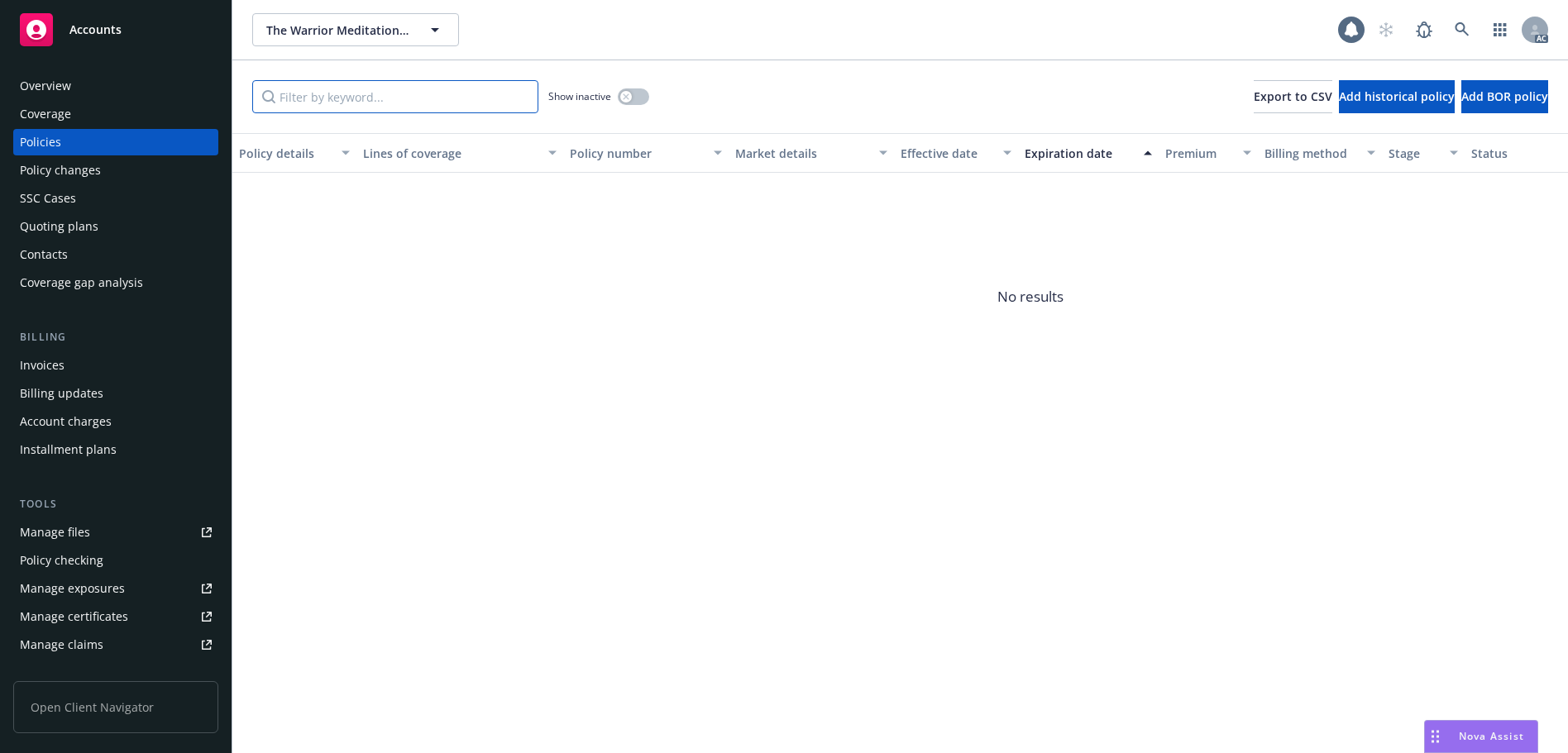
click at [387, 93] on input "Filter by keyword..." at bounding box center [395, 97] width 286 height 33
paste input "9235910"
type input "9235910"
click at [626, 99] on icon "button" at bounding box center [625, 96] width 6 height 6
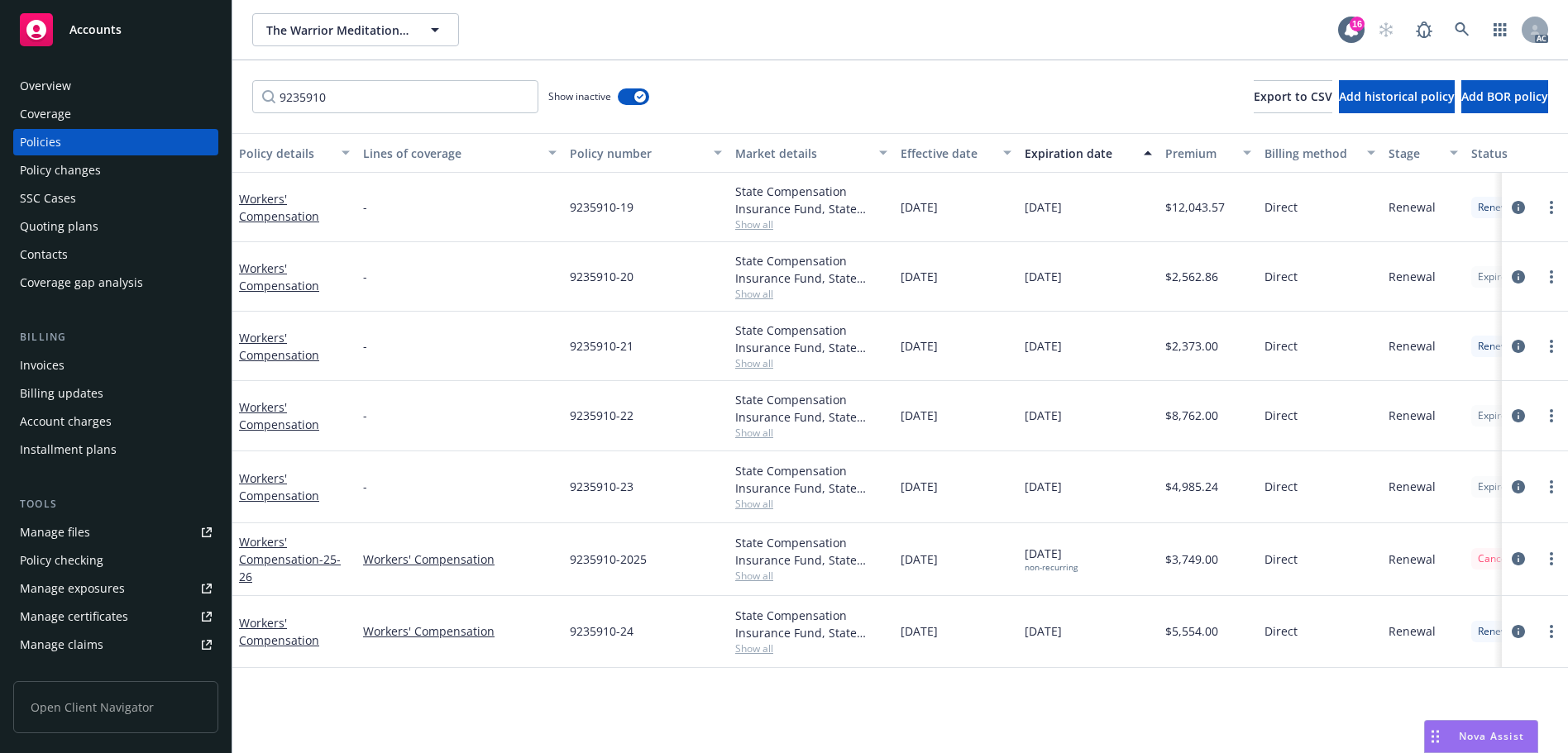
click at [911, 152] on div "Effective date" at bounding box center [946, 153] width 93 height 18
click at [935, 151] on div "Effective date" at bounding box center [946, 153] width 93 height 18
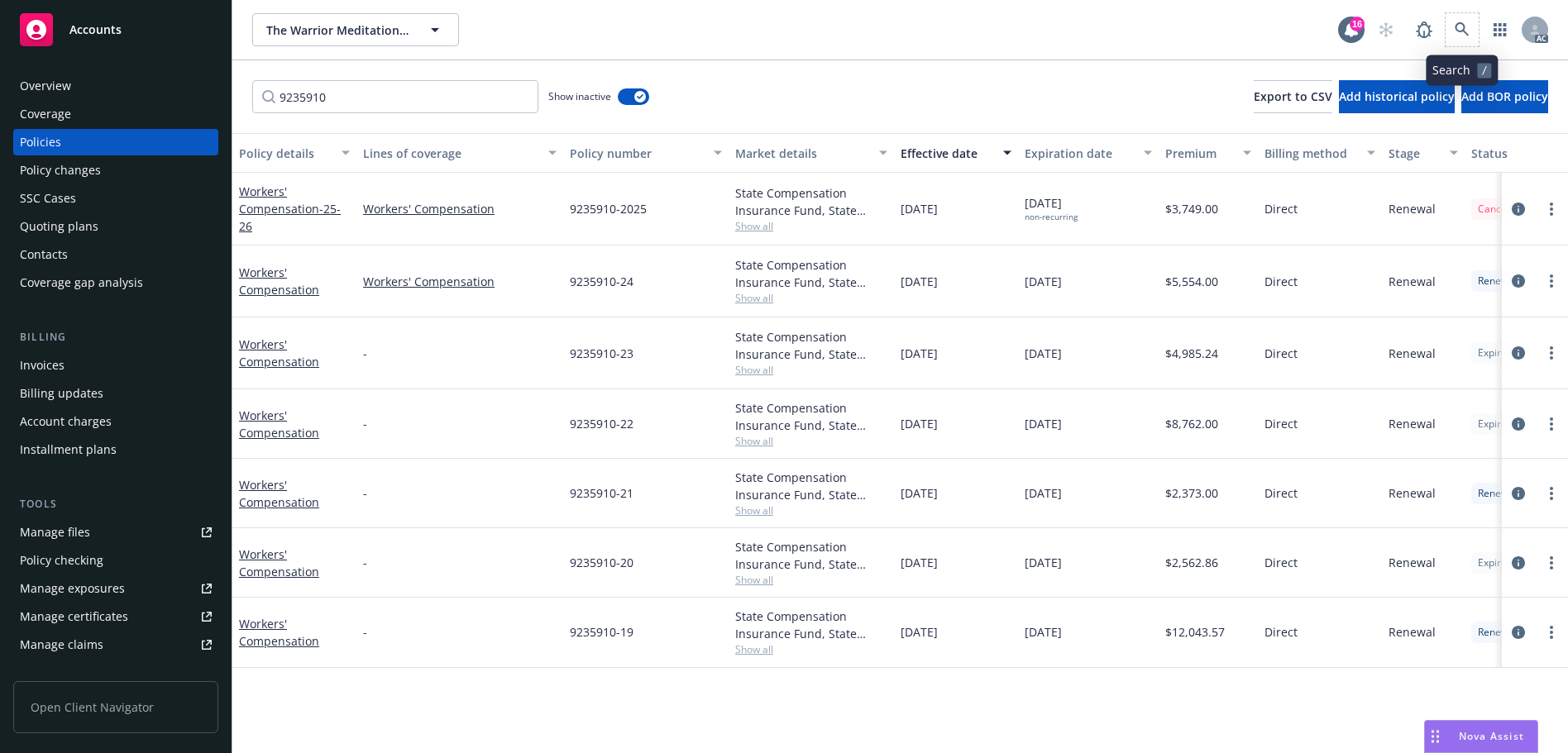
click at [1447, 18] on span at bounding box center [1461, 29] width 33 height 33
click at [1456, 35] on icon at bounding box center [1462, 29] width 15 height 15
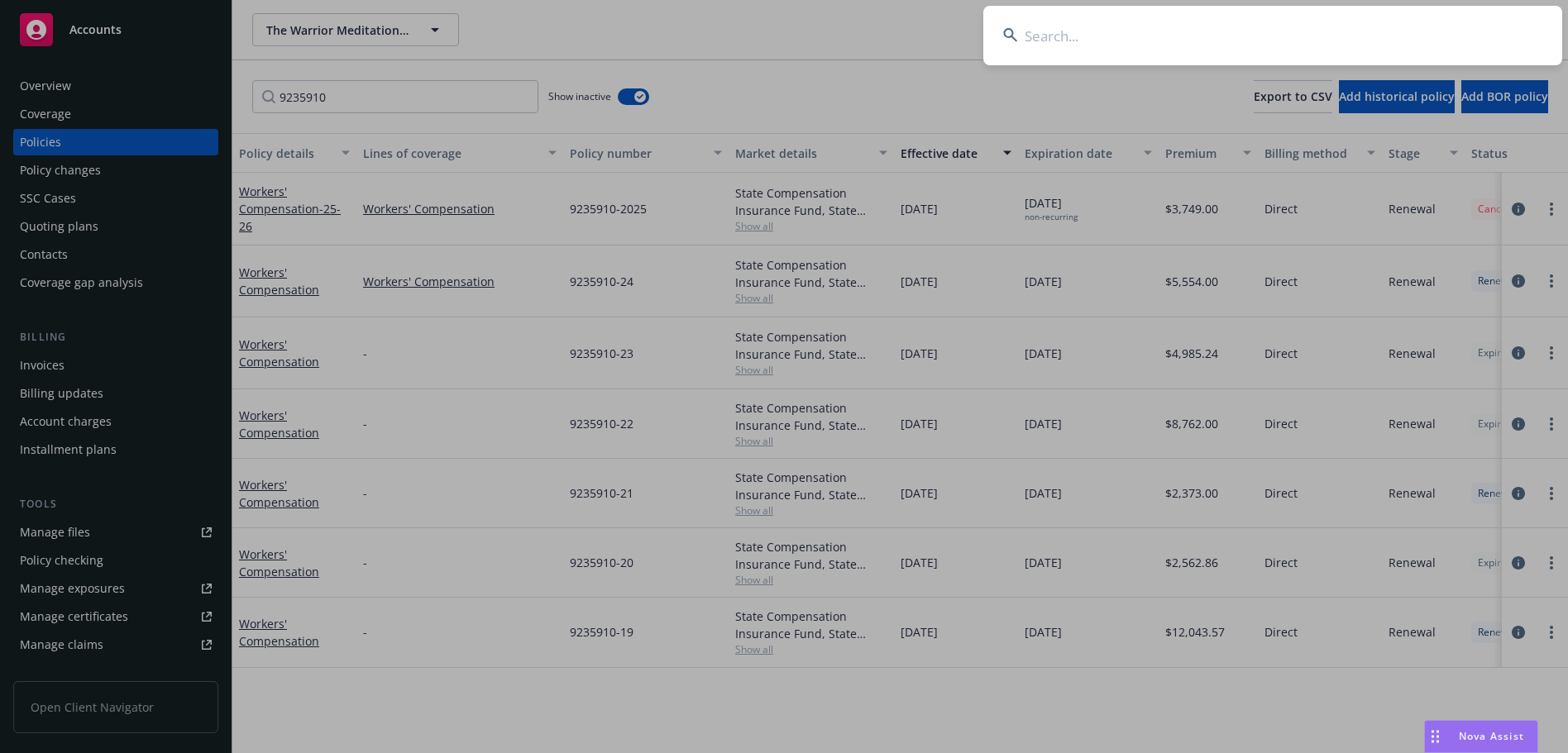
click at [1432, 35] on input at bounding box center [1272, 35] width 578 height 59
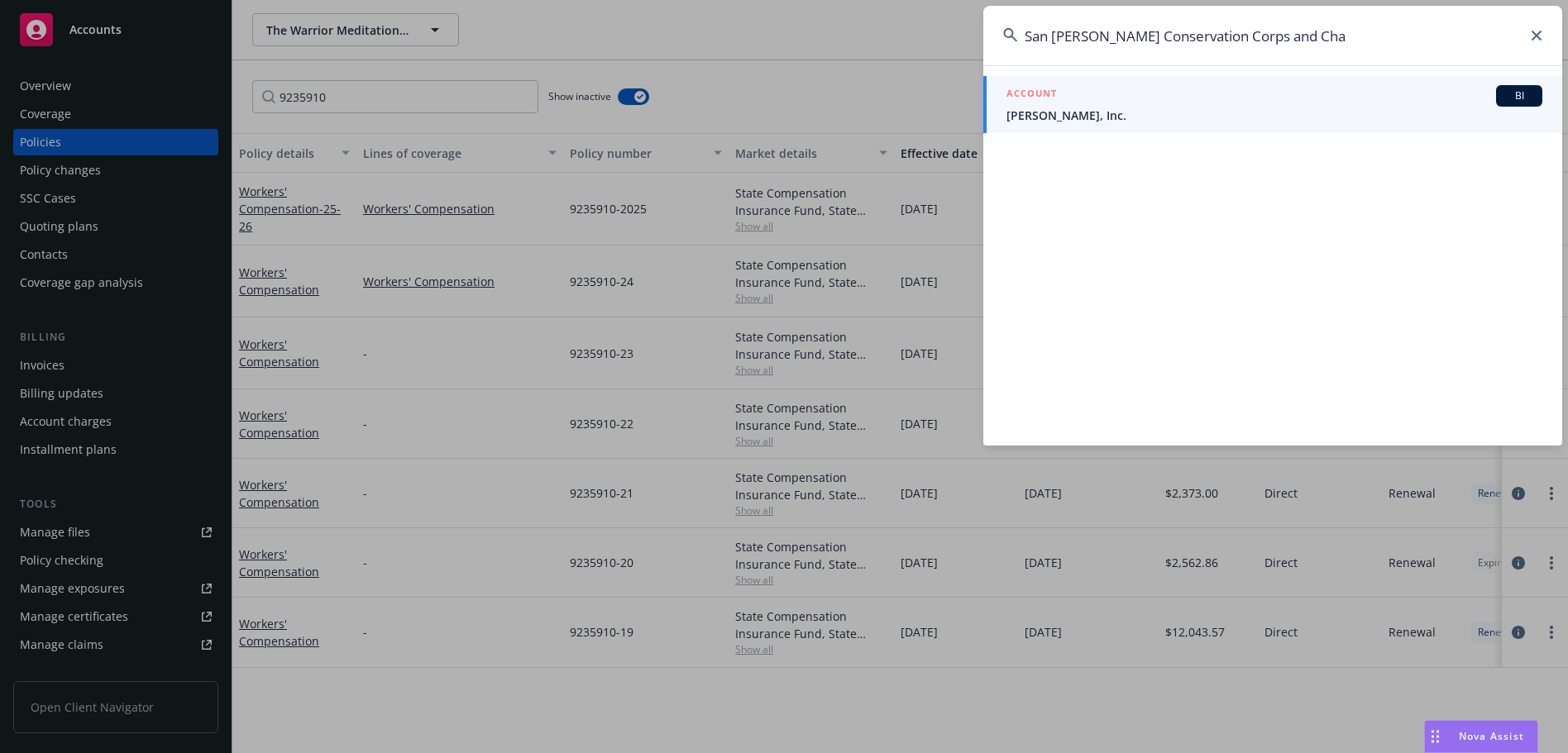
type input "San [PERSON_NAME] Conservation Corps and Cha"
click at [1124, 113] on span "[PERSON_NAME], Inc." at bounding box center [1274, 115] width 536 height 18
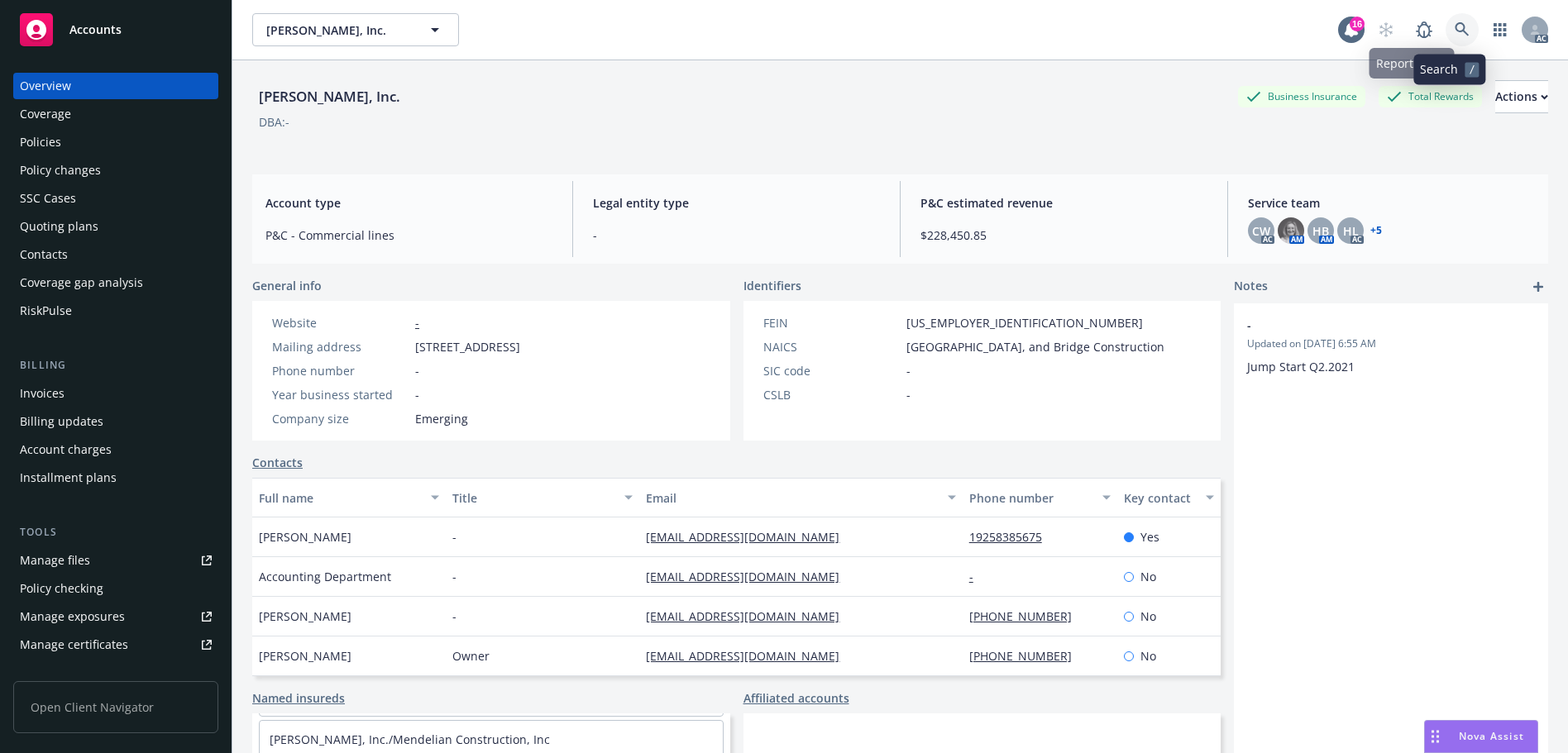
click at [1455, 29] on icon at bounding box center [1462, 29] width 15 height 15
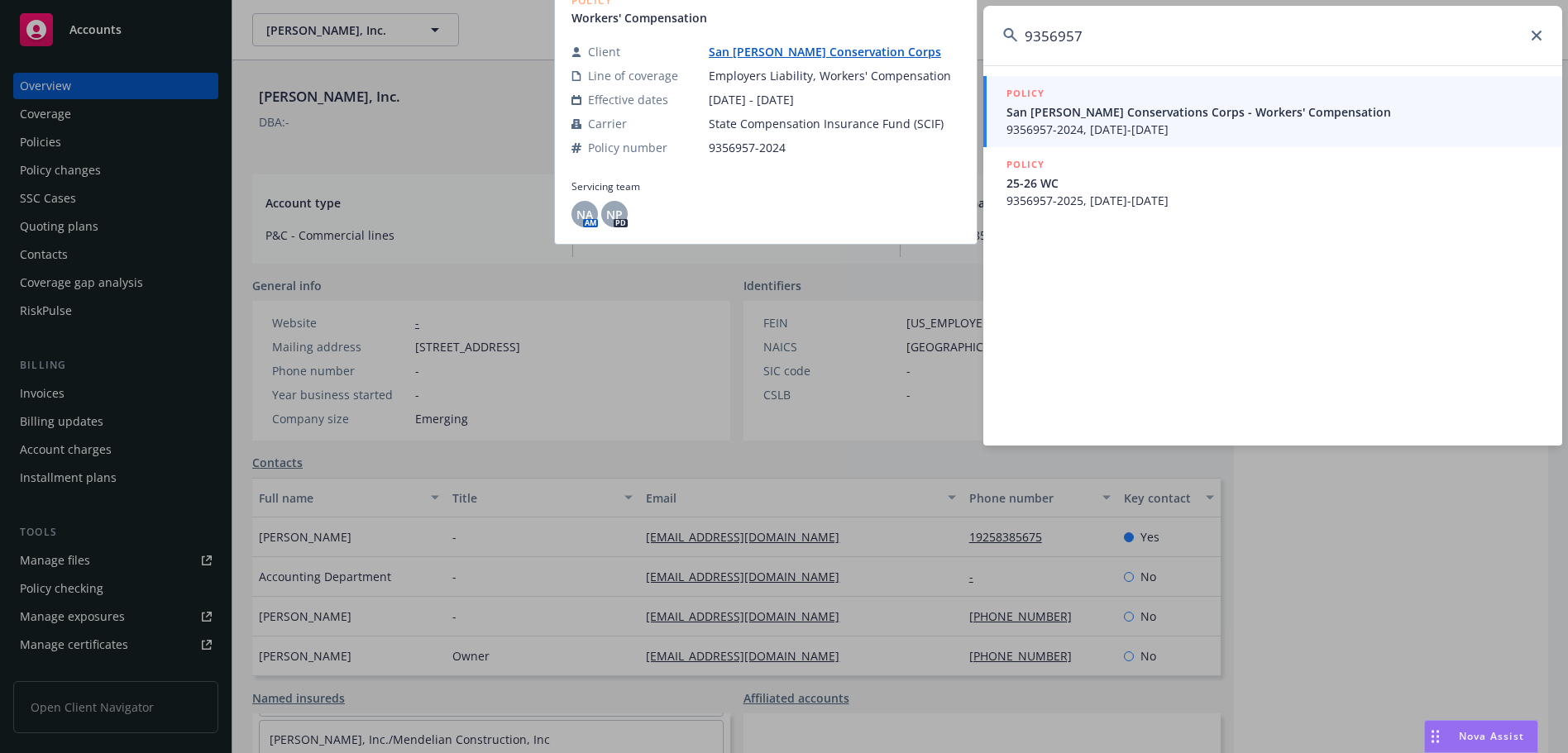
type input "9356957"
drag, startPoint x: 1104, startPoint y: 121, endPoint x: 1069, endPoint y: 120, distance: 35.0
click at [1104, 121] on span "9356957-2024, [DATE]-[DATE]" at bounding box center [1274, 129] width 536 height 18
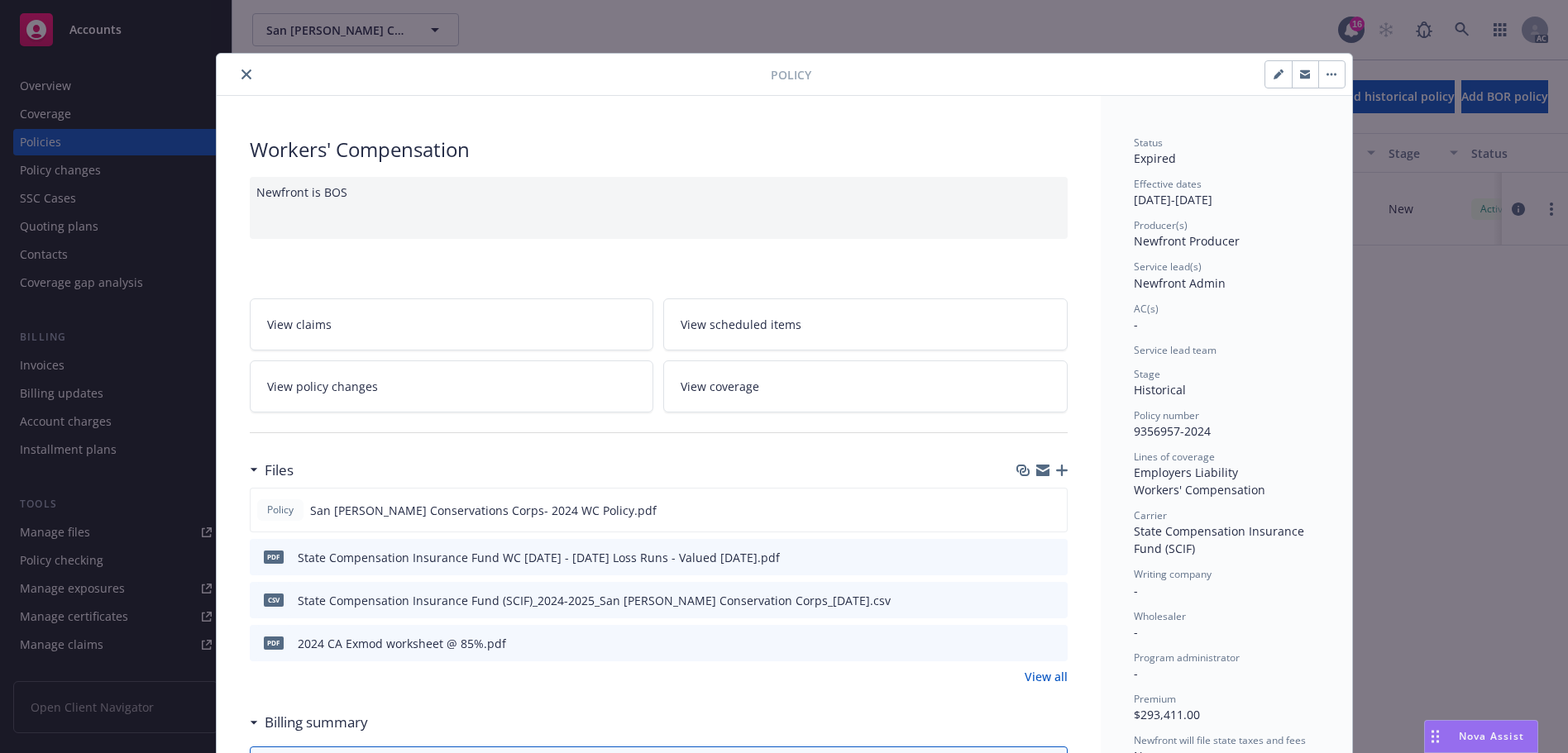
click at [242, 72] on icon "close" at bounding box center [246, 74] width 10 height 10
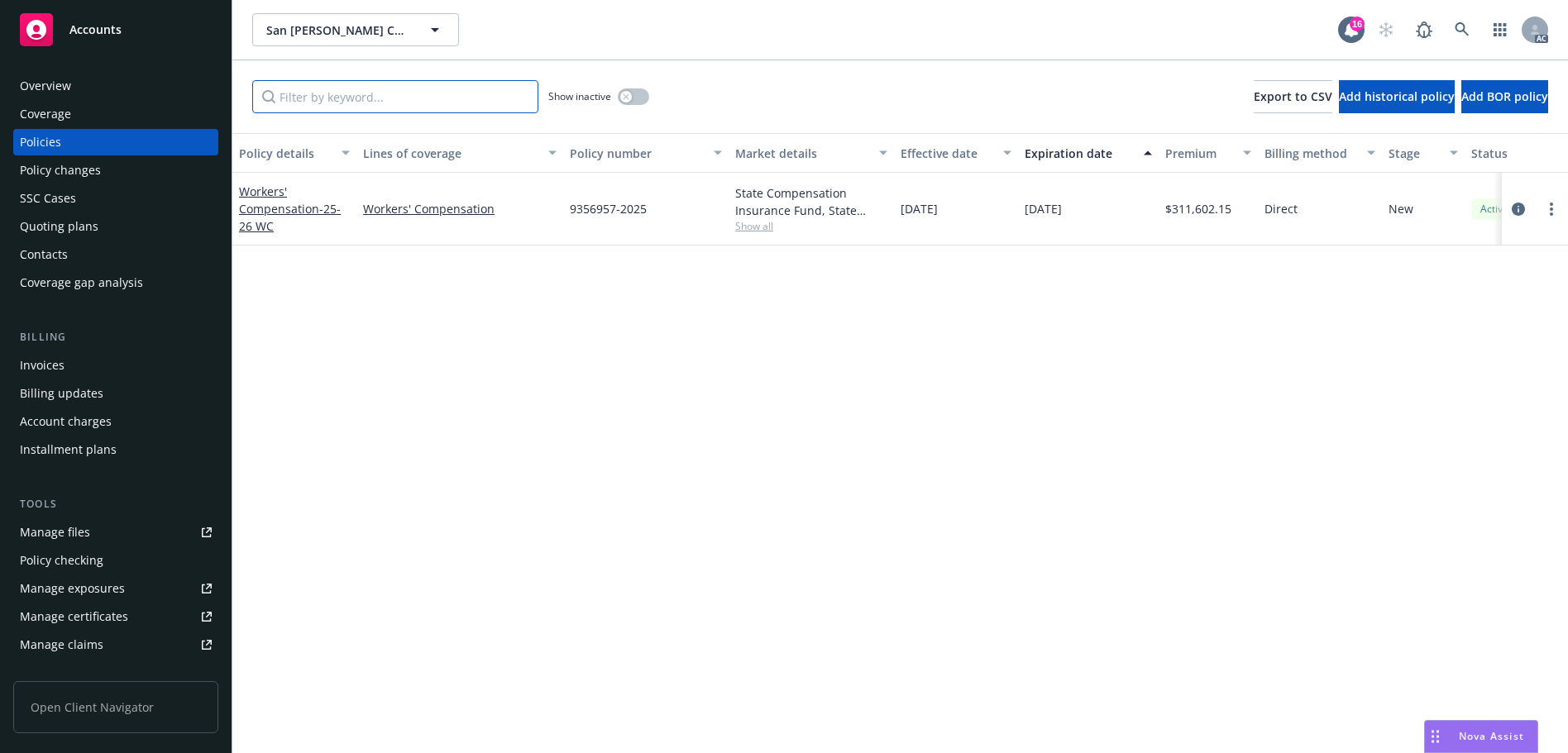
click at [387, 100] on input "Filter by keyword..." at bounding box center [395, 97] width 286 height 33
paste input "9356957"
type input "9356957"
click at [140, 79] on div "Overview" at bounding box center [115, 86] width 192 height 27
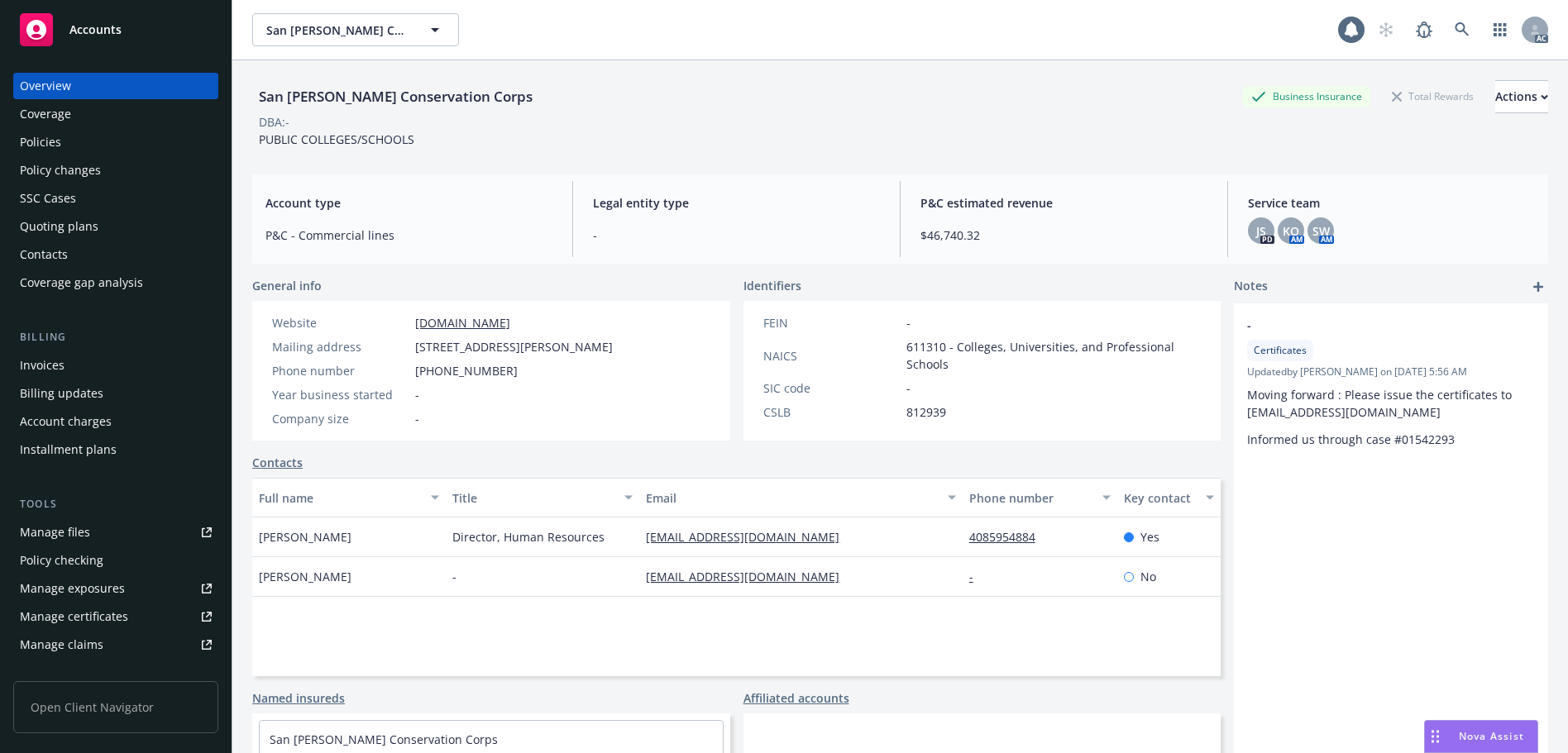
click at [116, 143] on div "Policies" at bounding box center [115, 143] width 192 height 27
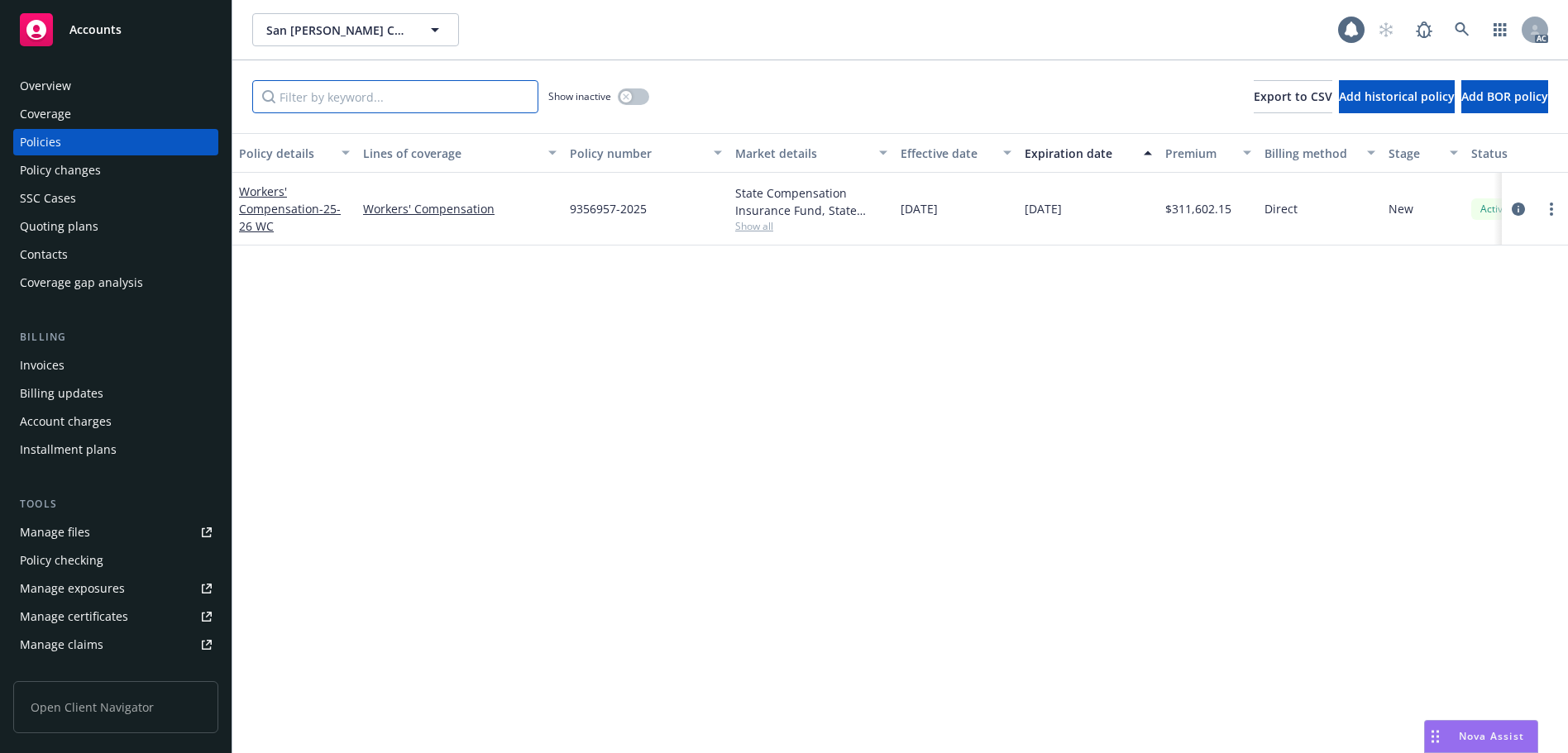
click at [335, 98] on input "Filter by keyword..." at bounding box center [395, 97] width 286 height 33
paste input "9356957"
type input "9356957"
click at [1461, 31] on icon at bounding box center [1462, 29] width 14 height 14
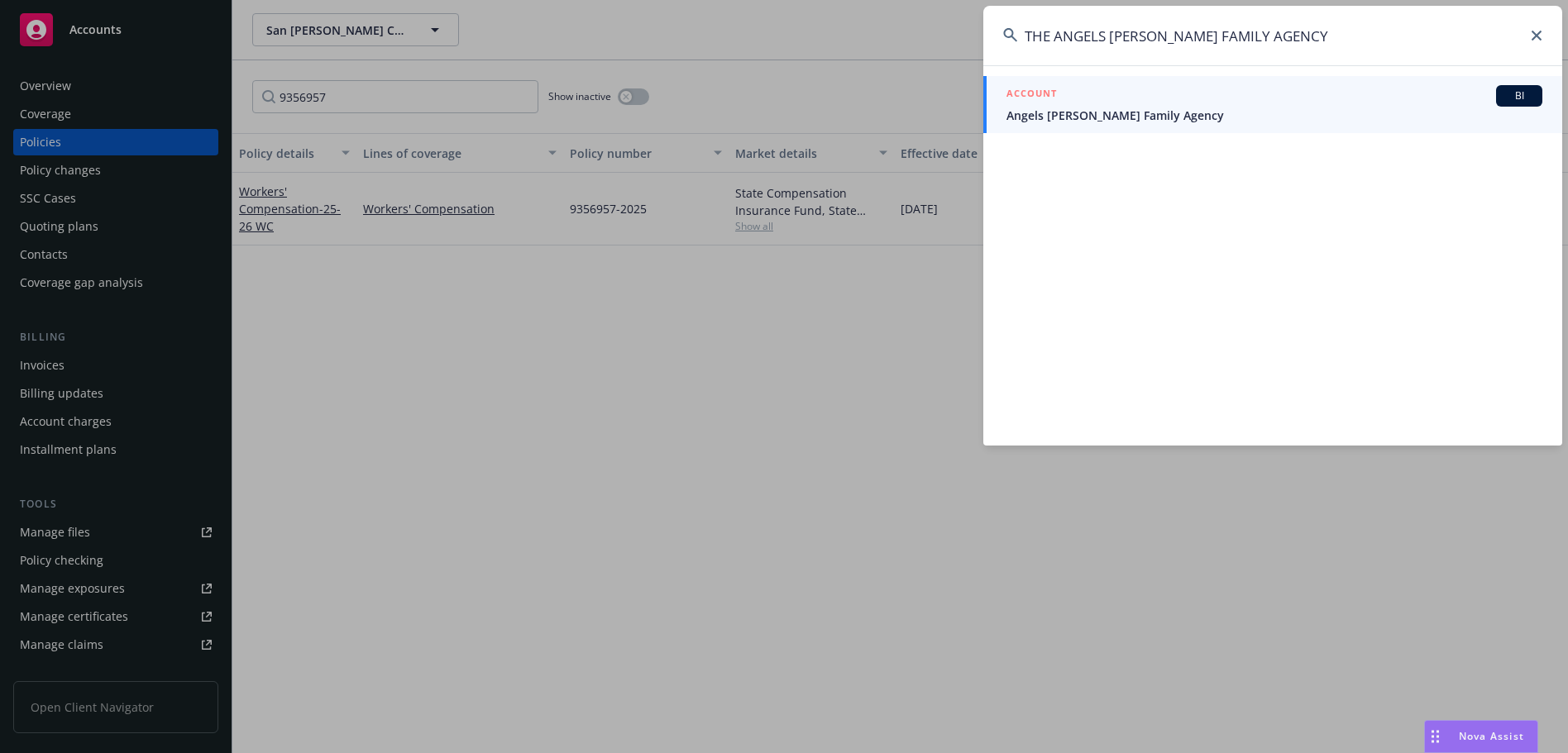
type input "THE ANGELS [PERSON_NAME] FAMILY AGENCY"
drag, startPoint x: 1098, startPoint y: 114, endPoint x: 1067, endPoint y: 126, distance: 33.2
click at [1098, 114] on span "Angels [PERSON_NAME] Family Agency" at bounding box center [1274, 115] width 536 height 18
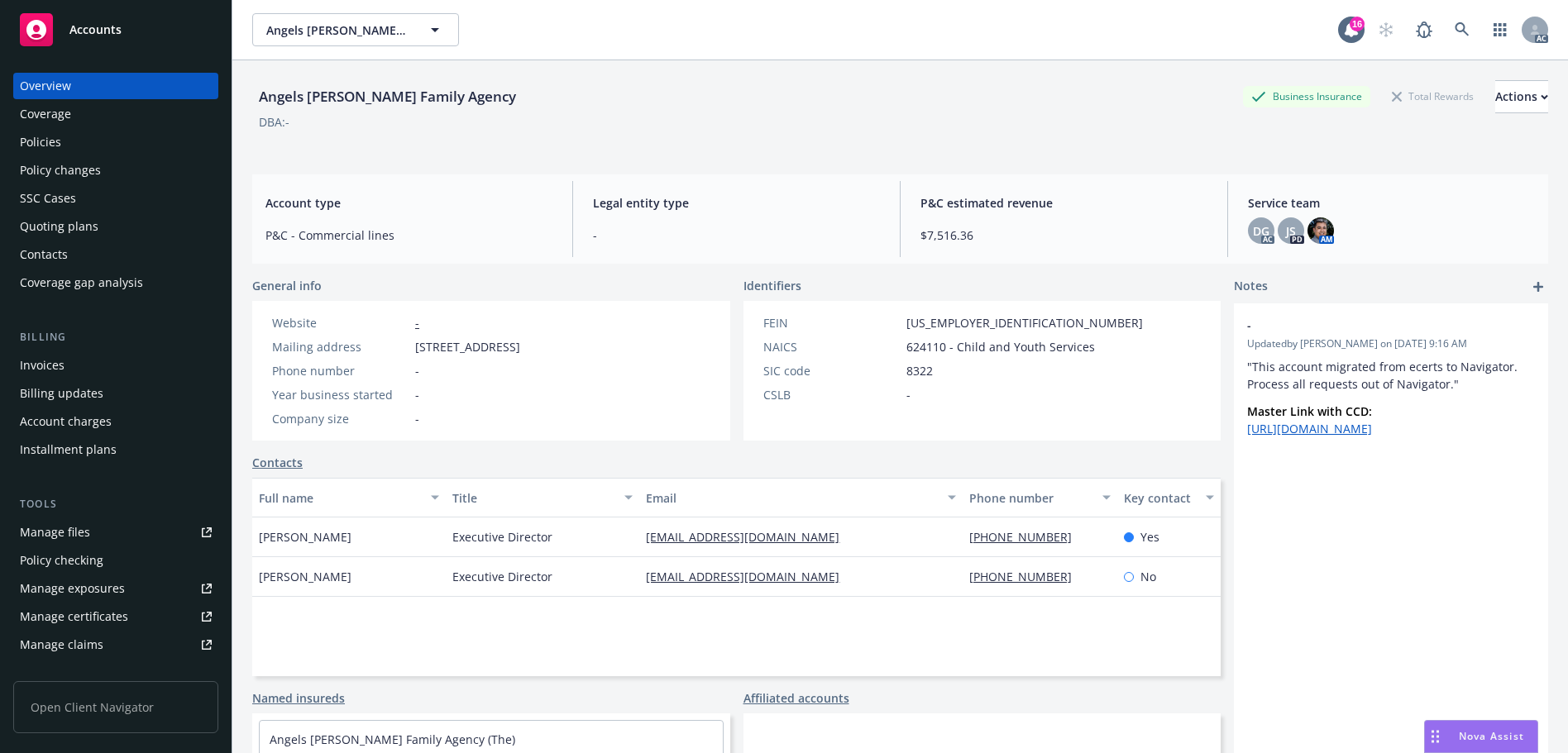
click at [108, 141] on div "Policies" at bounding box center [115, 143] width 192 height 27
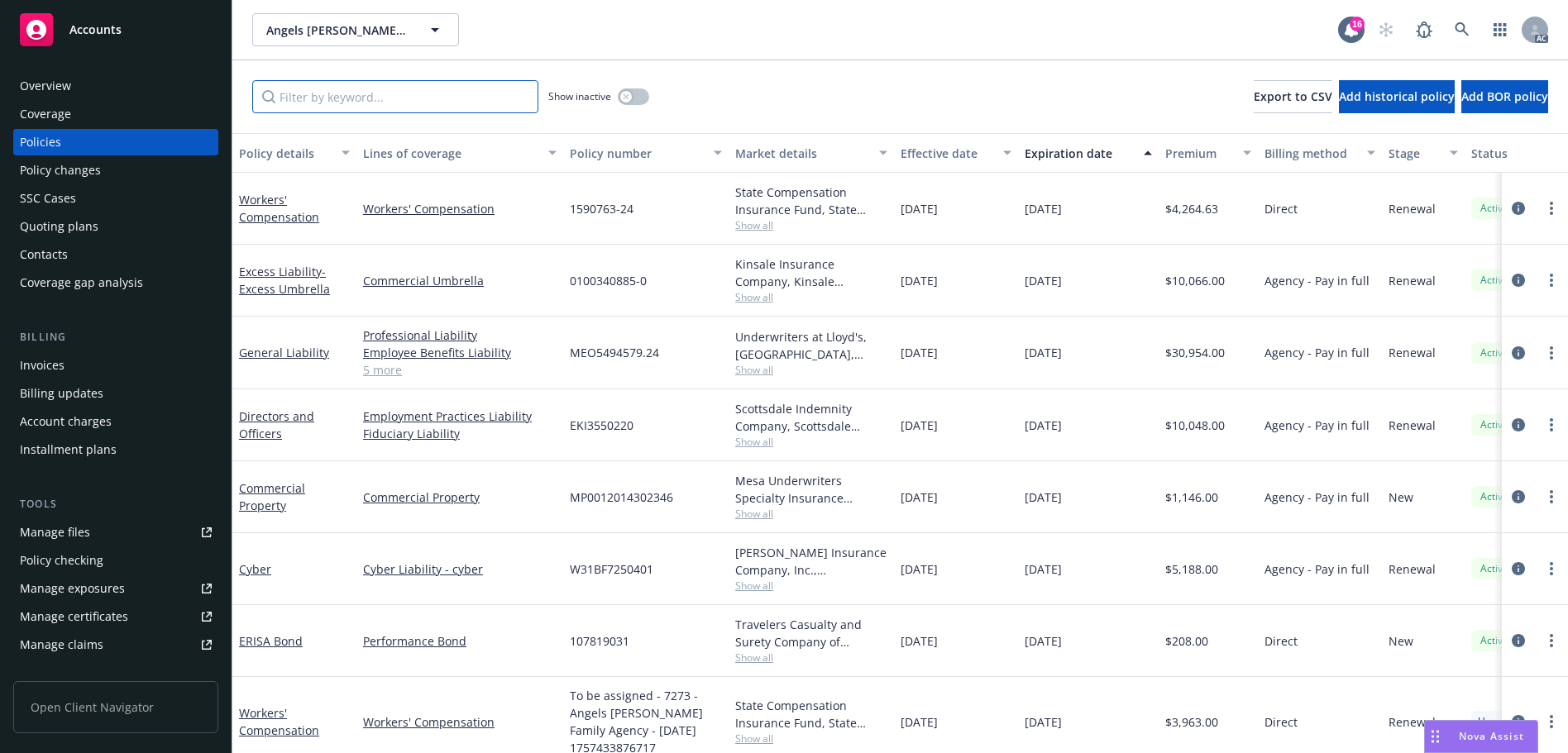
click at [315, 102] on input "Filter by keyword..." at bounding box center [395, 97] width 286 height 33
paste input "1590763"
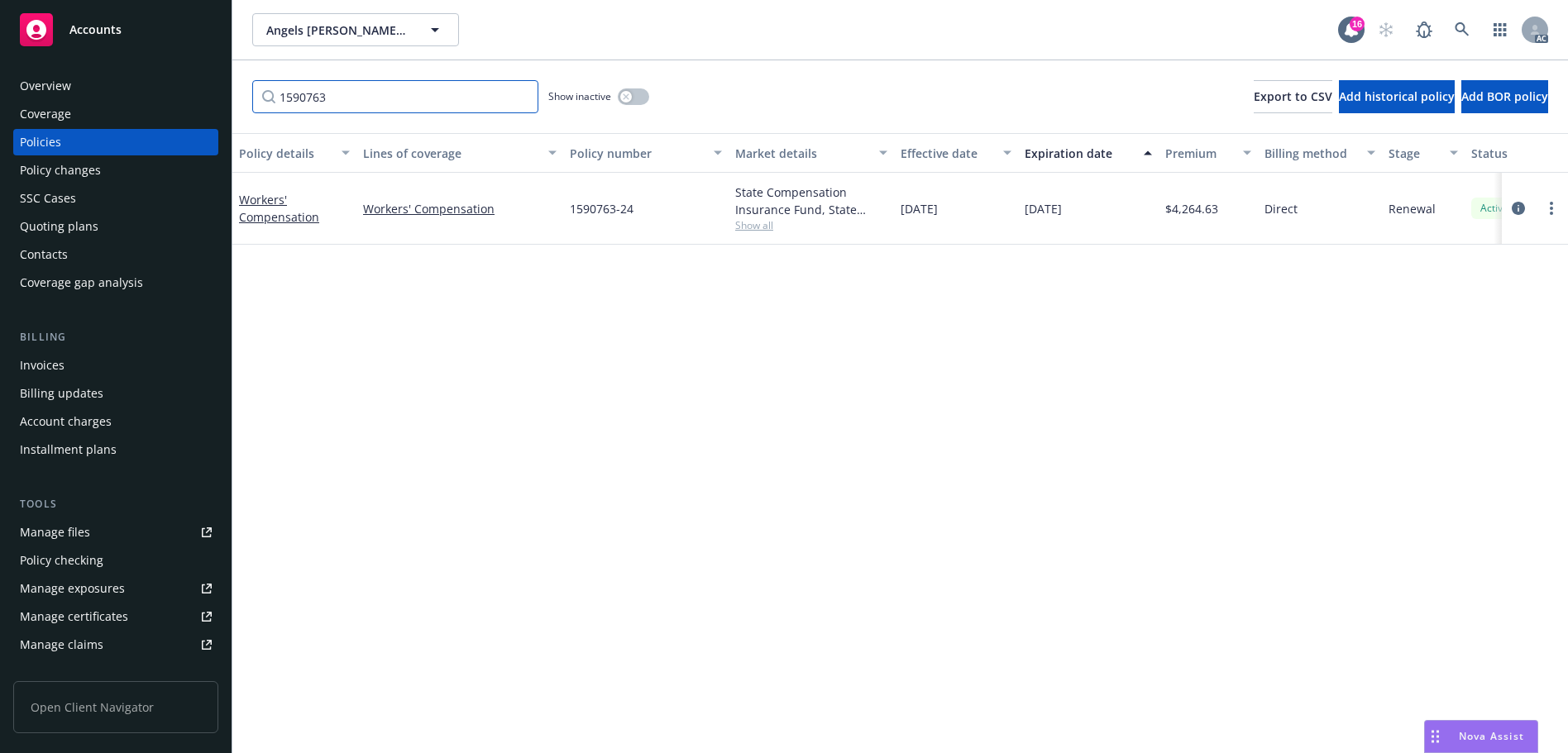
type input "1590763"
click at [1453, 22] on link at bounding box center [1461, 29] width 33 height 33
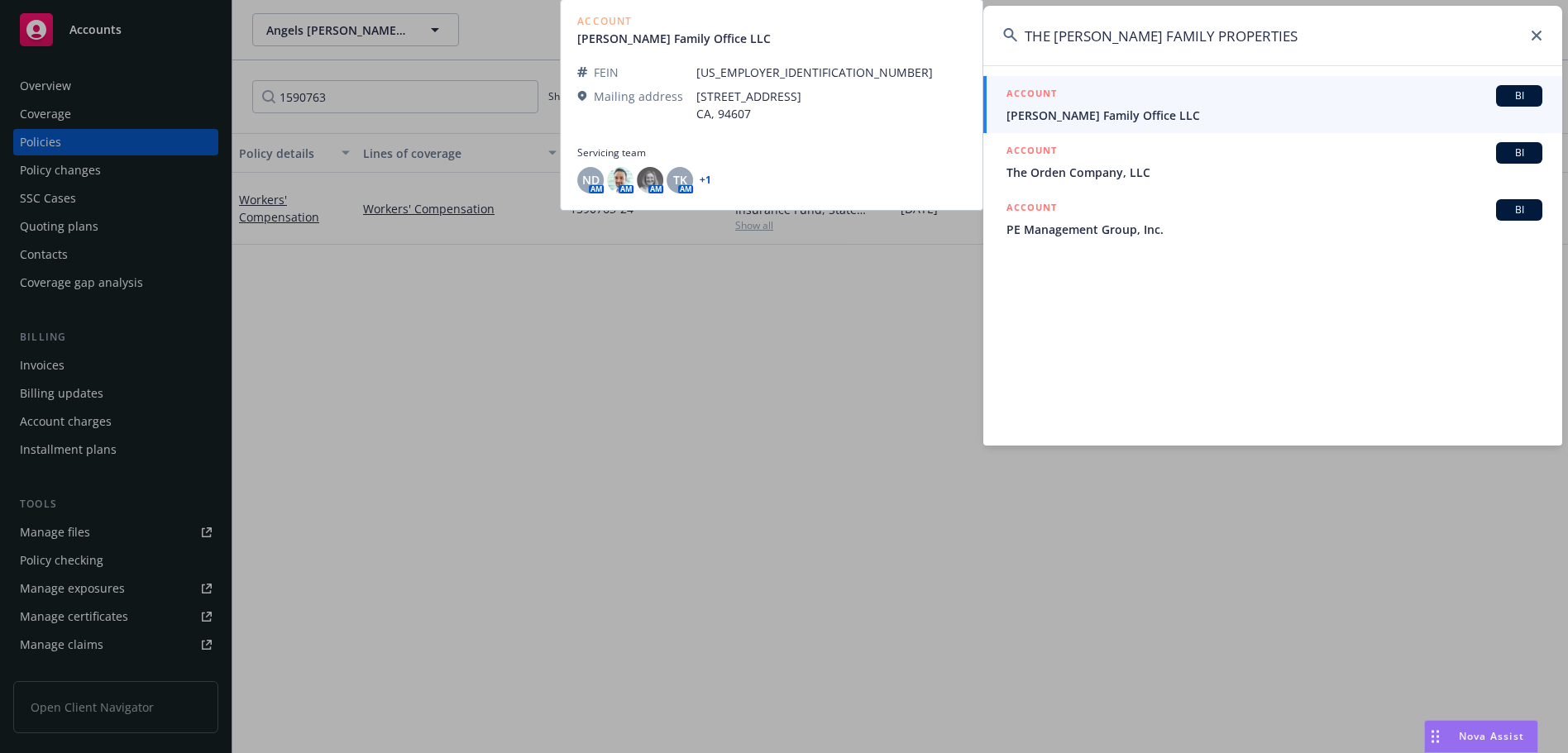
type input "THE [PERSON_NAME] FAMILY PROPERTIES"
click at [1105, 117] on span "[PERSON_NAME] Family Office LLC" at bounding box center [1274, 115] width 536 height 18
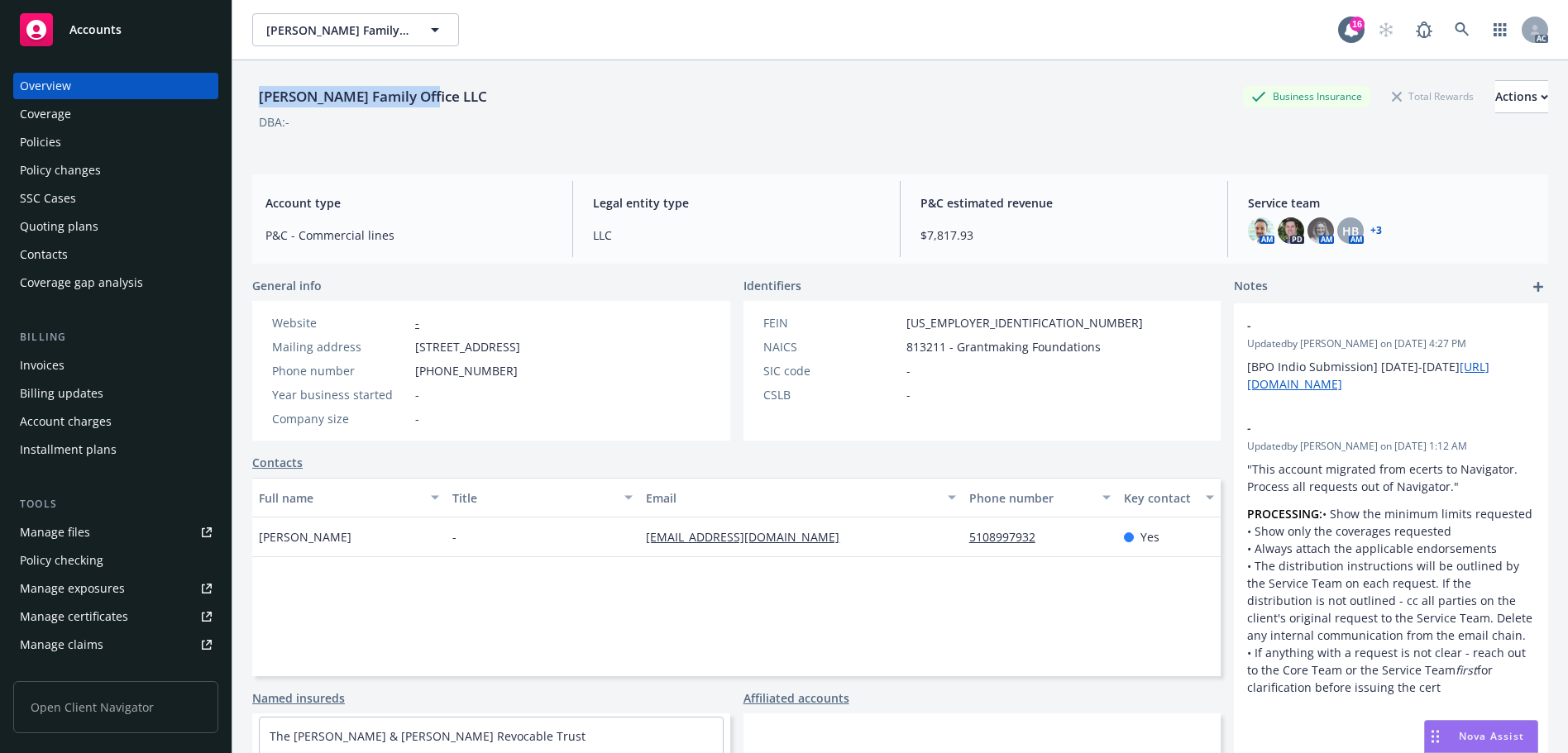
drag, startPoint x: 333, startPoint y: 96, endPoint x: 260, endPoint y: 99, distance: 73.1
click at [260, 99] on div "[PERSON_NAME] Family Office LLC Business Insurance Total Rewards Actions" at bounding box center [900, 97] width 1296 height 33
click at [43, 142] on div "Policies" at bounding box center [40, 143] width 42 height 27
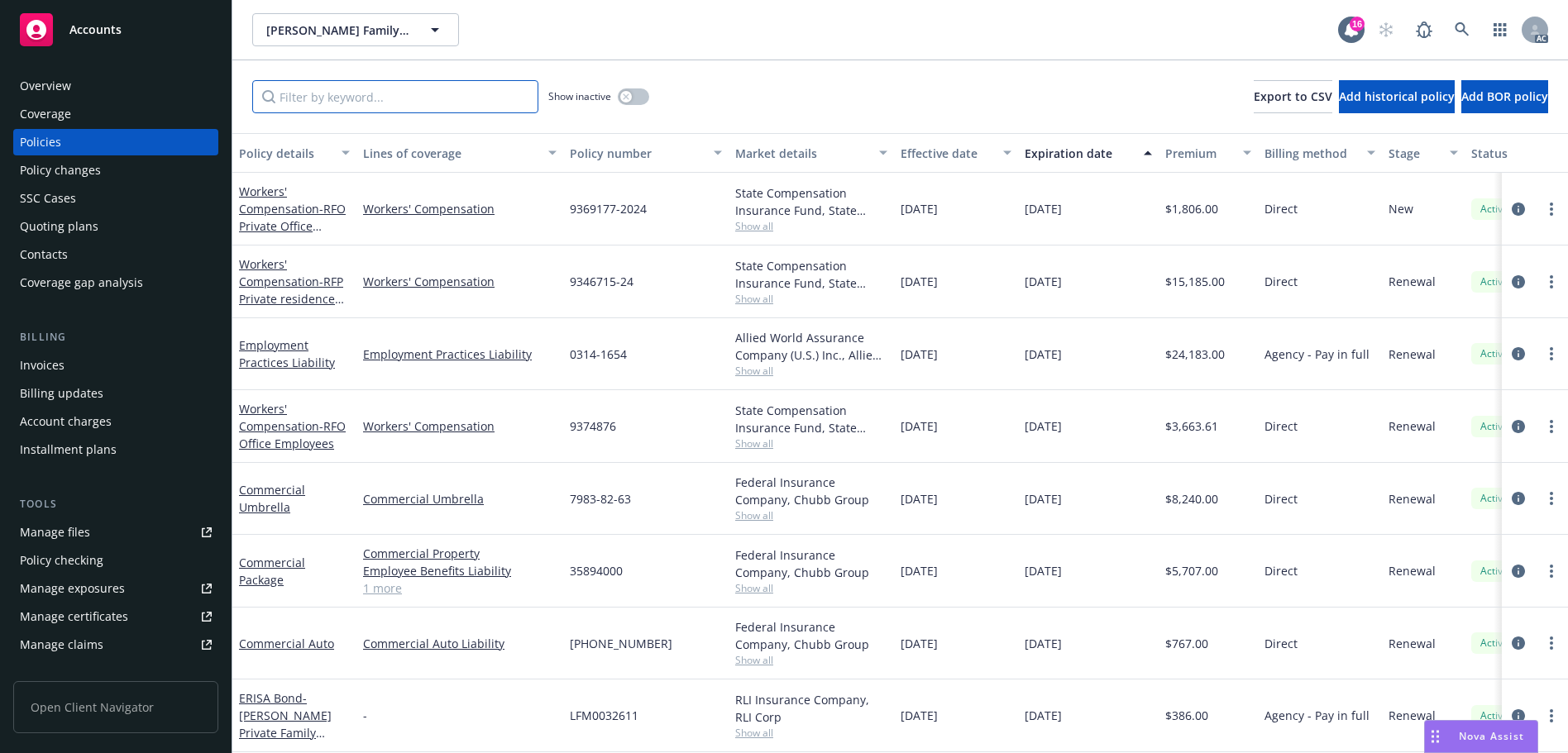
click at [439, 91] on input "Filter by keyword..." at bounding box center [395, 97] width 286 height 33
paste input "9346715"
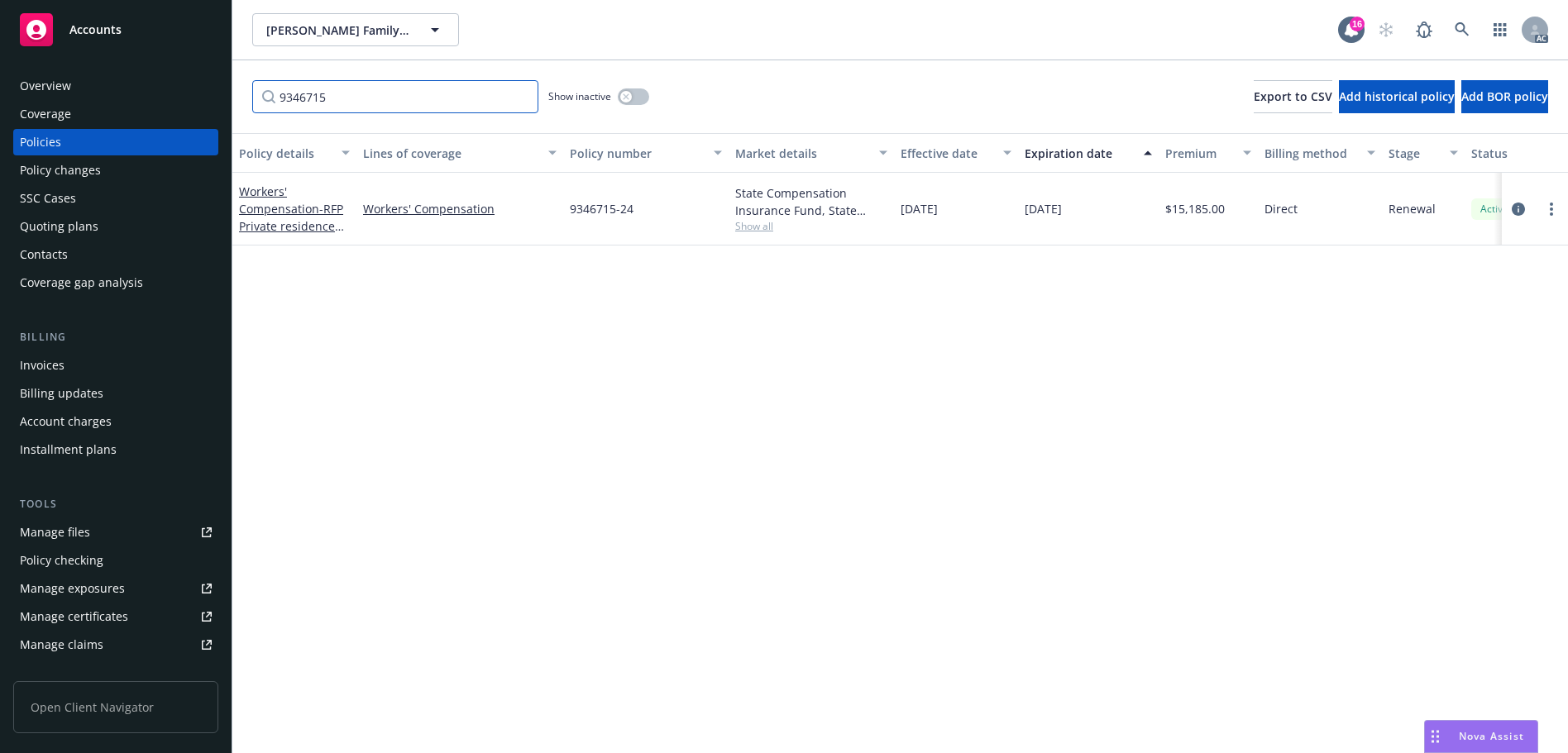
type input "9346715"
